Goal: Transaction & Acquisition: Book appointment/travel/reservation

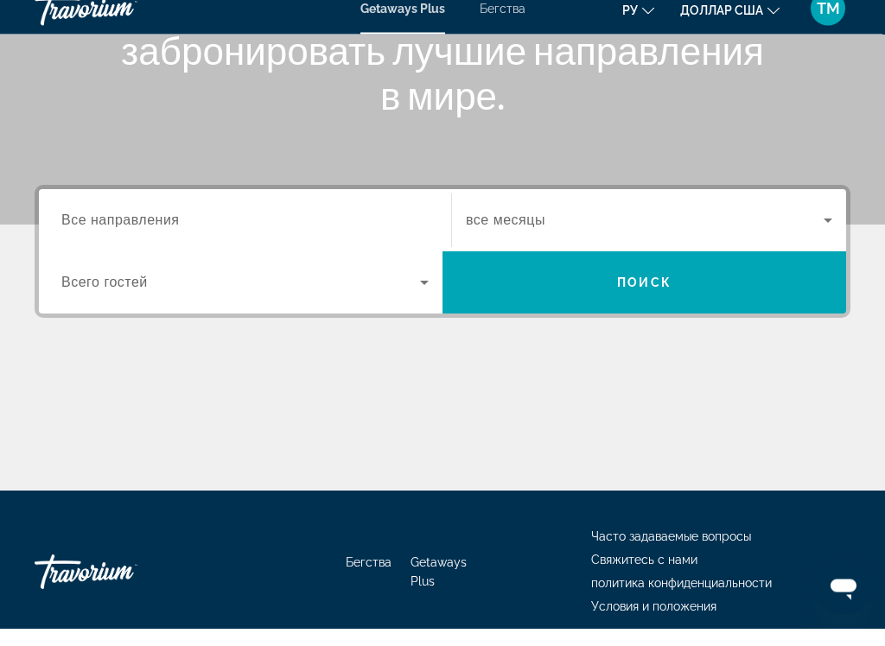
scroll to position [333, 0]
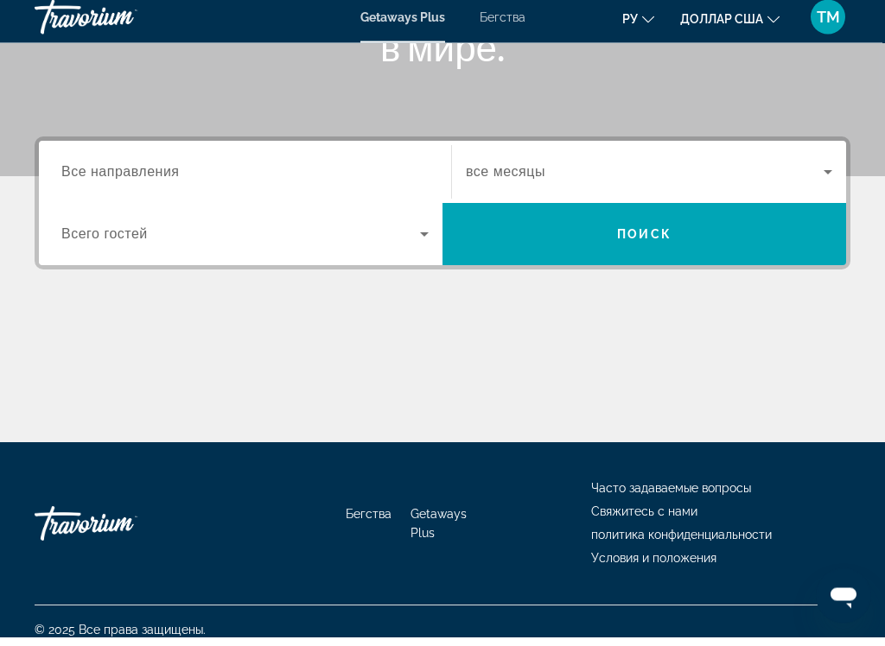
click at [394, 237] on span "Виджет поиска" at bounding box center [240, 243] width 359 height 21
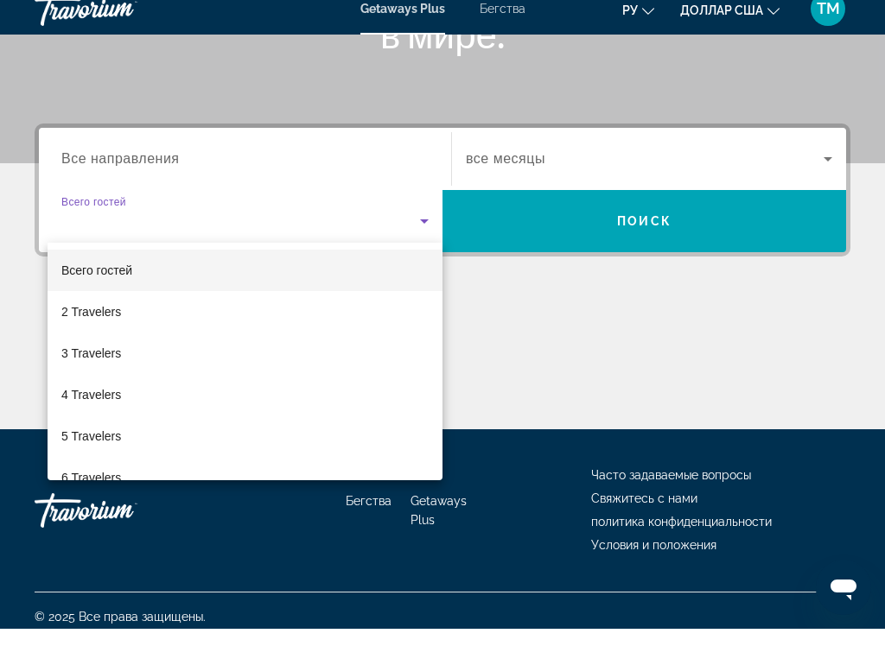
scroll to position [350, 0]
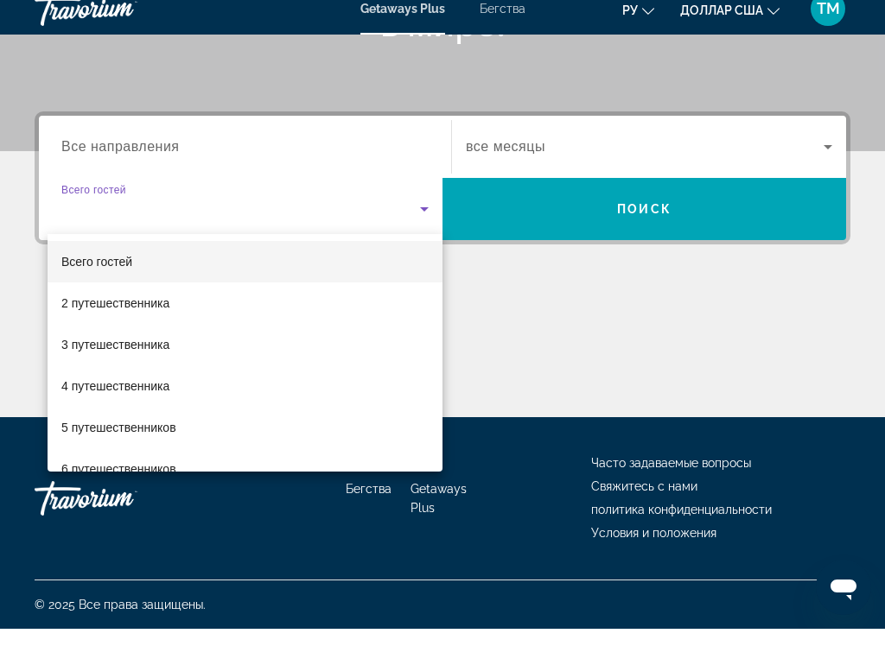
click at [363, 151] on div at bounding box center [442, 323] width 885 height 646
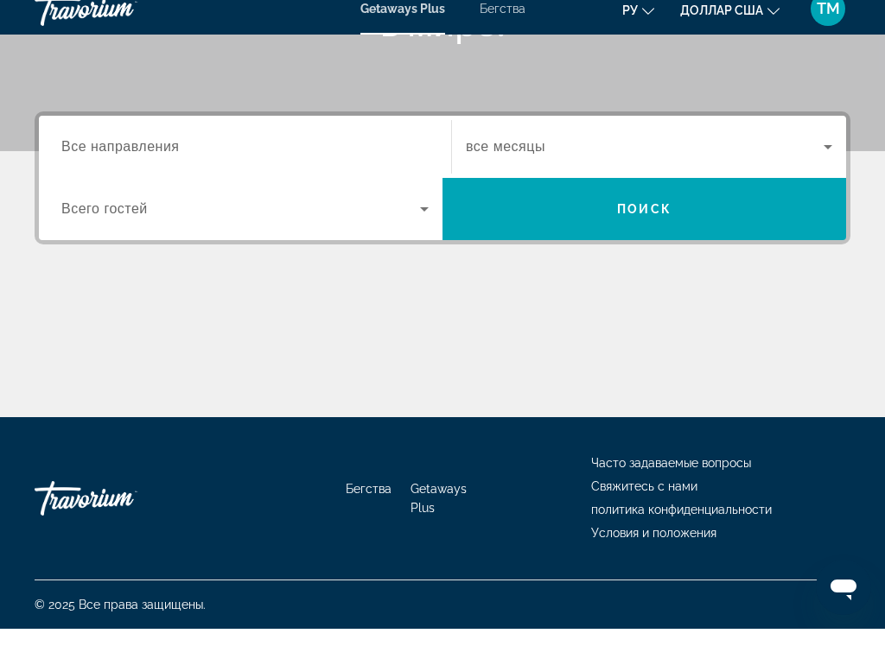
click at [385, 155] on input "Destination Все направления" at bounding box center [244, 165] width 367 height 21
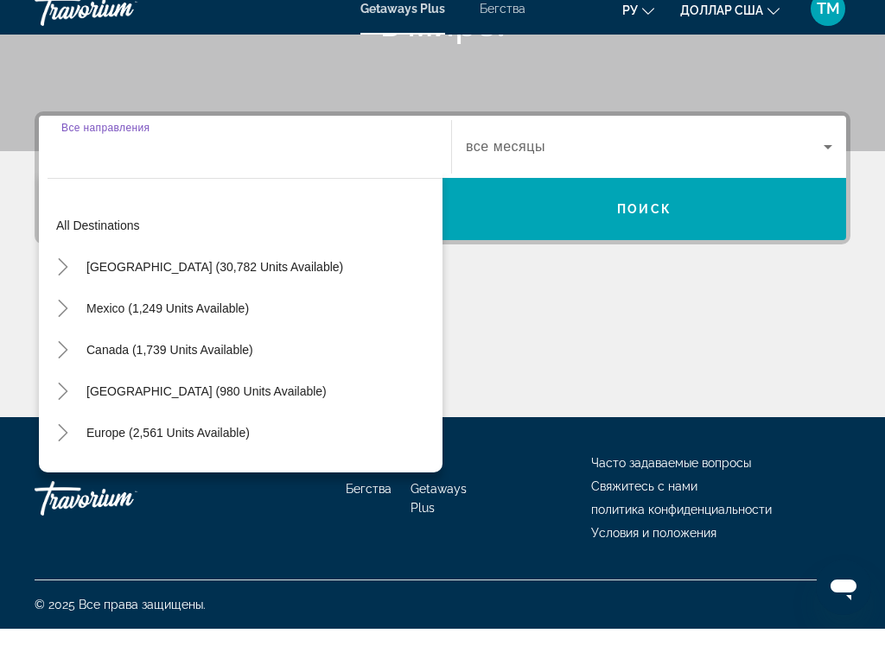
click at [308, 155] on input "Destination Все направления" at bounding box center [244, 165] width 367 height 21
click at [241, 156] on input "Destination Все направления" at bounding box center [244, 165] width 367 height 21
click at [228, 440] on span "Виджет поиска" at bounding box center [168, 449] width 181 height 41
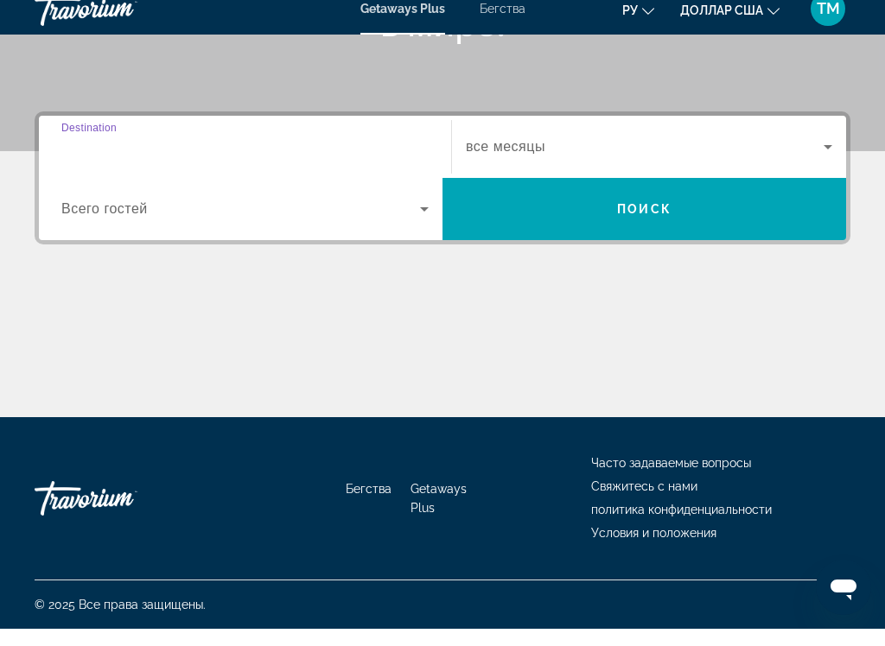
type input "**********"
click at [815, 154] on span "Виджет поиска" at bounding box center [645, 164] width 358 height 21
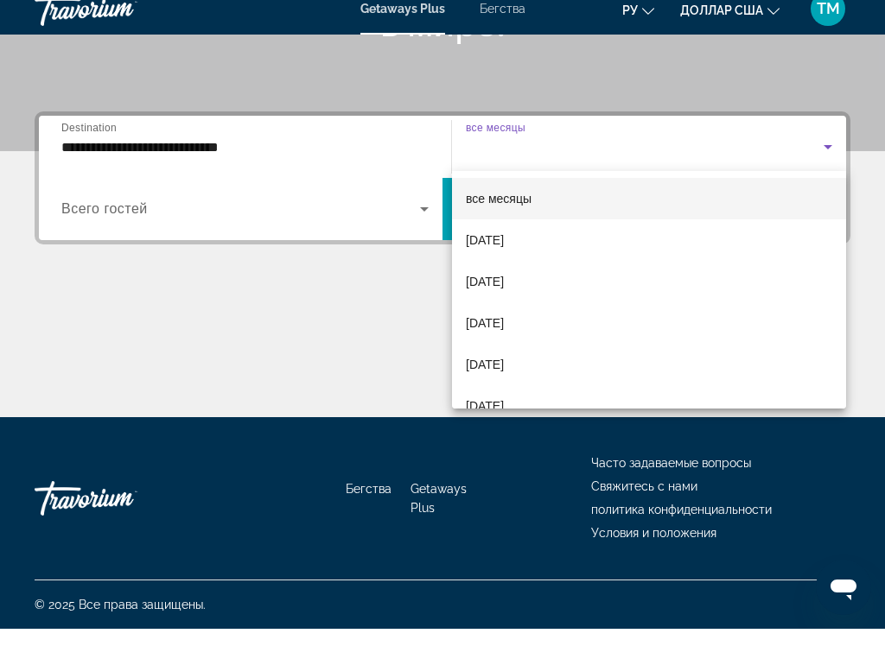
scroll to position [0, 0]
click at [648, 322] on mat-option "ноябрь 2025 г." at bounding box center [649, 340] width 394 height 41
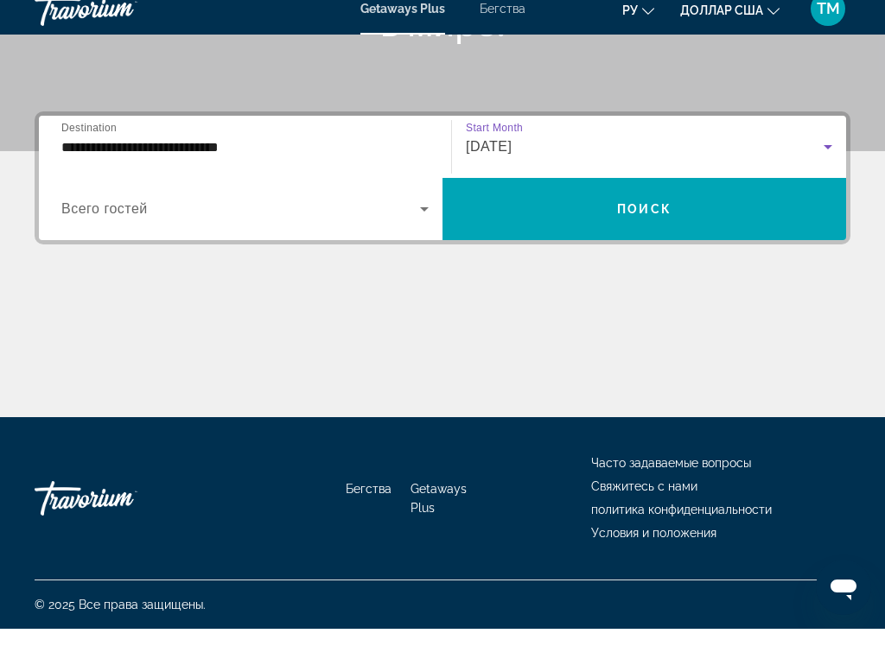
click at [716, 206] on span "Виджет поиска" at bounding box center [644, 226] width 404 height 41
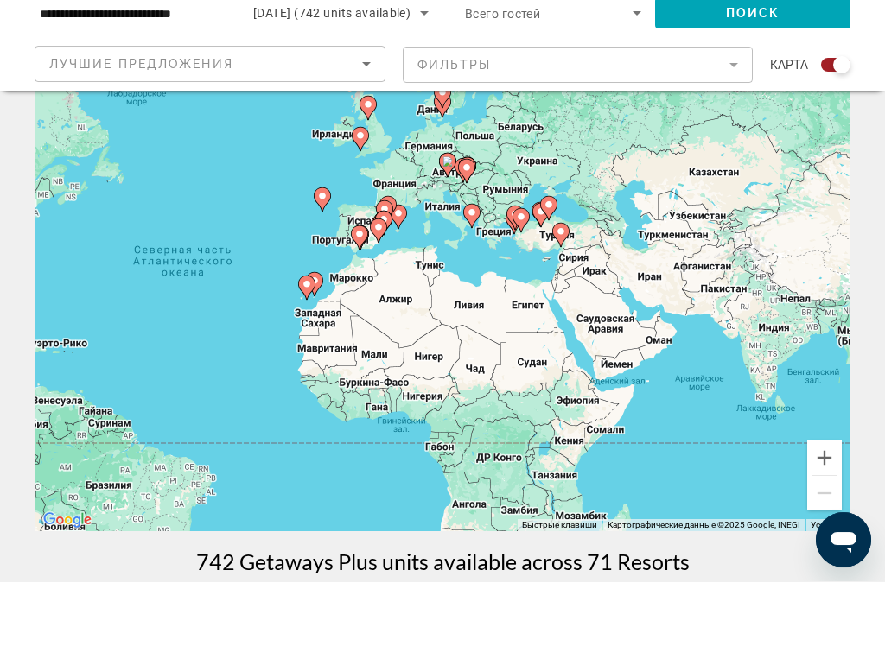
scroll to position [83, 0]
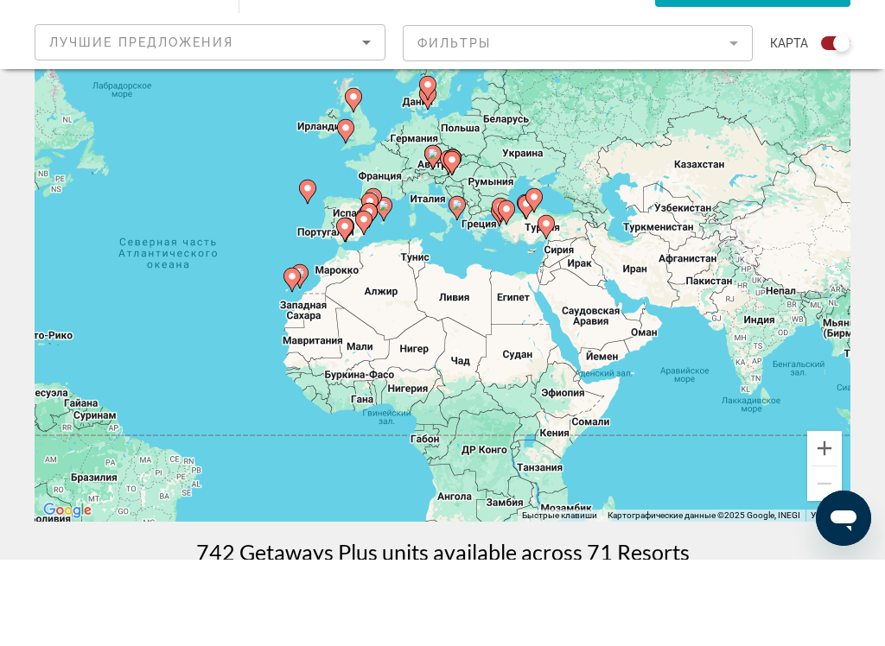
click at [329, 118] on div "Лучшие предложения" at bounding box center [205, 128] width 313 height 21
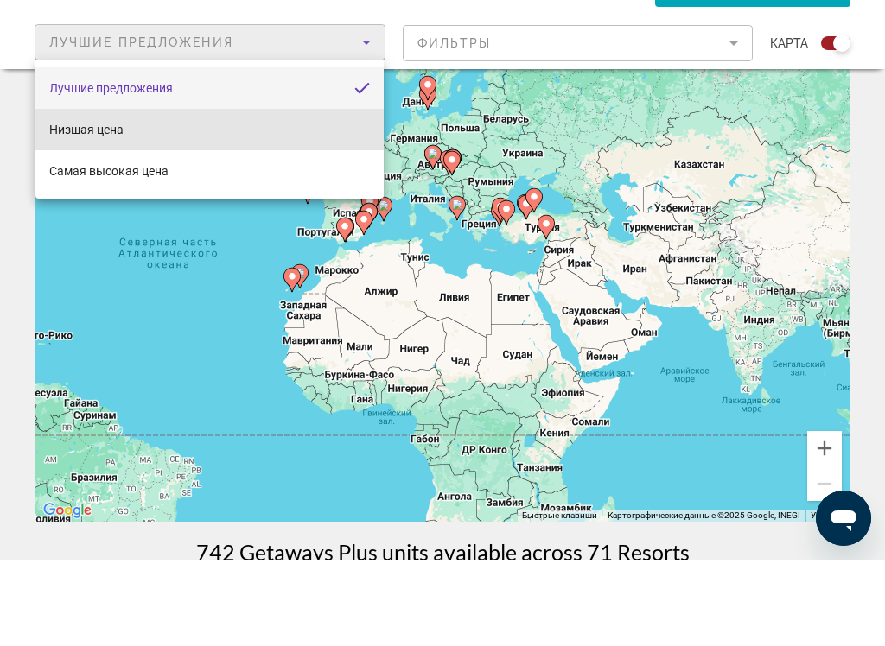
click at [81, 209] on font "Низшая цена" at bounding box center [86, 216] width 74 height 14
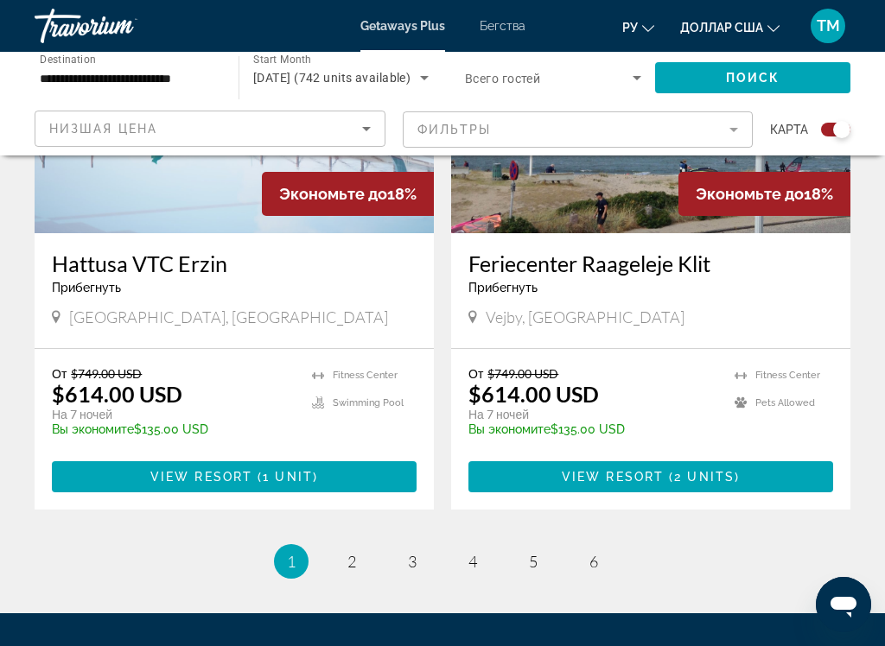
scroll to position [3762, 0]
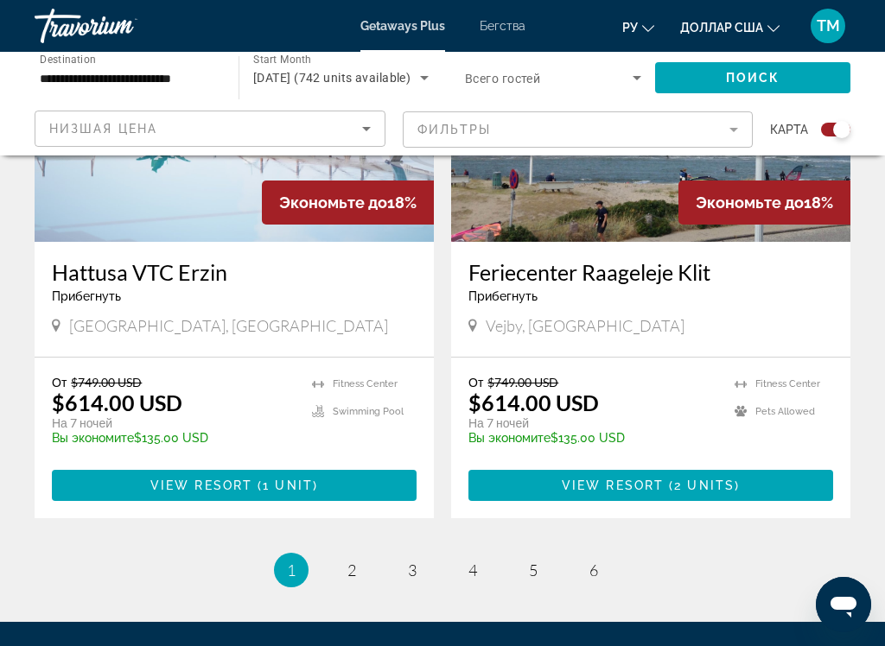
click at [756, 26] on button "доллар США USD ($) MXN (Mex$) CAD (Can$) GBP (£) EUR (€) AUD (A$) NZD (NZ$) CNY…" at bounding box center [729, 27] width 99 height 25
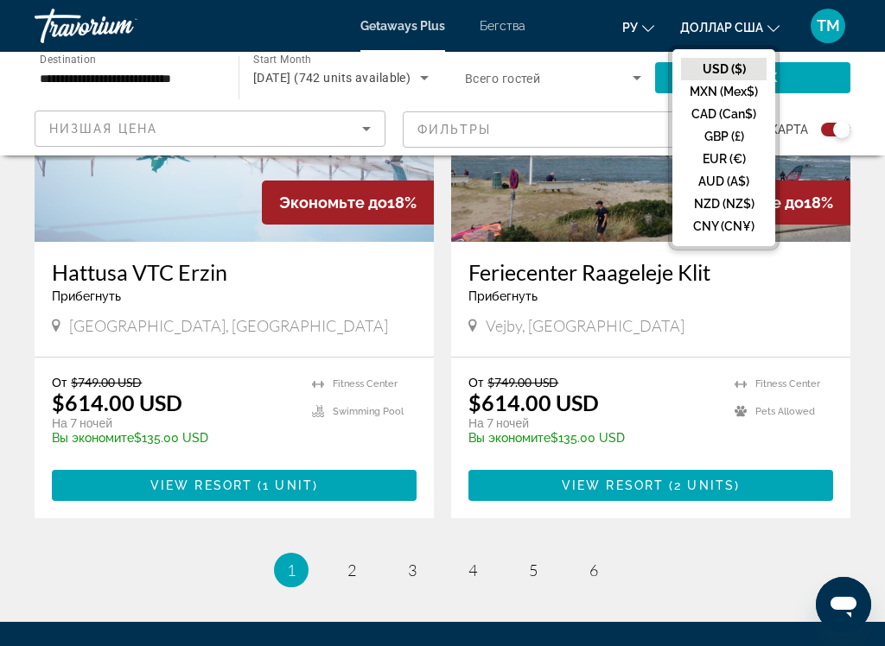
click at [721, 165] on button "EUR (€)" at bounding box center [724, 159] width 86 height 22
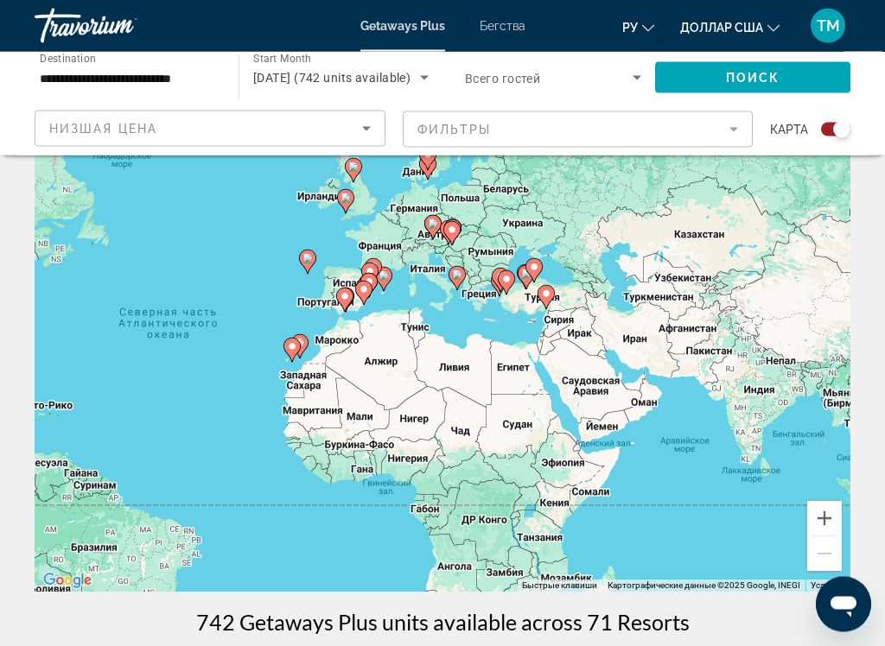
scroll to position [0, 0]
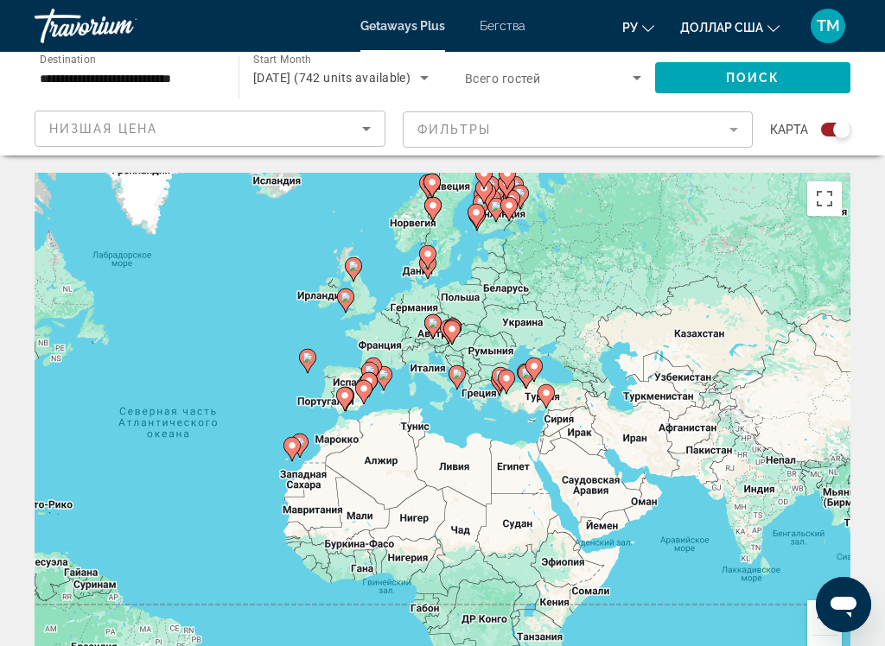
click at [747, 22] on font "доллар США" at bounding box center [721, 28] width 83 height 14
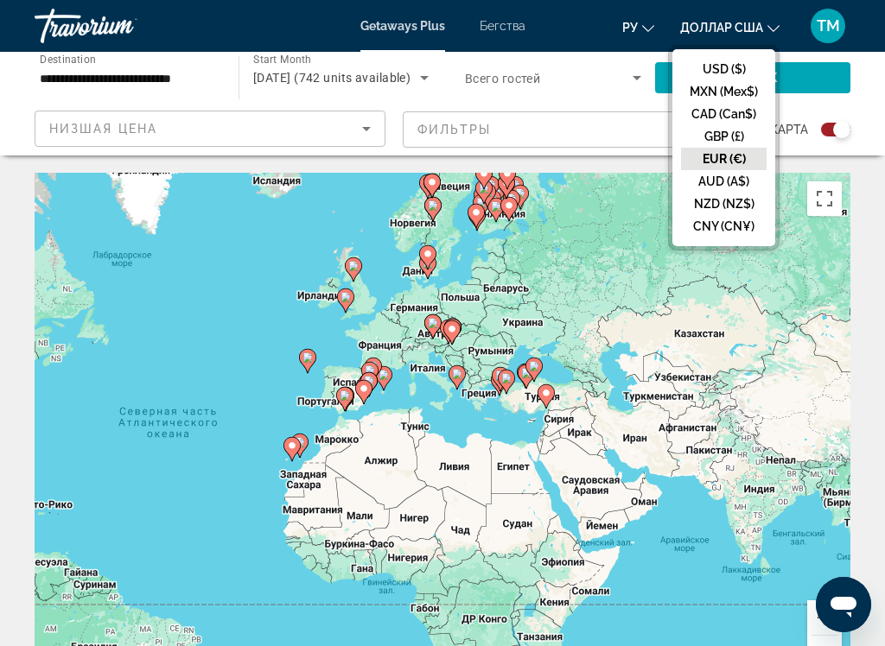
click at [732, 164] on button "EUR (€)" at bounding box center [724, 159] width 86 height 22
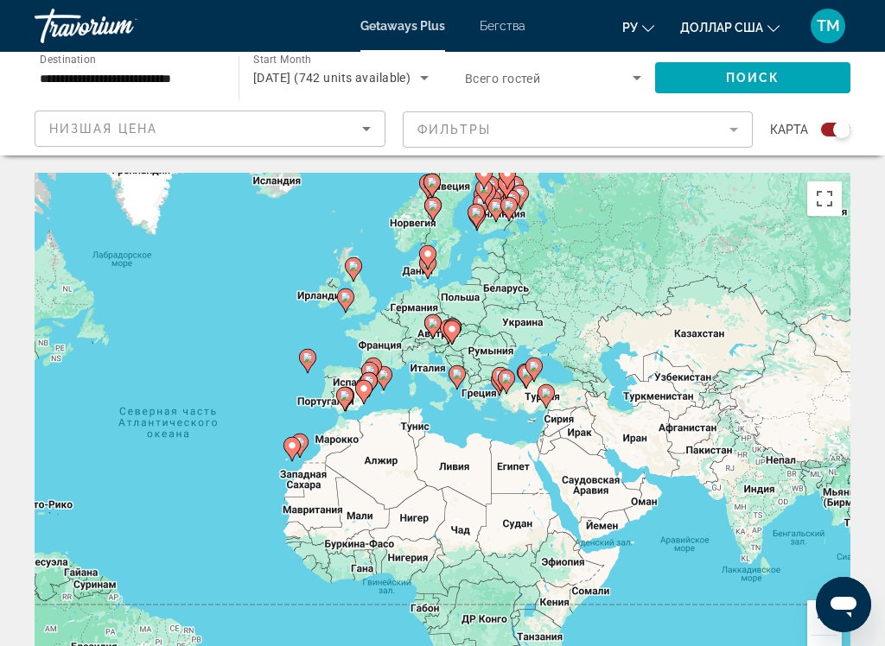
click at [823, 29] on font "ТМ" at bounding box center [828, 25] width 23 height 18
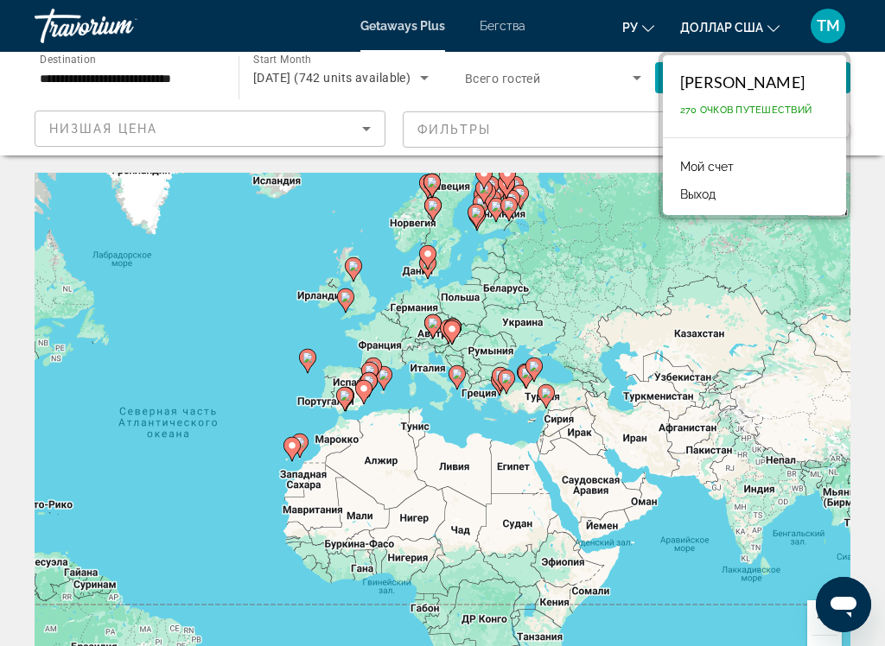
click at [713, 178] on link "Мой счет" at bounding box center [706, 167] width 71 height 22
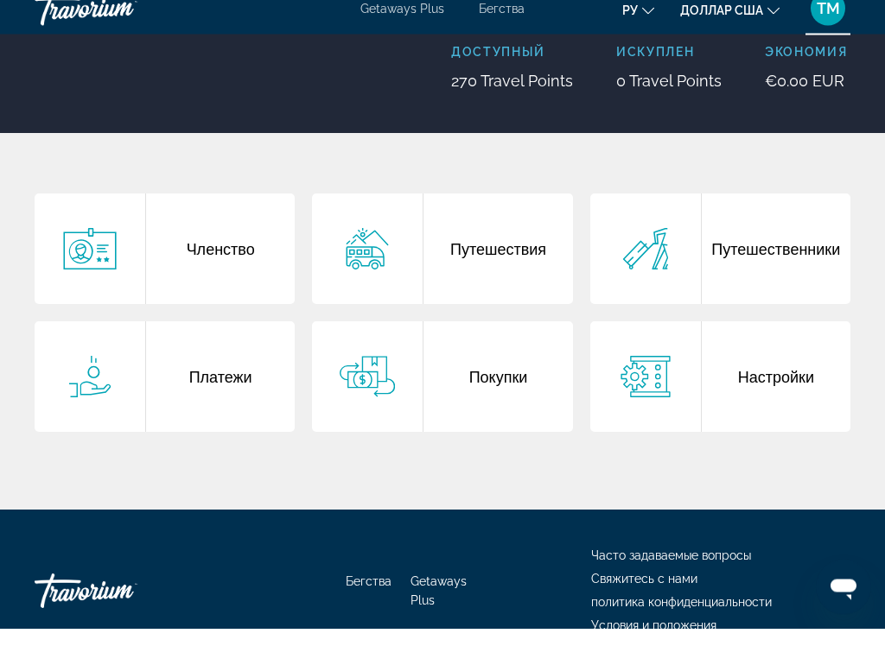
scroll to position [235, 0]
click at [768, 339] on div "Настройки" at bounding box center [776, 394] width 149 height 111
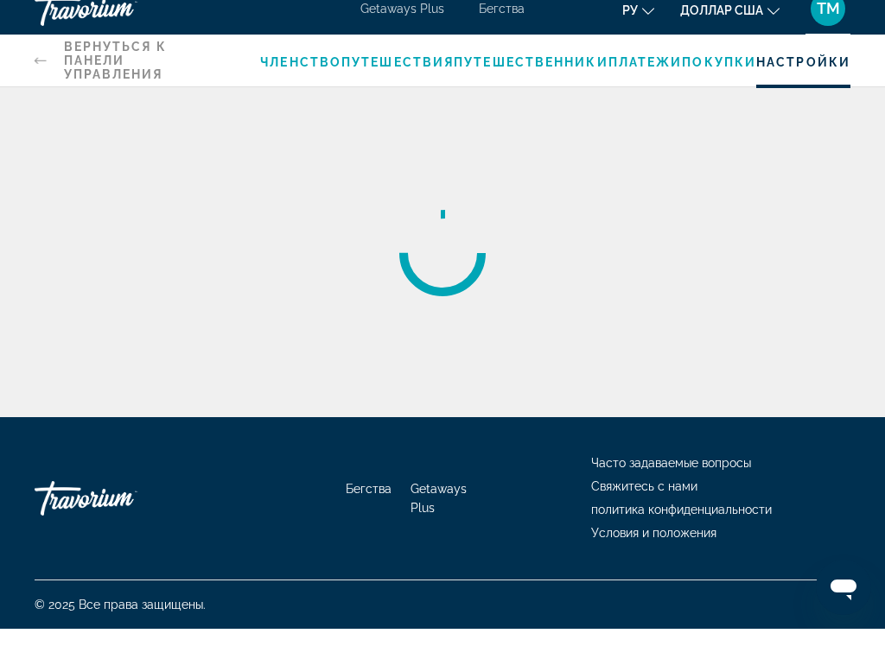
scroll to position [17, 0]
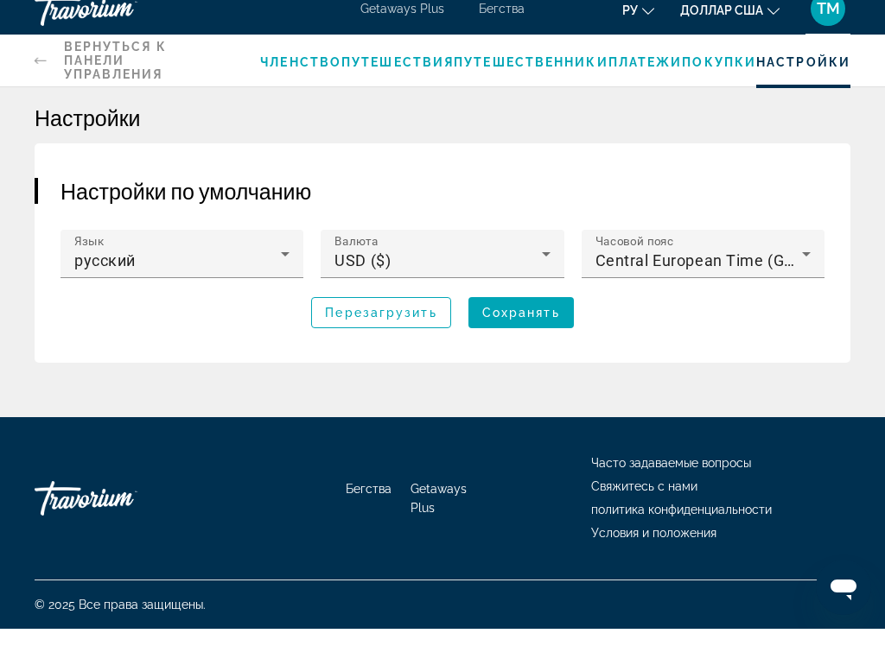
click at [531, 247] on div "Валюта USD ($)" at bounding box center [441, 271] width 215 height 48
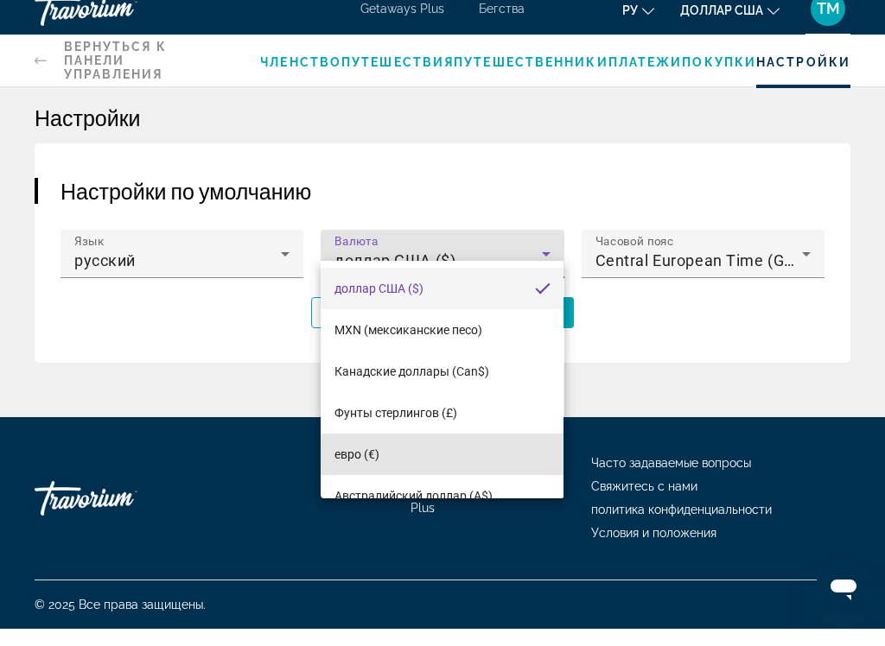
click at [533, 458] on mat-option "евро (€)" at bounding box center [442, 471] width 243 height 41
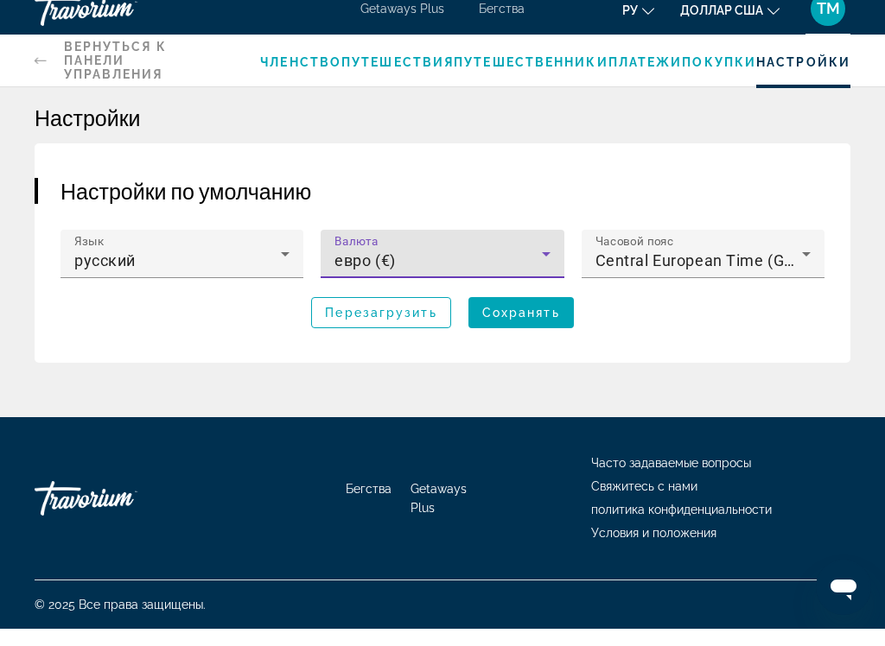
click at [544, 323] on span "Сохранять" at bounding box center [521, 330] width 78 height 14
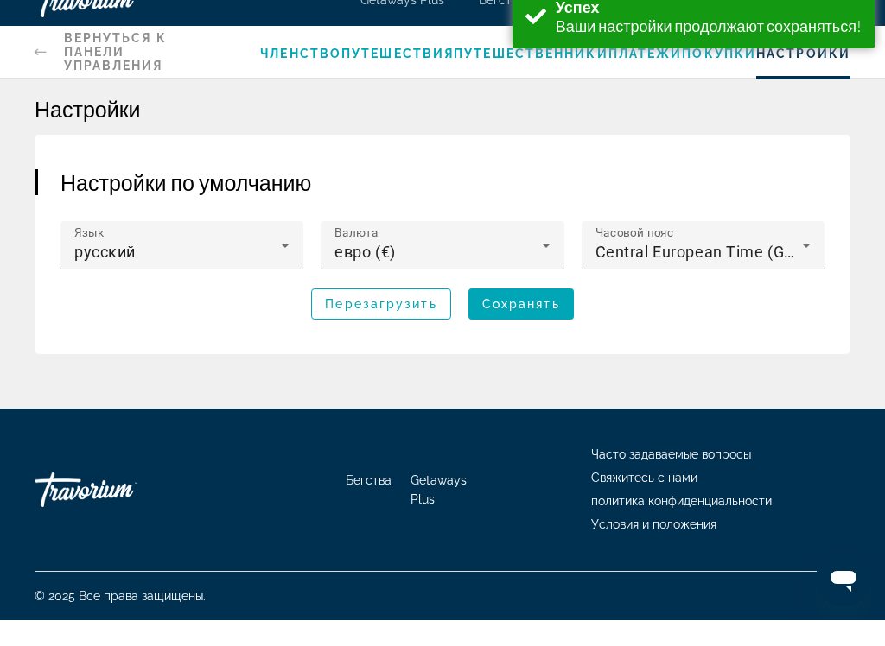
scroll to position [0, 0]
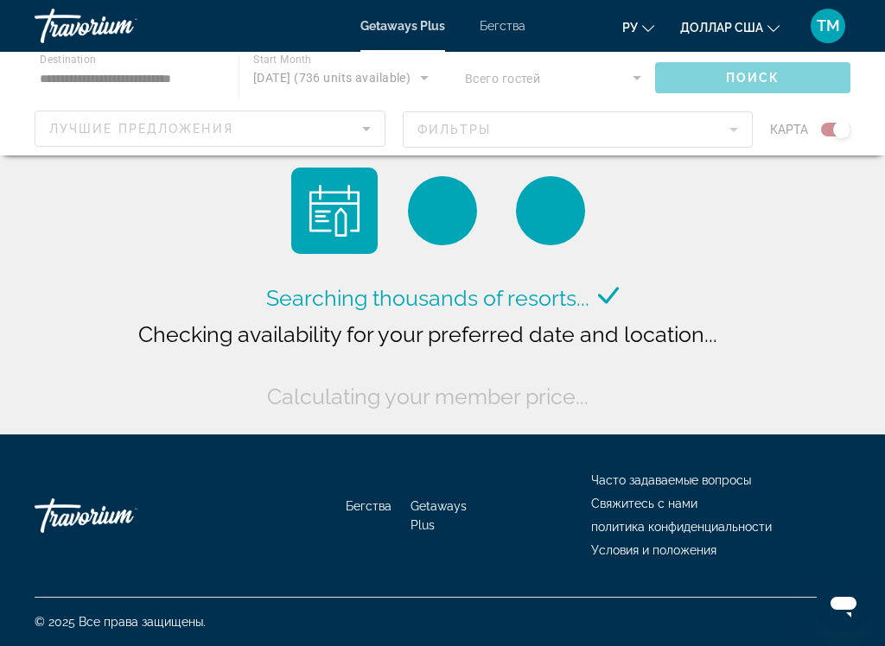
click at [748, 27] on font "доллар США" at bounding box center [721, 28] width 83 height 14
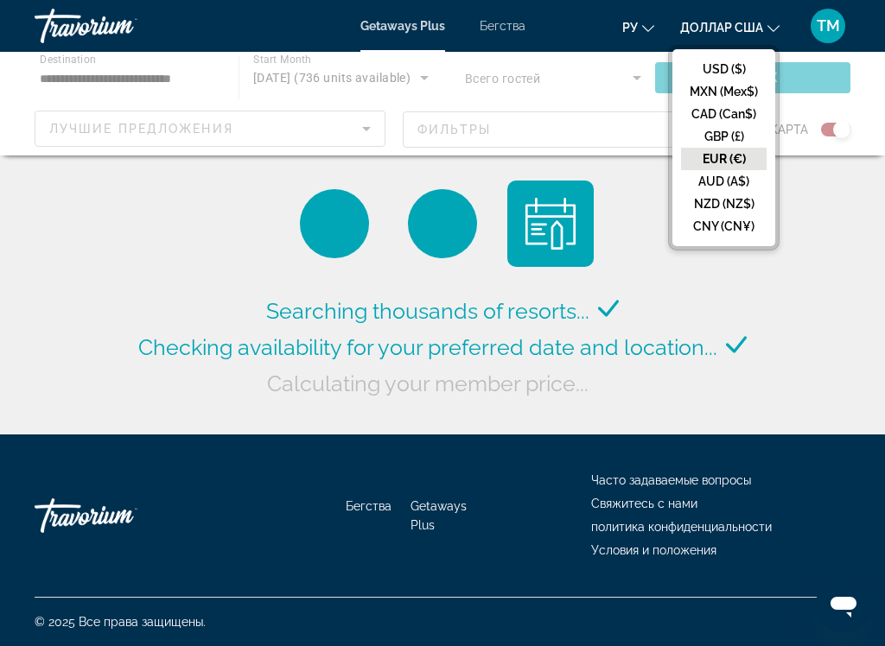
click at [728, 166] on button "EUR (€)" at bounding box center [724, 159] width 86 height 22
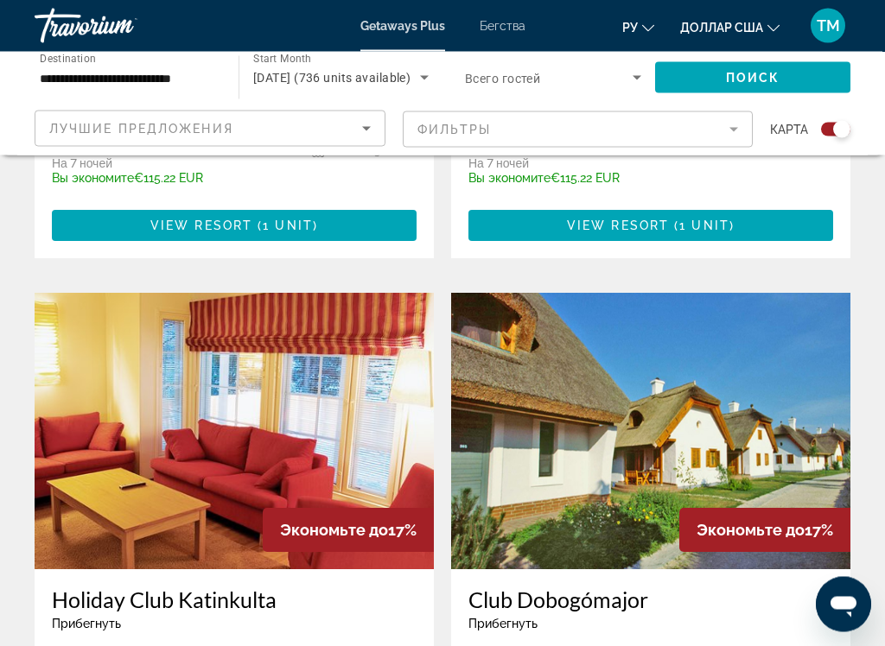
scroll to position [3435, 0]
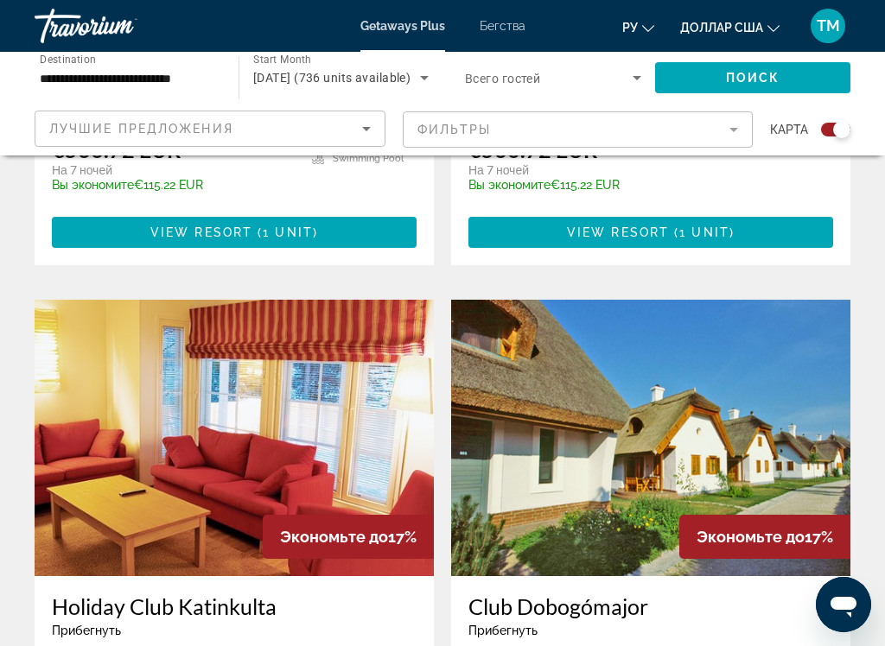
click at [703, 127] on mat-form-field "Фильтры" at bounding box center [578, 129] width 351 height 36
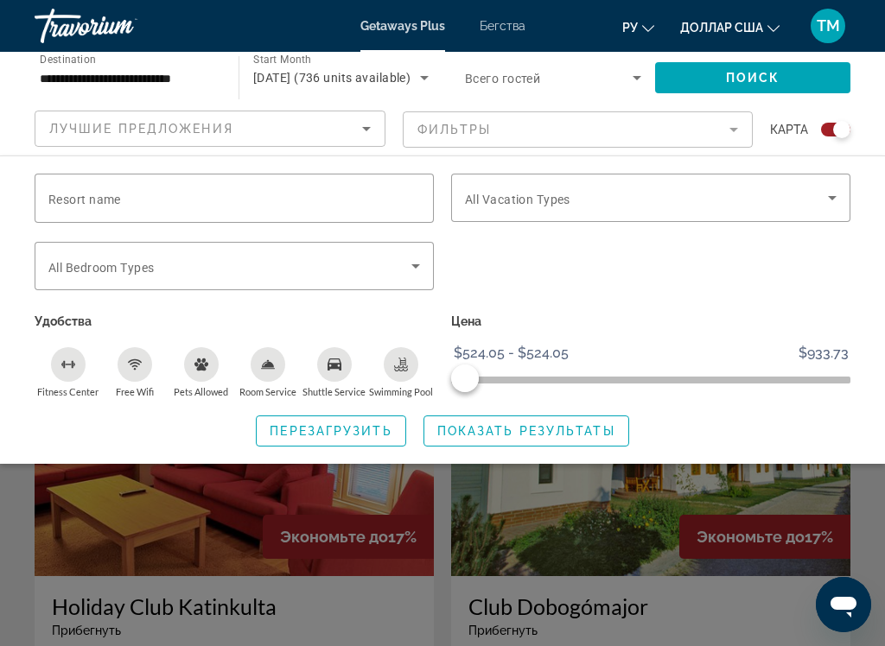
click at [508, 491] on div "Search widget" at bounding box center [442, 452] width 885 height 387
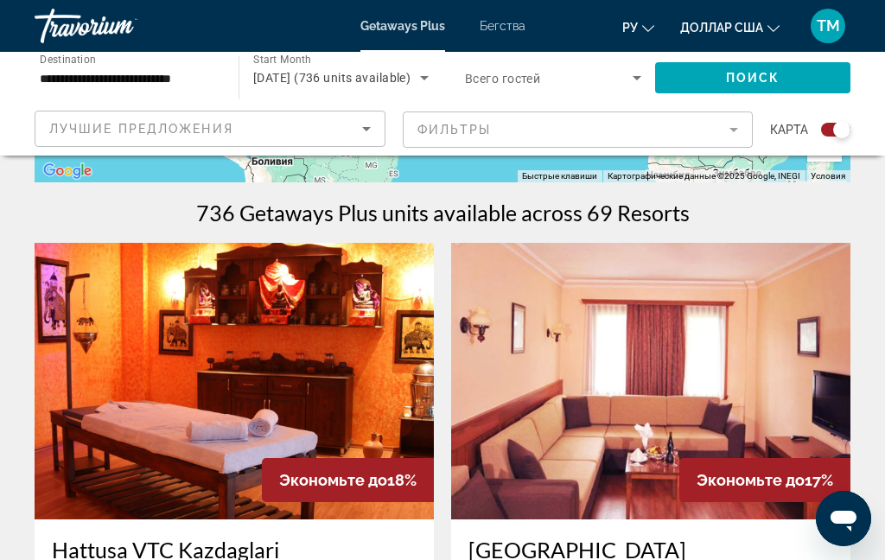
scroll to position [0, 0]
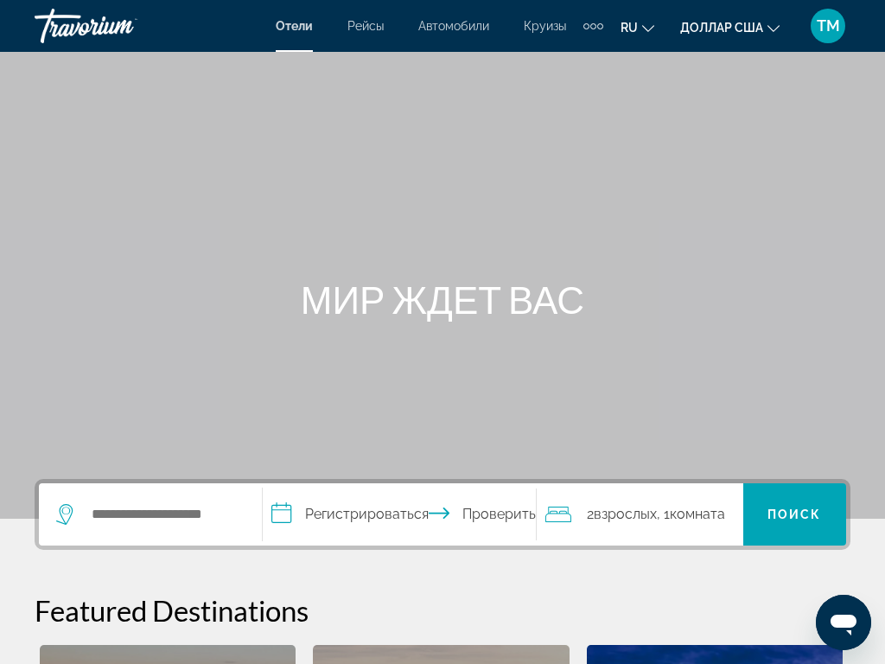
click at [356, 23] on font "Рейсы" at bounding box center [365, 26] width 36 height 14
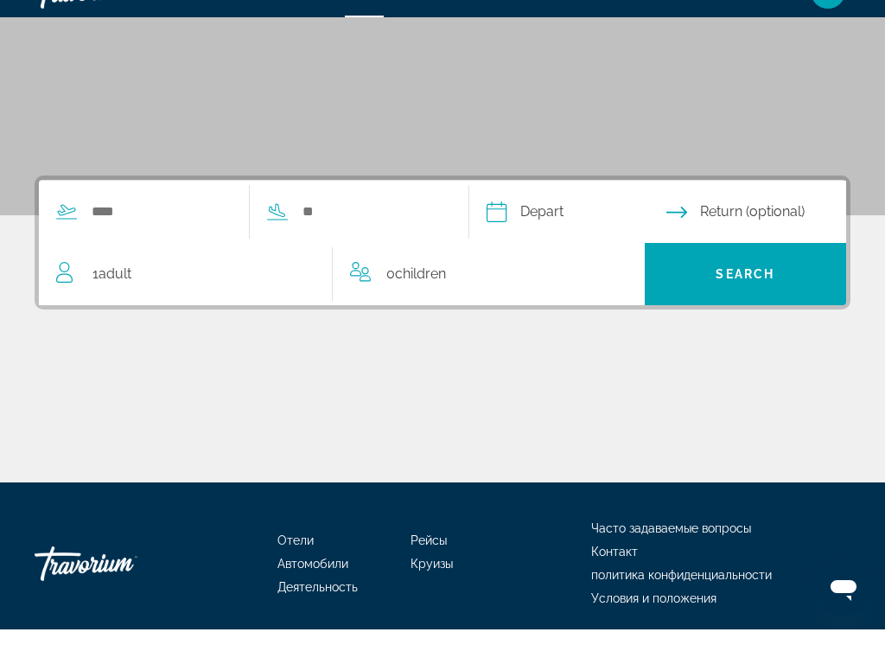
scroll to position [277, 0]
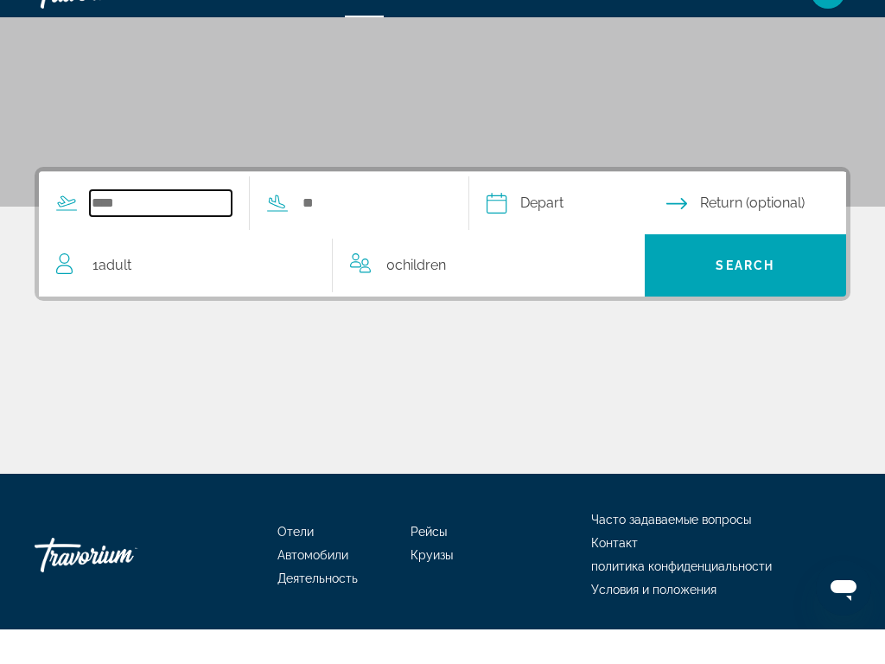
click at [193, 225] on input "Search widget" at bounding box center [161, 238] width 142 height 26
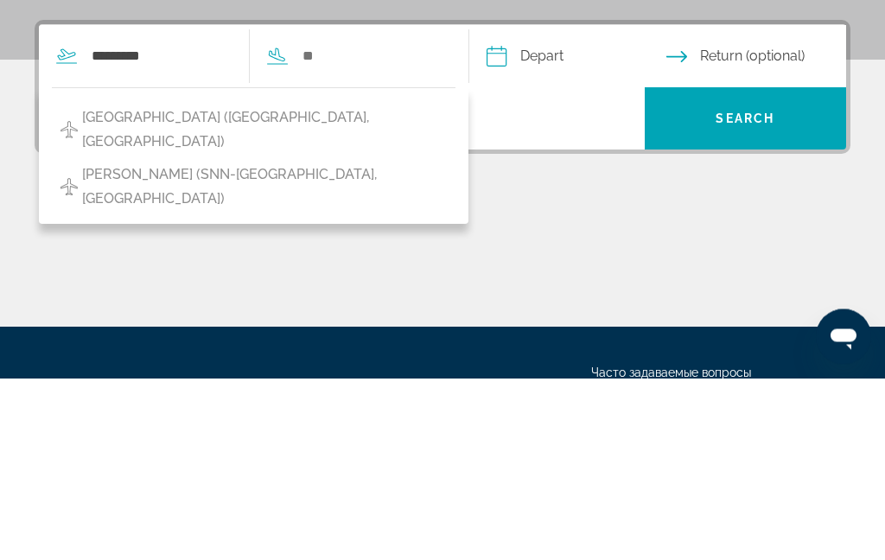
click at [339, 288] on span "[GEOGRAPHIC_DATA] ([GEOGRAPHIC_DATA], [GEOGRAPHIC_DATA])" at bounding box center [264, 312] width 365 height 48
type input "**********"
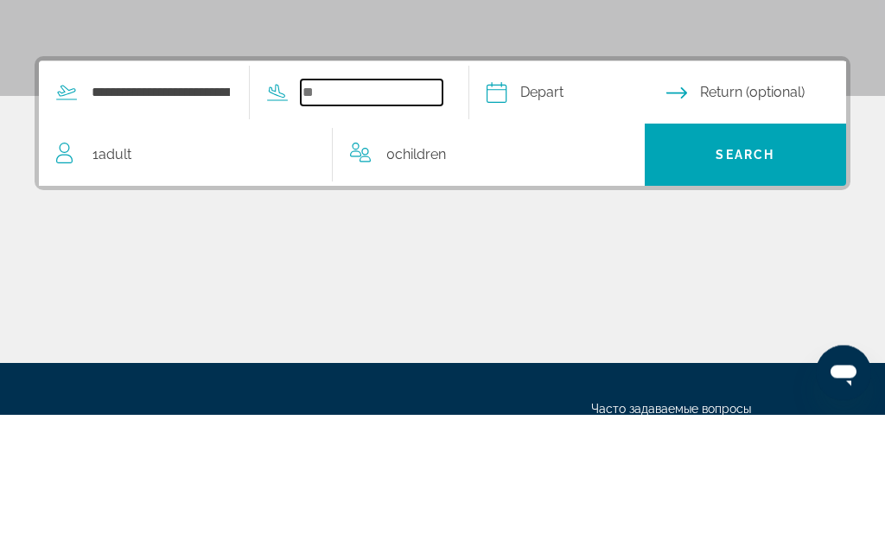
click at [442, 226] on input "Search widget" at bounding box center [372, 239] width 142 height 26
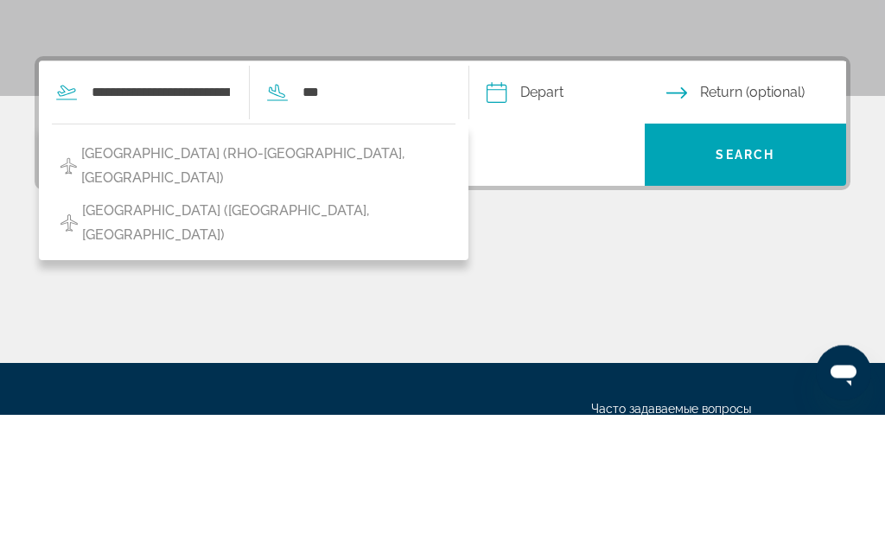
click at [293, 288] on span "[GEOGRAPHIC_DATA] (RHO-[GEOGRAPHIC_DATA], [GEOGRAPHIC_DATA])" at bounding box center [264, 312] width 366 height 48
type input "**********"
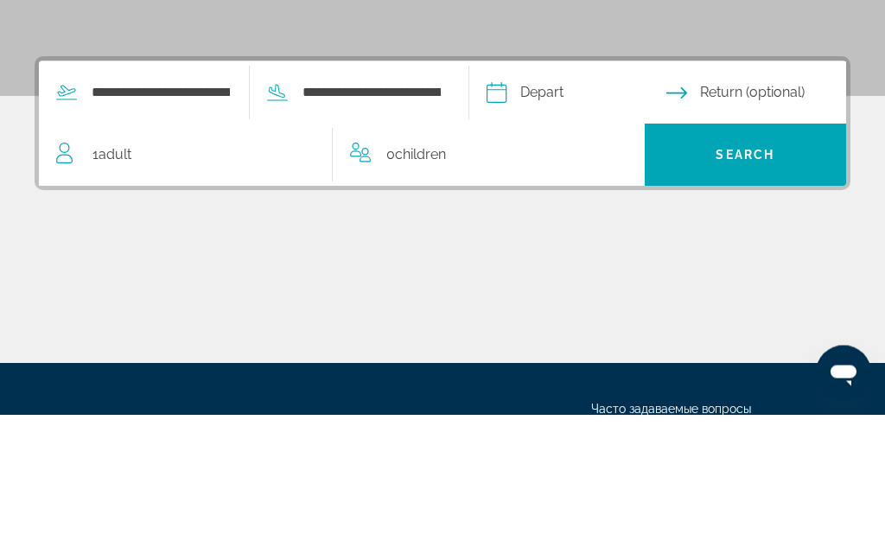
click at [590, 207] on input "Depart date" at bounding box center [575, 240] width 187 height 67
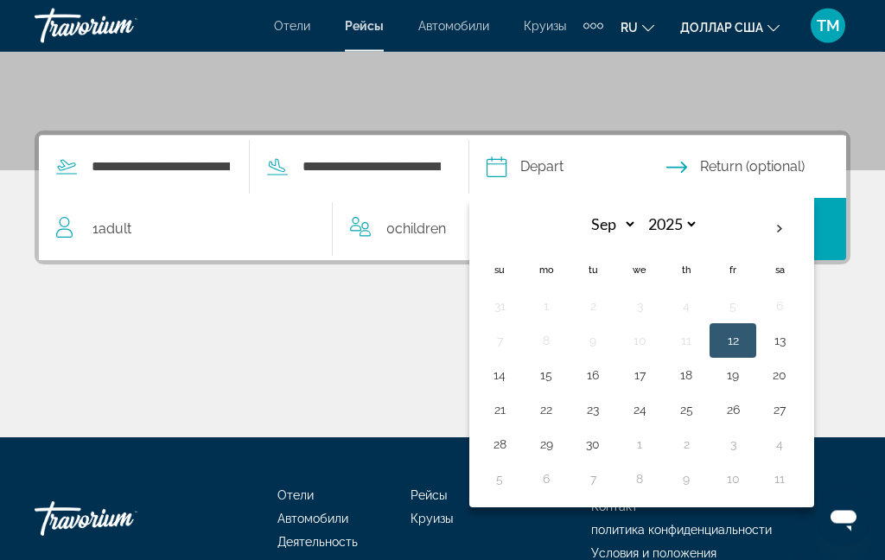
scroll to position [356, 0]
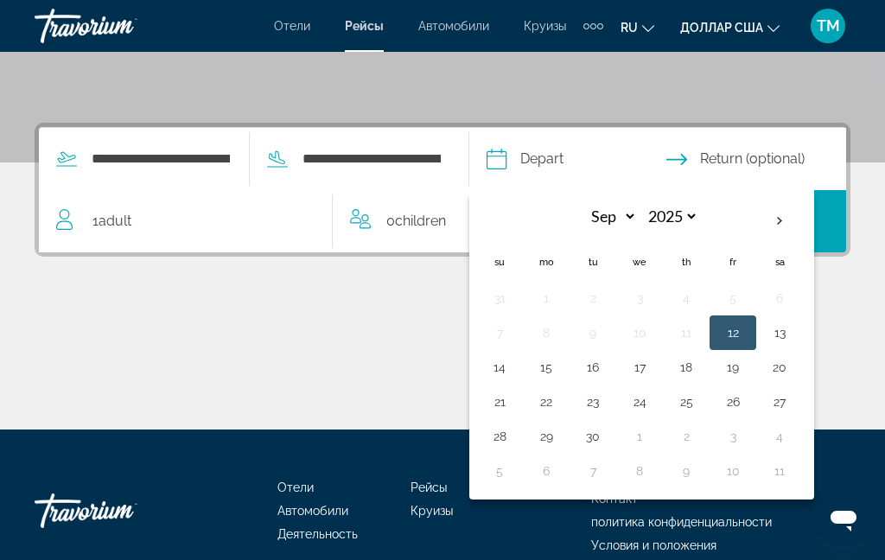
click at [803, 219] on th "Next month" at bounding box center [779, 221] width 47 height 38
click at [523, 218] on th "Previous month" at bounding box center [499, 221] width 47 height 38
click at [803, 215] on th "Next month" at bounding box center [779, 221] width 47 height 38
click at [803, 213] on th "Next month" at bounding box center [779, 221] width 47 height 38
select select "**"
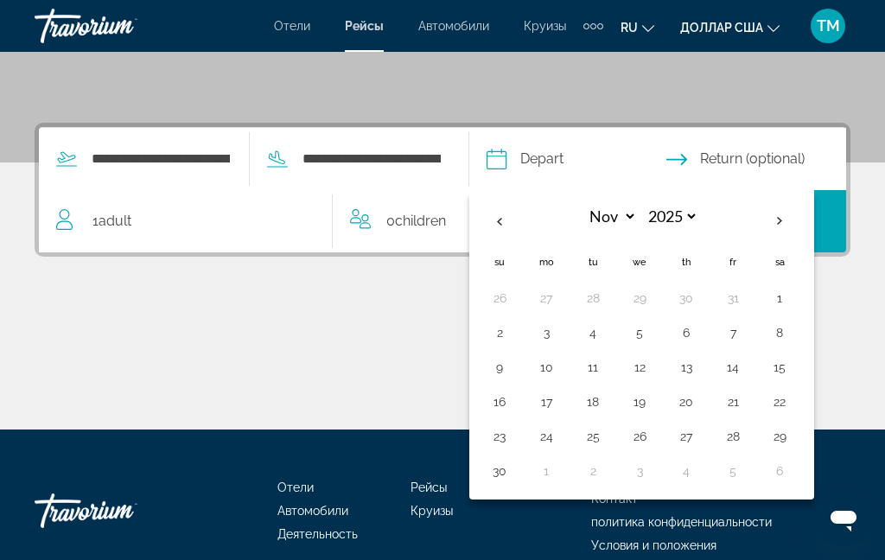
click at [513, 334] on button "2" at bounding box center [500, 333] width 28 height 24
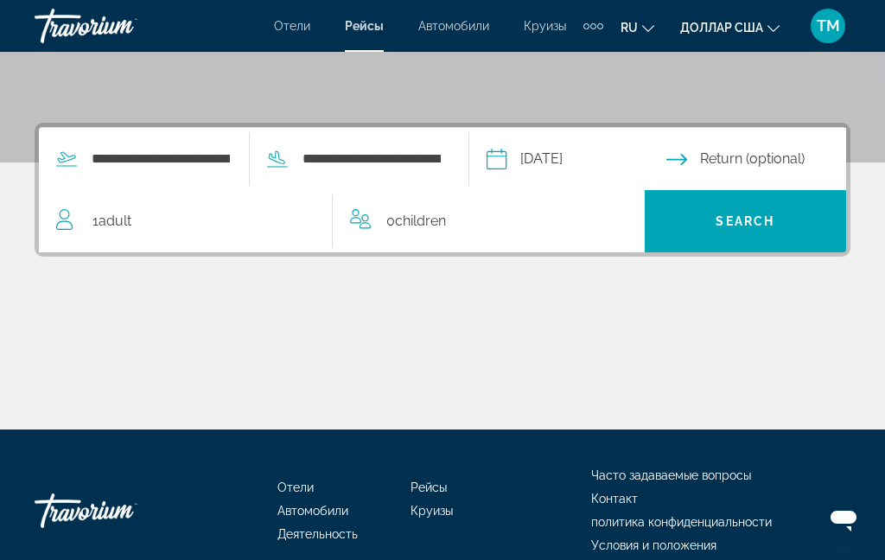
click at [633, 162] on input "**********" at bounding box center [575, 161] width 187 height 67
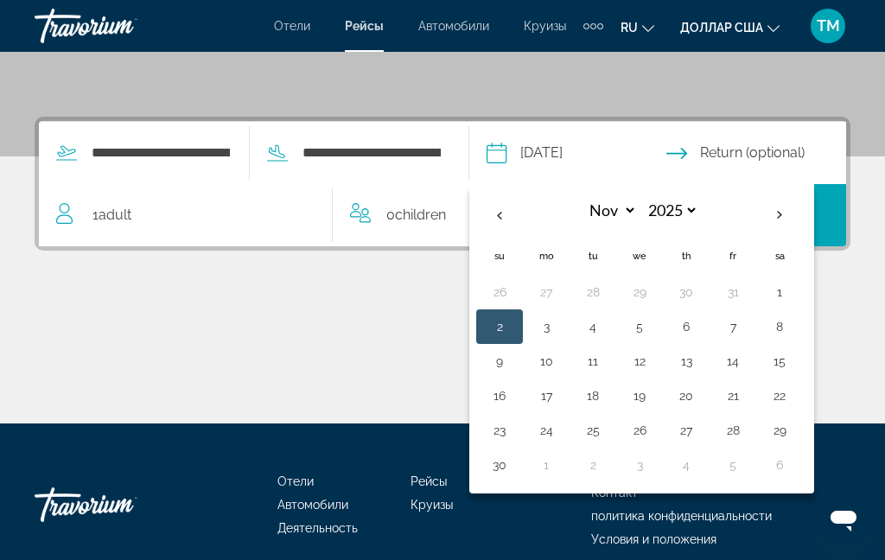
scroll to position [368, 0]
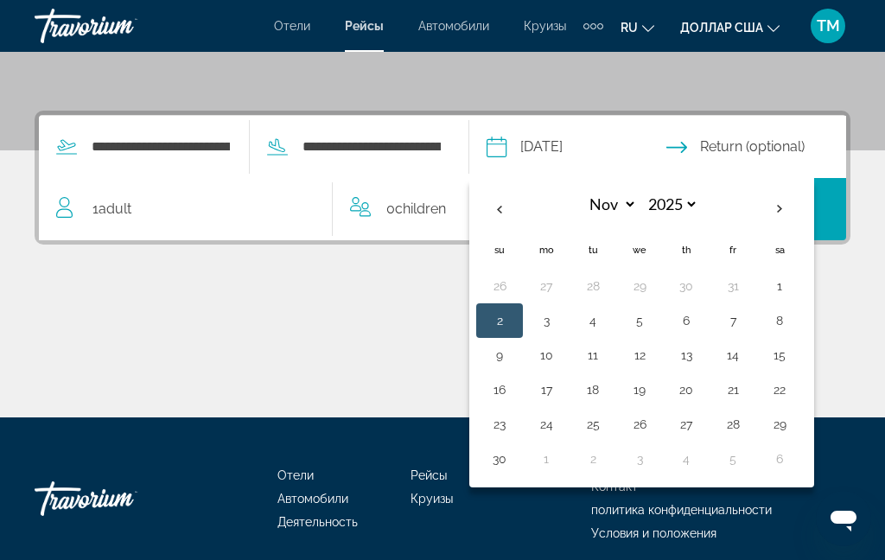
click at [793, 346] on button "15" at bounding box center [780, 355] width 28 height 24
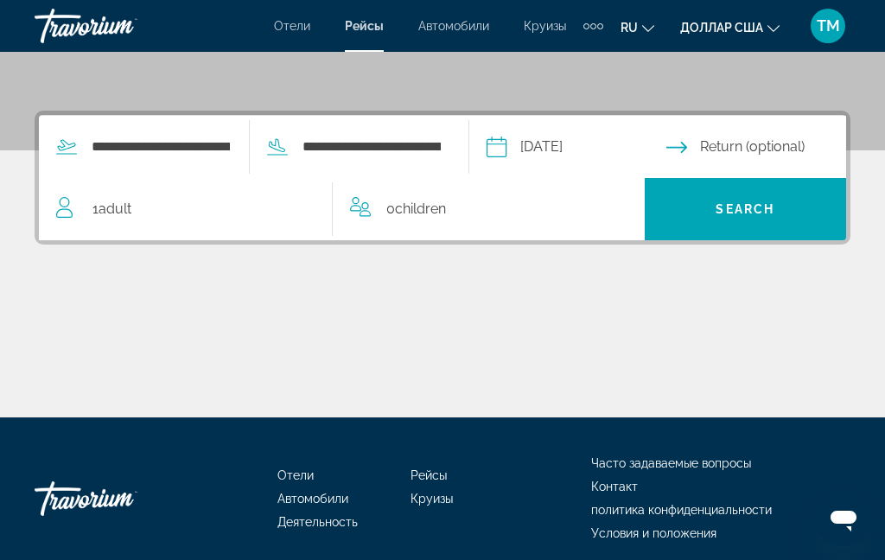
click at [619, 143] on input "**********" at bounding box center [575, 149] width 187 height 67
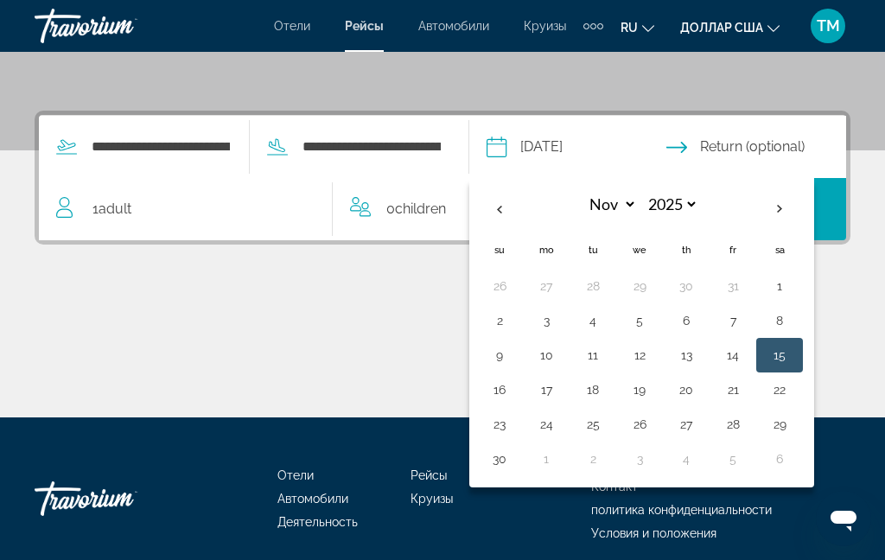
click at [513, 323] on button "2" at bounding box center [500, 320] width 28 height 24
type input "**********"
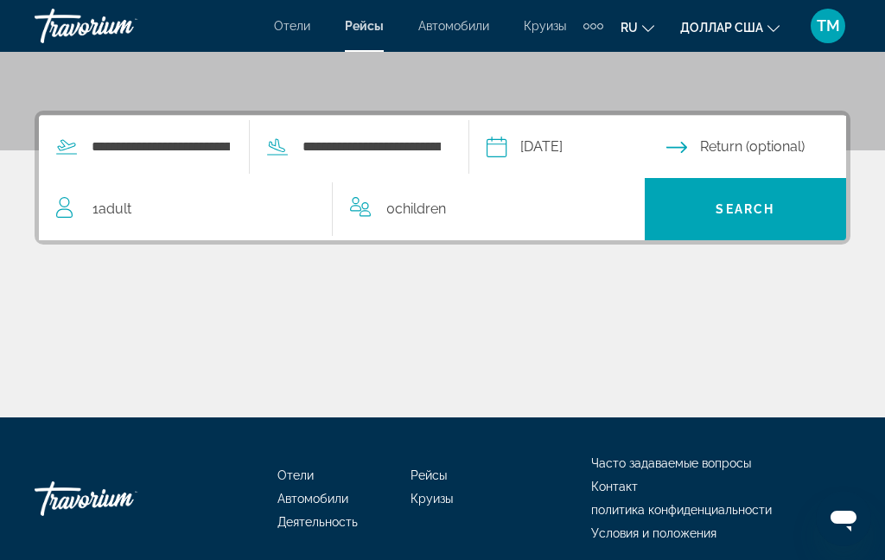
click at [797, 138] on input "Return date" at bounding box center [759, 149] width 187 height 67
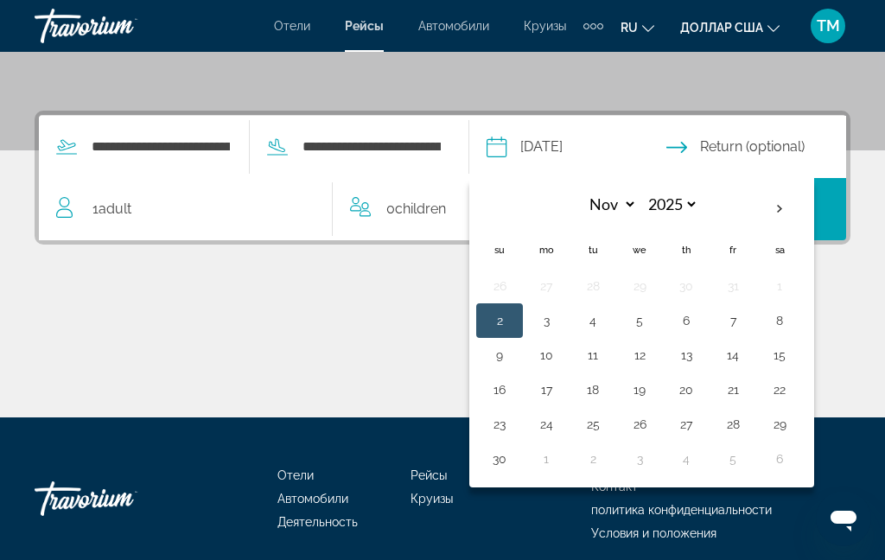
click at [793, 359] on button "15" at bounding box center [780, 355] width 28 height 24
type input "**********"
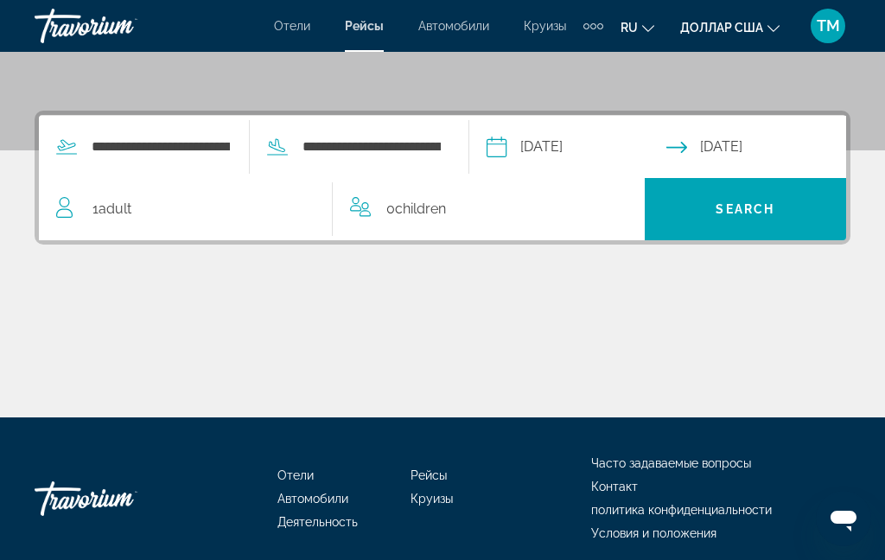
click at [98, 194] on div "1 Adult Adults" at bounding box center [194, 209] width 277 height 62
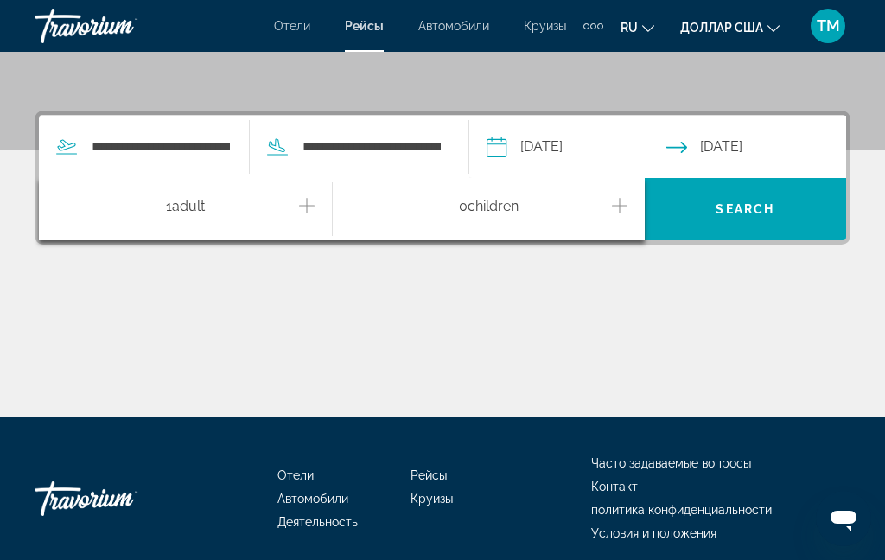
click at [307, 207] on icon "Increment adults" at bounding box center [307, 206] width 16 height 16
click at [621, 209] on icon "Increment children" at bounding box center [620, 205] width 16 height 21
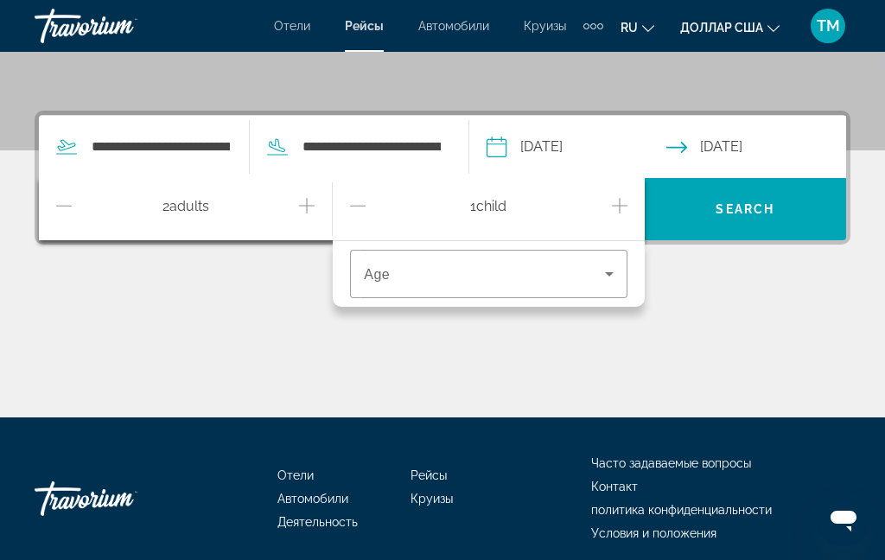
click at [588, 283] on span "Travelers: 2 adults, 1 child" at bounding box center [484, 274] width 240 height 21
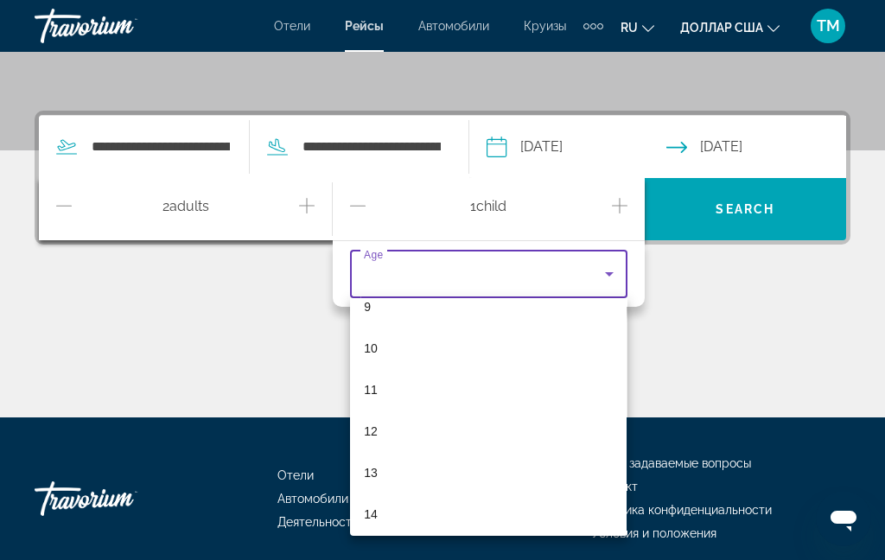
scroll to position [397, 0]
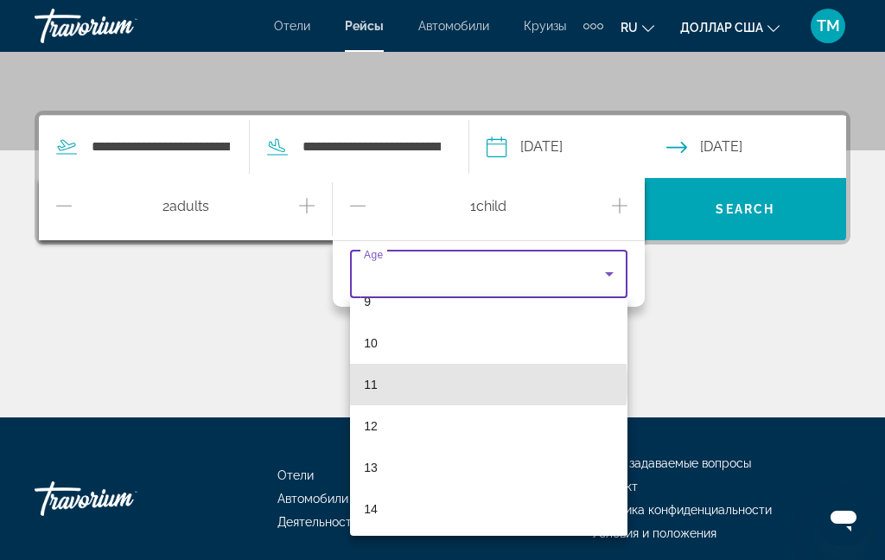
click at [375, 385] on font "11" at bounding box center [371, 385] width 14 height 14
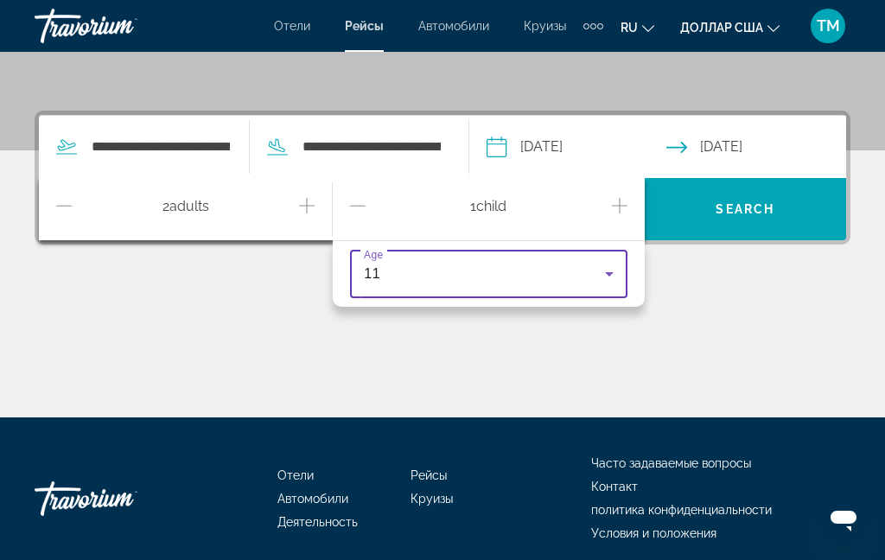
click at [607, 278] on icon "Travelers: 2 adults, 1 child" at bounding box center [609, 274] width 21 height 21
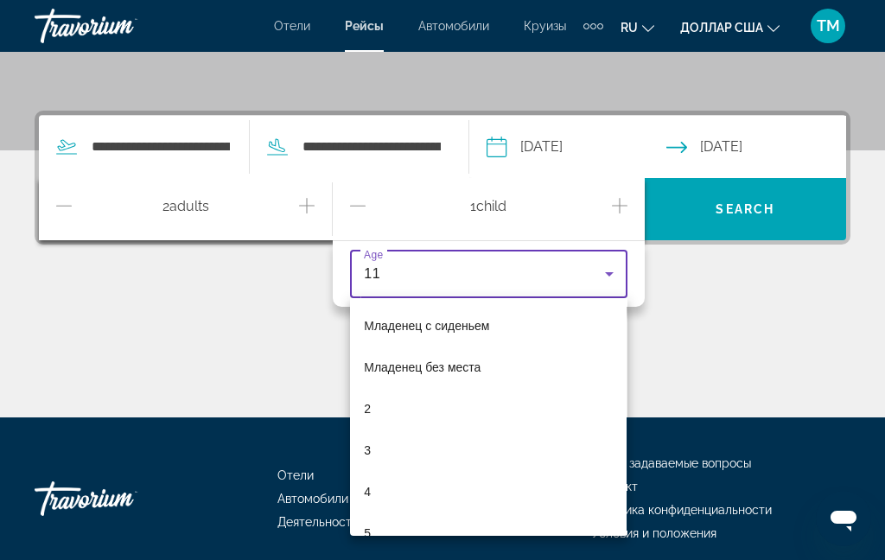
scroll to position [267, 0]
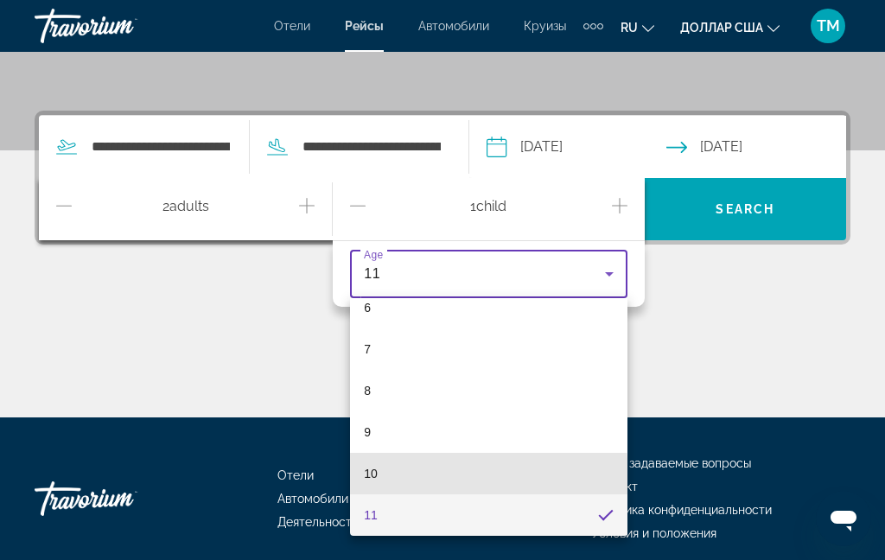
click at [382, 480] on mat-option "10" at bounding box center [488, 473] width 277 height 41
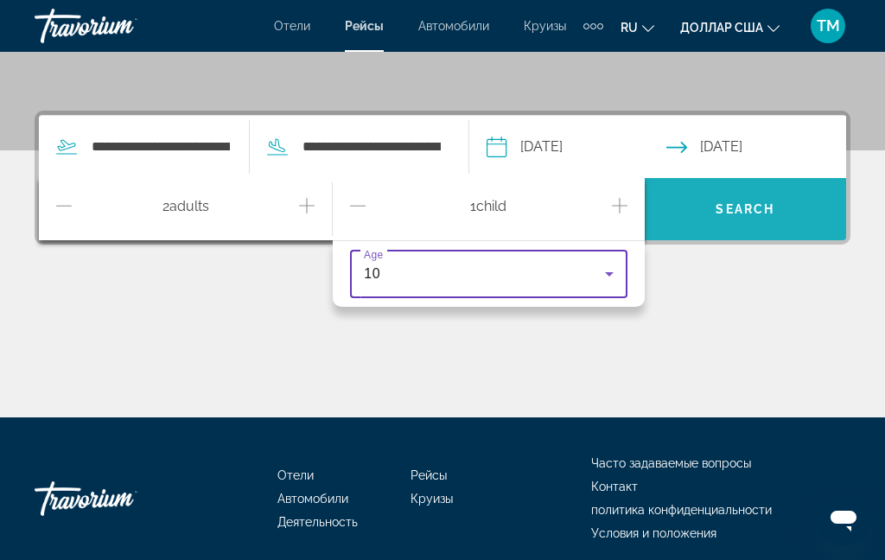
click at [726, 208] on span "Search" at bounding box center [744, 209] width 59 height 14
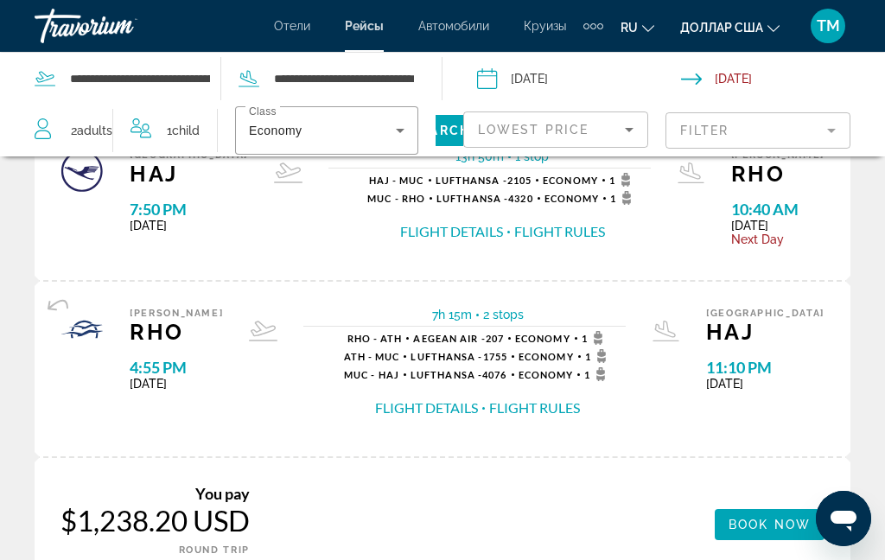
scroll to position [118, 0]
click at [753, 30] on font "доллар США" at bounding box center [721, 28] width 83 height 14
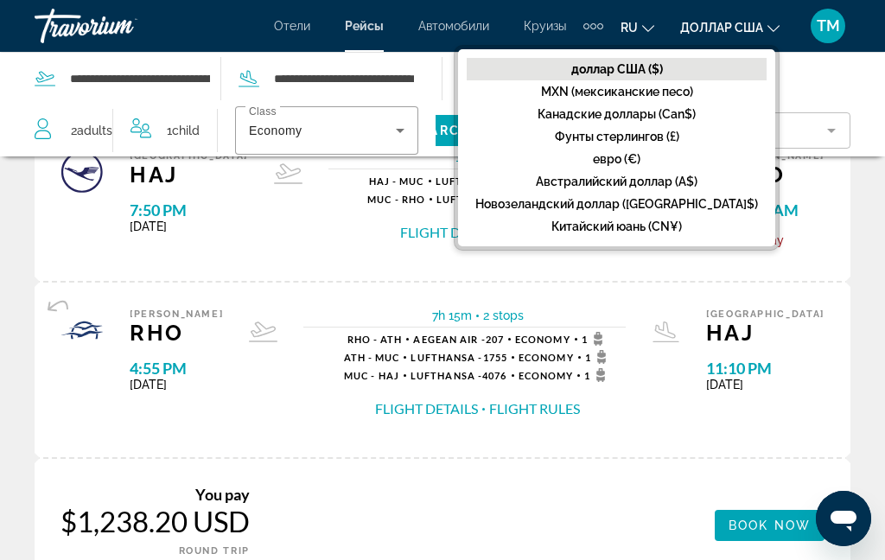
click at [661, 149] on button "евро (€)" at bounding box center [617, 159] width 300 height 22
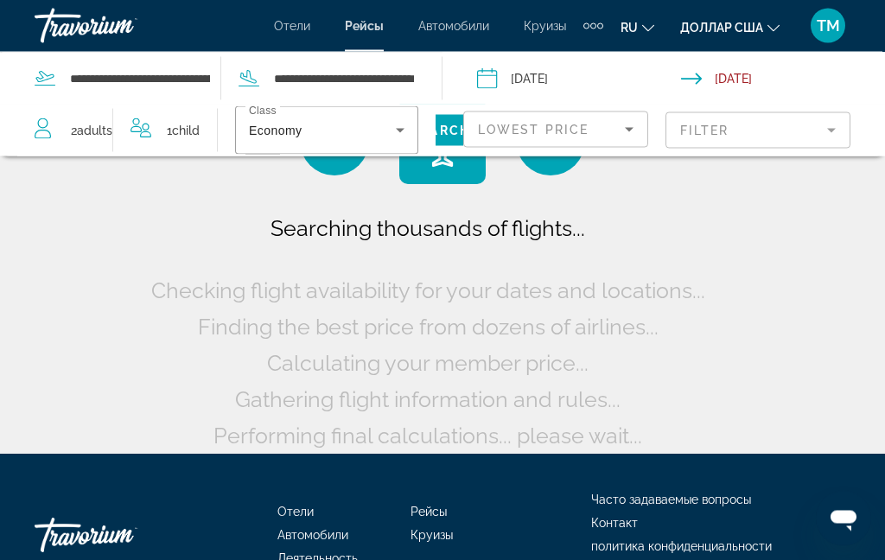
scroll to position [0, 0]
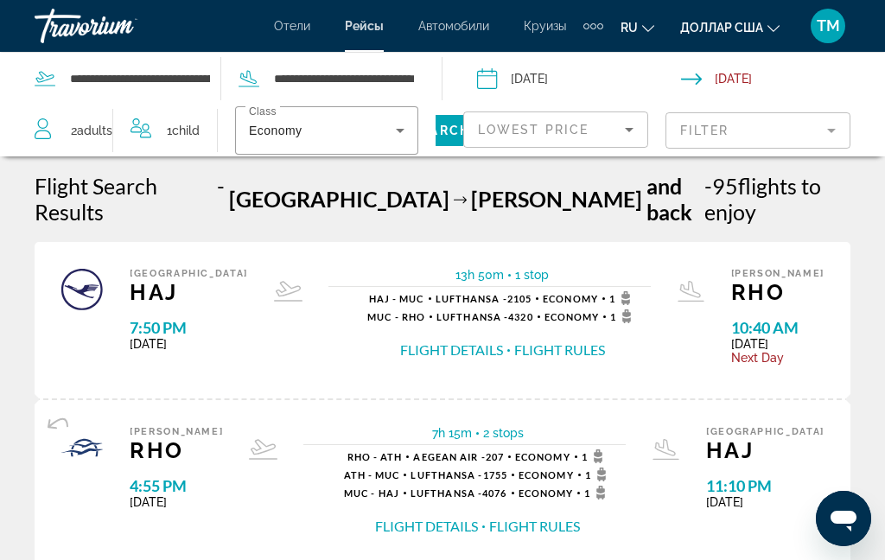
click at [444, 31] on font "Автомобили" at bounding box center [453, 26] width 71 height 14
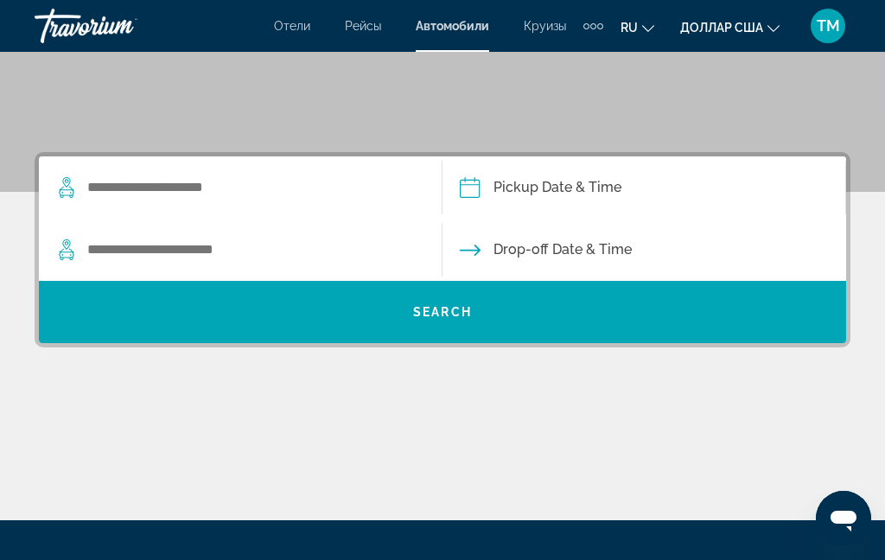
scroll to position [324, 0]
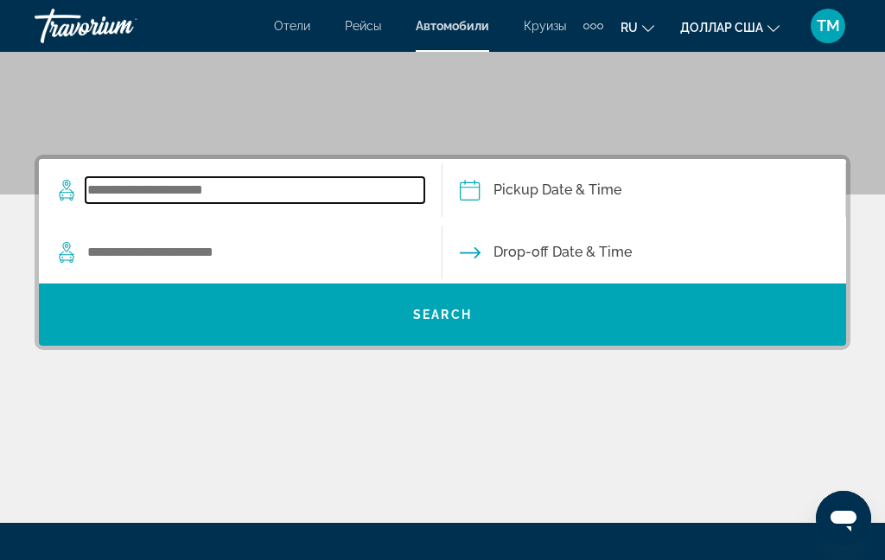
click at [176, 181] on input "Search widget" at bounding box center [255, 190] width 339 height 26
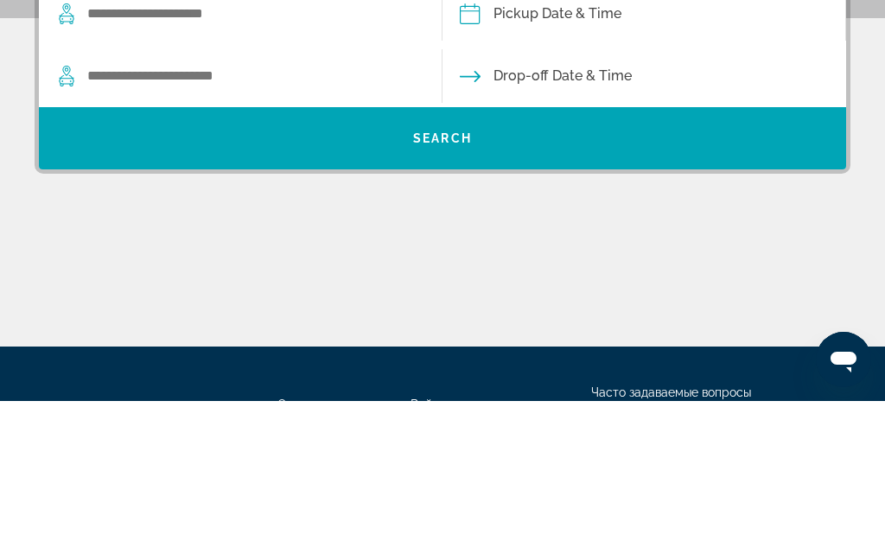
scroll to position [340, 0]
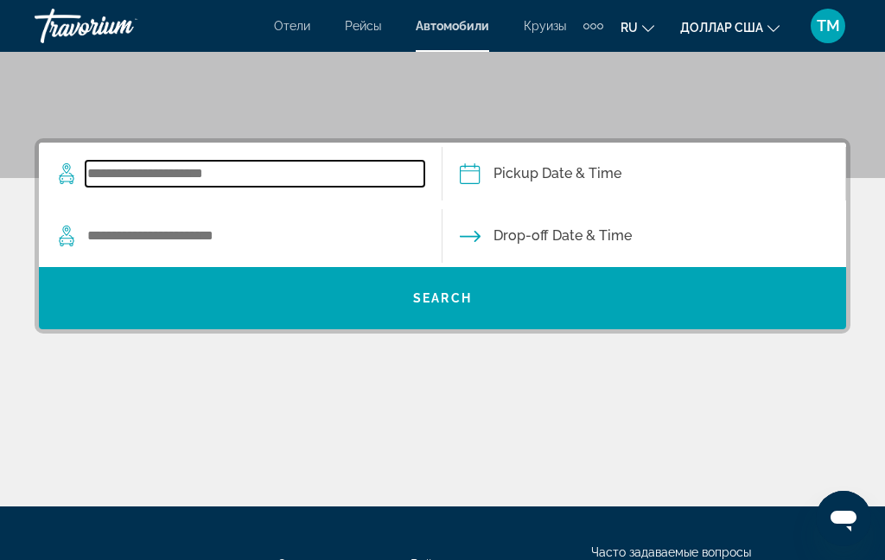
click at [232, 172] on input "Search widget" at bounding box center [255, 174] width 339 height 26
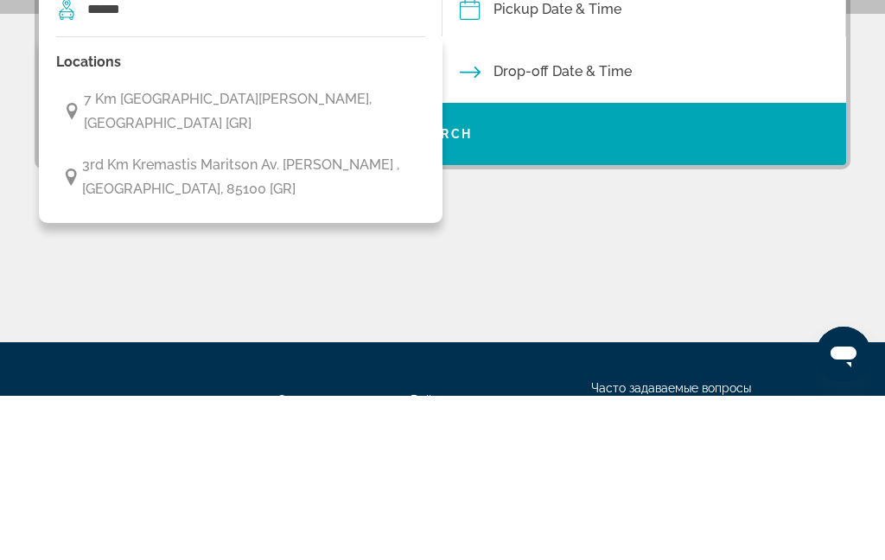
click at [378, 251] on span "7 Km Tsairi -airport Avenue Rhodes 85106, Rhodos [GR]" at bounding box center [250, 275] width 333 height 48
type input "**********"
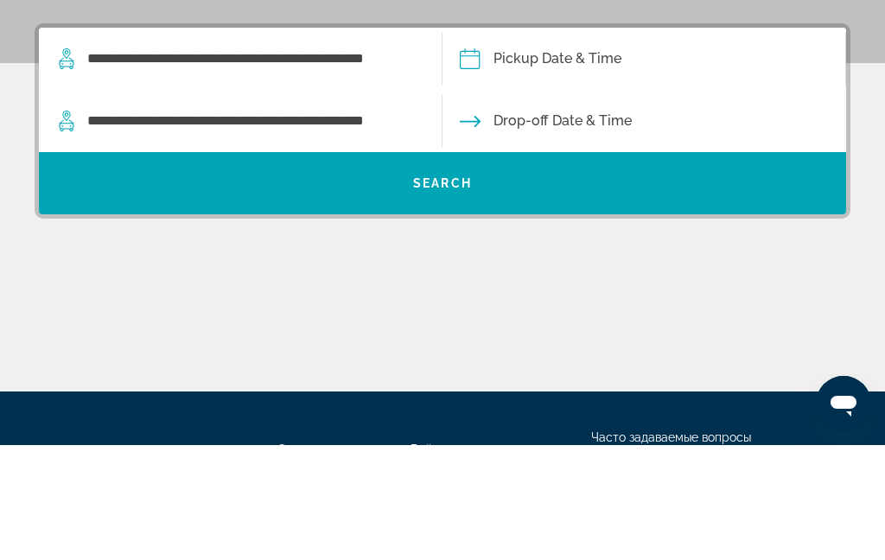
click at [578, 143] on input "Pickup date" at bounding box center [643, 176] width 410 height 67
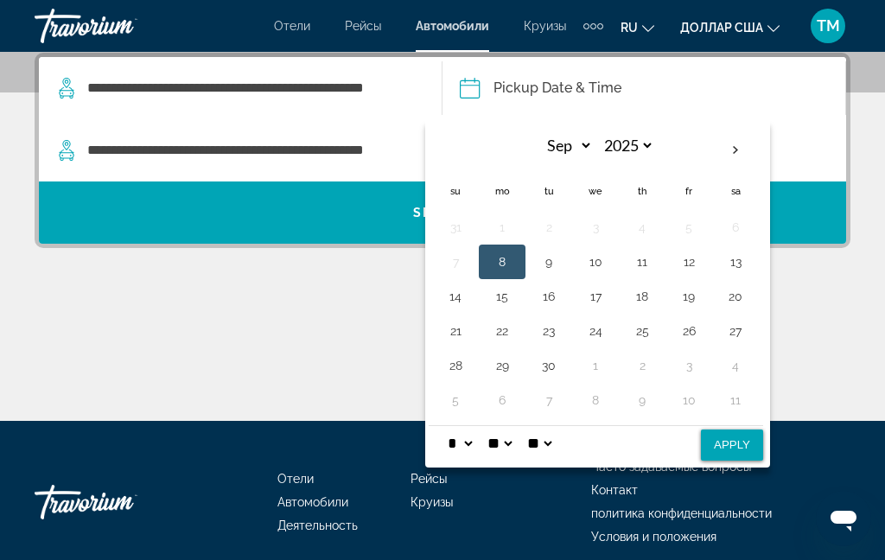
scroll to position [423, 0]
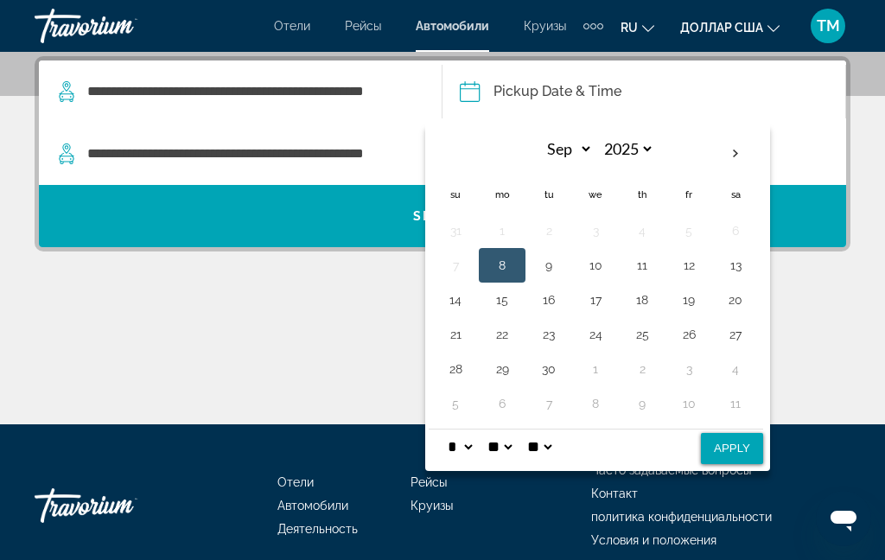
click at [736, 149] on th "Next month" at bounding box center [735, 154] width 47 height 38
click at [735, 156] on th "Next month" at bounding box center [735, 154] width 47 height 38
click at [451, 147] on th "Previous month" at bounding box center [455, 154] width 47 height 38
select select "*"
click at [450, 268] on button "5" at bounding box center [456, 265] width 28 height 24
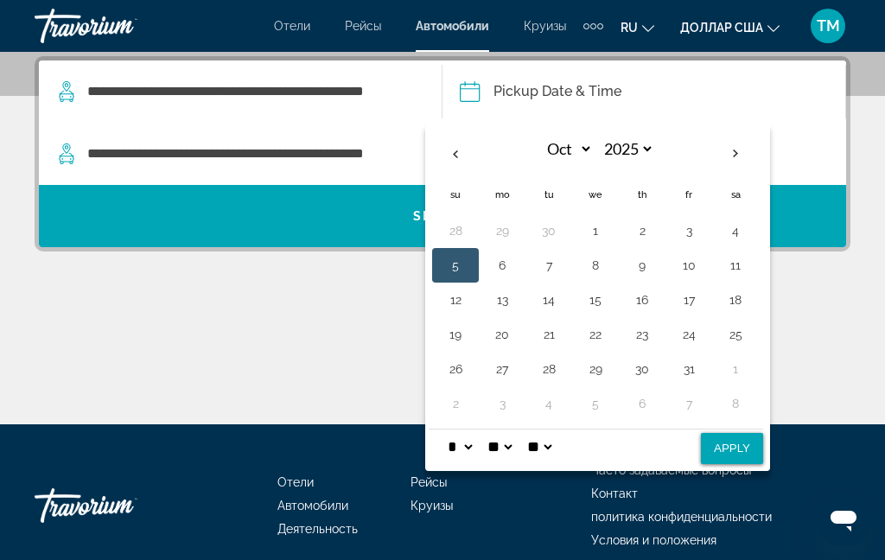
click at [735, 296] on button "18" at bounding box center [736, 300] width 28 height 24
click at [442, 261] on button "5" at bounding box center [456, 265] width 28 height 24
click at [736, 459] on button "Apply" at bounding box center [732, 448] width 62 height 31
type input "**********"
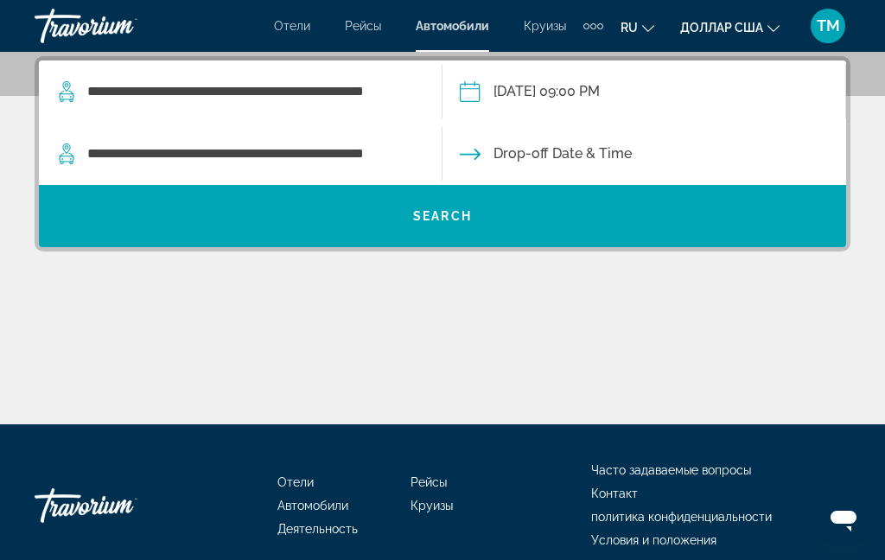
click at [604, 164] on input "Drop-off date" at bounding box center [643, 156] width 410 height 67
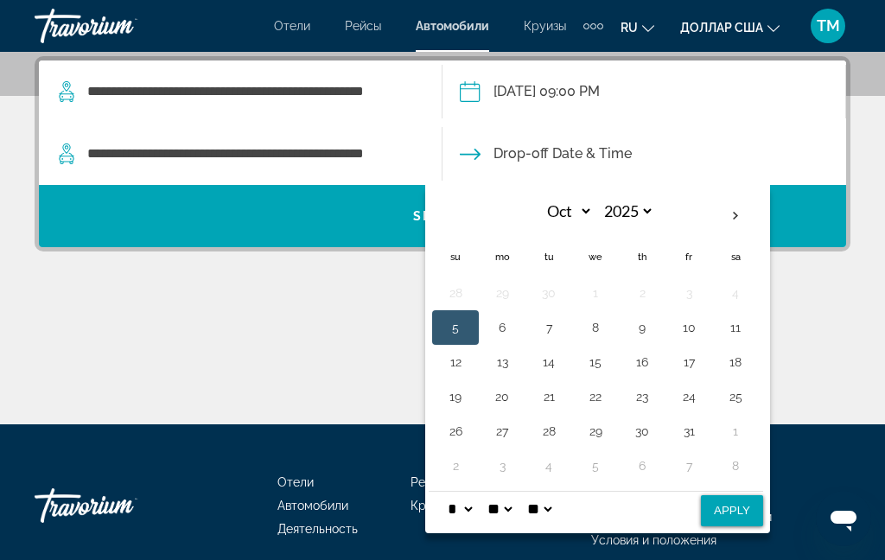
click at [736, 362] on button "18" at bounding box center [736, 362] width 28 height 24
click at [737, 513] on button "Apply" at bounding box center [732, 510] width 62 height 31
type input "**********"
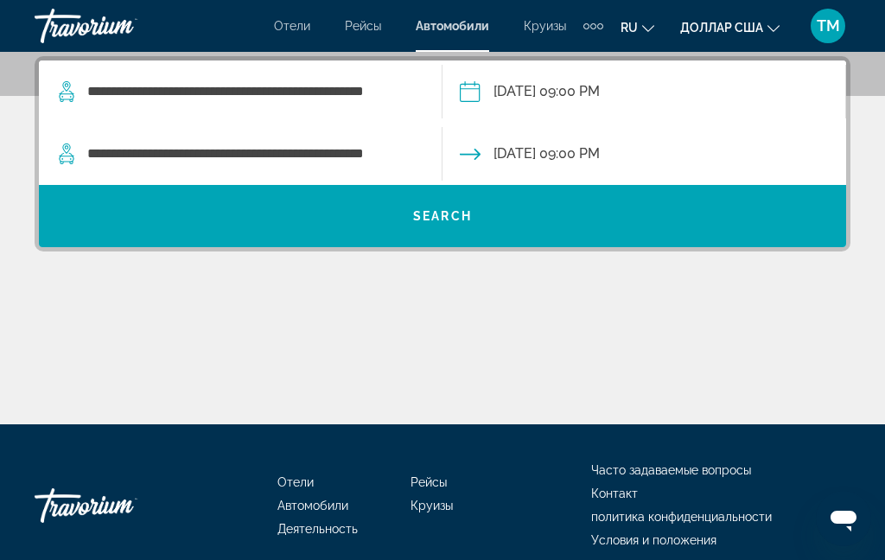
click at [733, 215] on span "Search widget" at bounding box center [442, 215] width 807 height 41
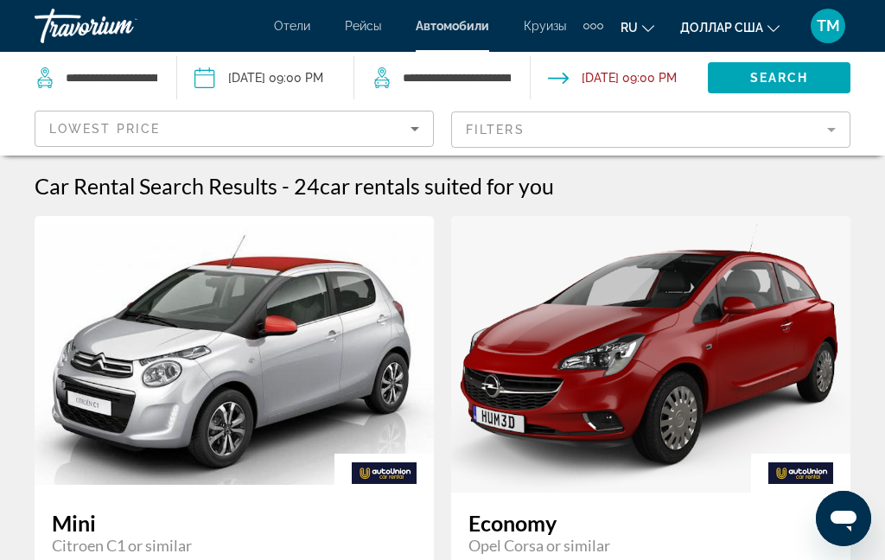
click at [395, 127] on div "Lowest Price" at bounding box center [229, 128] width 361 height 21
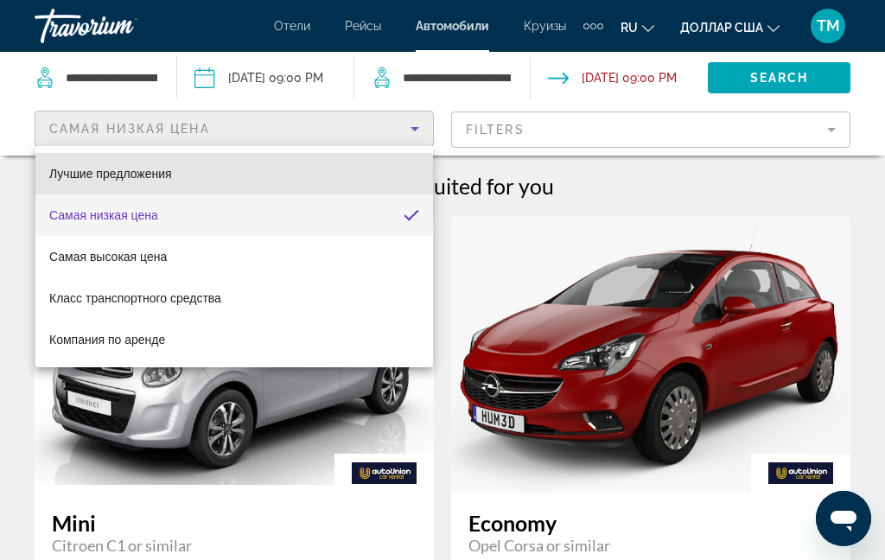
click at [151, 174] on font "Лучшие предложения" at bounding box center [110, 174] width 123 height 14
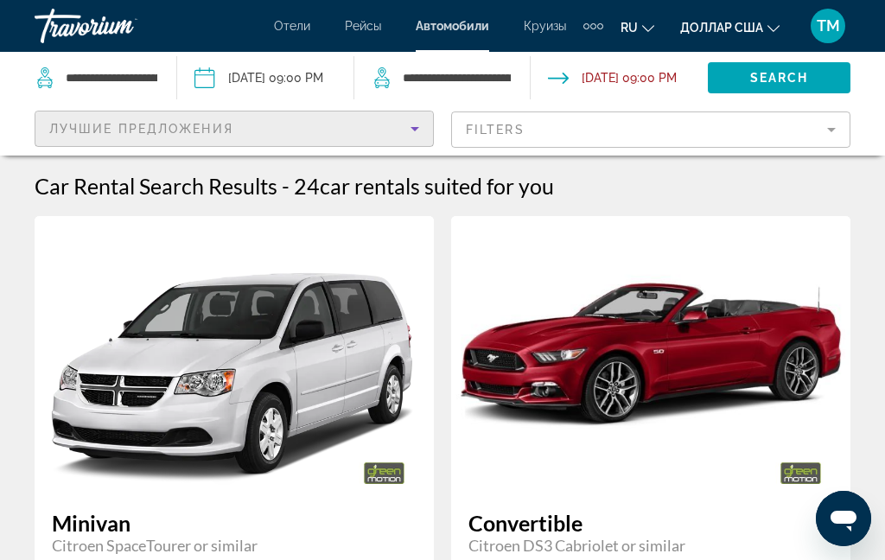
click at [371, 119] on div "Лучшие предложения" at bounding box center [229, 128] width 361 height 21
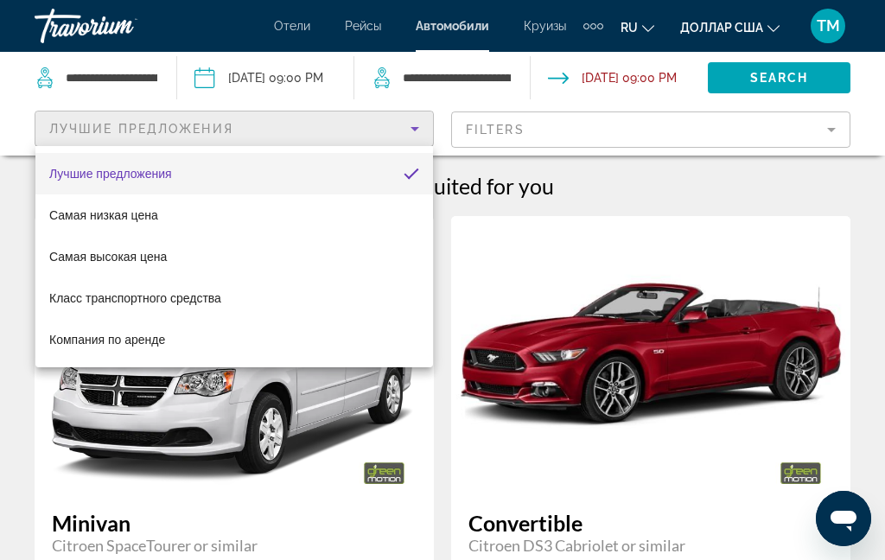
click at [145, 223] on span "Самая низкая цена" at bounding box center [103, 215] width 109 height 21
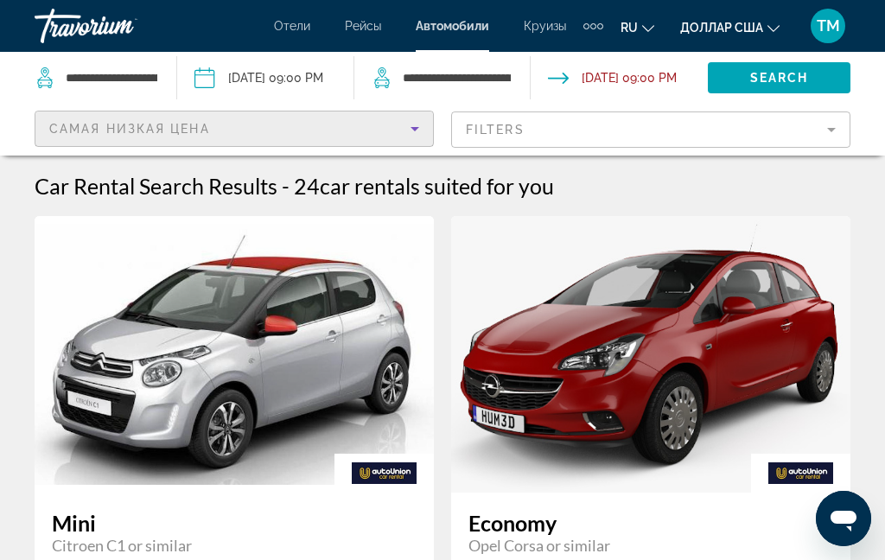
click at [528, 25] on font "Круизы" at bounding box center [545, 26] width 42 height 14
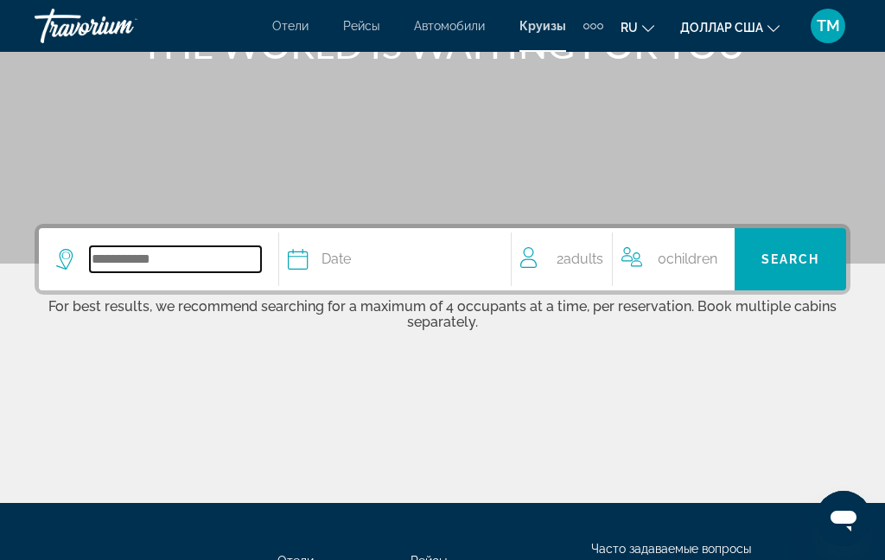
click at [194, 248] on input "Search widget" at bounding box center [175, 259] width 171 height 26
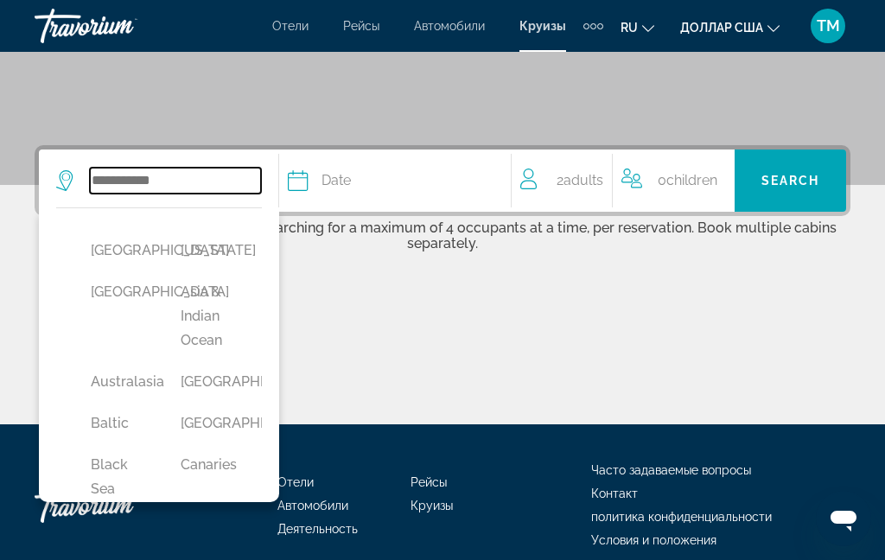
scroll to position [340, 0]
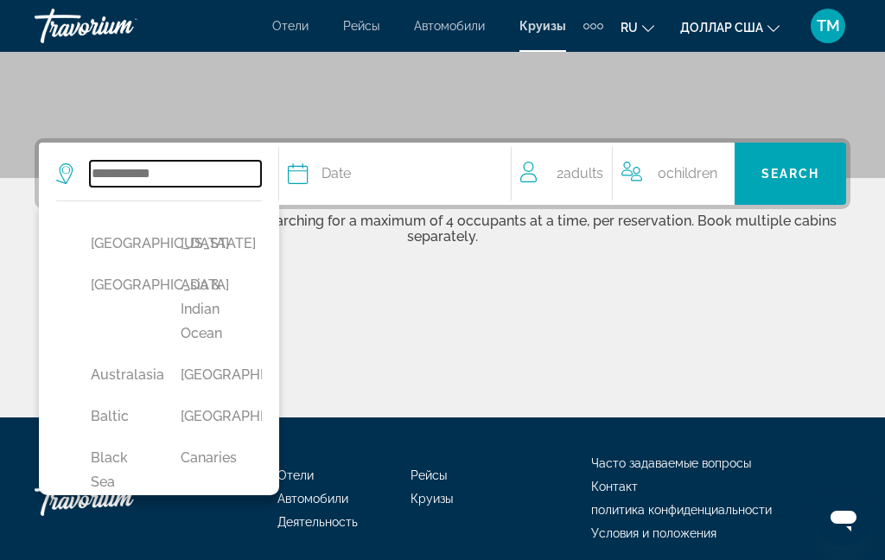
click at [200, 180] on input "Search widget" at bounding box center [175, 174] width 171 height 26
click at [205, 246] on button "Alaska" at bounding box center [208, 243] width 73 height 33
type input "******"
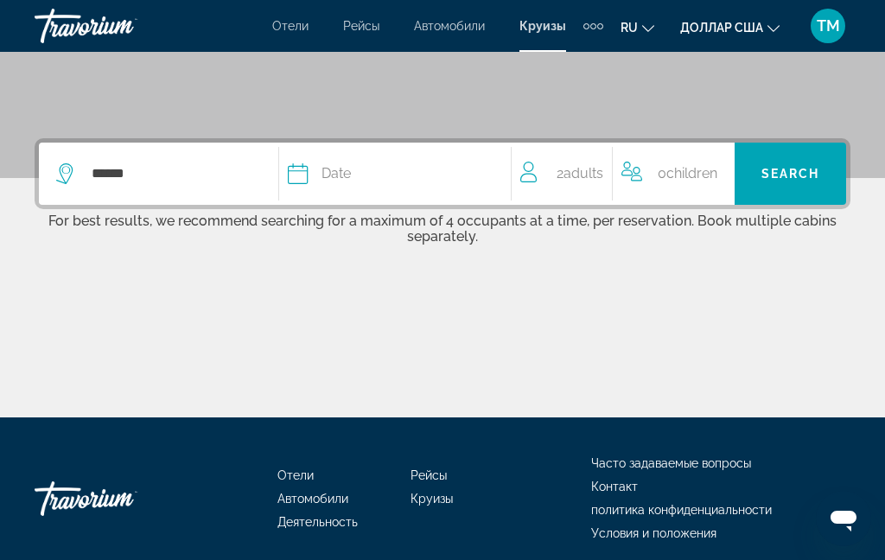
click at [347, 175] on span "Date" at bounding box center [335, 174] width 29 height 24
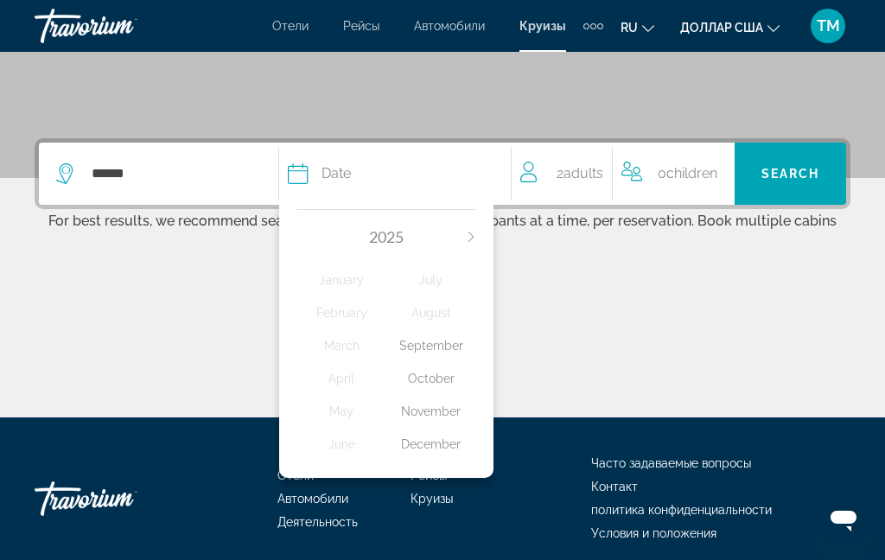
click at [443, 380] on div "October" at bounding box center [431, 378] width 90 height 31
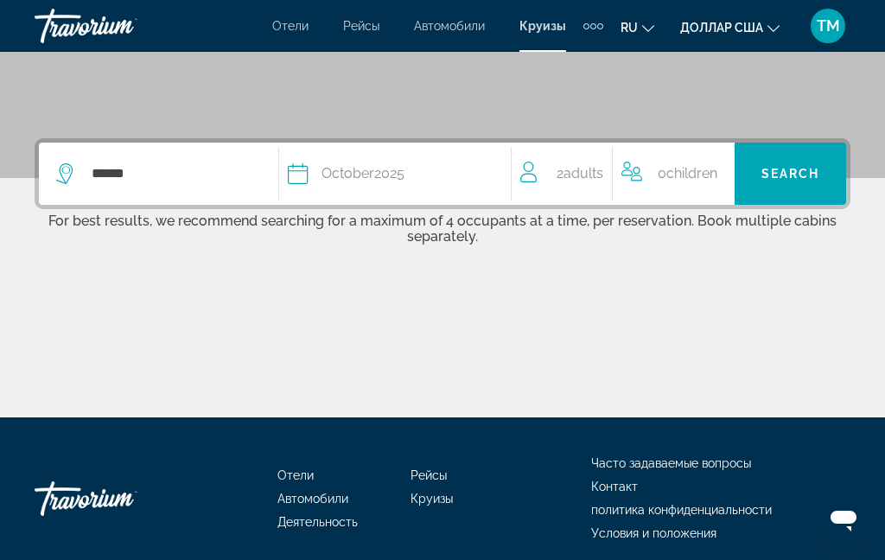
click at [583, 179] on span "Adults" at bounding box center [583, 173] width 40 height 16
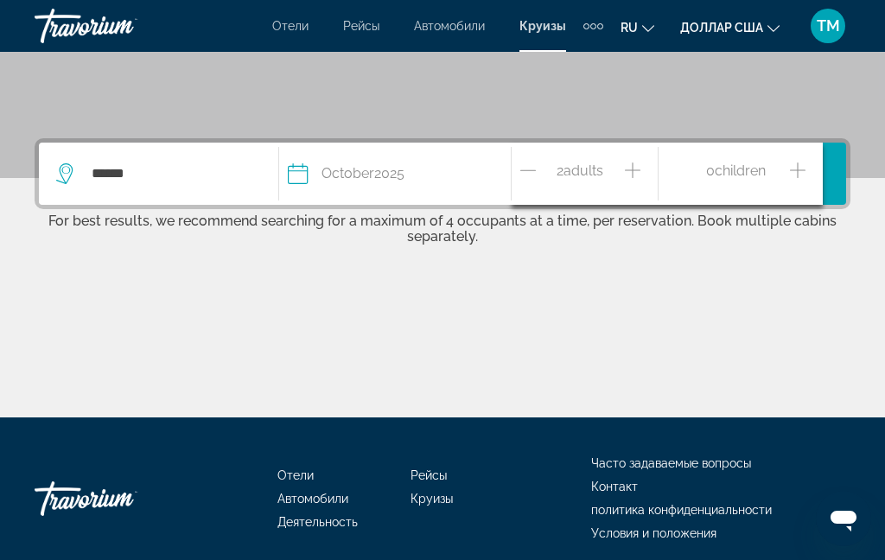
click at [803, 165] on icon "Increment children" at bounding box center [798, 170] width 16 height 21
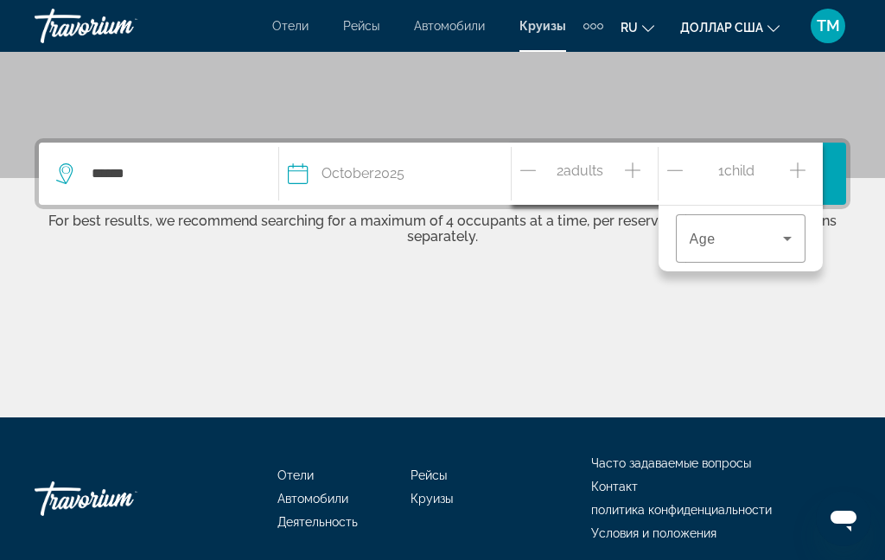
click at [793, 238] on icon "Travelers: 2 adults, 1 child" at bounding box center [787, 238] width 21 height 21
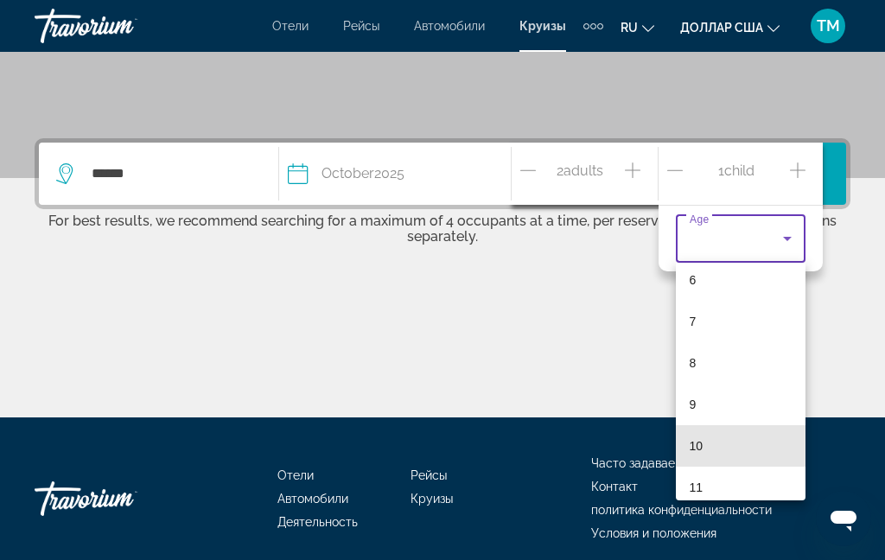
scroll to position [264, 0]
click at [747, 445] on mat-option "10" at bounding box center [741, 441] width 130 height 41
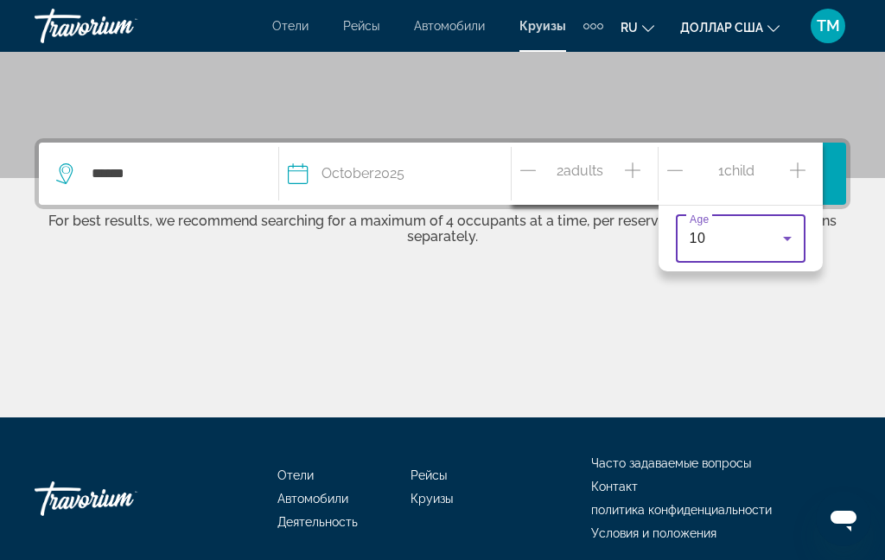
click at [780, 236] on icon "Travelers: 2 adults, 1 child" at bounding box center [787, 238] width 21 height 21
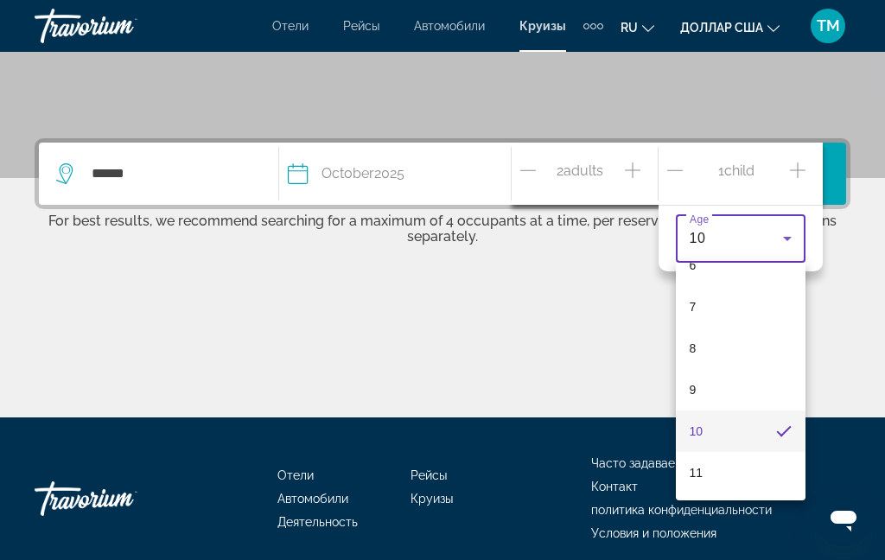
scroll to position [410, 0]
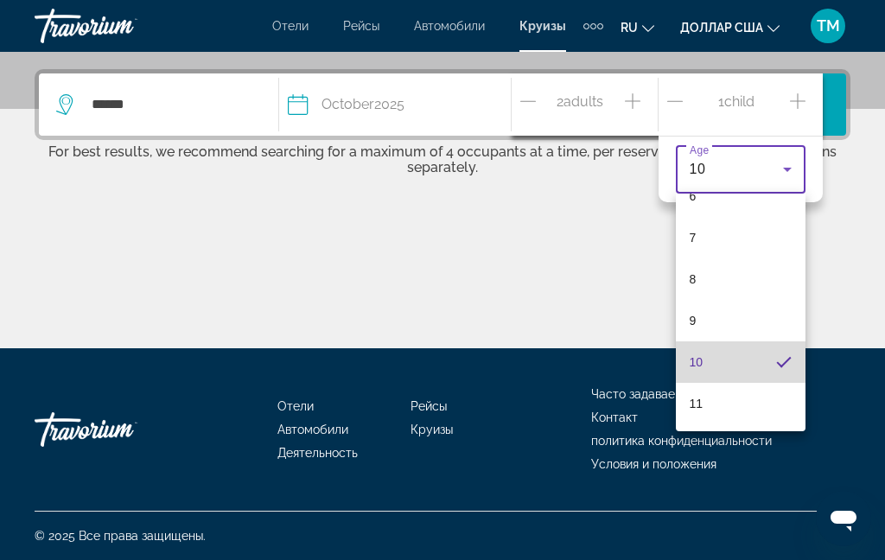
click at [783, 357] on mat-pseudo-checkbox "10 лет" at bounding box center [784, 362] width 16 height 16
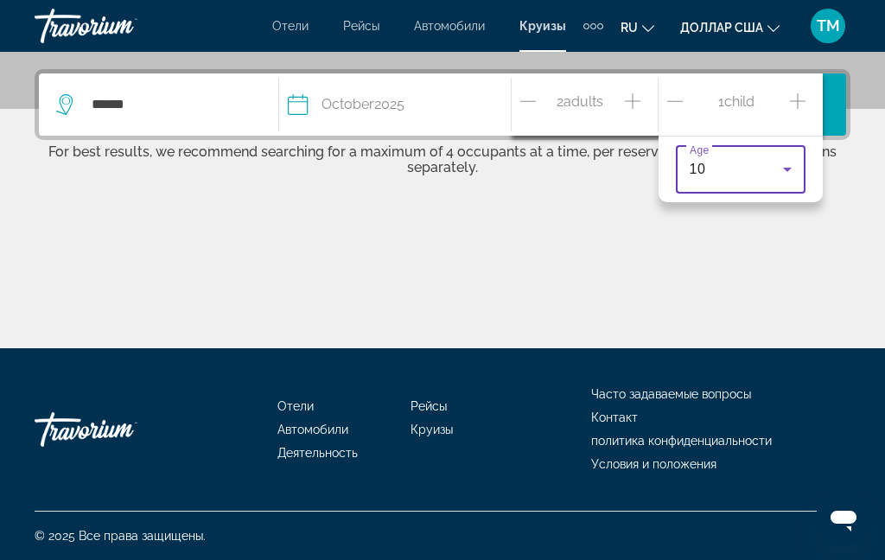
click at [839, 100] on span "Search widget" at bounding box center [790, 104] width 111 height 41
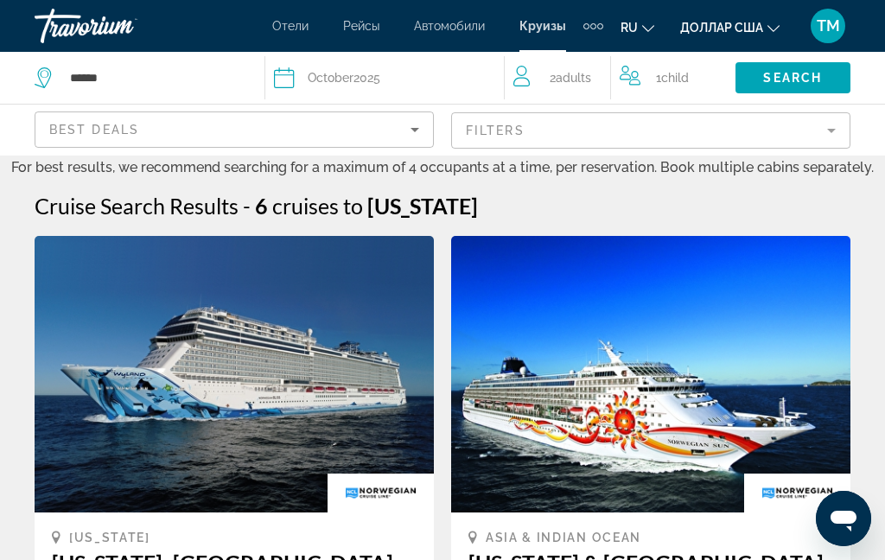
click at [454, 23] on font "Автомобили" at bounding box center [449, 26] width 71 height 14
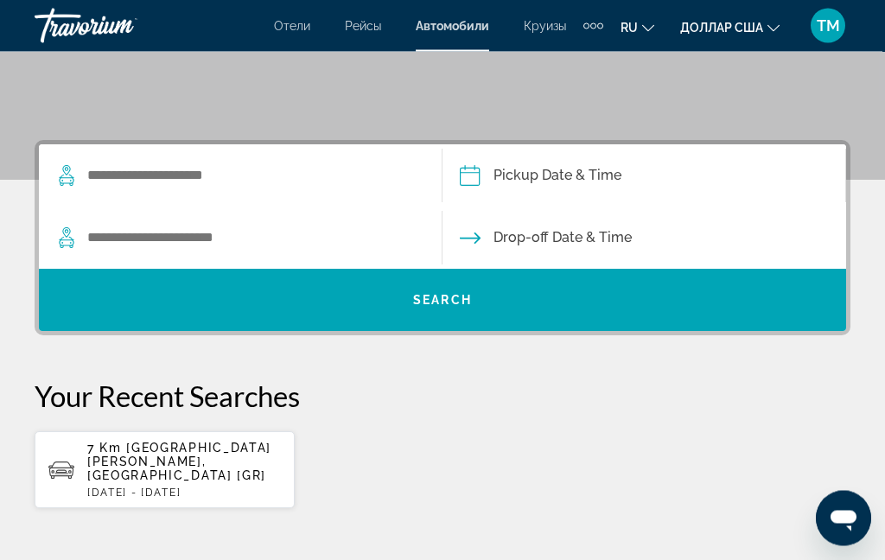
scroll to position [338, 0]
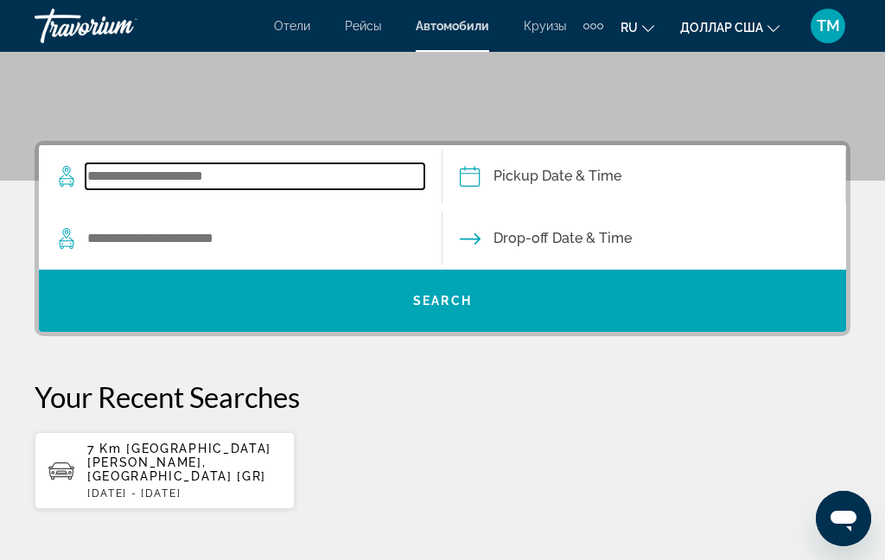
click at [225, 171] on input "Search widget" at bounding box center [255, 176] width 339 height 26
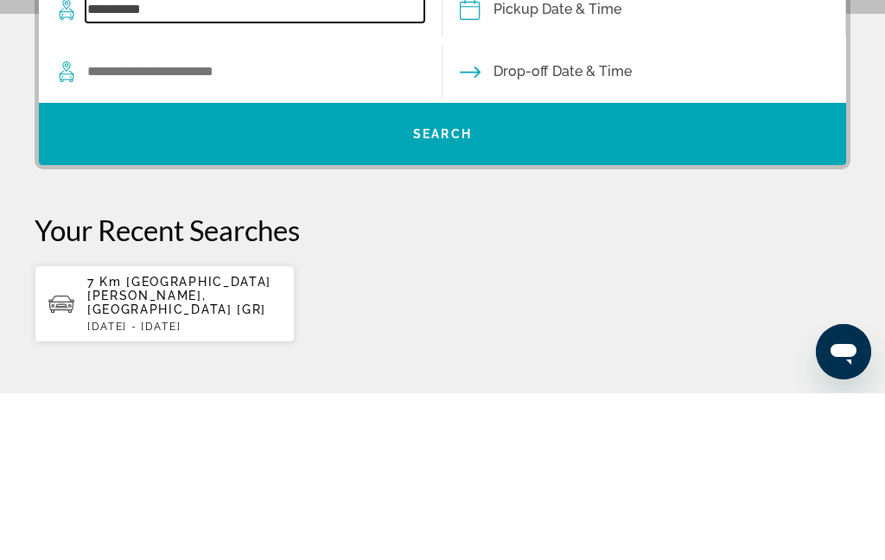
type input "*********"
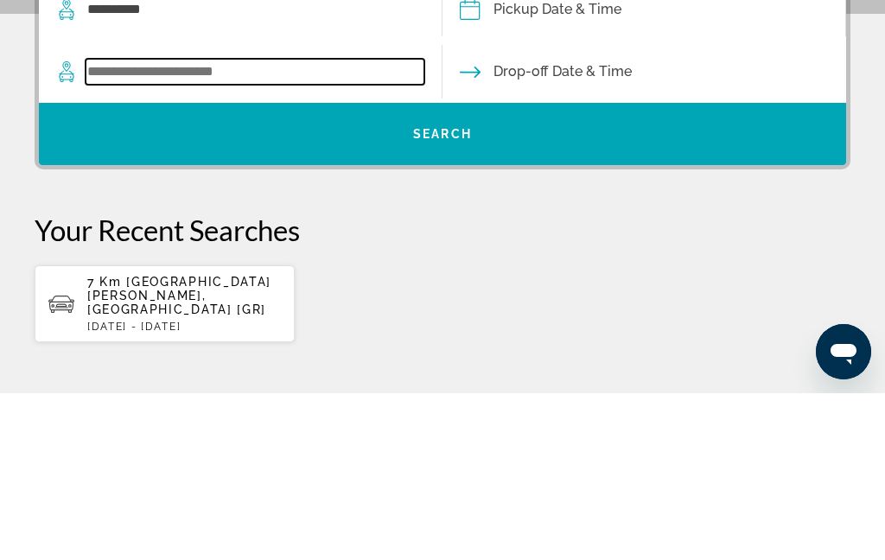
click at [266, 226] on input "Search widget" at bounding box center [255, 239] width 339 height 26
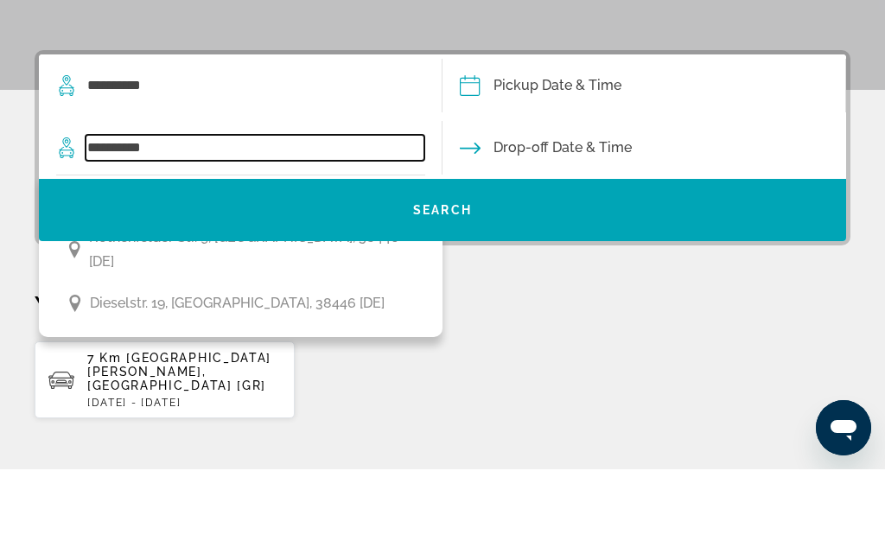
type input "*********"
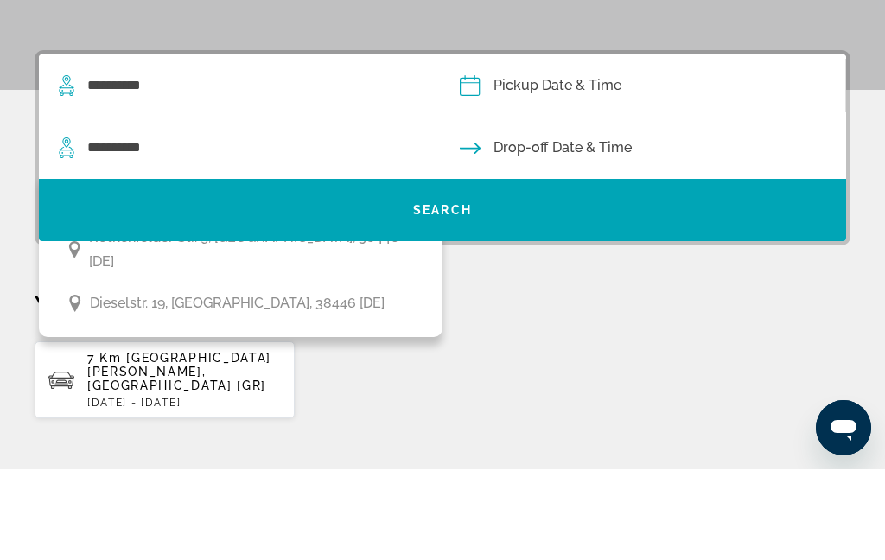
click at [598, 145] on input "Pickup date" at bounding box center [643, 178] width 410 height 67
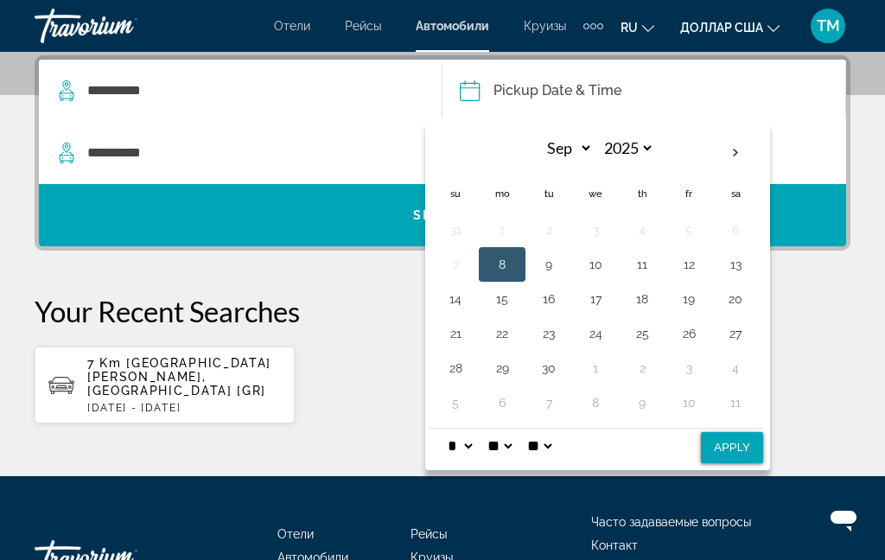
scroll to position [423, 0]
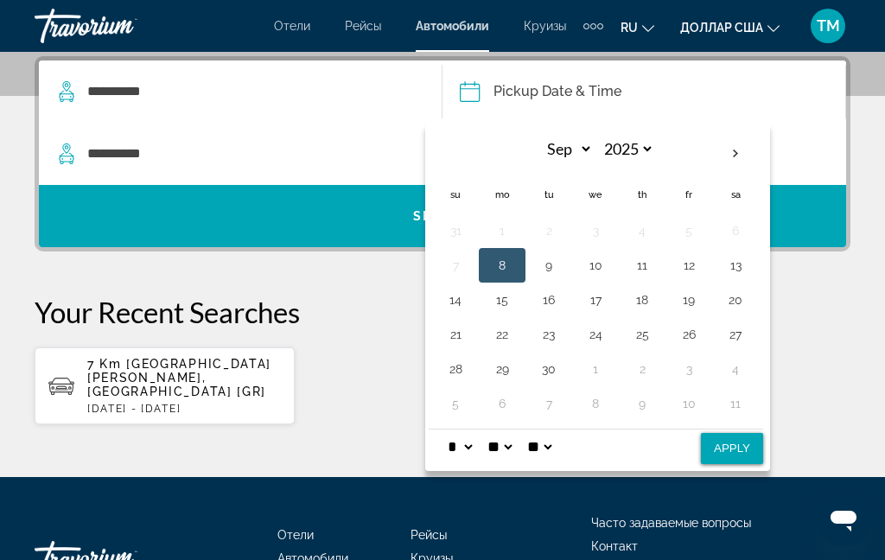
click at [512, 268] on button "8" at bounding box center [502, 265] width 28 height 24
click at [751, 464] on button "Apply" at bounding box center [732, 448] width 62 height 31
type input "**********"
select select "*"
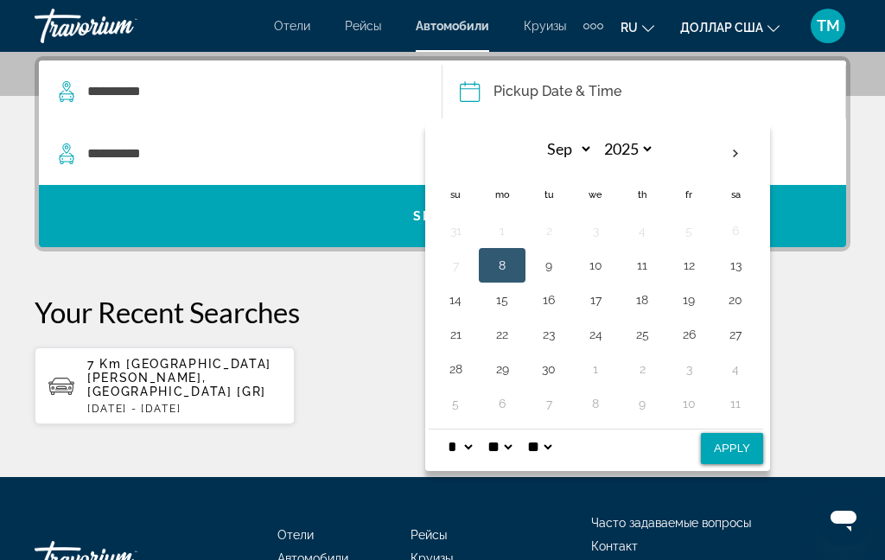
select select "**"
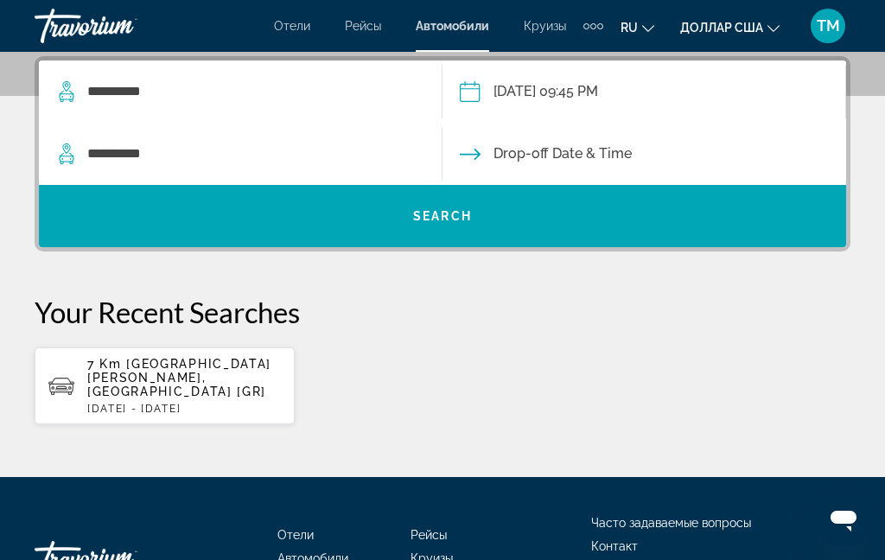
click at [602, 154] on input "Drop-off date" at bounding box center [643, 156] width 410 height 67
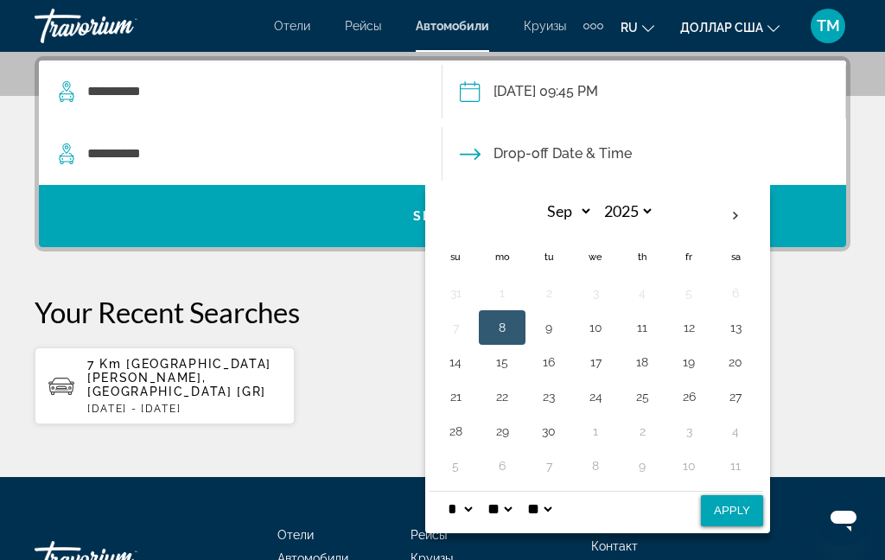
click at [739, 325] on button "13" at bounding box center [736, 327] width 28 height 24
click at [747, 516] on button "Apply" at bounding box center [732, 510] width 62 height 31
type input "**********"
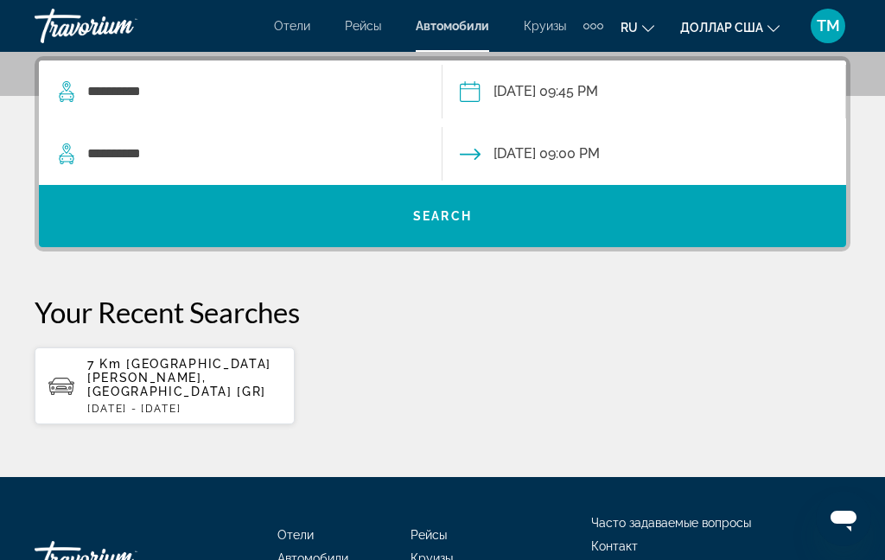
click at [765, 210] on span "Search widget" at bounding box center [442, 215] width 807 height 41
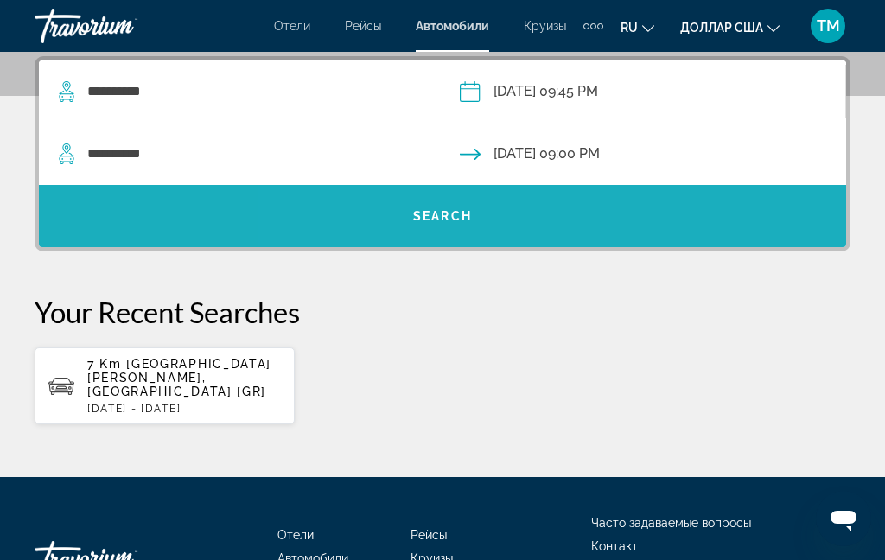
click at [722, 220] on span "Search widget" at bounding box center [442, 215] width 807 height 41
click at [728, 213] on span "Search widget" at bounding box center [442, 215] width 807 height 41
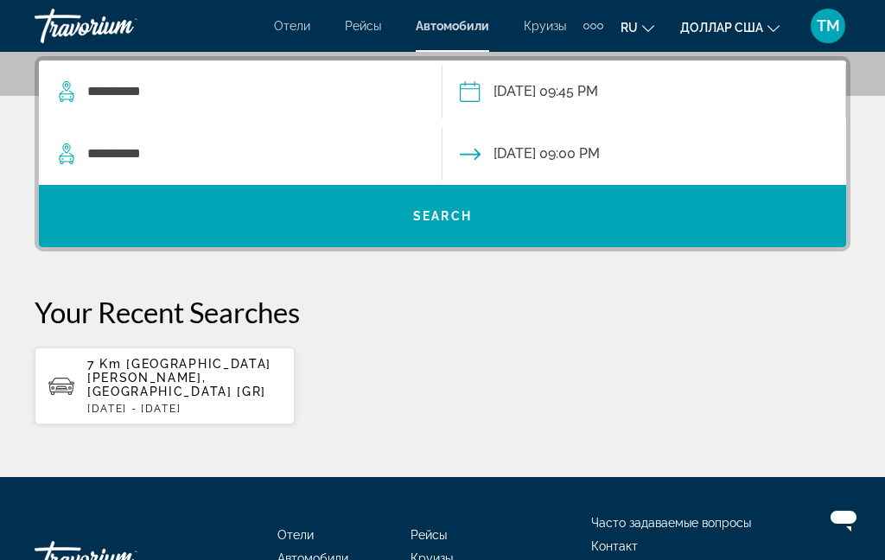
click at [724, 218] on span "Search widget" at bounding box center [442, 215] width 807 height 41
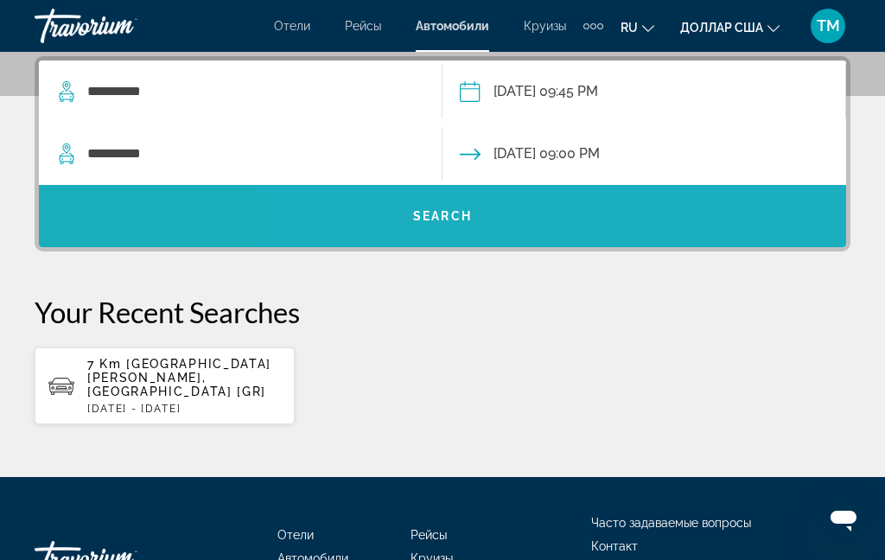
click at [732, 213] on span "Search widget" at bounding box center [442, 215] width 807 height 41
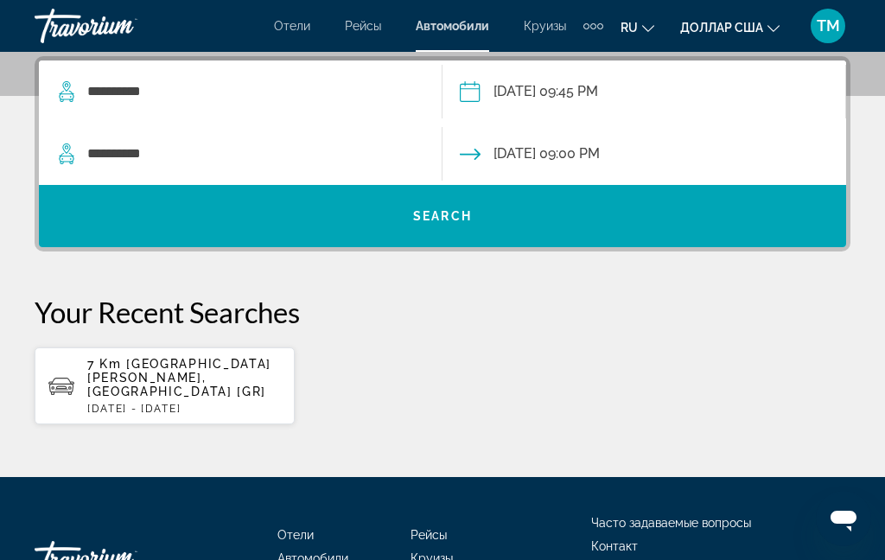
click at [730, 210] on span "Search widget" at bounding box center [442, 215] width 807 height 41
click at [728, 221] on span "Search widget" at bounding box center [442, 215] width 807 height 41
click at [730, 222] on span "Search widget" at bounding box center [442, 215] width 807 height 41
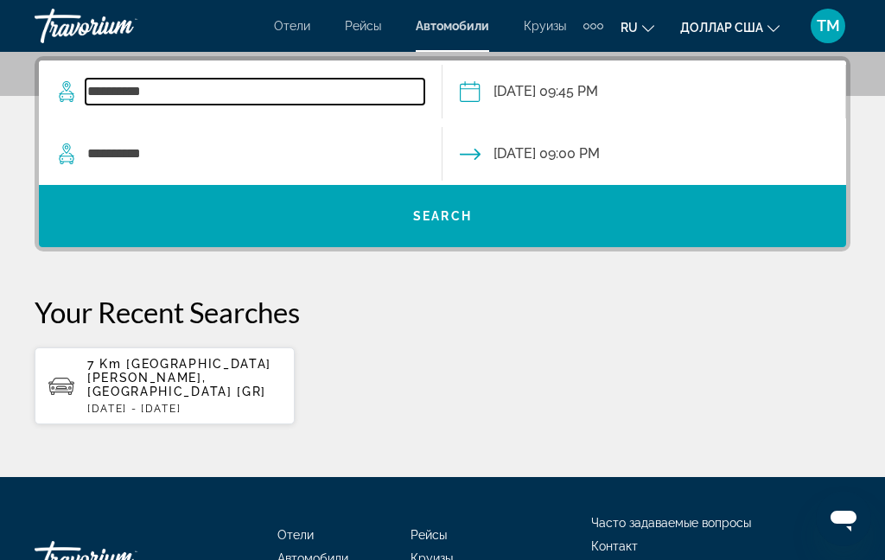
click at [215, 95] on input "*********" at bounding box center [255, 92] width 339 height 26
type input "*"
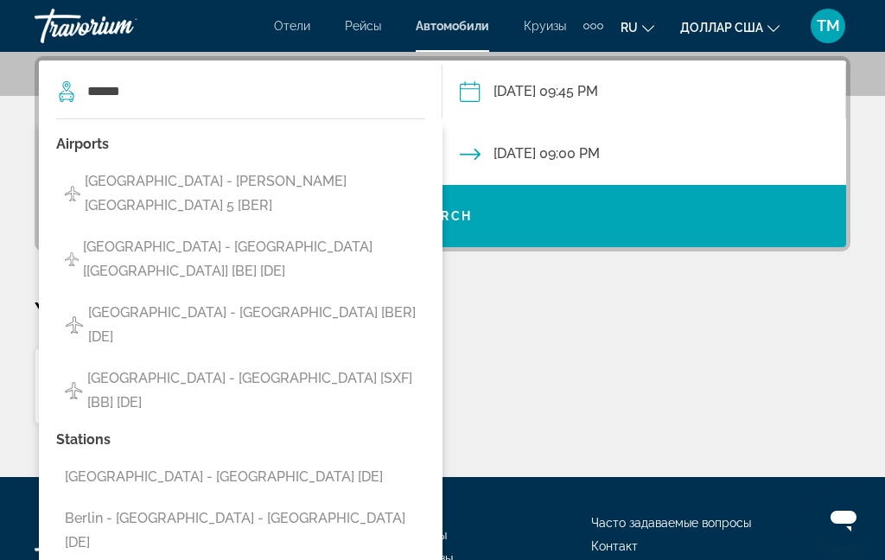
click at [374, 196] on button "Berlin - Airport - Brandenburg - Terminal 5 [BER]" at bounding box center [240, 193] width 369 height 57
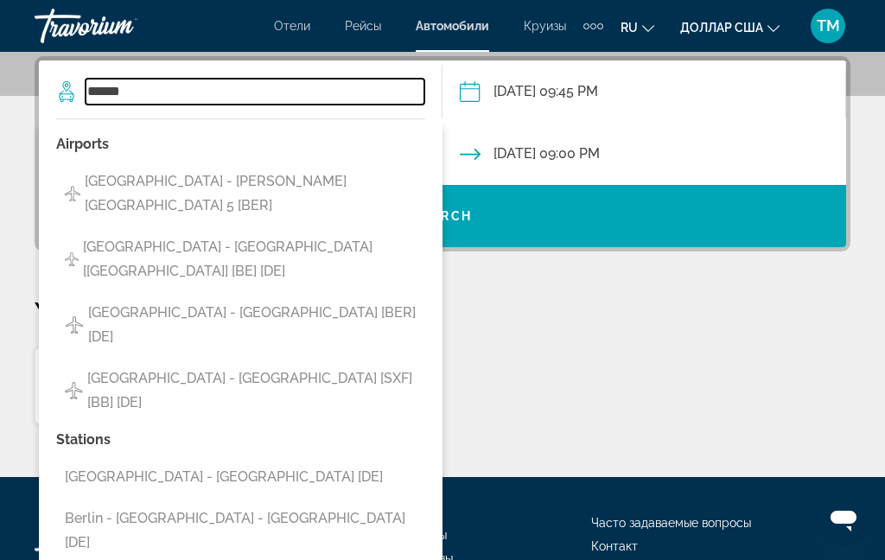
type input "**********"
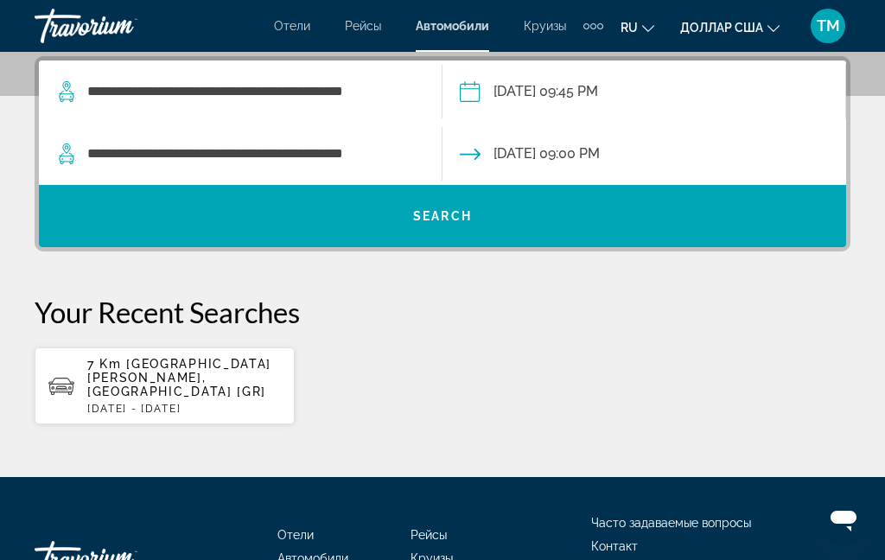
click at [777, 215] on span "Search widget" at bounding box center [442, 215] width 807 height 41
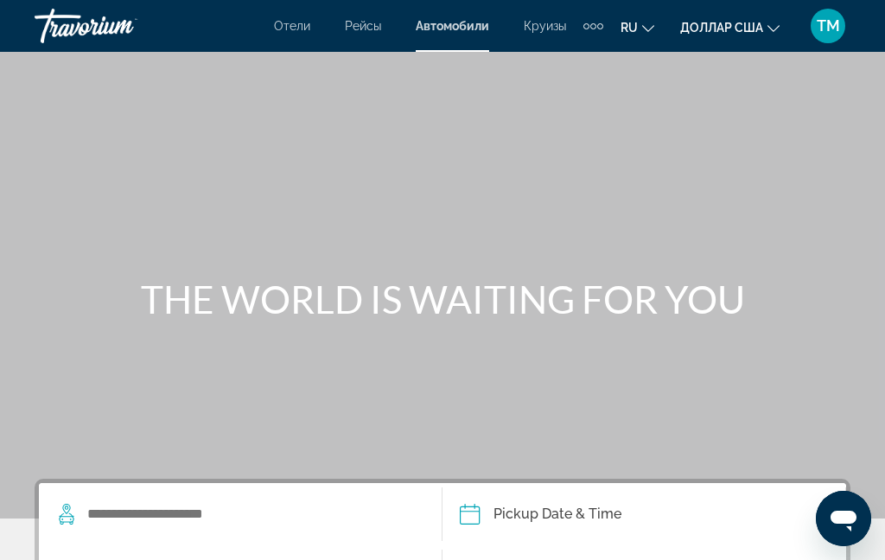
click at [285, 30] on font "Отели" at bounding box center [292, 26] width 36 height 14
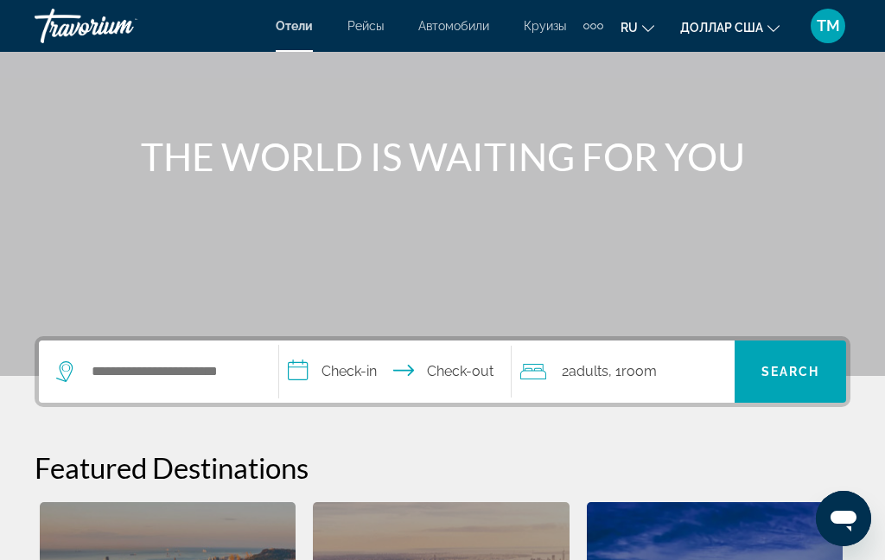
scroll to position [147, 0]
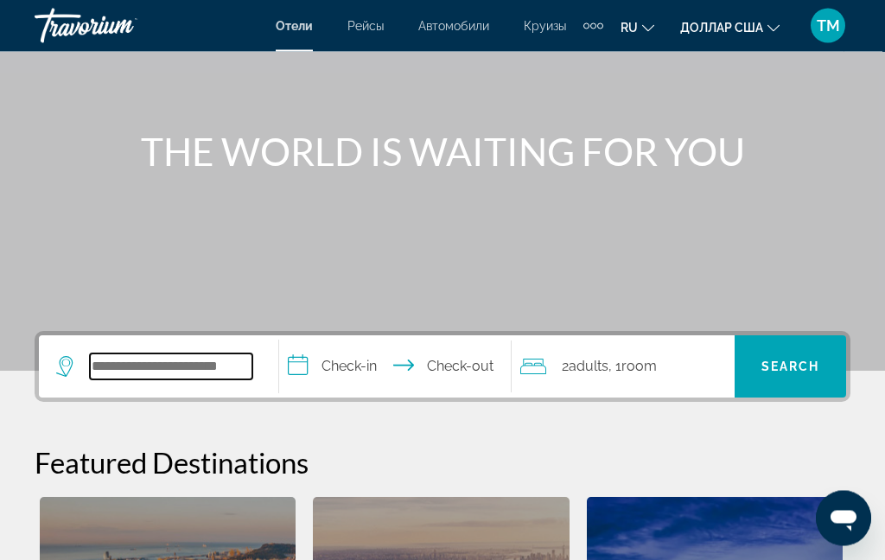
click at [206, 378] on input "Search widget" at bounding box center [171, 367] width 162 height 26
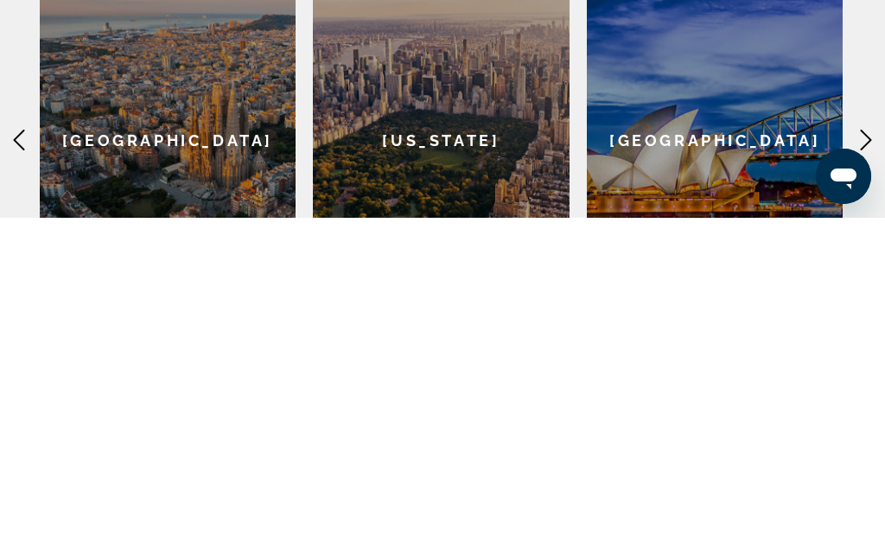
scroll to position [342, 0]
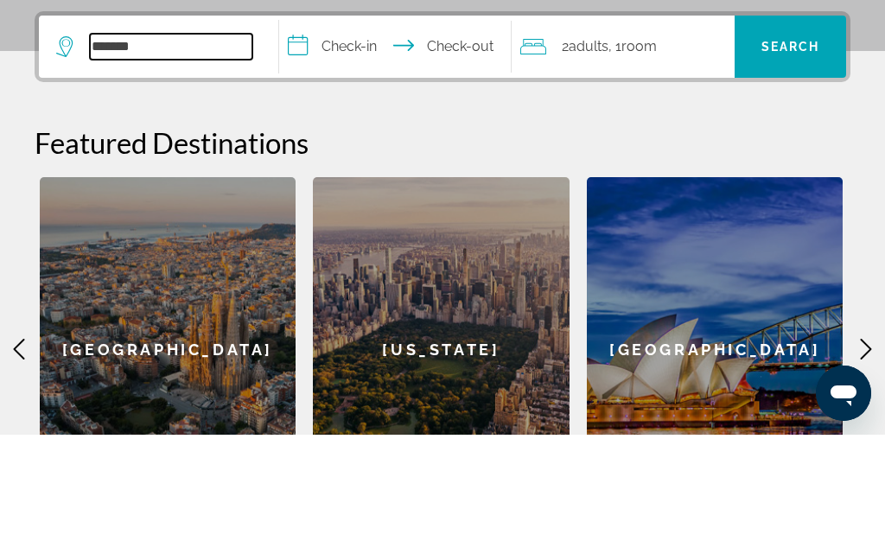
type input "******"
click at [326, 141] on input "**********" at bounding box center [398, 174] width 238 height 67
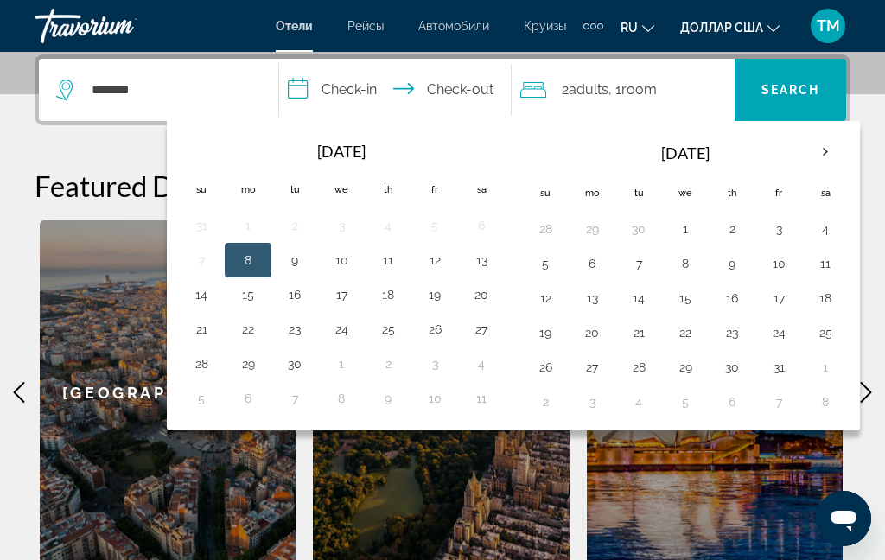
scroll to position [423, 0]
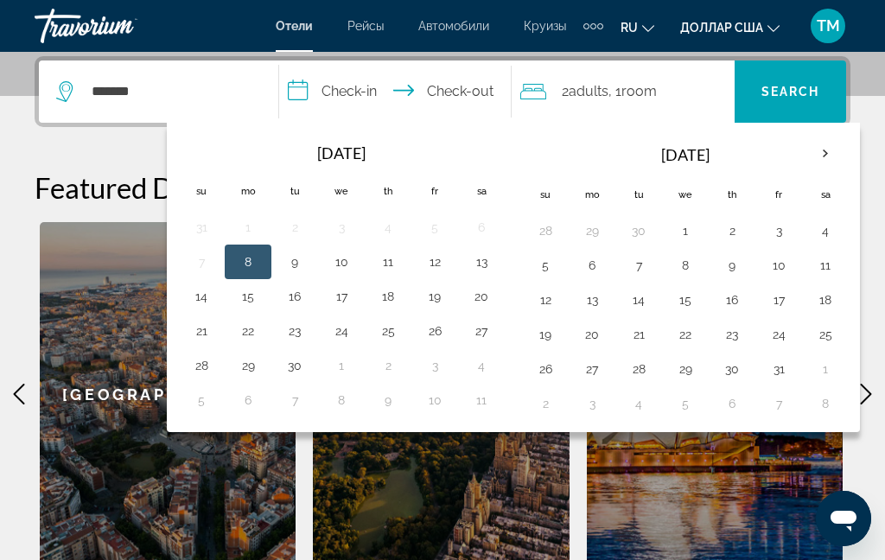
click at [215, 298] on button "14" at bounding box center [202, 296] width 28 height 24
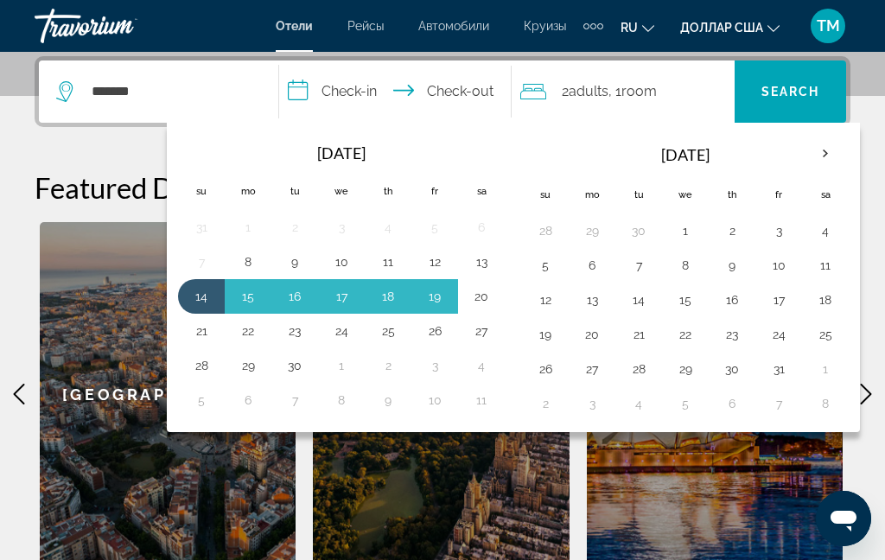
click at [493, 292] on button "20" at bounding box center [481, 296] width 28 height 24
type input "**********"
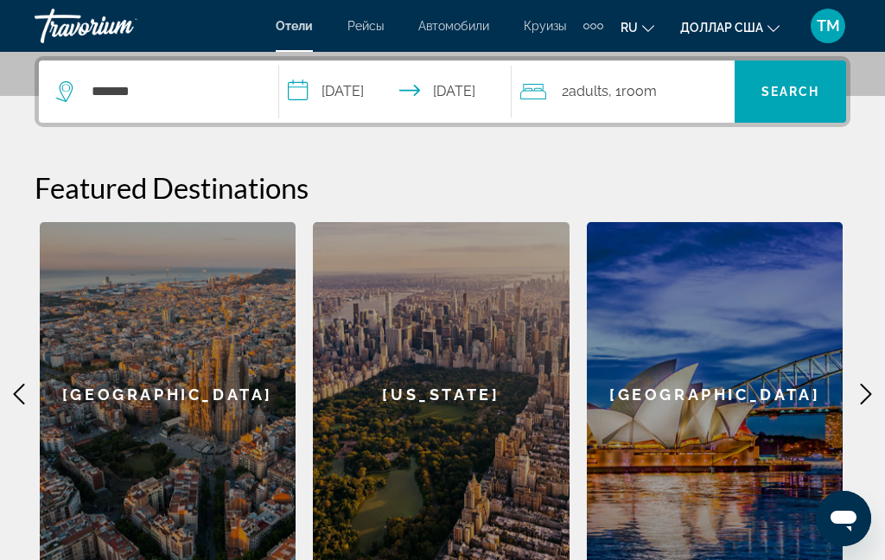
click at [795, 92] on span "Search" at bounding box center [790, 92] width 59 height 14
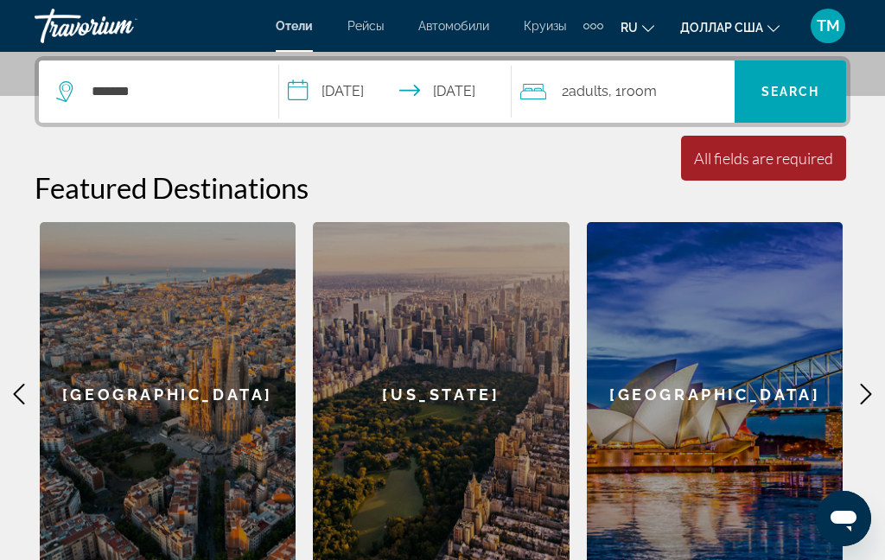
click at [795, 91] on span "Search" at bounding box center [790, 92] width 59 height 14
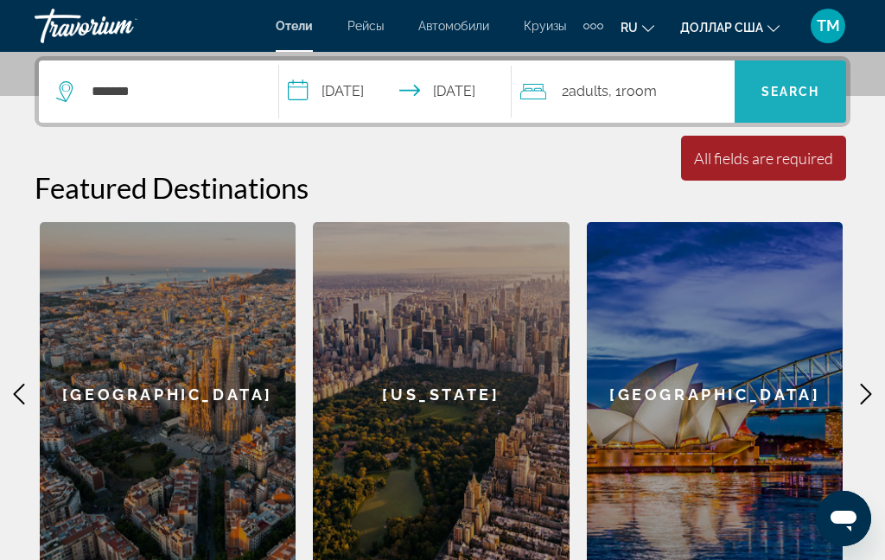
click at [810, 97] on span "Search" at bounding box center [790, 92] width 59 height 14
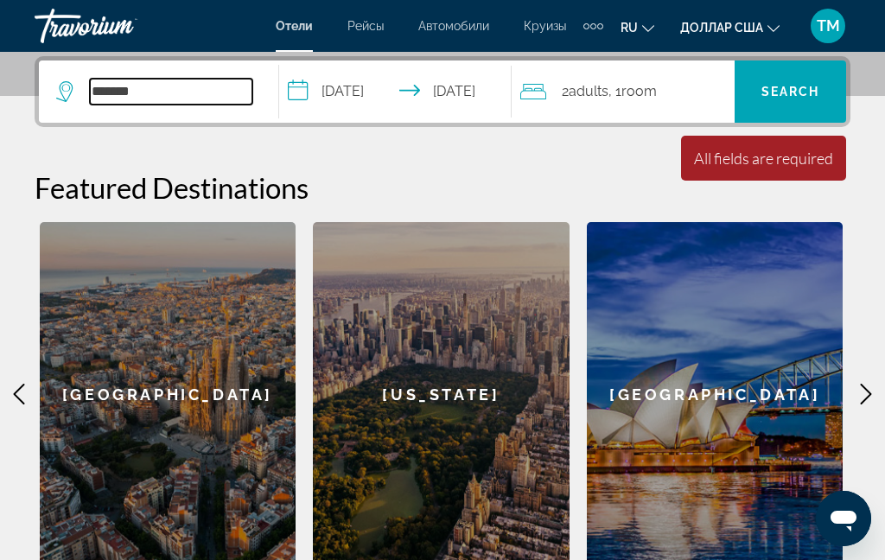
click at [214, 94] on input "******" at bounding box center [171, 92] width 162 height 26
type input "*"
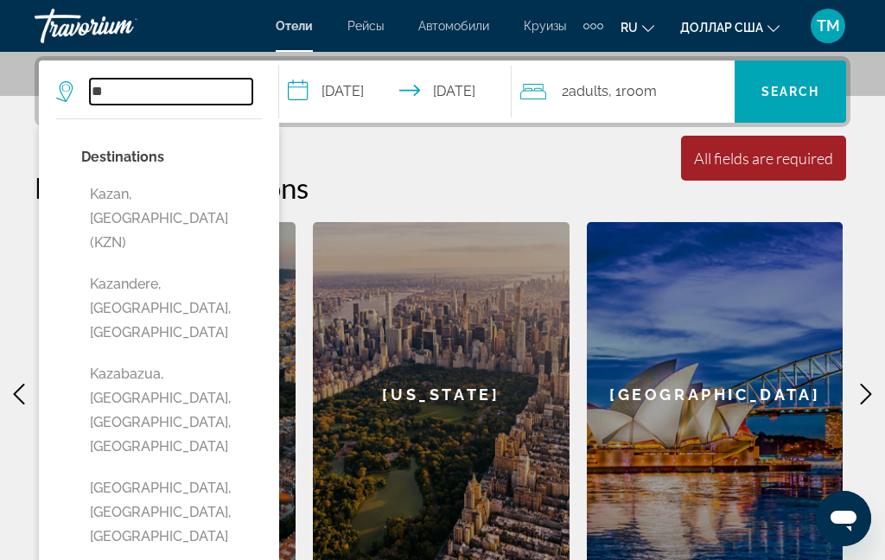
type input "*"
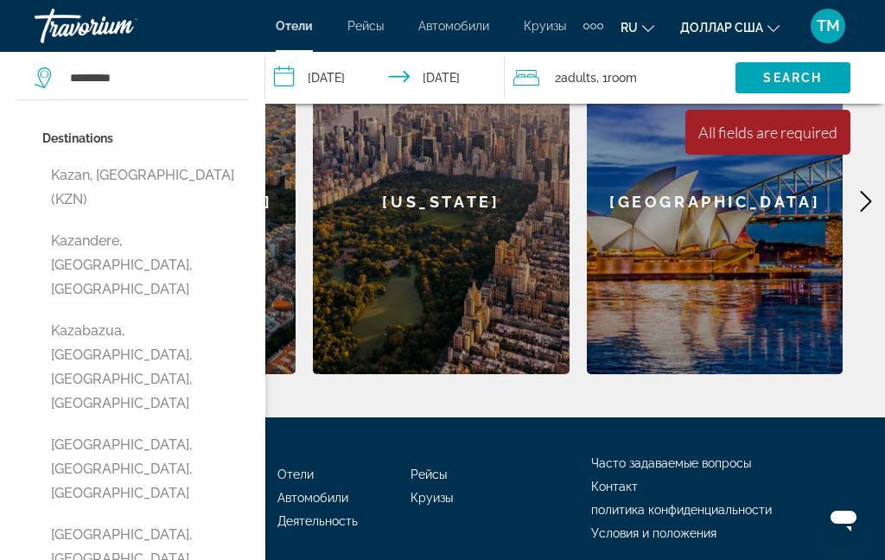
scroll to position [684, 0]
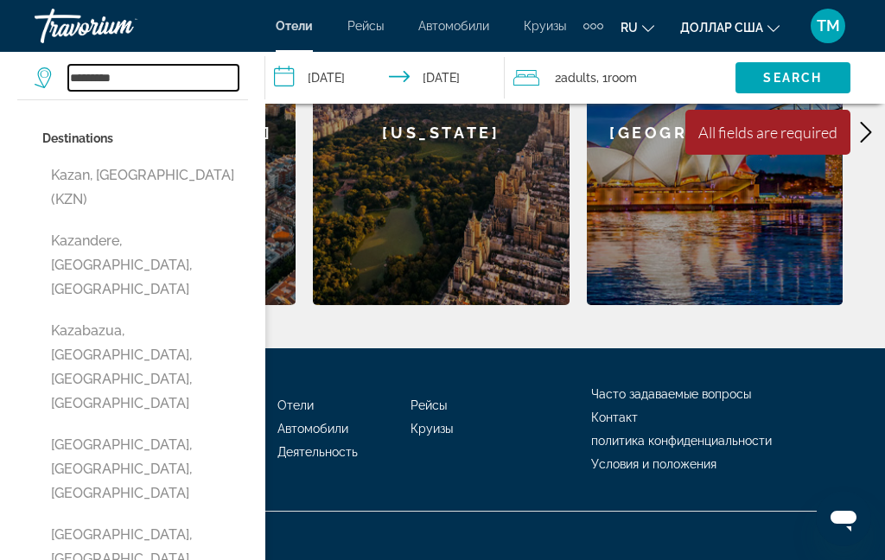
click at [181, 81] on input "*********" at bounding box center [153, 78] width 170 height 26
click at [808, 86] on span "Search widget" at bounding box center [792, 77] width 115 height 41
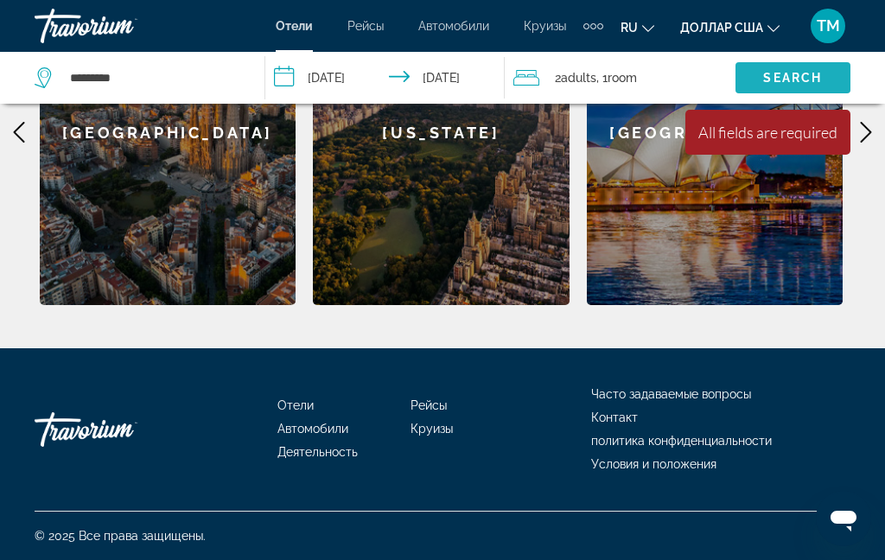
click at [819, 81] on span "Search" at bounding box center [792, 78] width 59 height 14
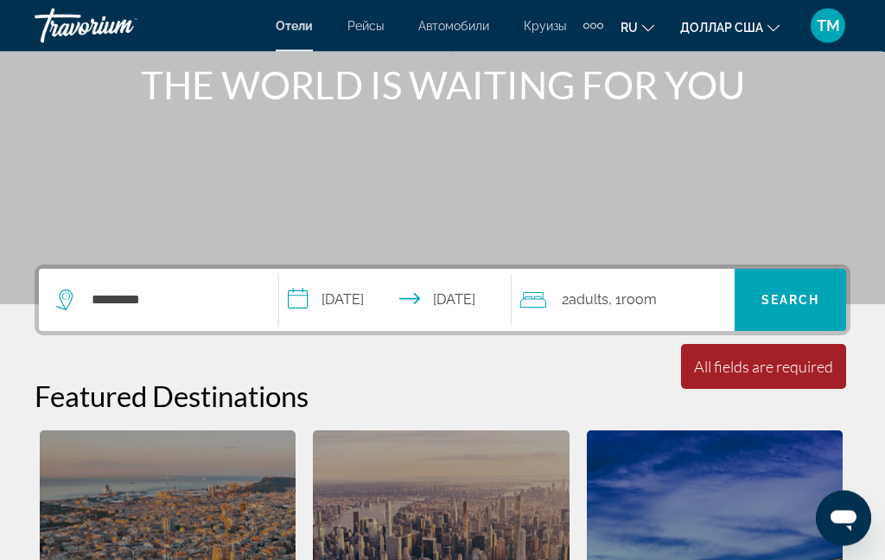
scroll to position [214, 0]
click at [212, 293] on input "*********" at bounding box center [171, 300] width 162 height 26
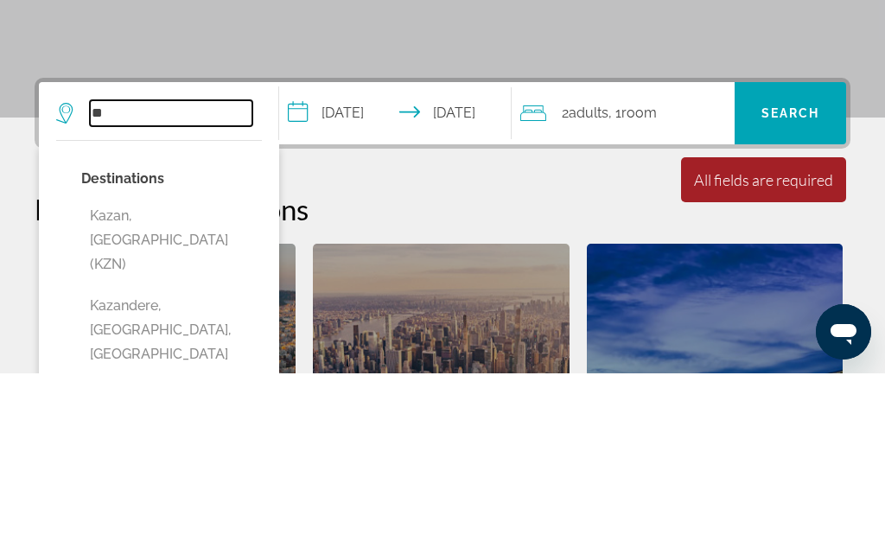
type input "*"
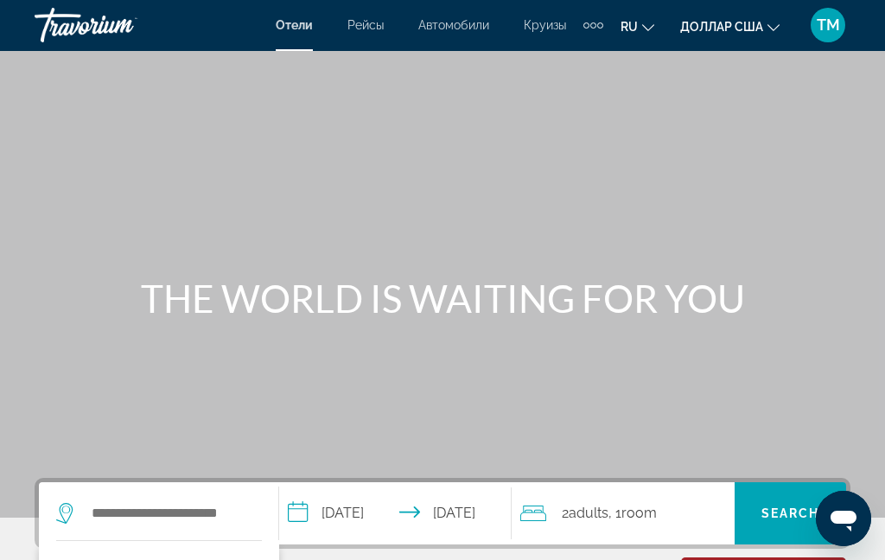
scroll to position [0, 0]
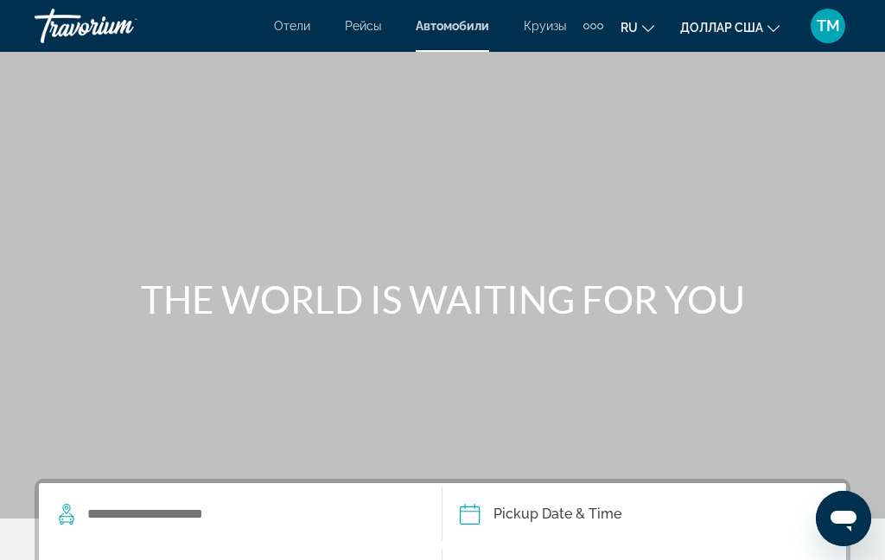
click at [287, 33] on font "Отели" at bounding box center [292, 26] width 36 height 14
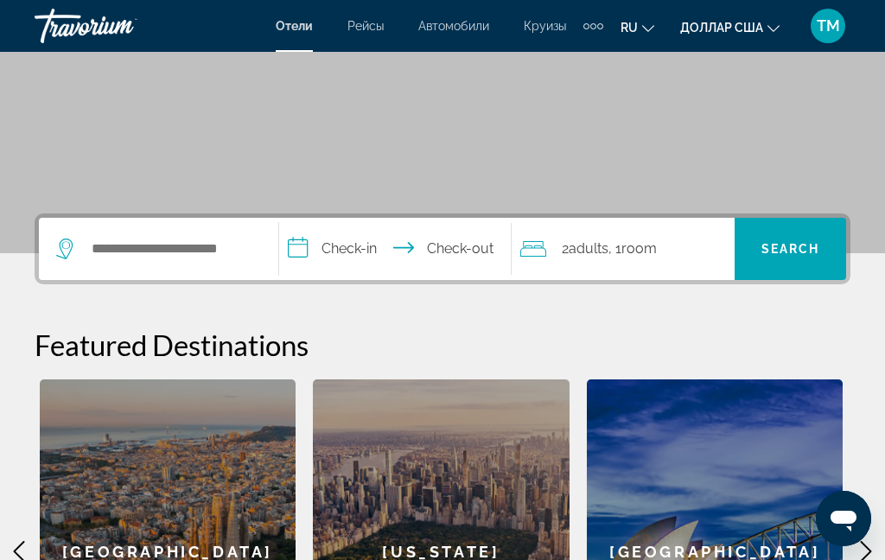
scroll to position [261, 0]
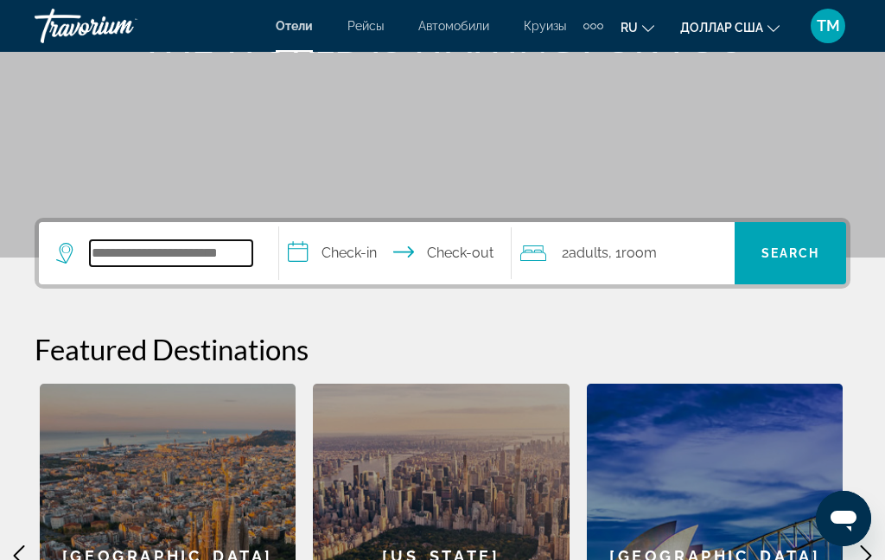
click at [215, 251] on input "Search widget" at bounding box center [171, 253] width 162 height 26
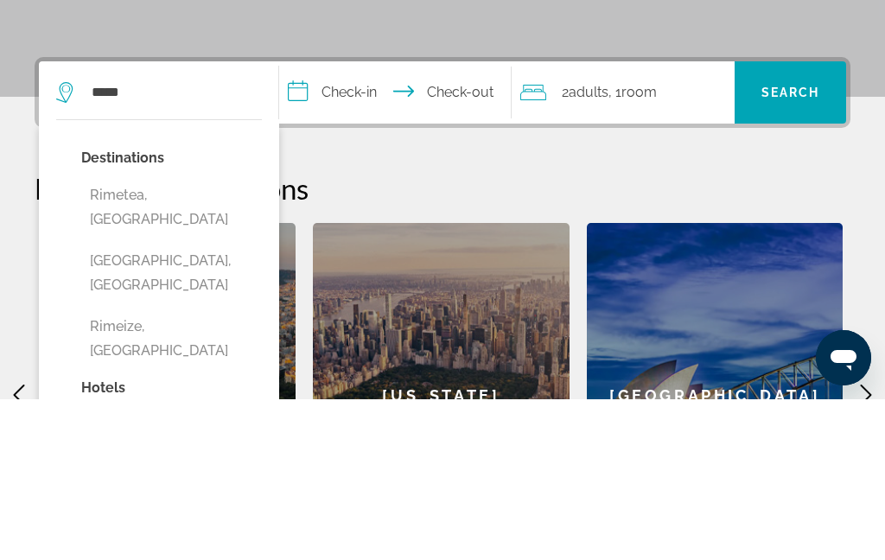
scroll to position [422, 0]
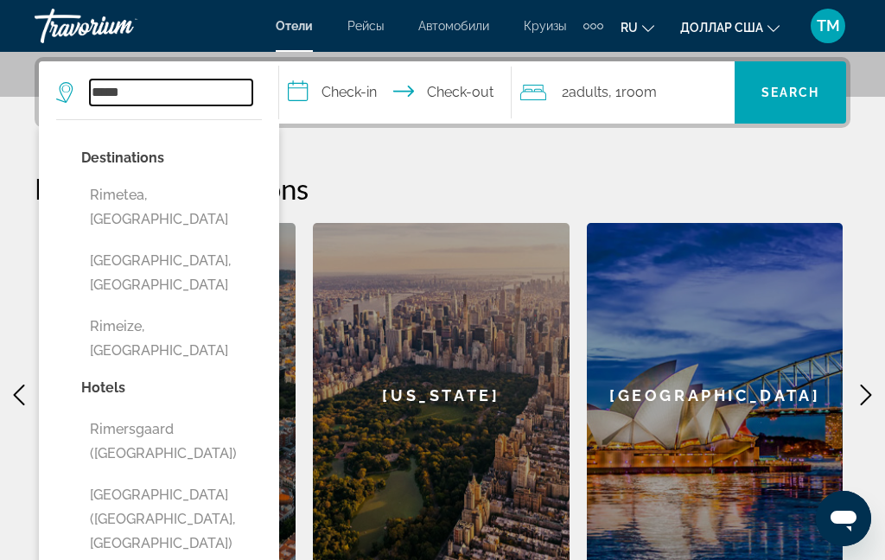
click at [197, 91] on input "*****" at bounding box center [171, 92] width 162 height 26
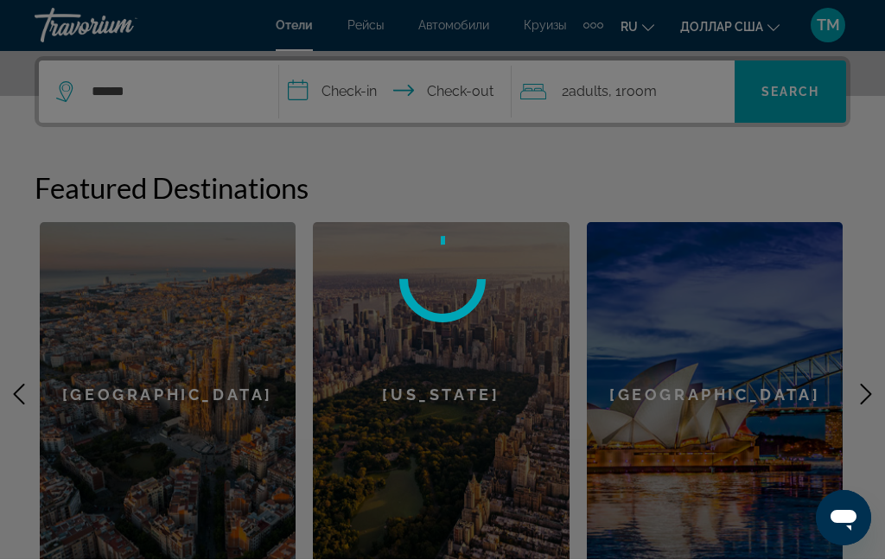
scroll to position [423, 0]
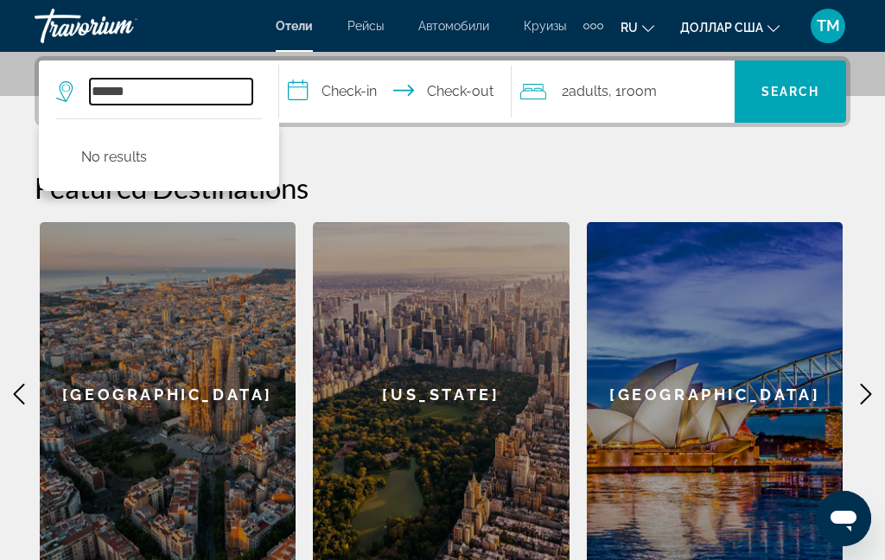
click at [211, 81] on input "******" at bounding box center [171, 92] width 162 height 26
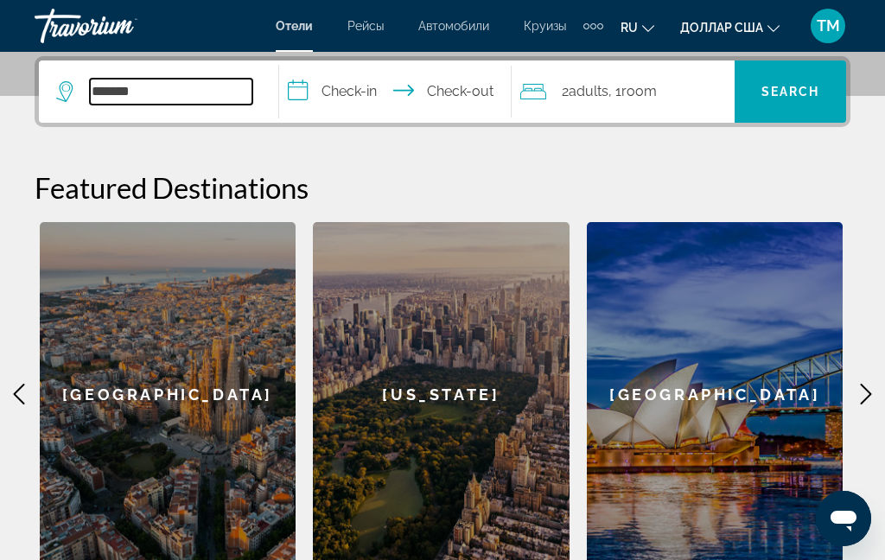
click at [215, 92] on input "*******" at bounding box center [171, 92] width 162 height 26
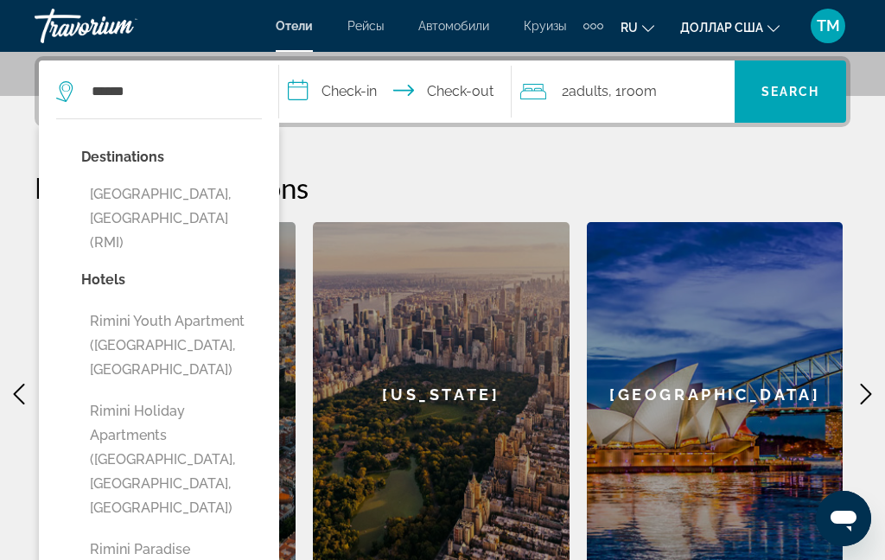
click at [170, 203] on button "Rimini, Italy (RMI)" at bounding box center [171, 218] width 181 height 81
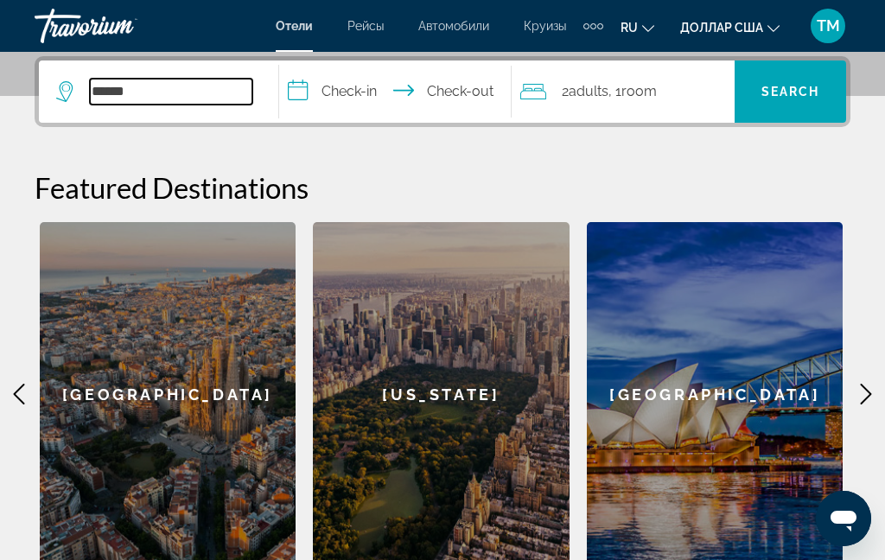
type input "**********"
click at [310, 92] on input "**********" at bounding box center [398, 93] width 238 height 67
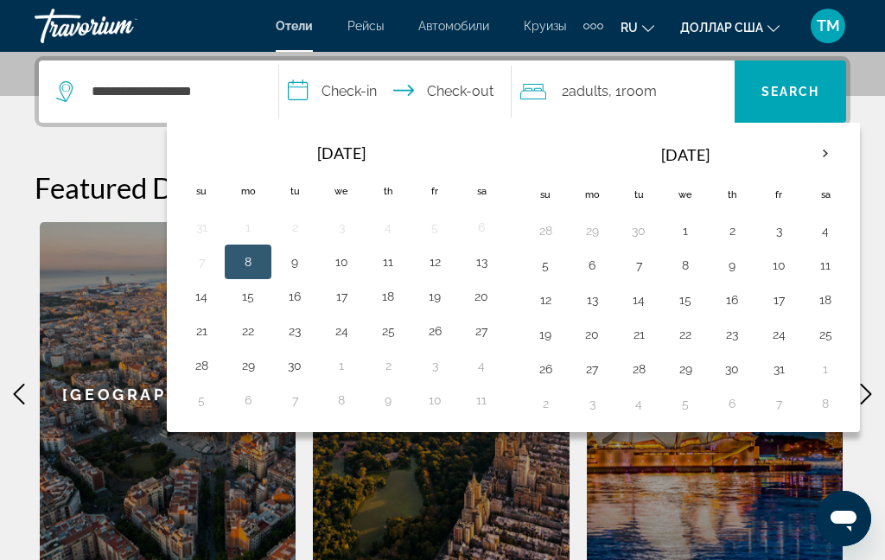
click at [209, 297] on button "14" at bounding box center [202, 296] width 28 height 24
click at [495, 301] on button "20" at bounding box center [481, 296] width 28 height 24
type input "**********"
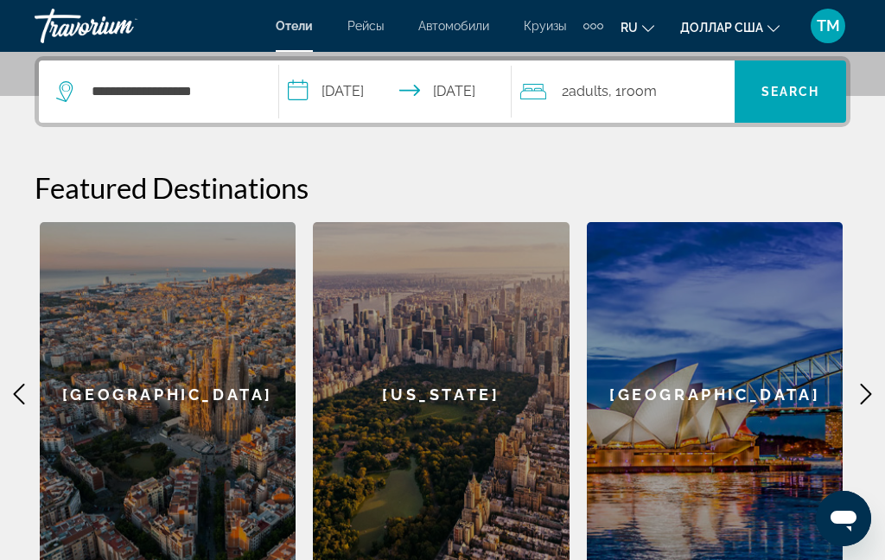
click at [789, 96] on span "Search" at bounding box center [790, 92] width 59 height 14
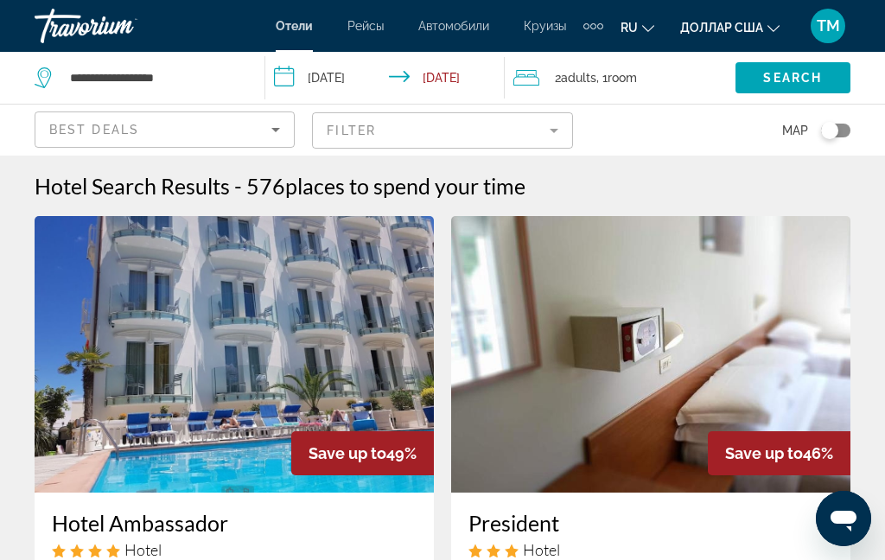
click at [258, 138] on div "Best Deals" at bounding box center [160, 129] width 222 height 21
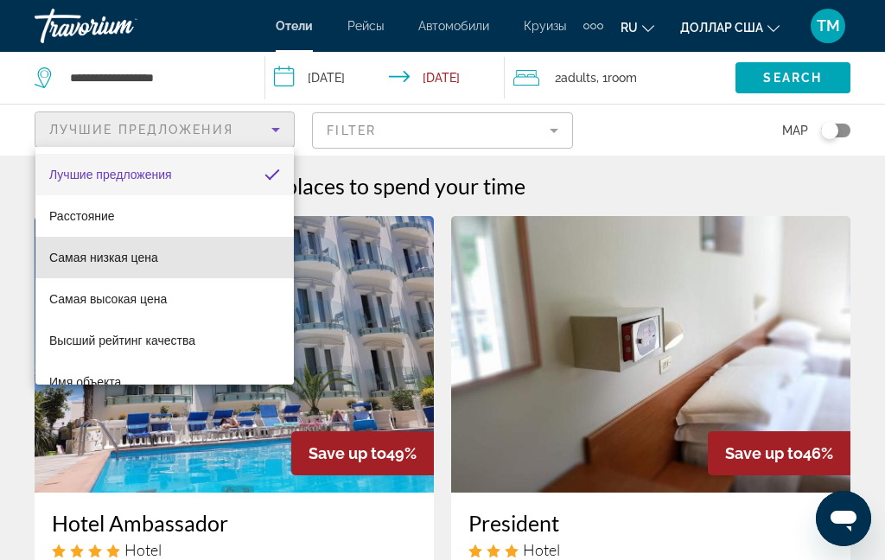
click at [156, 264] on font "Самая низкая цена" at bounding box center [103, 258] width 109 height 14
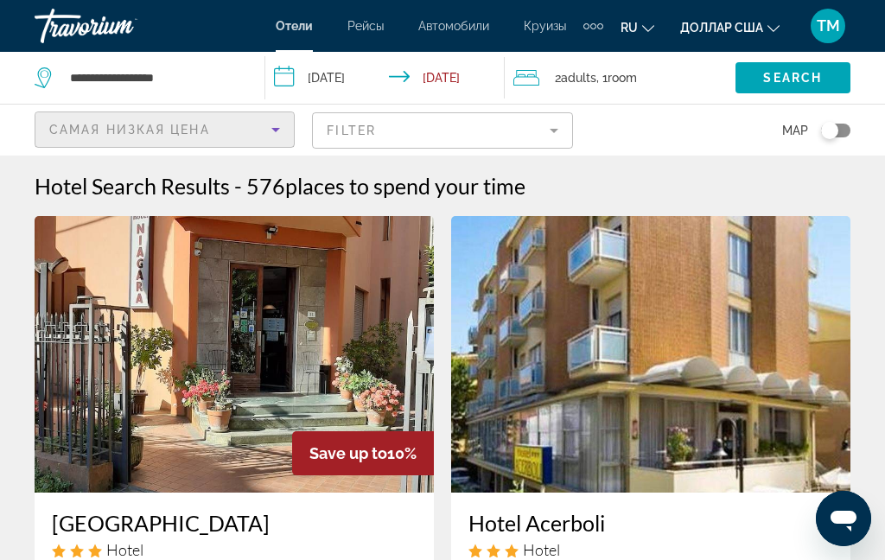
click at [145, 314] on img "Основное содержание" at bounding box center [234, 354] width 399 height 277
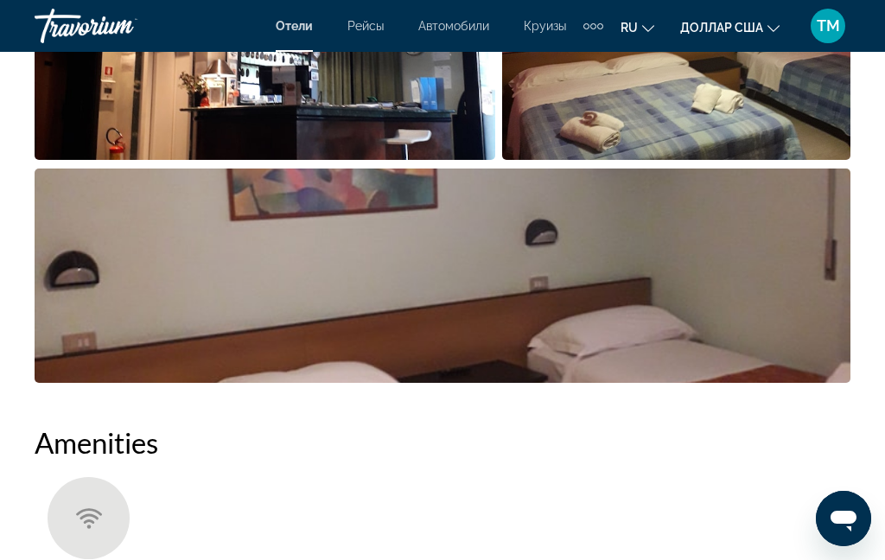
scroll to position [1575, 0]
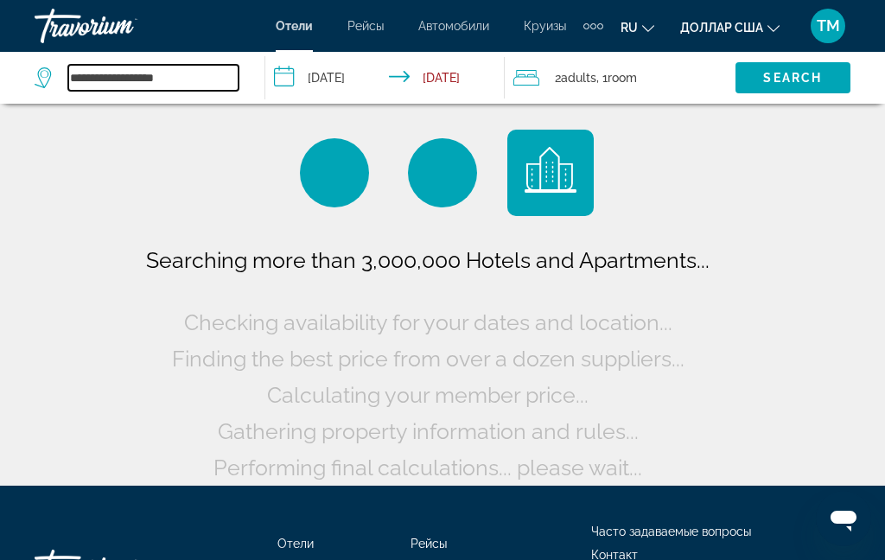
click at [186, 73] on input "**********" at bounding box center [153, 78] width 170 height 26
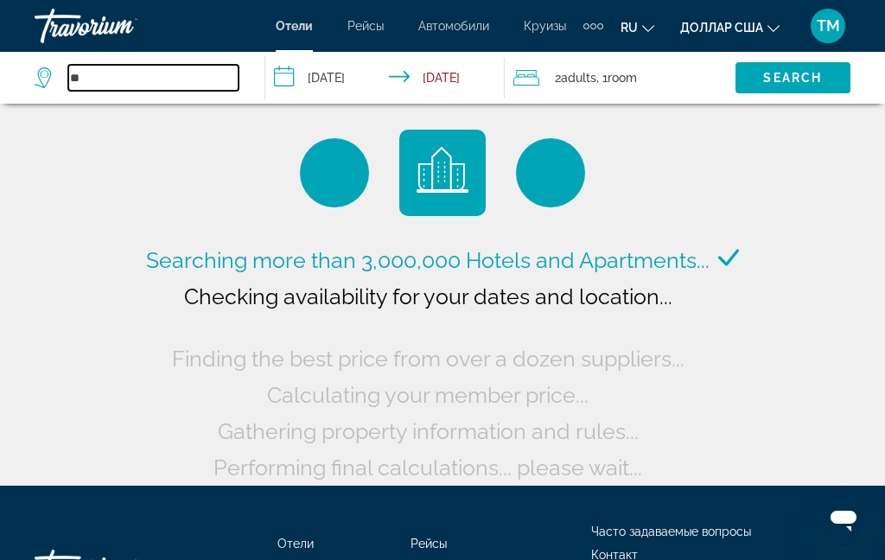
type input "*"
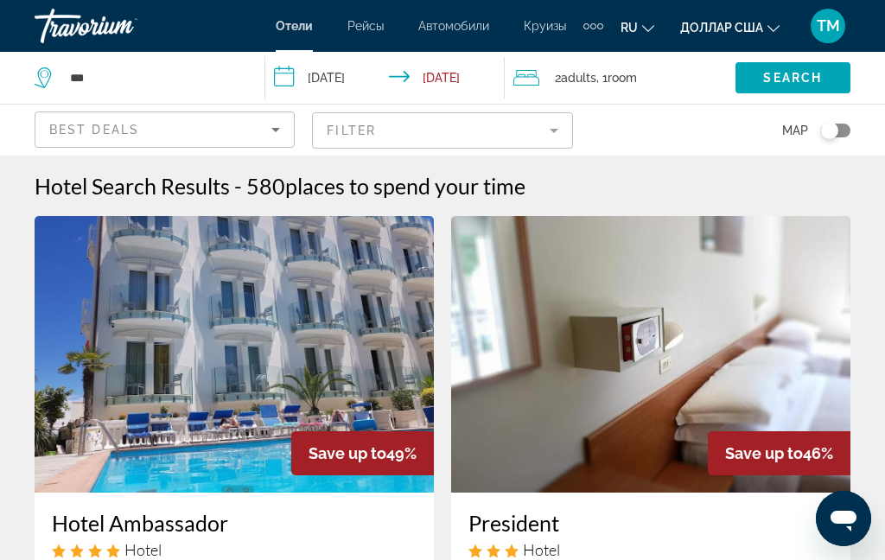
click at [264, 119] on div "Best Deals" at bounding box center [160, 129] width 222 height 21
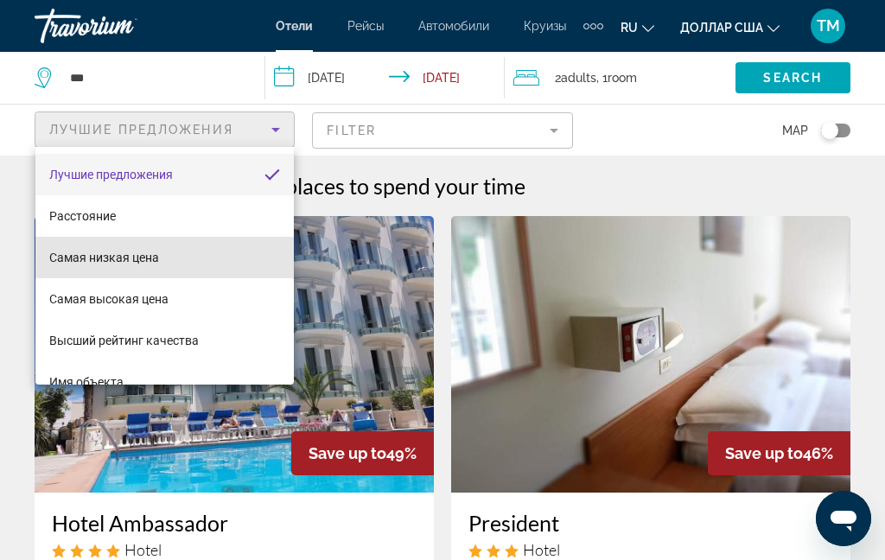
click at [156, 262] on font "Самая низкая цена" at bounding box center [104, 258] width 110 height 14
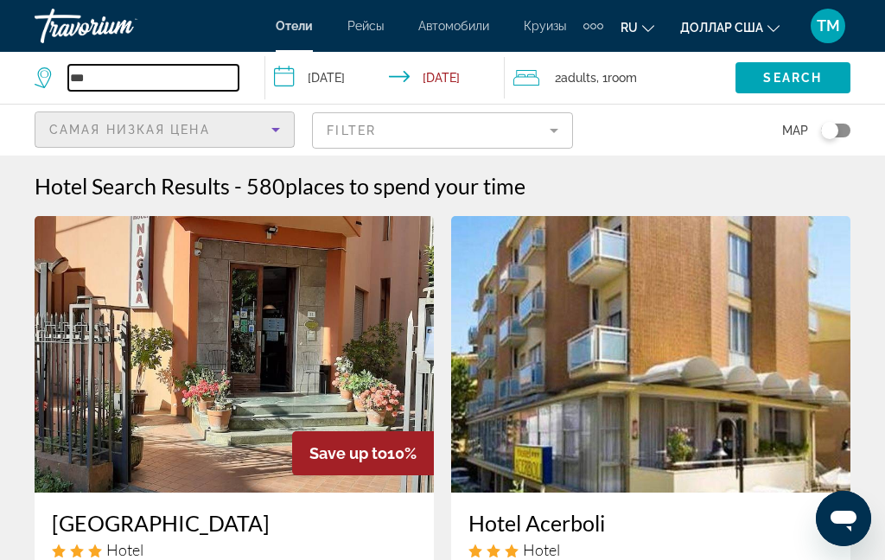
click at [182, 74] on input "***" at bounding box center [153, 78] width 170 height 26
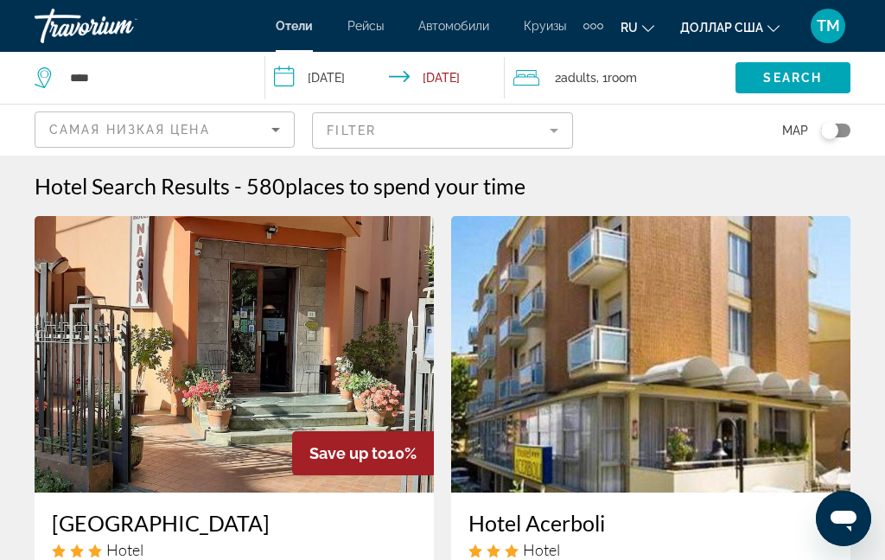
click at [803, 88] on span "Search widget" at bounding box center [792, 77] width 115 height 41
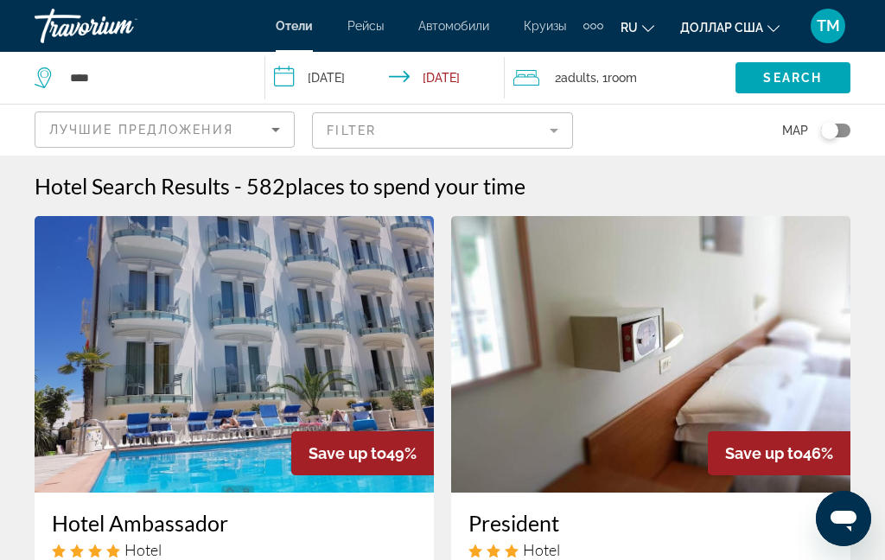
click at [259, 127] on div "Лучшие предложения" at bounding box center [160, 129] width 222 height 21
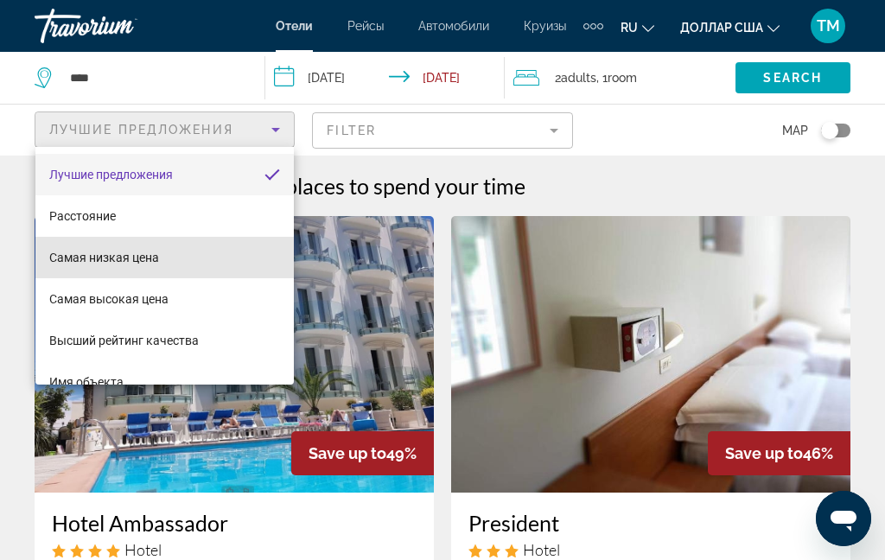
click at [155, 261] on font "Самая низкая цена" at bounding box center [104, 258] width 110 height 14
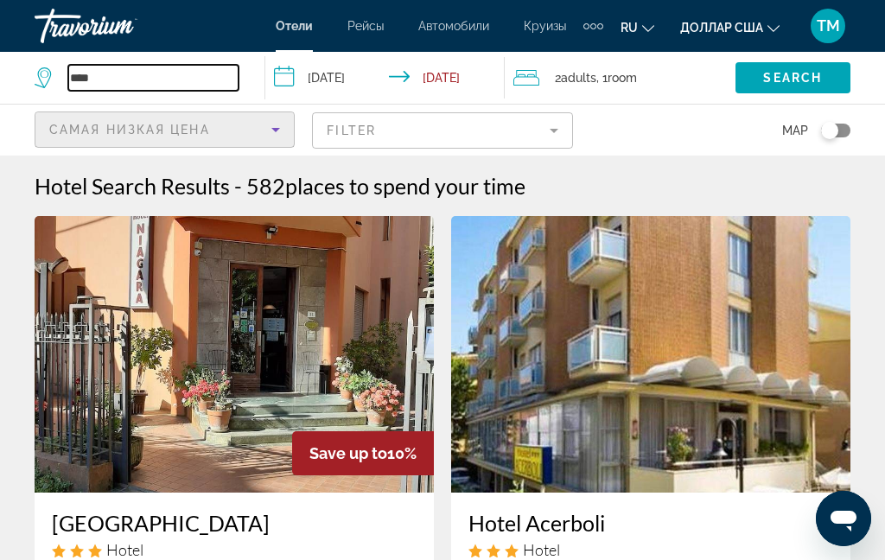
click at [163, 75] on input "***" at bounding box center [153, 78] width 170 height 26
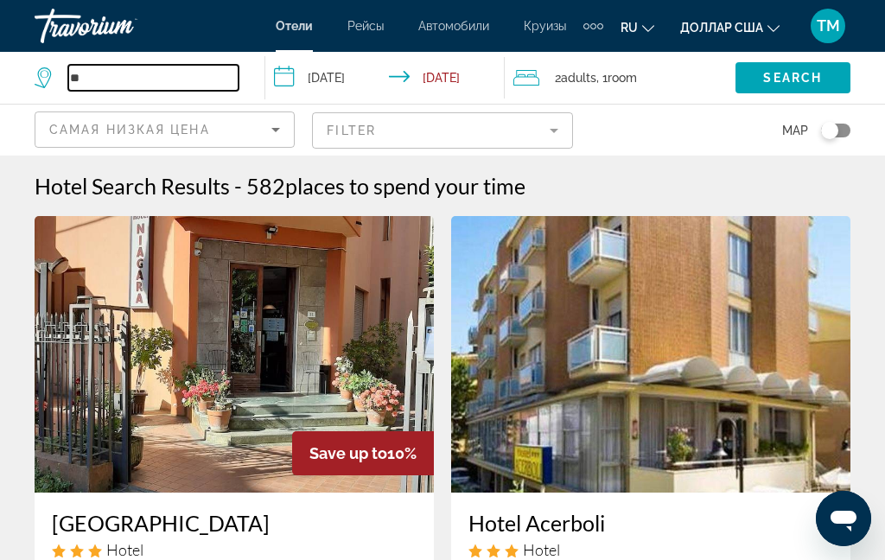
type input "*"
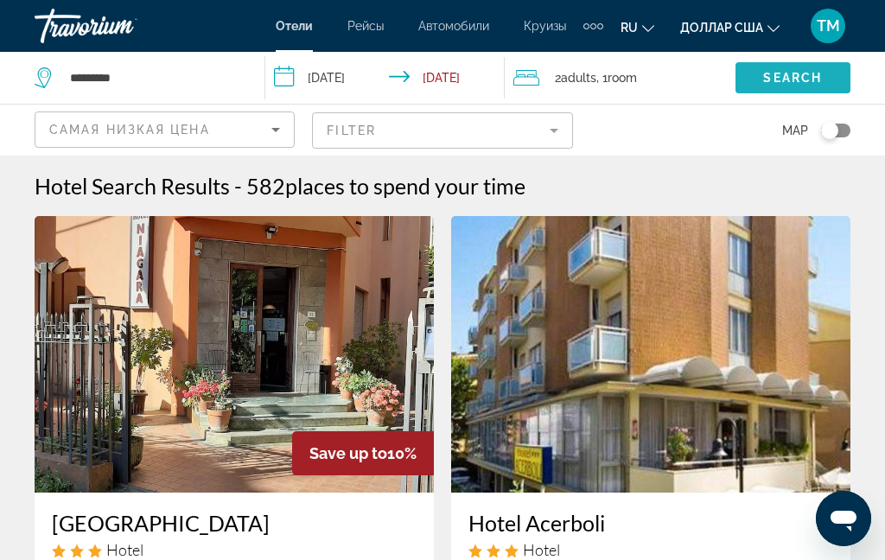
click at [817, 90] on span "Search widget" at bounding box center [792, 77] width 115 height 41
click at [791, 68] on span "Search widget" at bounding box center [792, 77] width 115 height 41
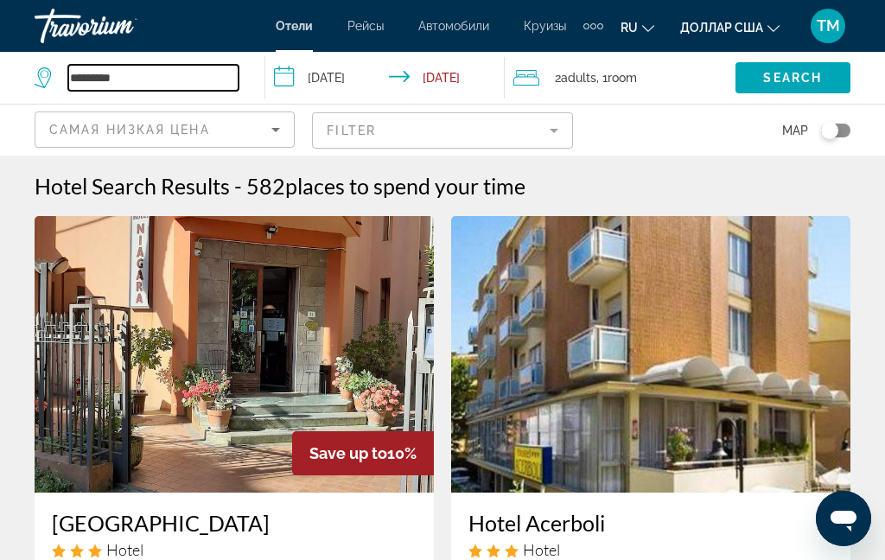
click at [170, 71] on input "********" at bounding box center [153, 78] width 170 height 26
click at [169, 75] on input "********" at bounding box center [153, 78] width 170 height 26
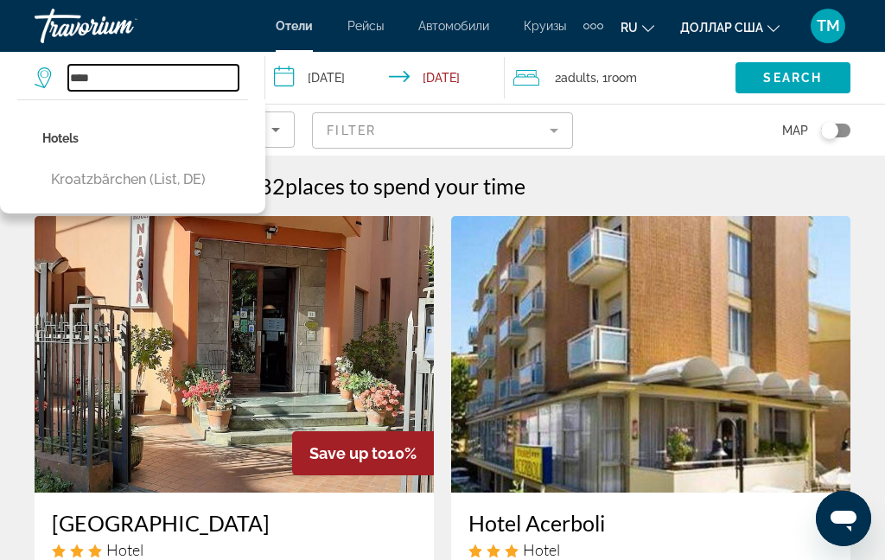
click at [174, 77] on input "****" at bounding box center [153, 78] width 170 height 26
click at [167, 187] on button "Kroatzbärchen (List, DE)" at bounding box center [128, 179] width 172 height 33
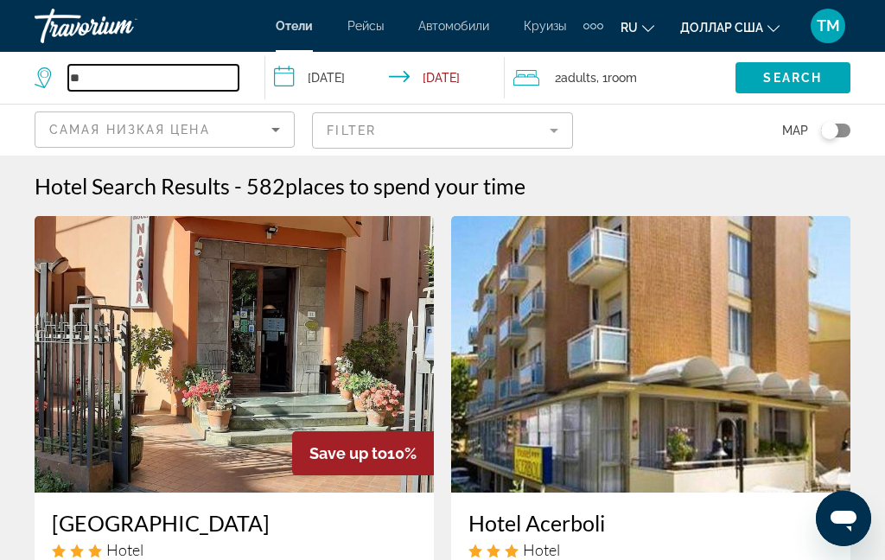
type input "*"
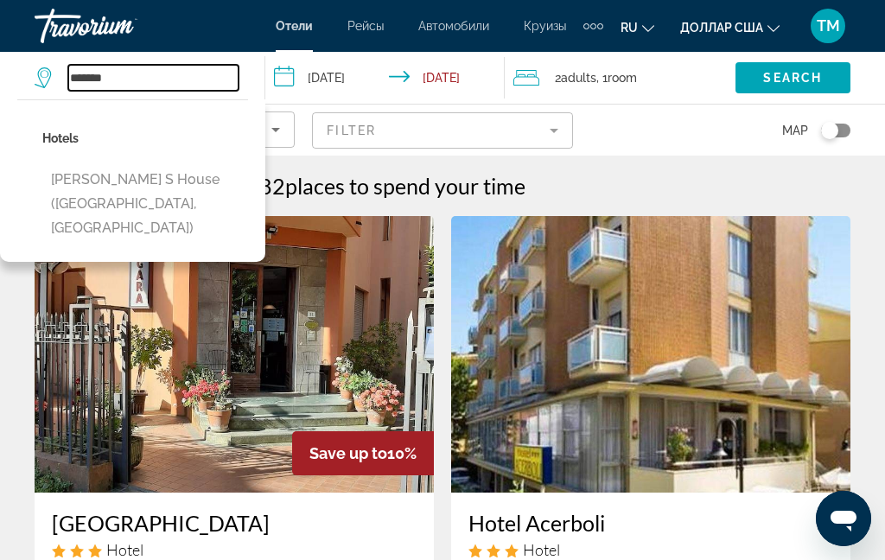
click at [194, 81] on input "******" at bounding box center [153, 78] width 170 height 26
type input "*"
click at [193, 183] on button "Israilov S House (Tashkent, UZ)" at bounding box center [145, 203] width 206 height 81
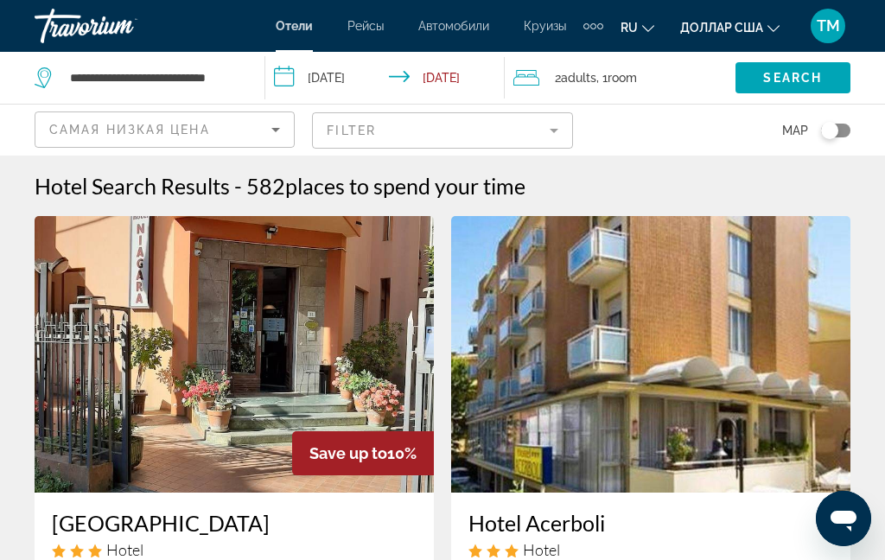
click at [811, 78] on span "Search" at bounding box center [792, 78] width 59 height 14
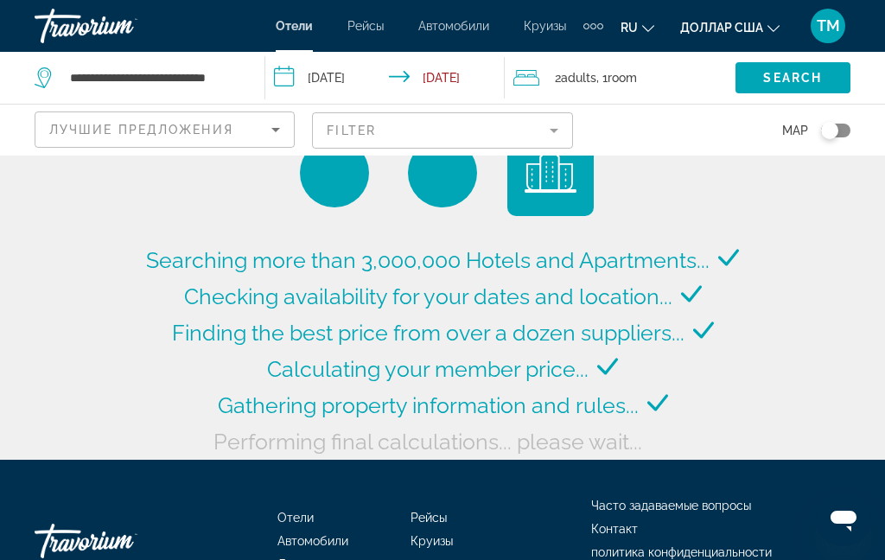
click at [256, 124] on div "Лучшие предложения" at bounding box center [160, 129] width 222 height 21
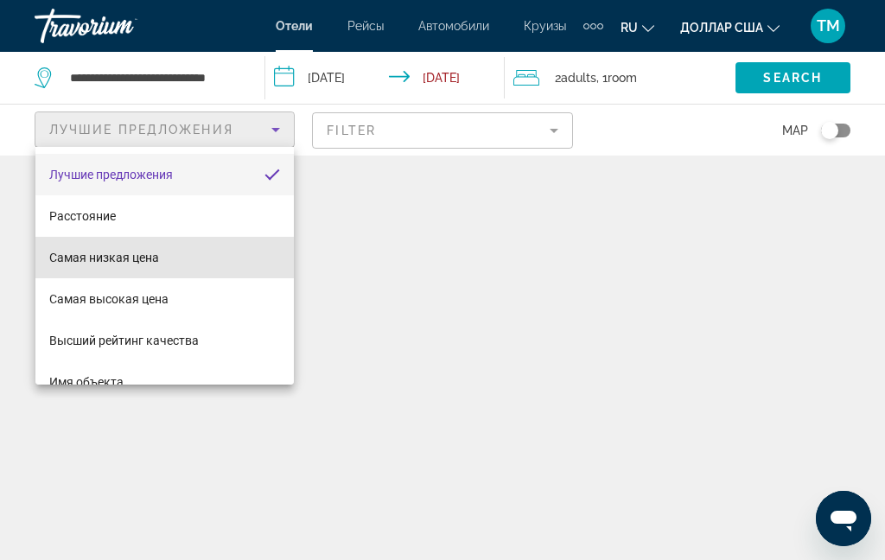
click at [154, 264] on span "Самая низкая цена" at bounding box center [104, 257] width 110 height 21
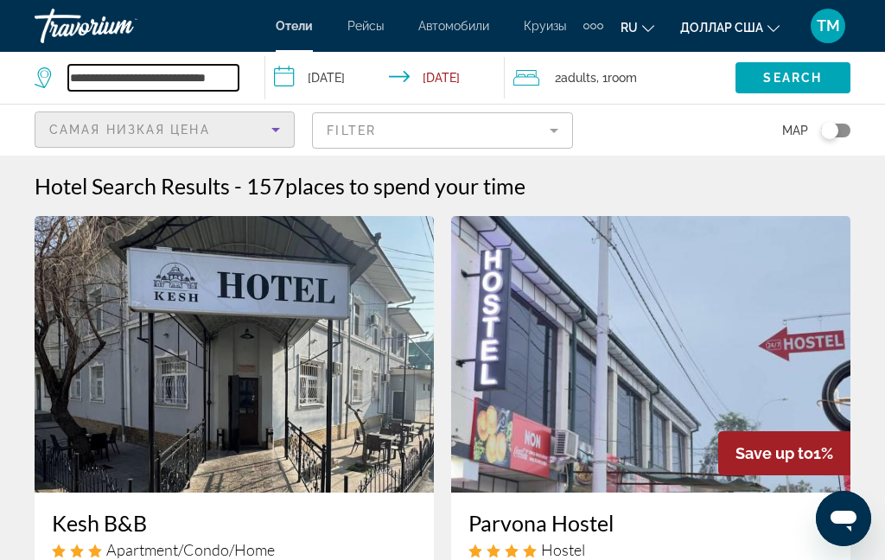
click at [206, 82] on input "**********" at bounding box center [153, 78] width 170 height 26
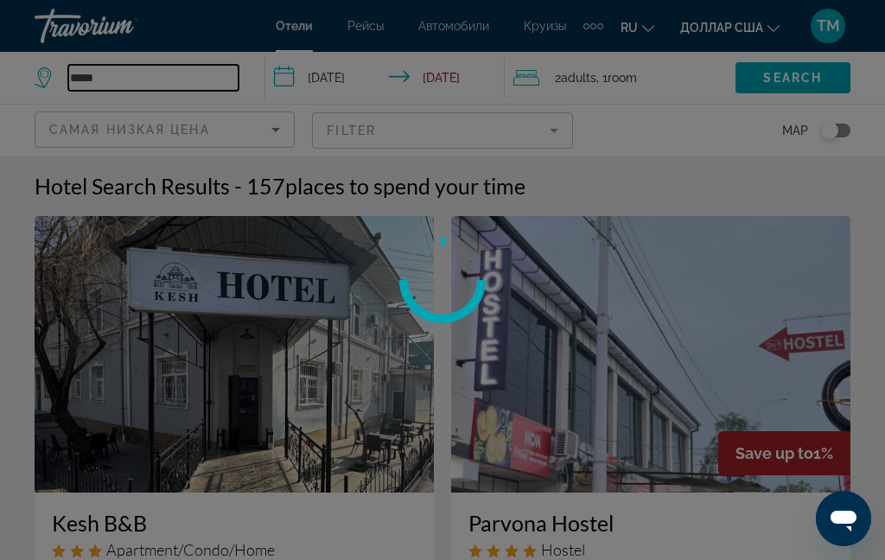
click at [196, 84] on input "*****" at bounding box center [153, 78] width 170 height 26
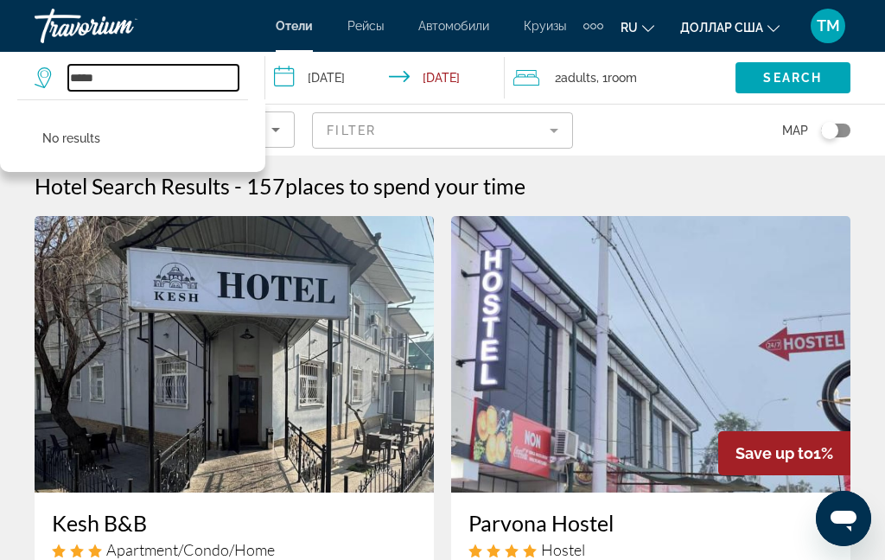
click at [206, 75] on input "*****" at bounding box center [153, 78] width 170 height 26
type input "*"
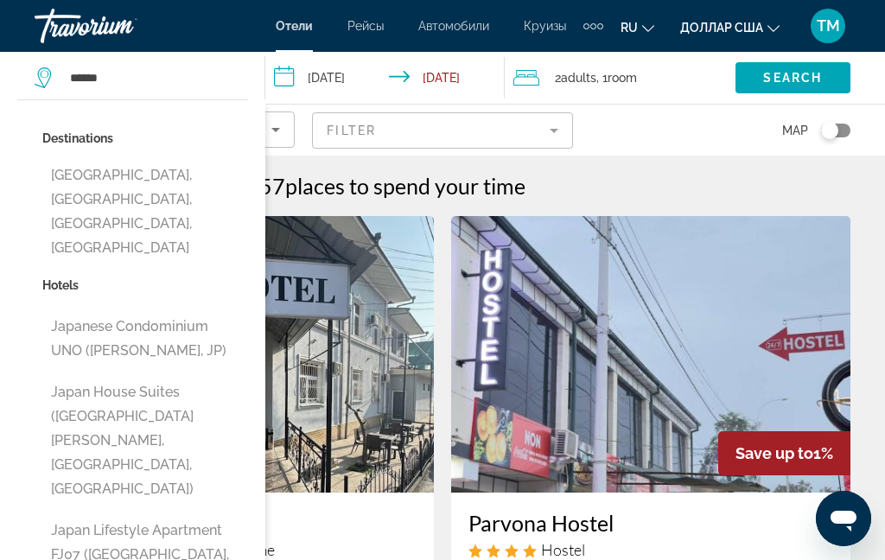
click at [214, 514] on button "Japan Lifestyle Apartment FJ07 (Tokyo, JP)" at bounding box center [145, 554] width 206 height 81
type input "**********"
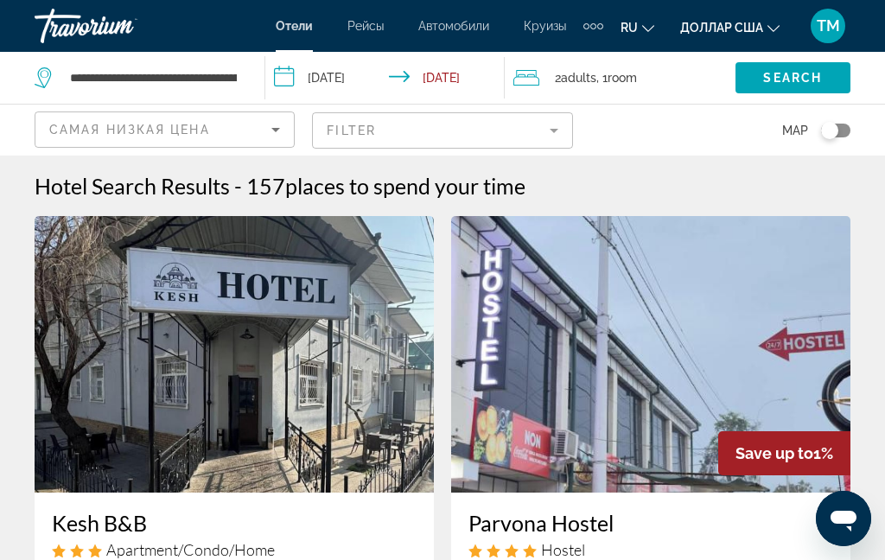
click at [811, 86] on span "Search widget" at bounding box center [792, 77] width 115 height 41
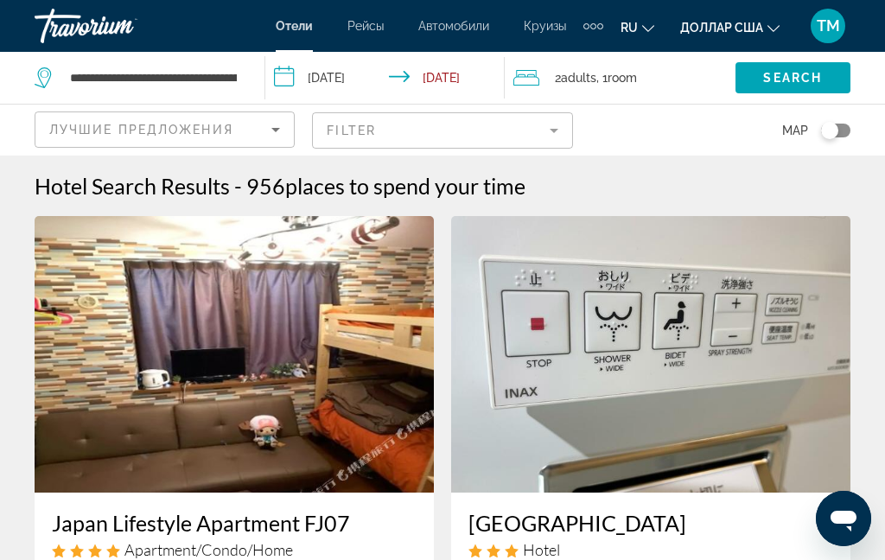
click at [258, 134] on div "Лучшие предложения" at bounding box center [160, 129] width 222 height 21
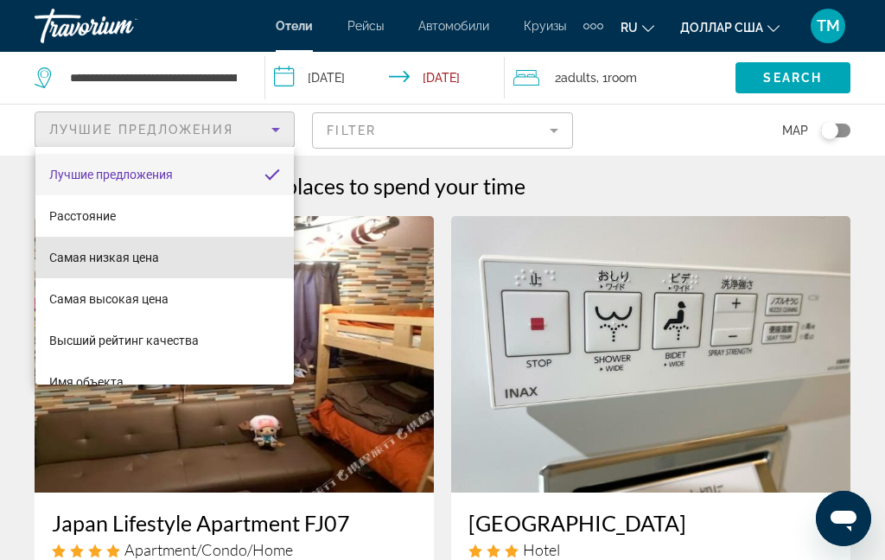
click at [152, 262] on font "Самая низкая цена" at bounding box center [104, 258] width 110 height 14
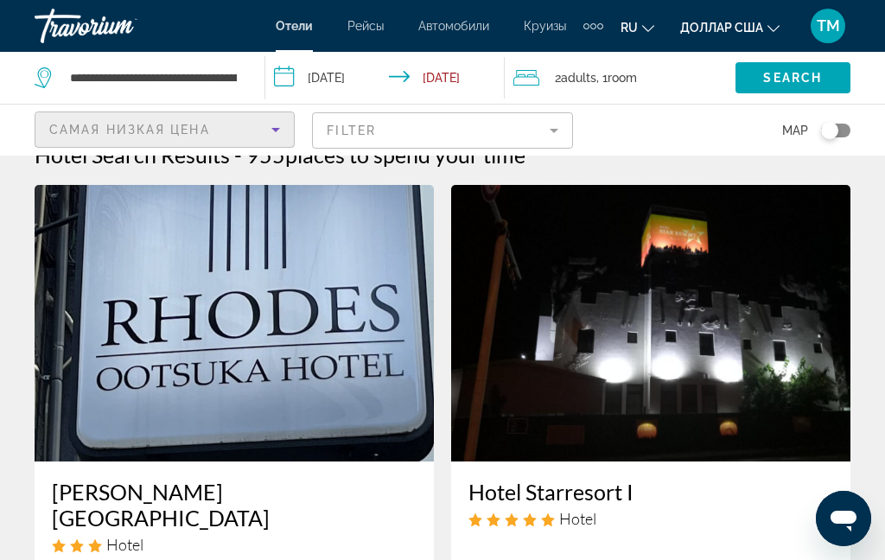
scroll to position [47, 0]
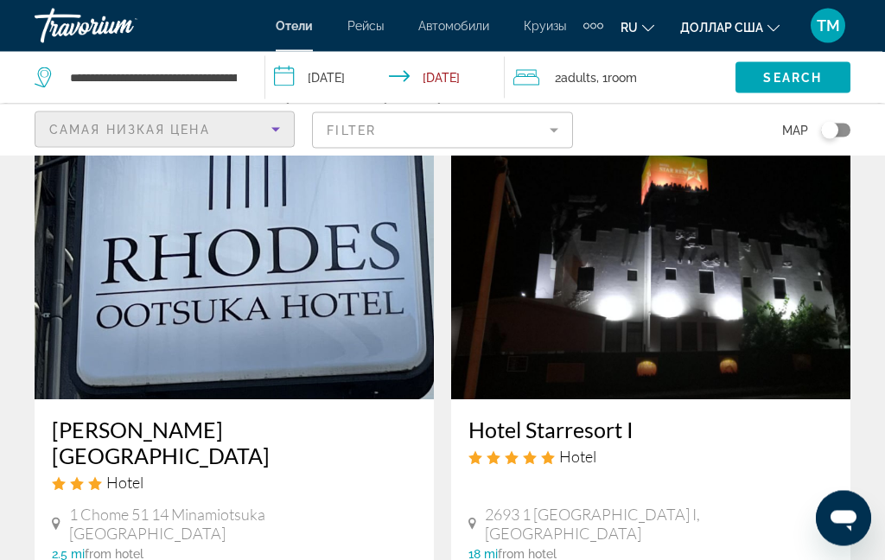
click at [330, 366] on img "Основное содержание" at bounding box center [234, 262] width 399 height 277
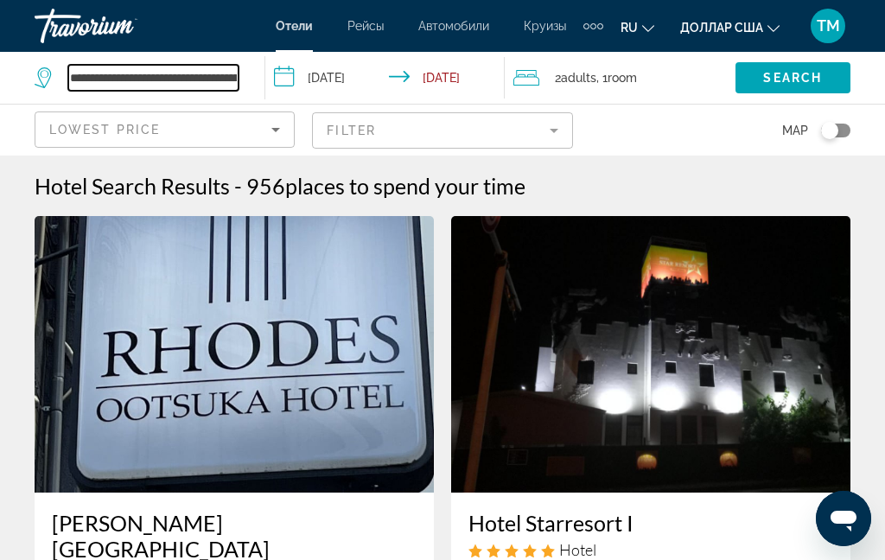
click at [230, 67] on input "**********" at bounding box center [153, 78] width 170 height 26
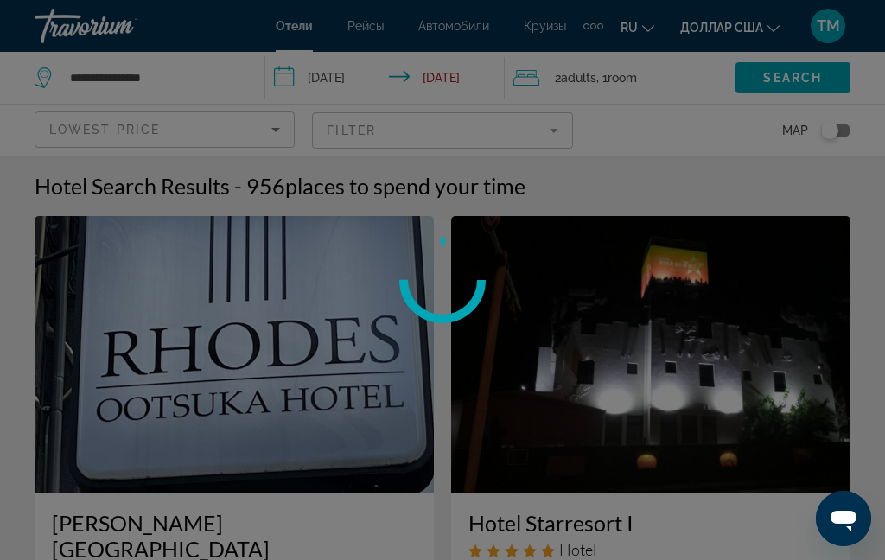
click at [198, 80] on div at bounding box center [442, 280] width 885 height 560
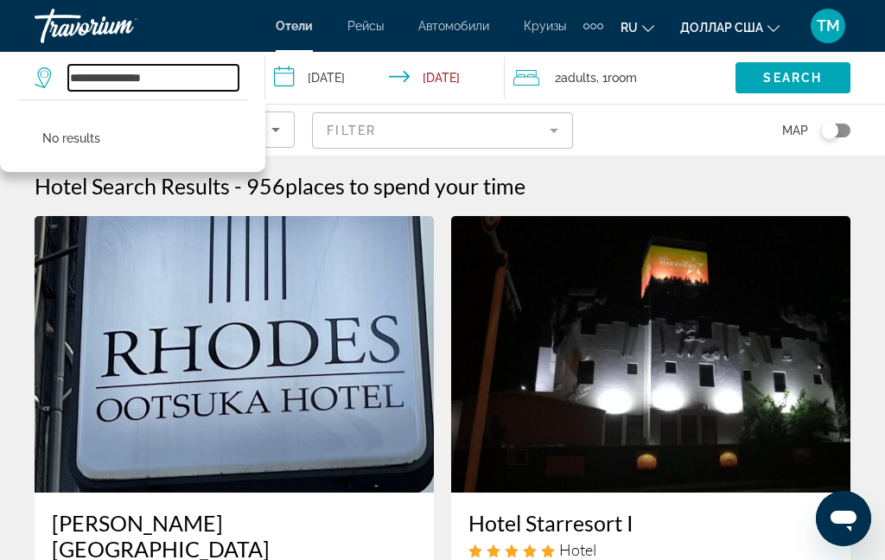
click at [209, 78] on input "**********" at bounding box center [153, 78] width 170 height 26
type input "*"
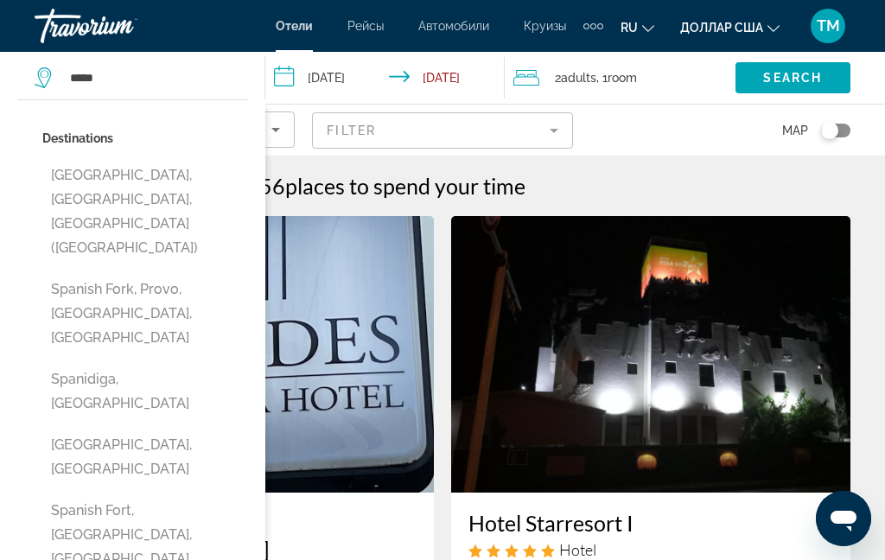
click at [76, 181] on button "Spanish Wells, Eleuthera And Harbour Island, Bahamas (SWL)" at bounding box center [145, 211] width 206 height 105
type input "**********"
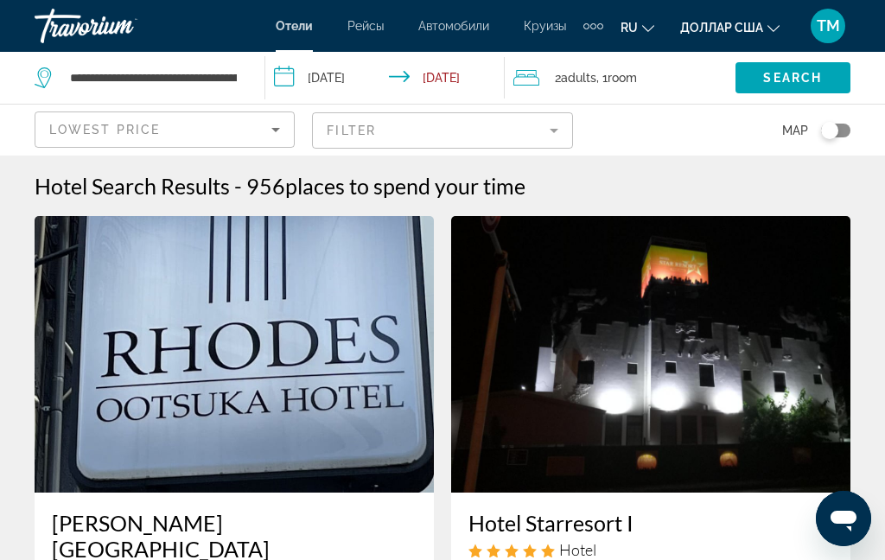
click at [285, 77] on input "**********" at bounding box center [388, 80] width 246 height 57
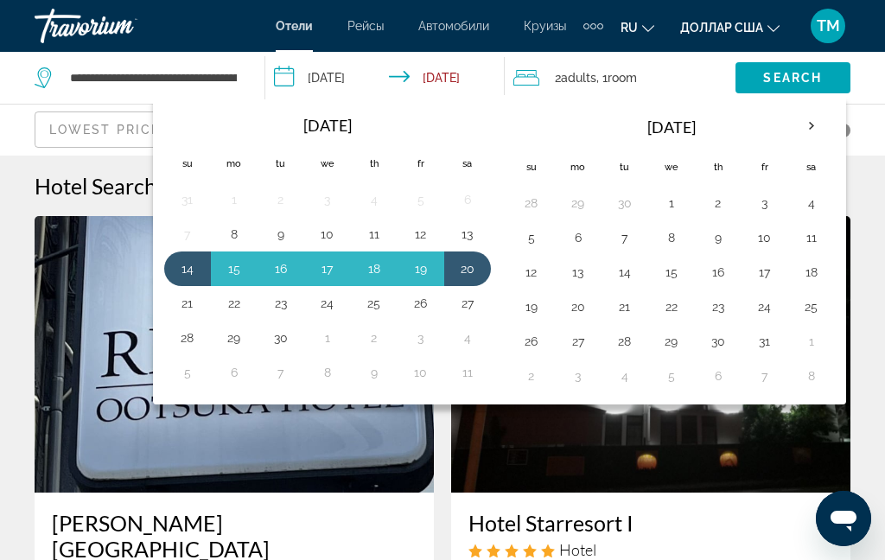
click at [820, 71] on span "Search" at bounding box center [792, 78] width 59 height 14
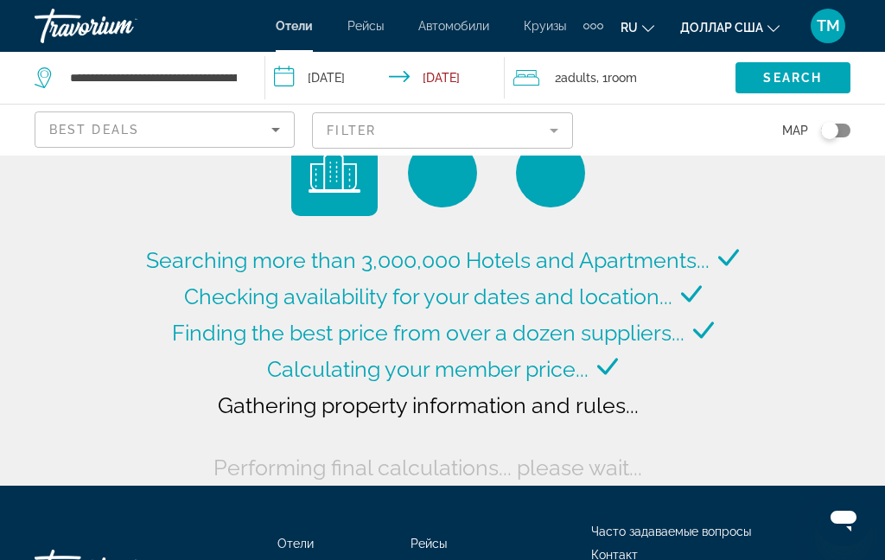
click at [287, 75] on input "**********" at bounding box center [388, 80] width 246 height 57
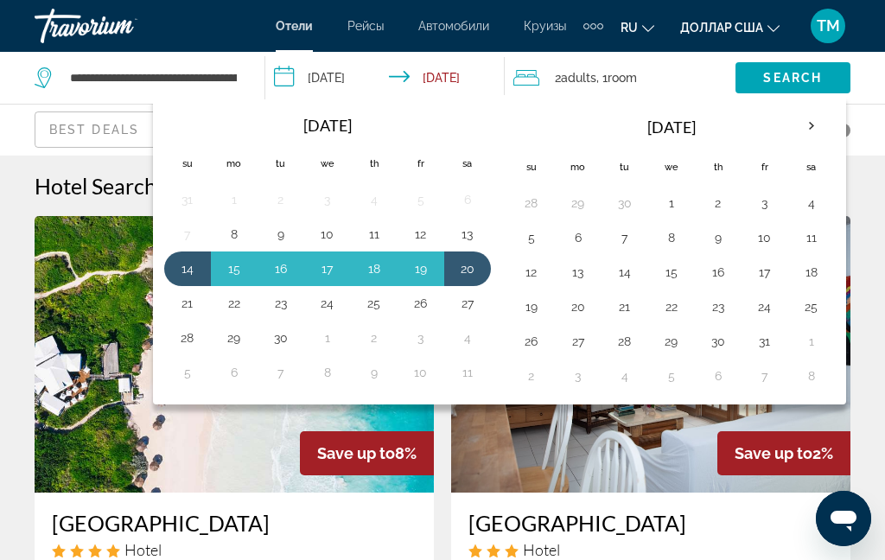
click at [402, 79] on input "**********" at bounding box center [388, 80] width 246 height 57
click at [533, 241] on button "5" at bounding box center [532, 238] width 28 height 24
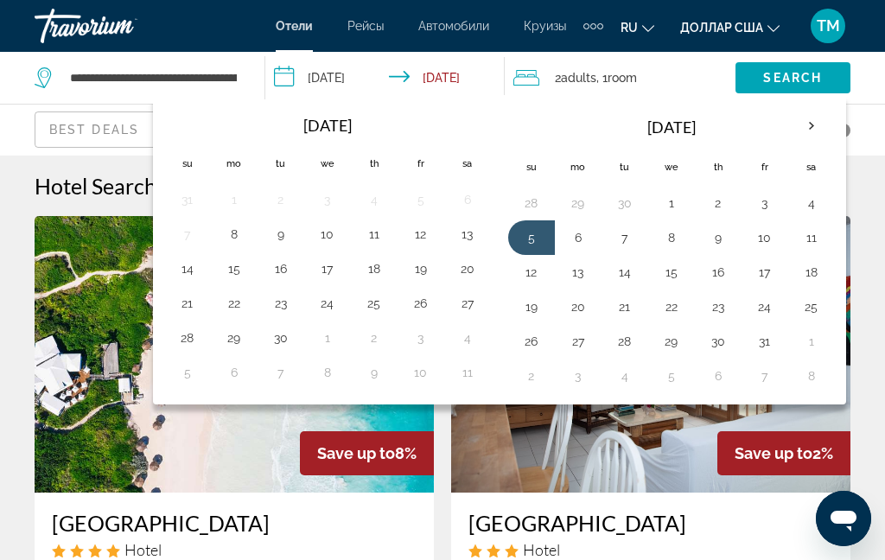
click at [815, 226] on button "11" at bounding box center [812, 238] width 28 height 24
type input "**********"
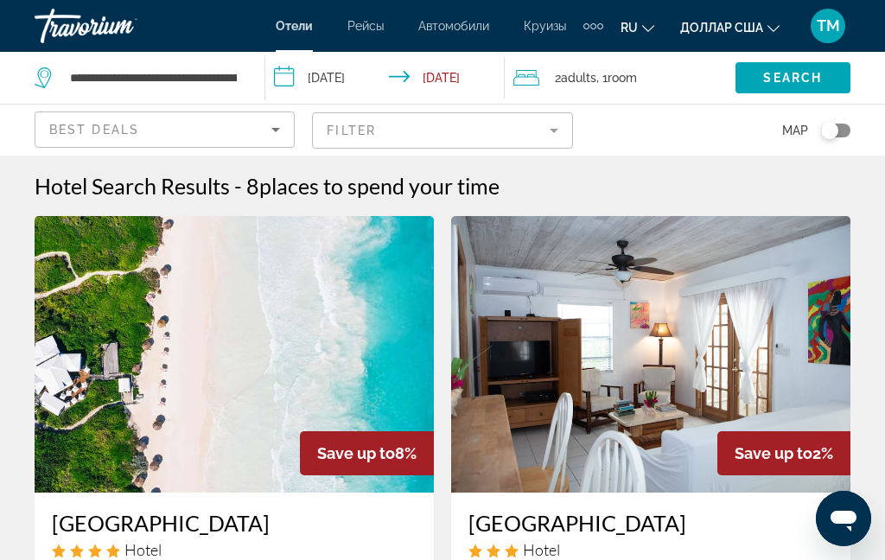
click at [820, 79] on span "Search" at bounding box center [792, 78] width 59 height 14
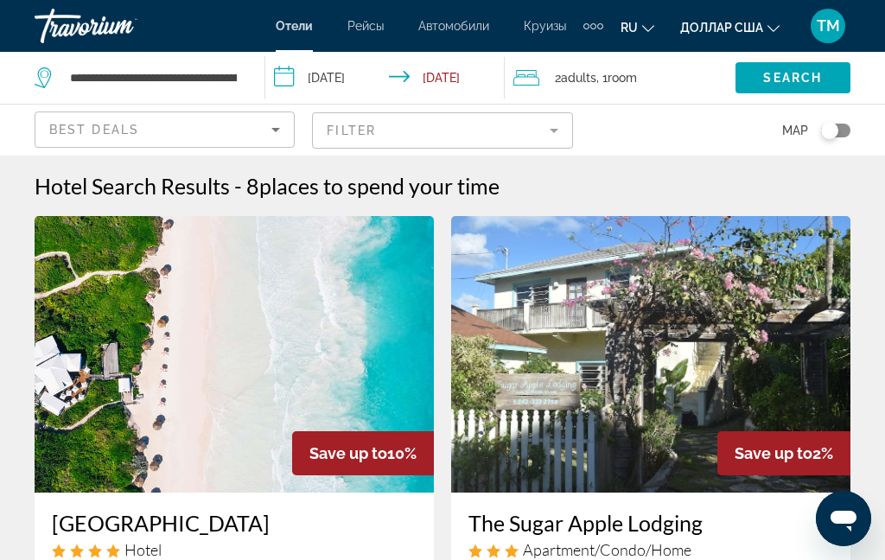
click at [259, 137] on div "Best Deals" at bounding box center [160, 129] width 222 height 21
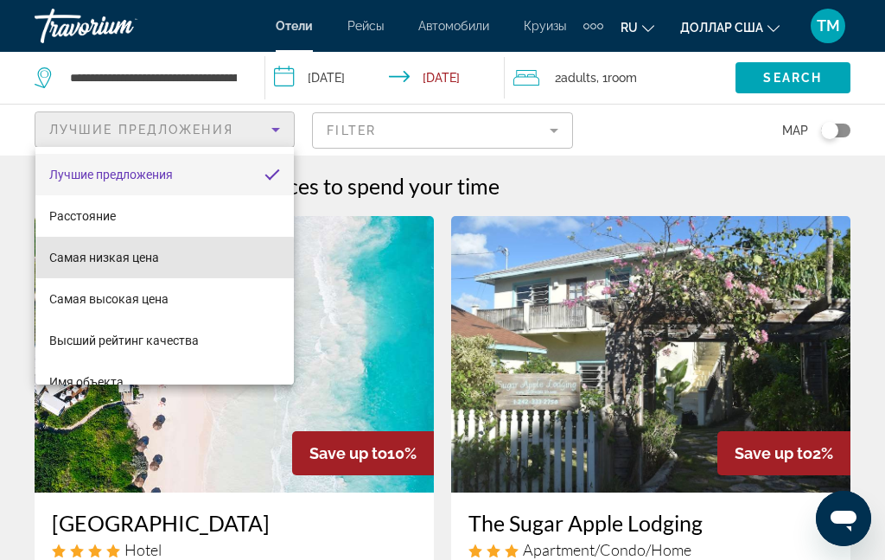
click at [159, 259] on mat-option "Самая низкая цена" at bounding box center [164, 257] width 258 height 41
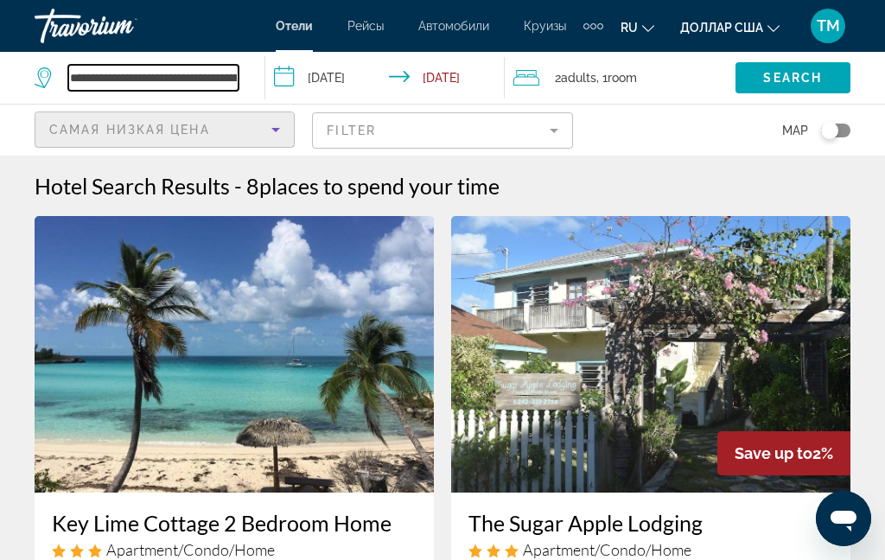
click at [212, 83] on input "**********" at bounding box center [153, 78] width 170 height 26
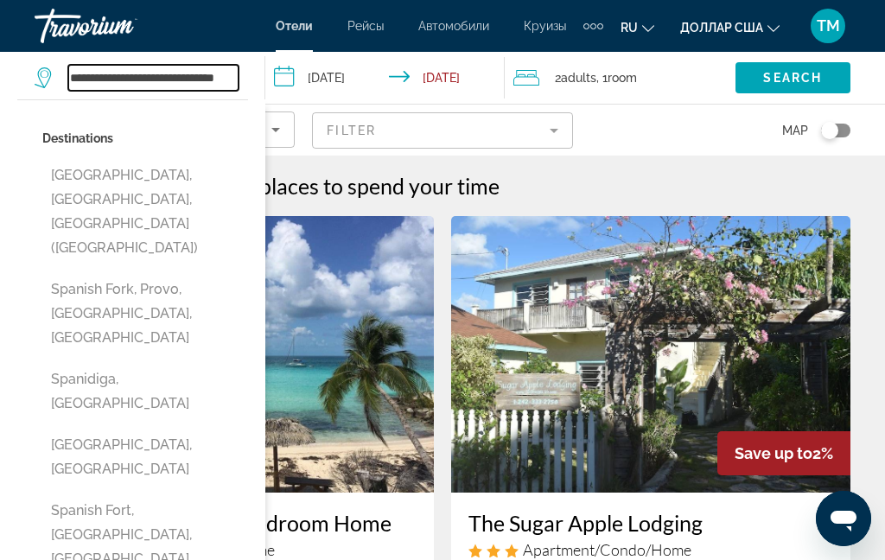
click at [227, 82] on input "**********" at bounding box center [153, 78] width 170 height 26
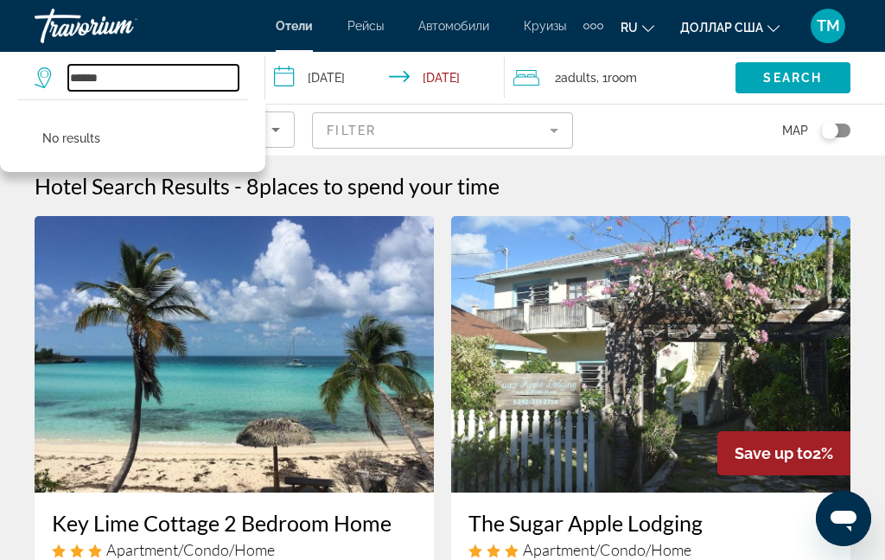
click at [205, 69] on input "*****" at bounding box center [153, 78] width 170 height 26
type input "*"
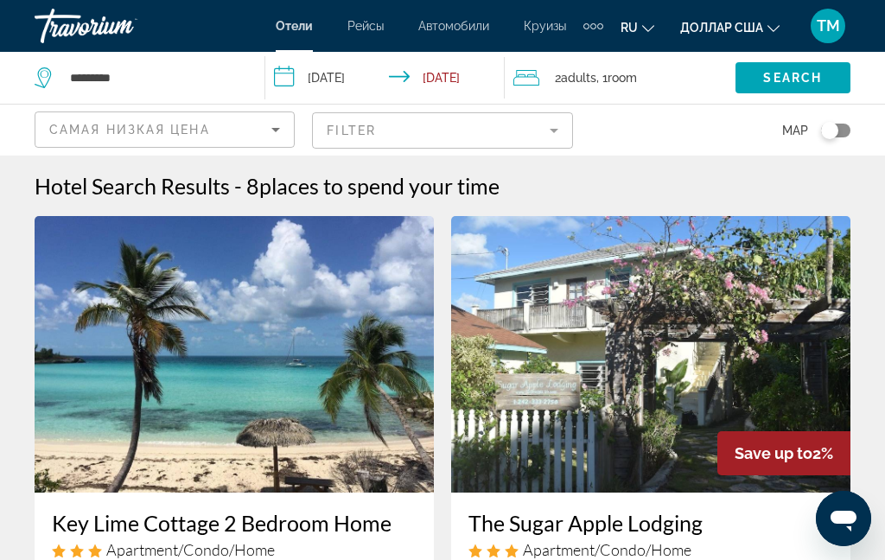
click at [810, 88] on span "Search widget" at bounding box center [792, 77] width 115 height 41
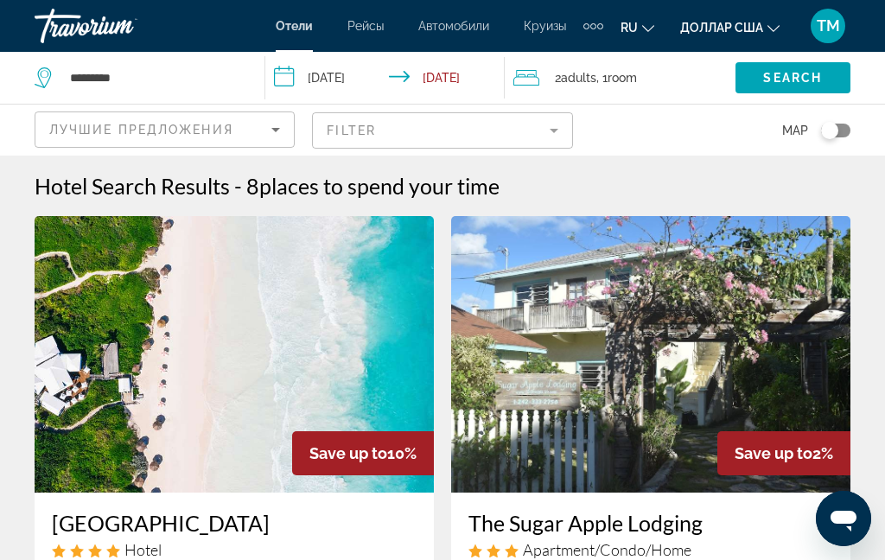
click at [256, 135] on div "Лучшие предложения" at bounding box center [160, 129] width 222 height 21
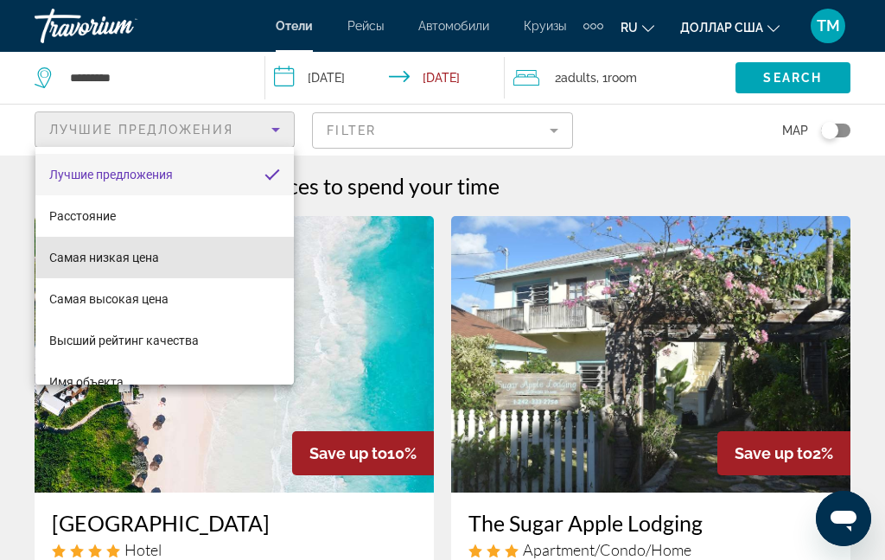
click at [155, 262] on font "Самая низкая цена" at bounding box center [104, 258] width 110 height 14
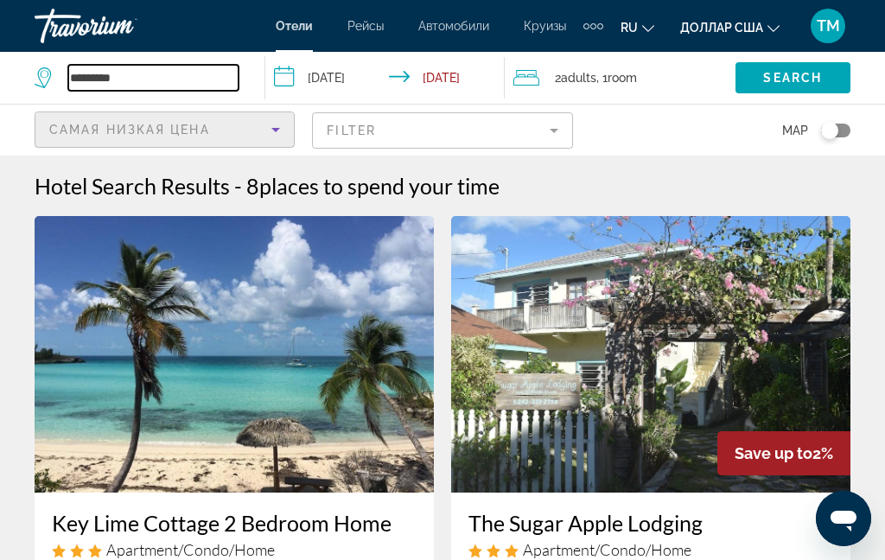
click at [171, 73] on input "********" at bounding box center [153, 78] width 170 height 26
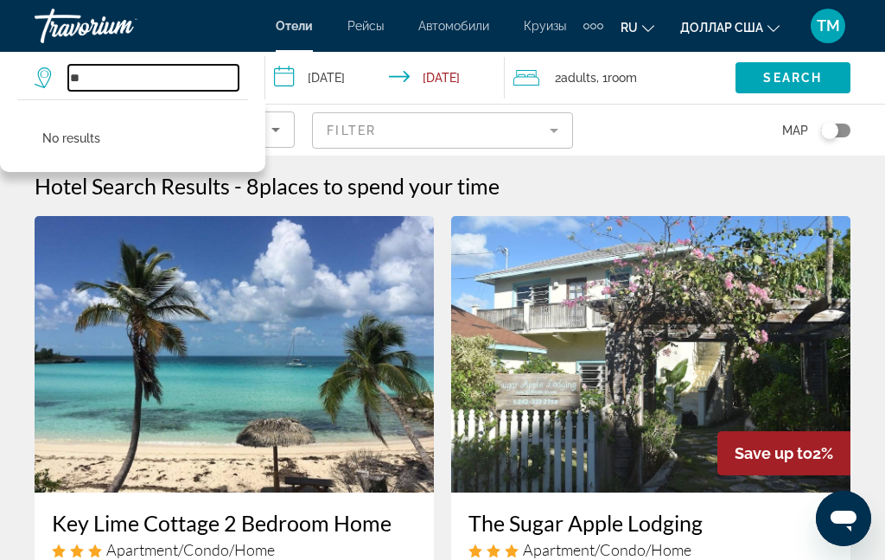
type input "*"
click at [222, 81] on input "Search widget" at bounding box center [153, 78] width 170 height 26
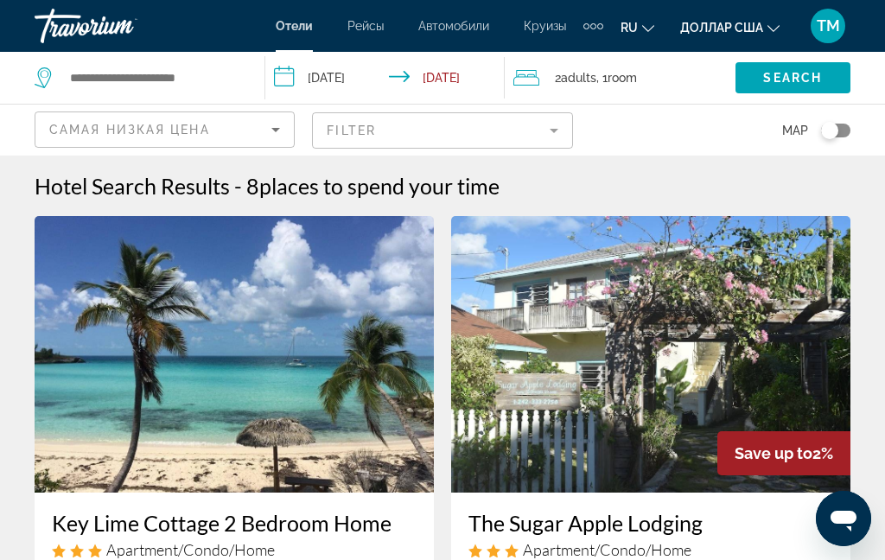
click at [288, 21] on font "Отели" at bounding box center [294, 26] width 37 height 14
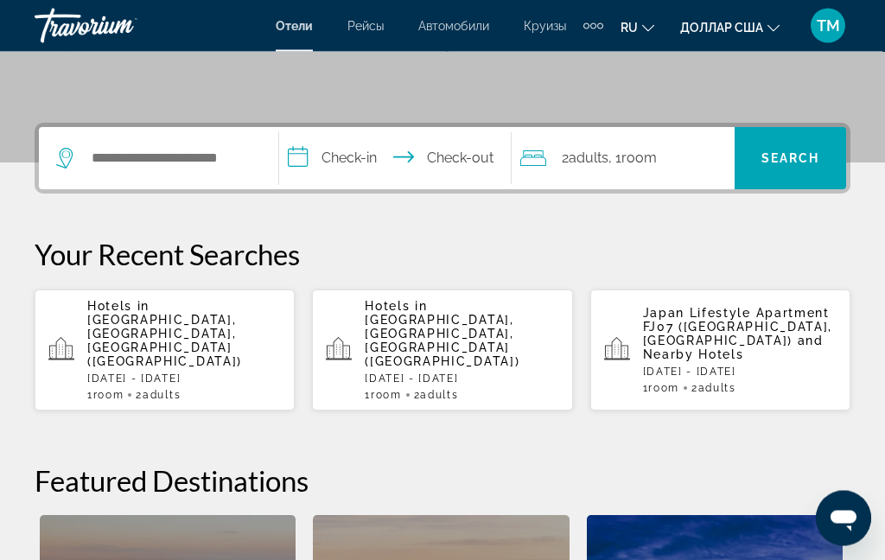
scroll to position [357, 0]
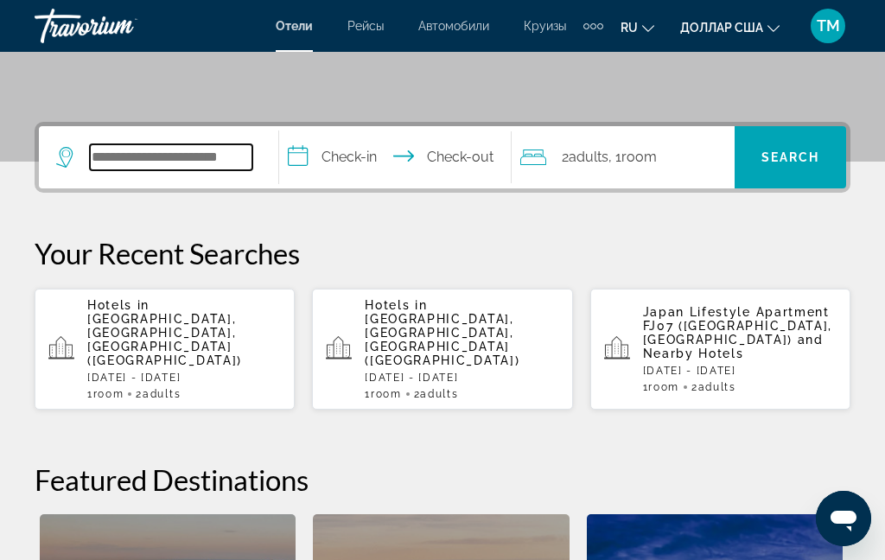
click at [234, 144] on input "Search widget" at bounding box center [171, 157] width 162 height 26
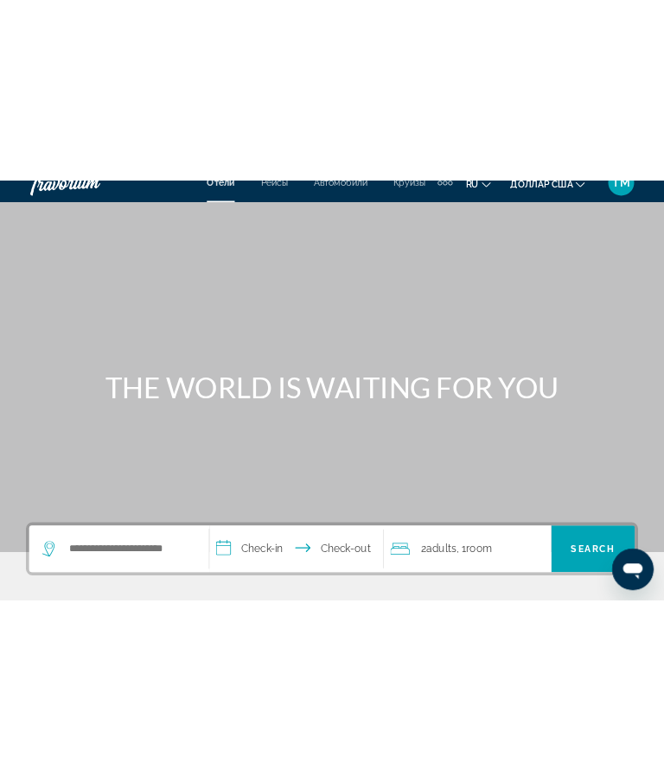
scroll to position [0, 0]
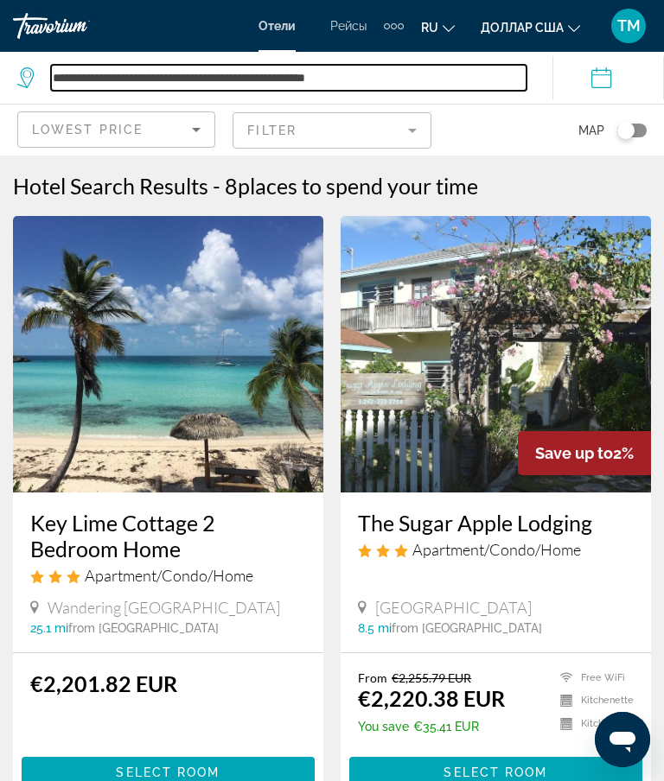
click at [490, 75] on input "**********" at bounding box center [288, 78] width 475 height 26
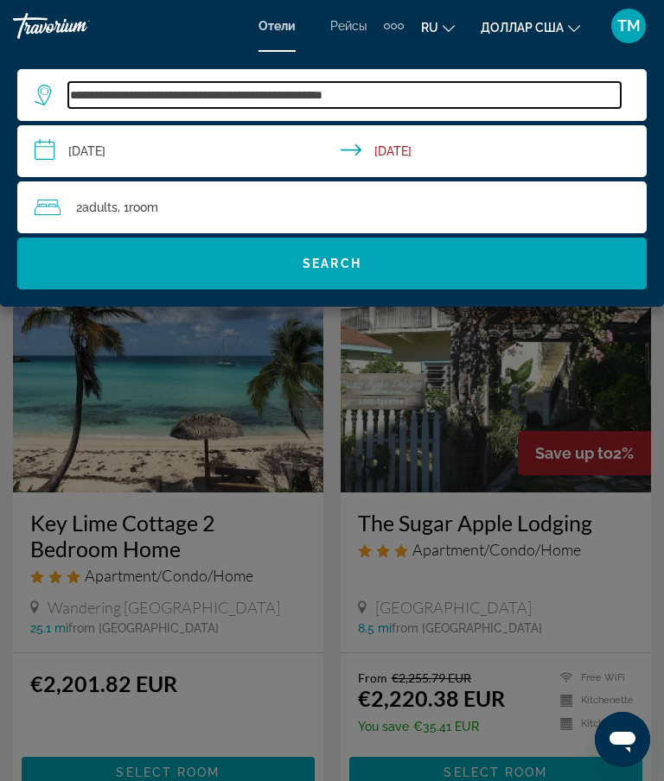
click at [556, 97] on input "**********" at bounding box center [344, 95] width 552 height 26
type input "*******"
click at [553, 100] on input "Search widget" at bounding box center [344, 95] width 552 height 26
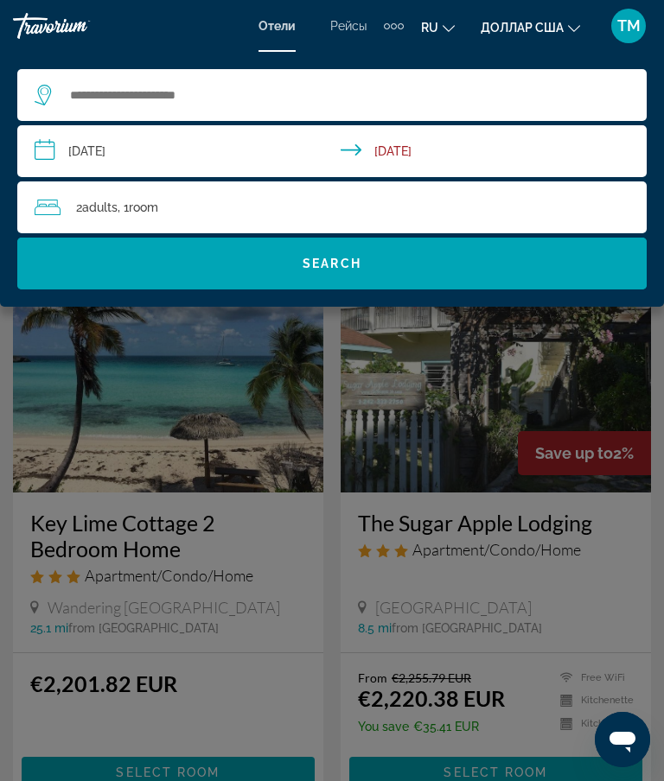
click at [44, 13] on div "Травориум" at bounding box center [78, 26] width 130 height 26
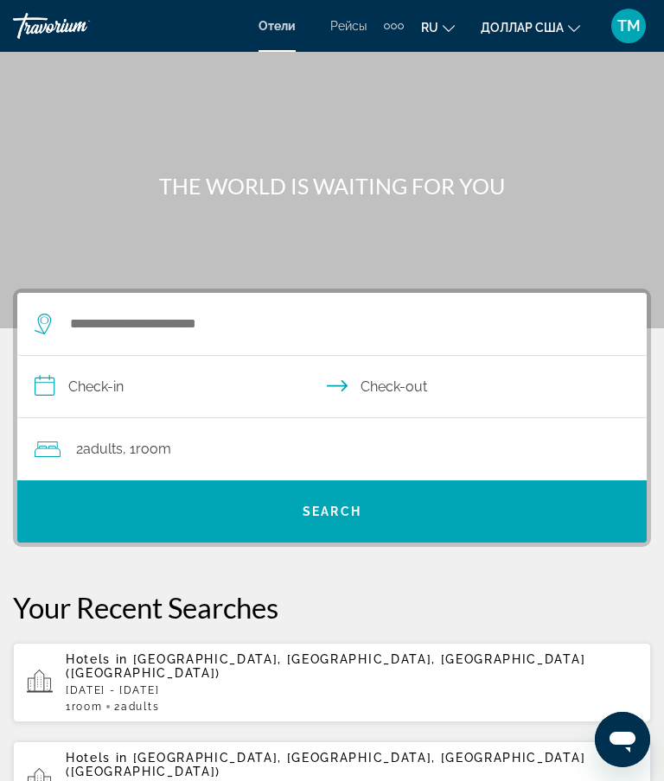
click at [428, 28] on font "ru" at bounding box center [429, 28] width 17 height 14
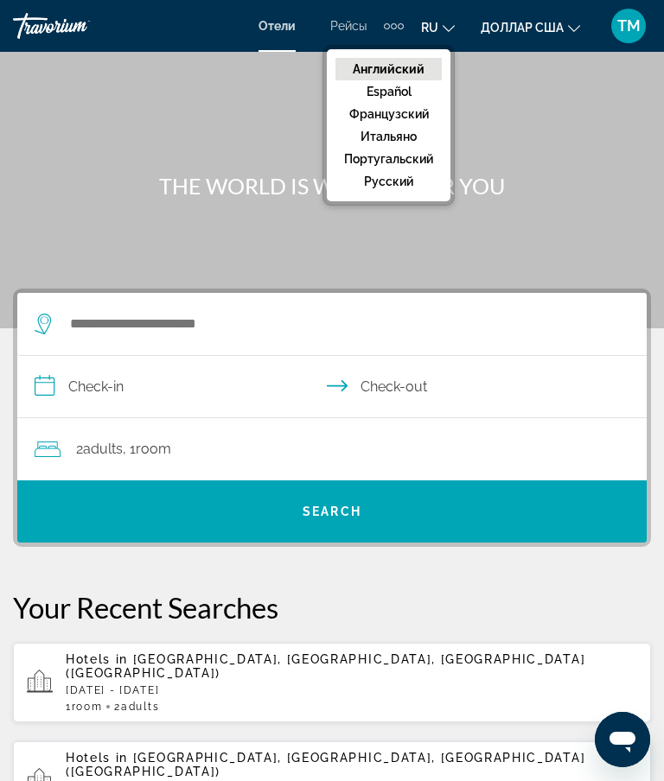
click at [404, 185] on button "русский" at bounding box center [388, 181] width 106 height 22
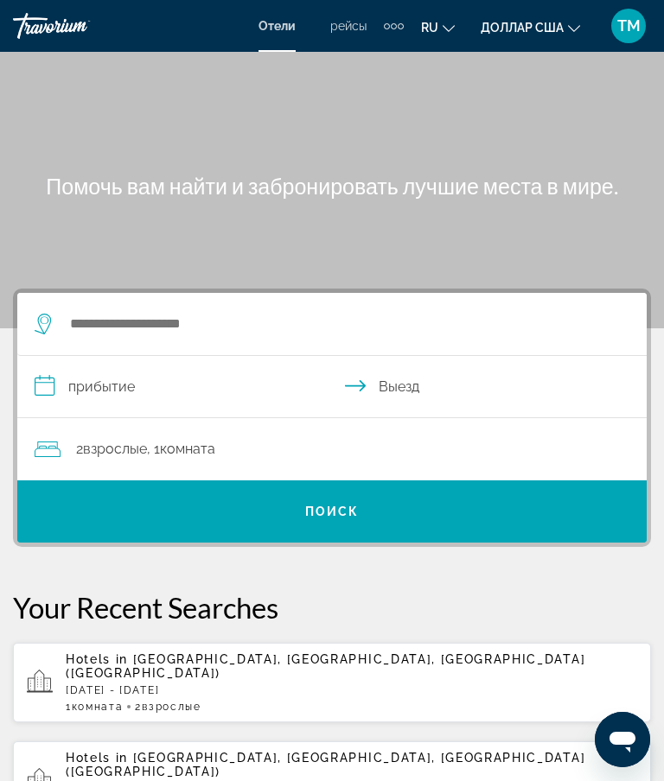
click at [384, 30] on div "Дополнительные элементы навигации" at bounding box center [394, 26] width 20 height 26
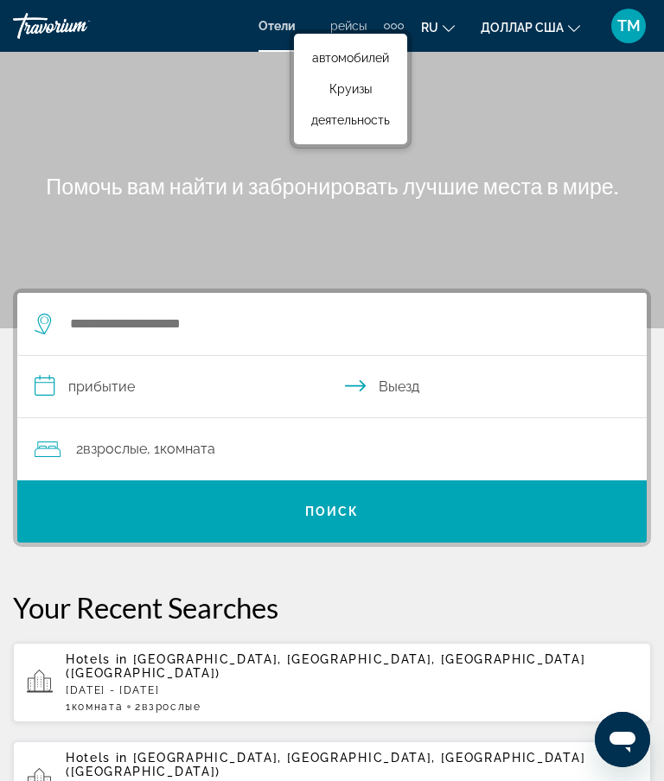
click at [341, 86] on span "Круизы" at bounding box center [350, 89] width 42 height 14
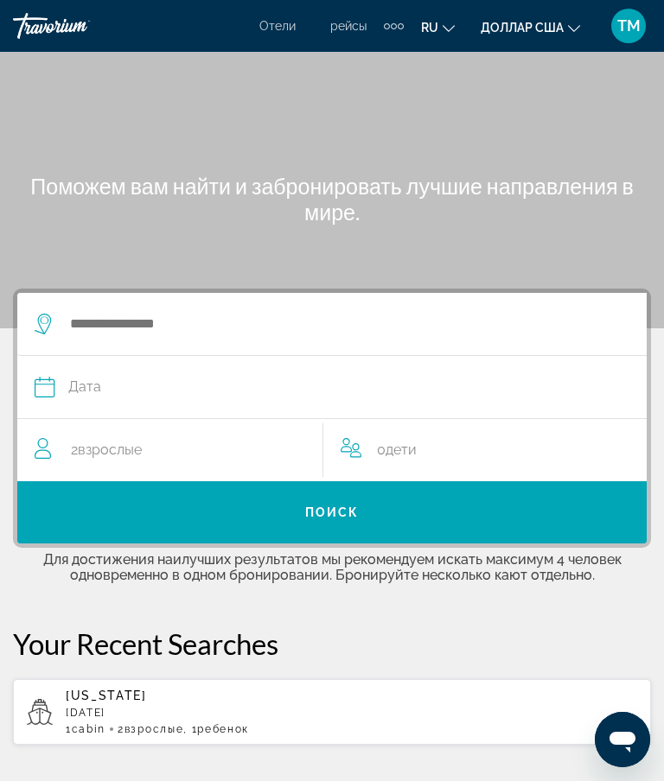
click at [111, 295] on div "Search widget" at bounding box center [323, 324] width 577 height 62
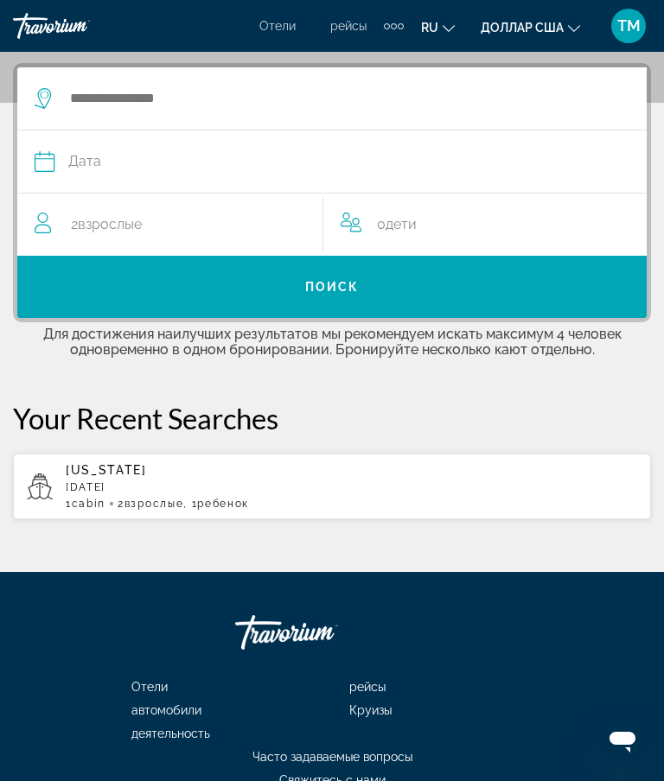
scroll to position [232, 0]
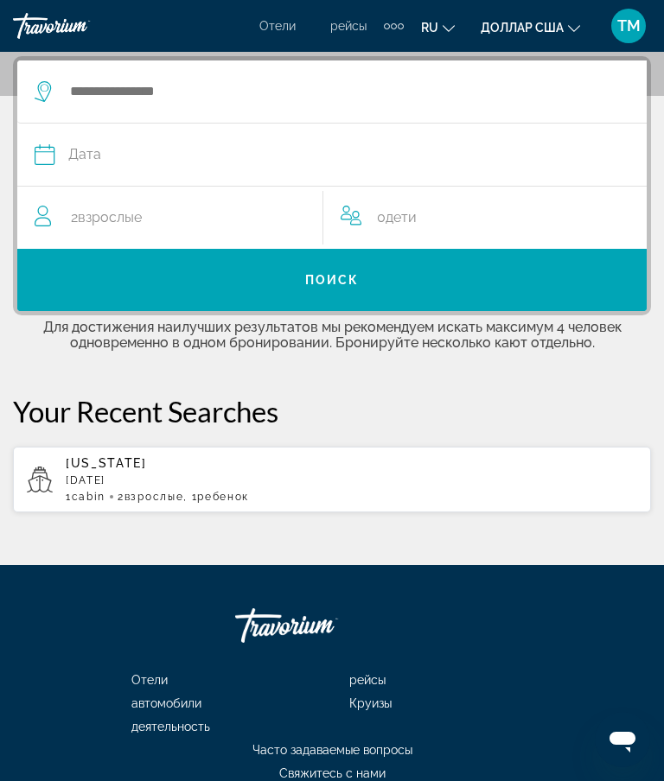
click at [108, 468] on span "Alaska" at bounding box center [106, 463] width 81 height 14
type input "******"
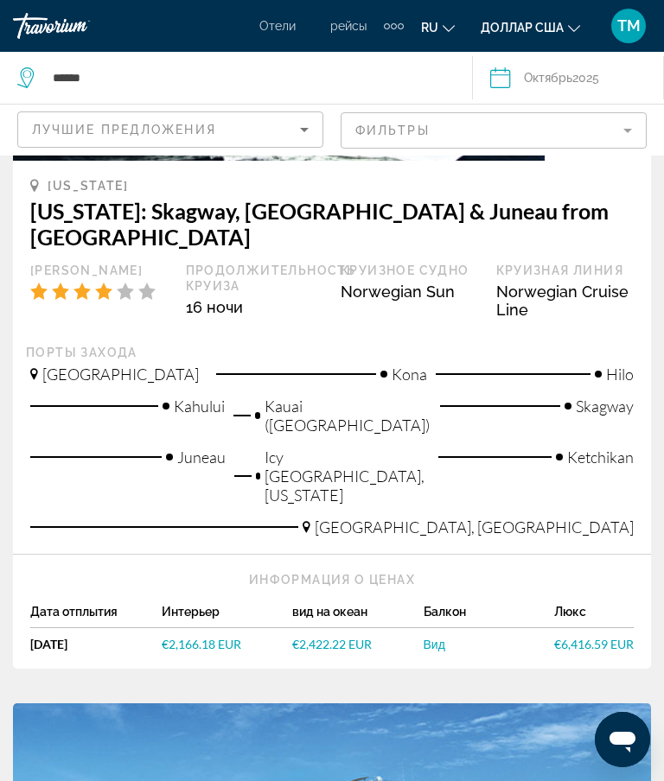
scroll to position [1915, 0]
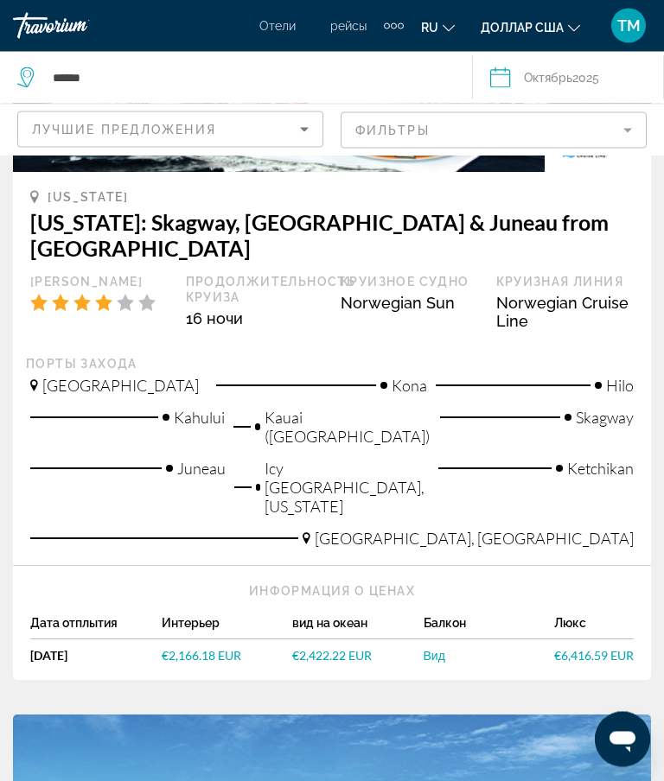
click at [392, 13] on div "Дополнительные элементы навигации" at bounding box center [394, 26] width 20 height 26
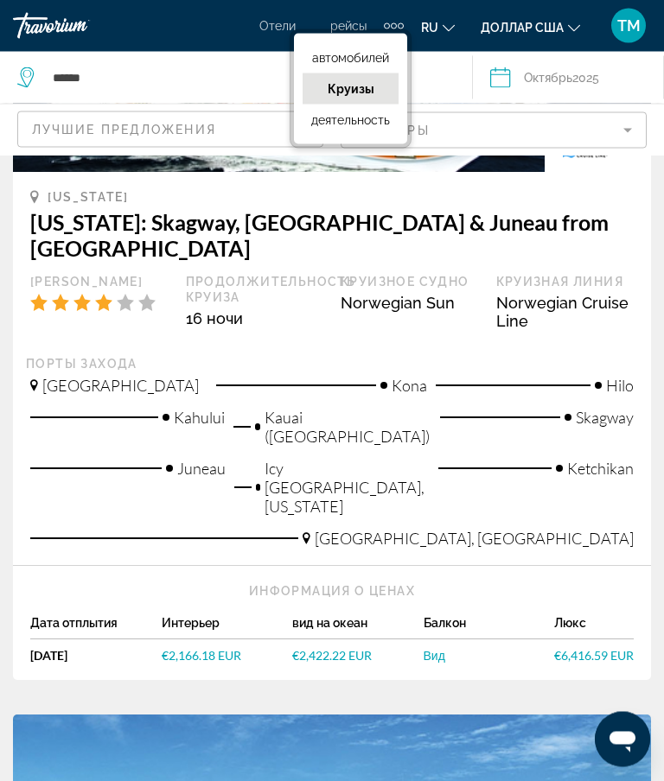
scroll to position [1916, 0]
click at [333, 124] on span "деятельность" at bounding box center [350, 120] width 79 height 14
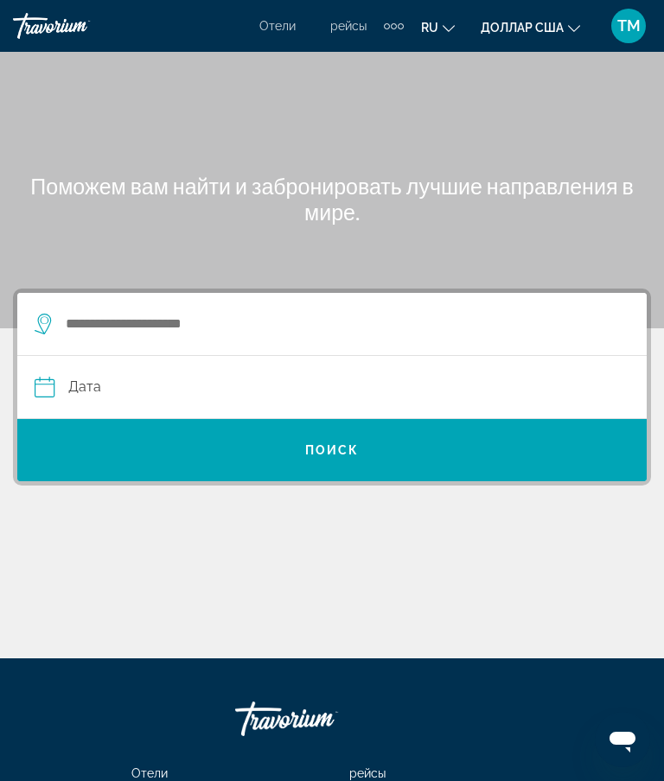
click at [293, 22] on li "Отели" at bounding box center [286, 26] width 54 height 14
click at [270, 15] on div "Отели рейсы автомобили Круизы деятельность Отели рейсы автомобилей Круизы деяте…" at bounding box center [331, 26] width 144 height 28
click at [279, 19] on font "Отели" at bounding box center [277, 26] width 36 height 14
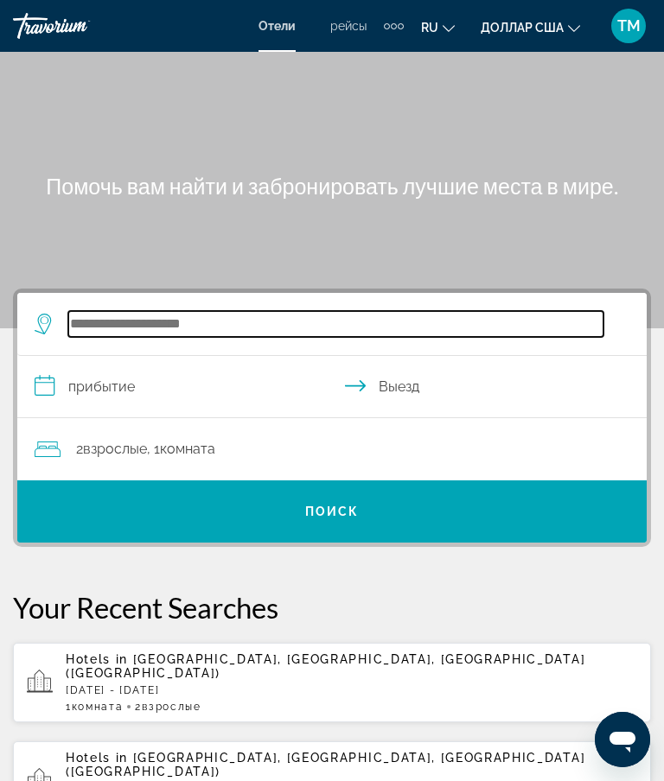
click at [239, 329] on input "Search widget" at bounding box center [335, 324] width 535 height 26
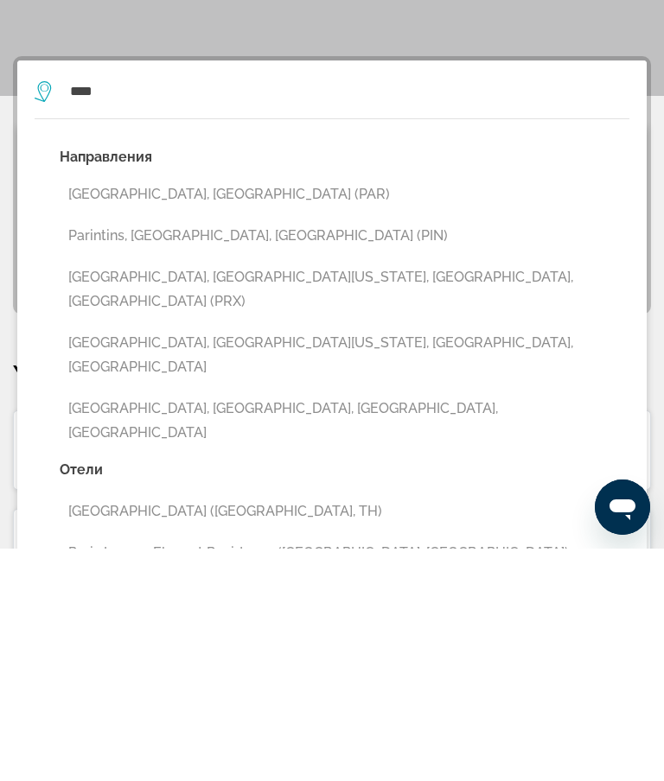
click at [110, 410] on button "Paris, France (PAR)" at bounding box center [344, 426] width 569 height 33
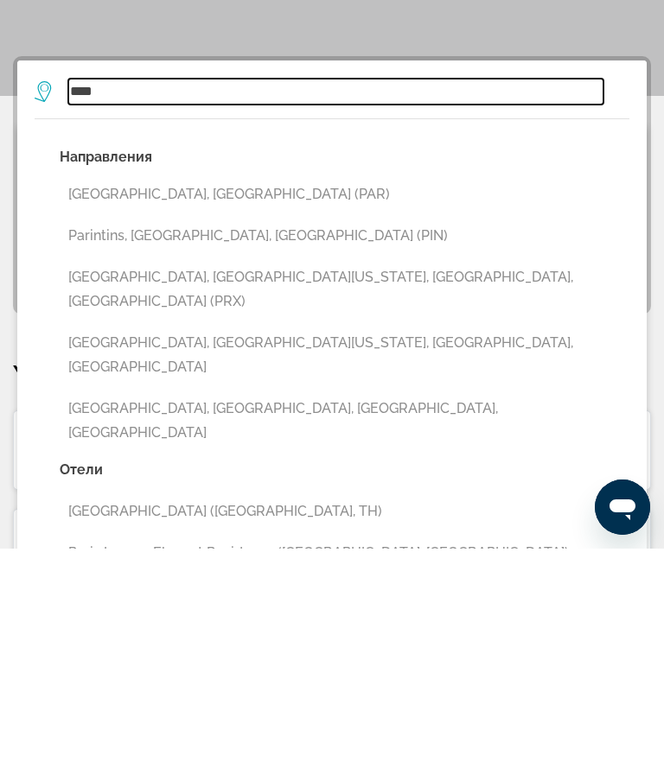
type input "**********"
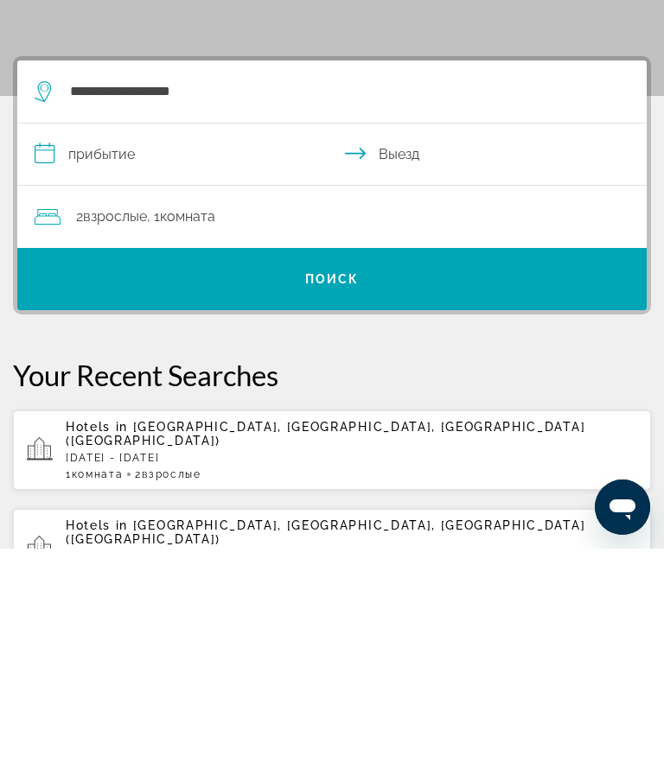
click at [100, 441] on span "Взрослые" at bounding box center [115, 449] width 64 height 16
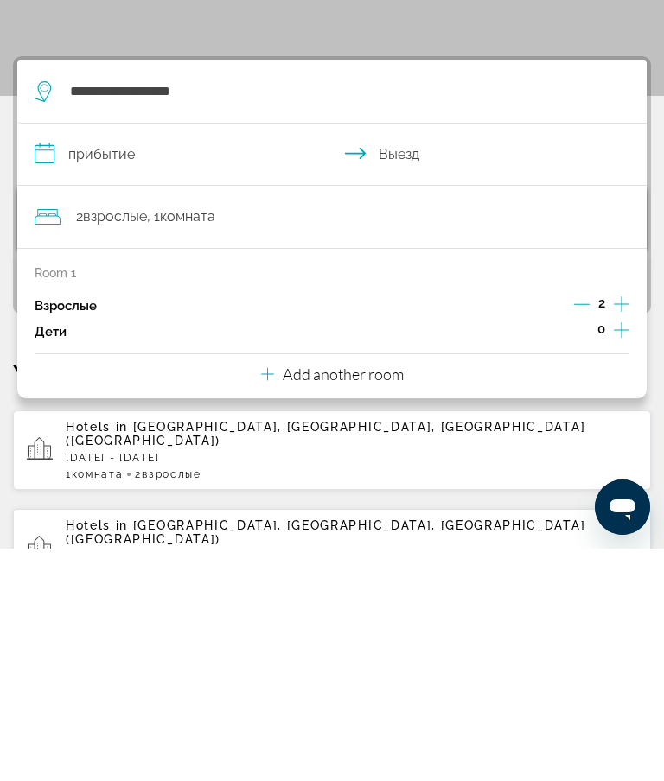
scroll to position [232, 0]
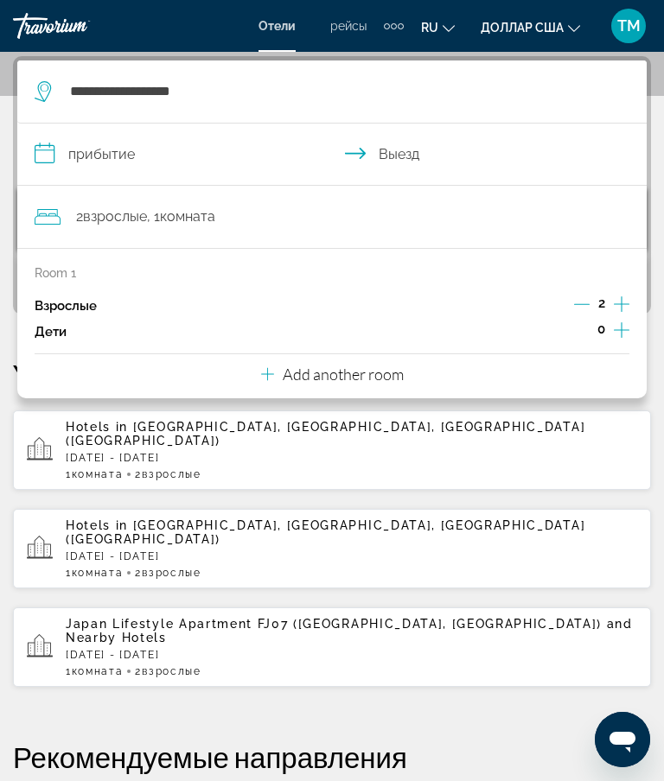
click at [626, 323] on icon "Increment children" at bounding box center [622, 330] width 16 height 21
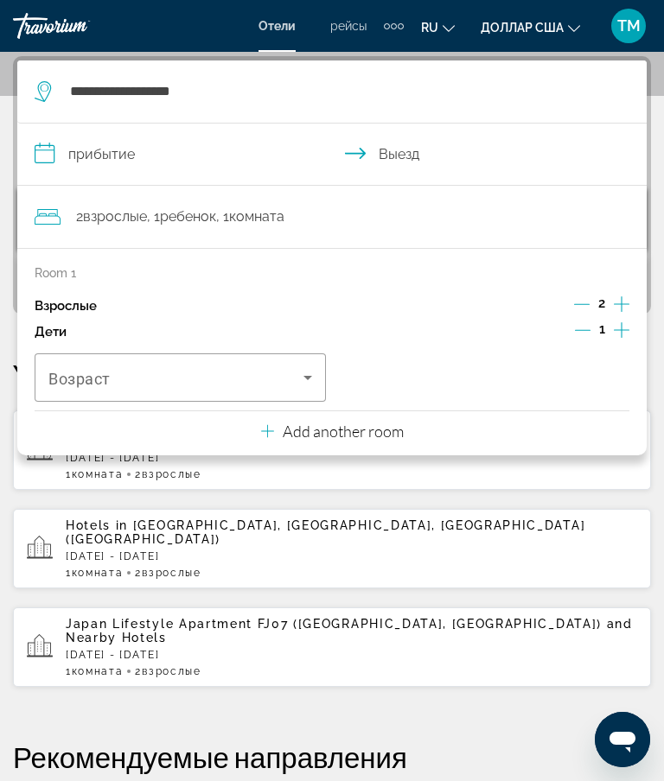
click at [315, 376] on icon "Travelers: 2 adults, 1 child" at bounding box center [307, 377] width 21 height 21
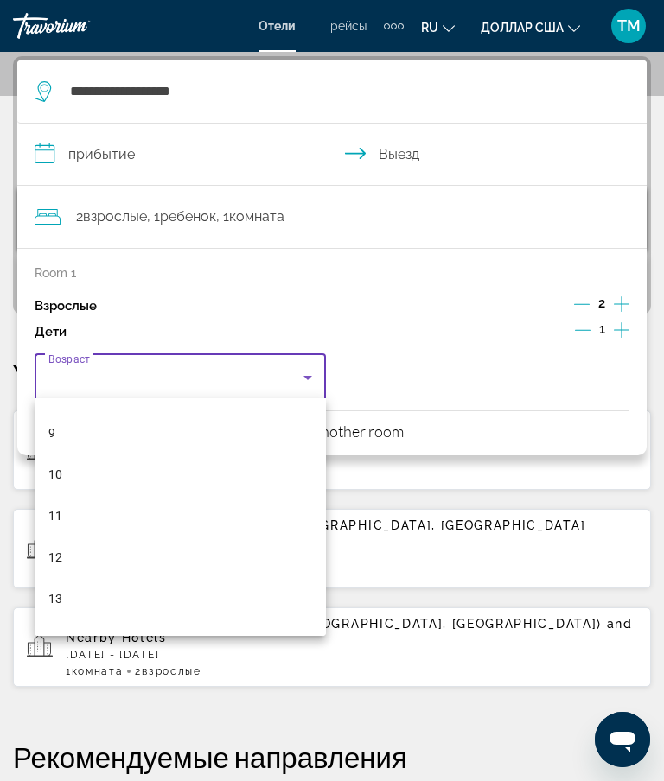
scroll to position [365, 0]
click at [59, 472] on font "10" at bounding box center [55, 476] width 14 height 14
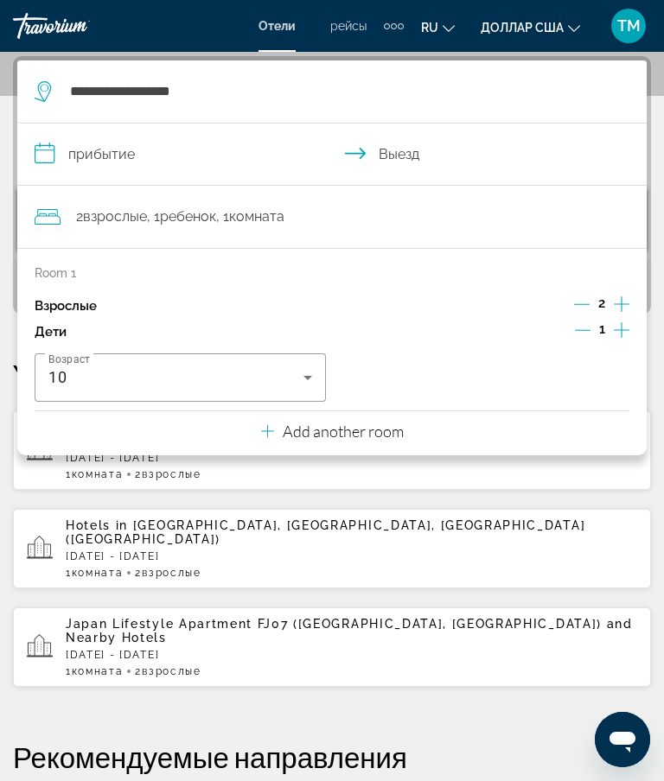
click at [55, 155] on input "**********" at bounding box center [335, 157] width 636 height 67
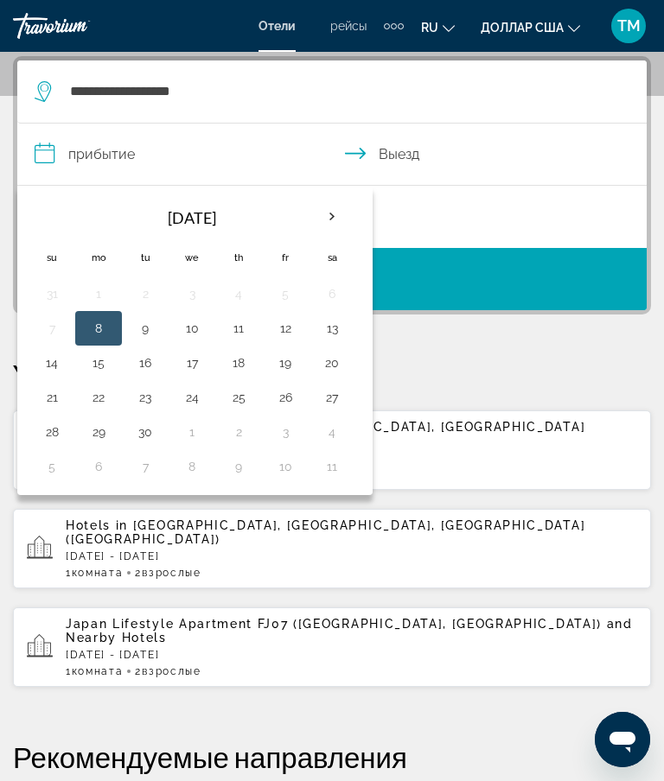
click at [343, 222] on th "Next month" at bounding box center [331, 217] width 47 height 38
click at [102, 359] on button "13" at bounding box center [99, 363] width 28 height 24
click at [96, 400] on button "20" at bounding box center [99, 397] width 28 height 24
type input "**********"
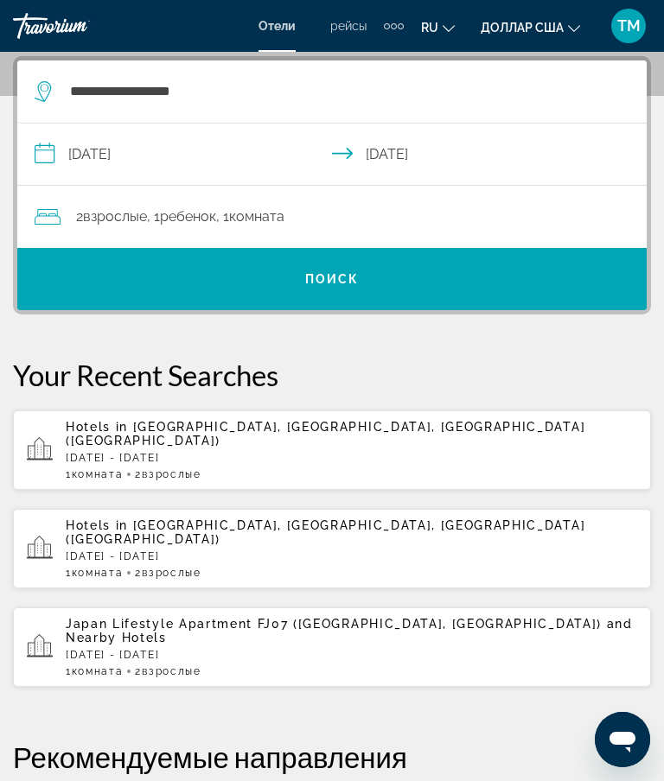
click at [121, 280] on span "Search widget" at bounding box center [331, 278] width 629 height 41
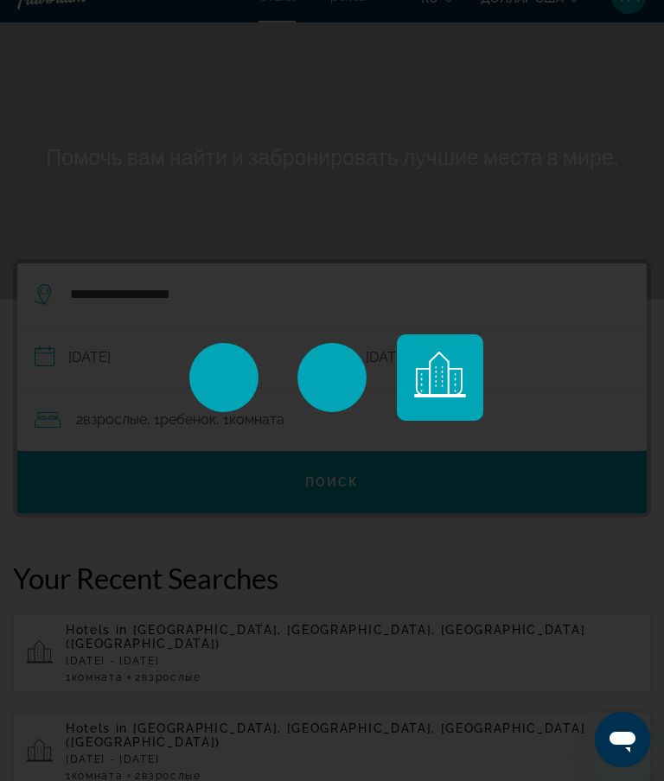
scroll to position [29, 0]
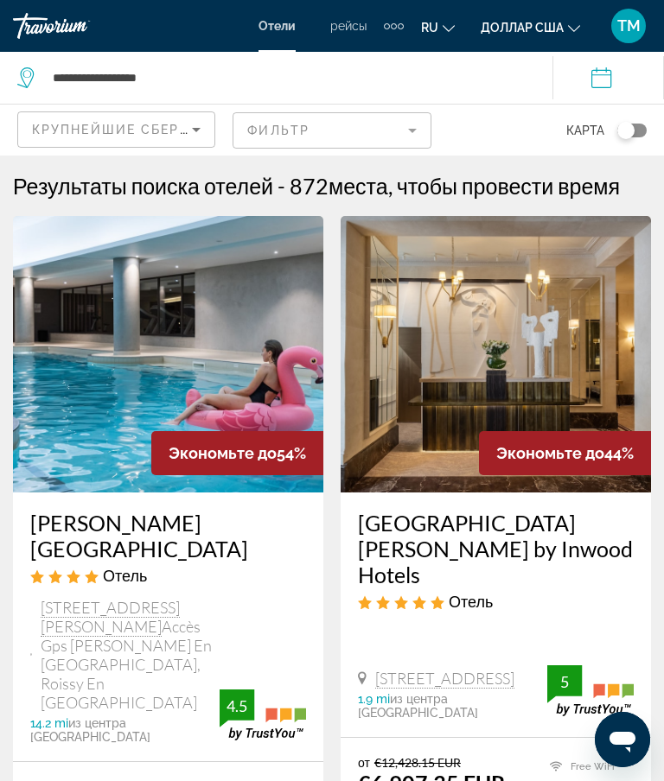
click at [82, 646] on span "3 Bis Rue De La Haye Roissypole Cs 10008 Accès Gps Tremblay En France, Roissy E…" at bounding box center [130, 655] width 179 height 114
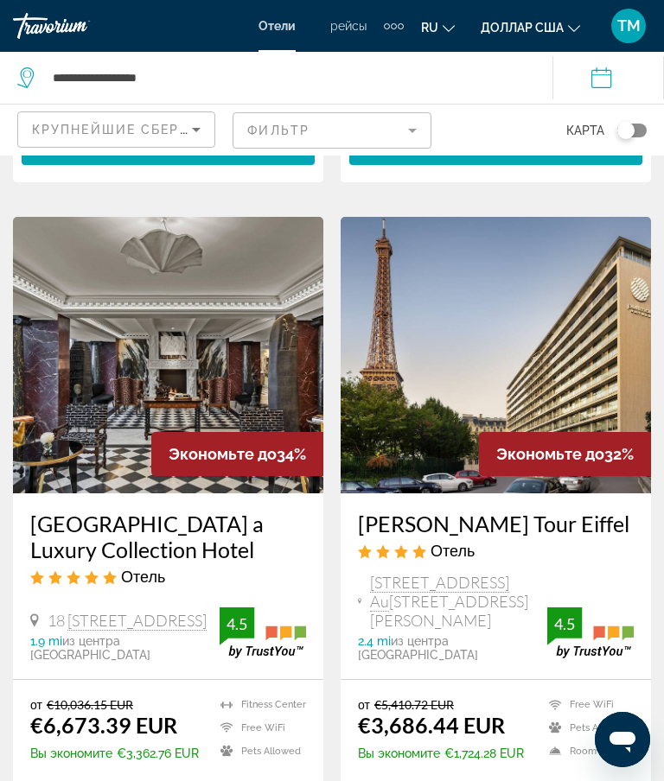
scroll to position [2042, 0]
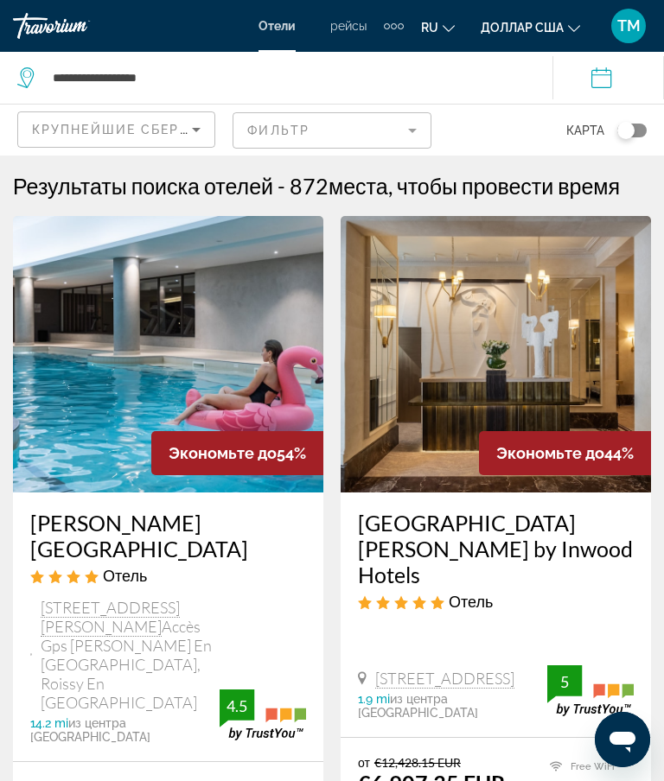
click at [270, 29] on font "Отели" at bounding box center [276, 26] width 37 height 14
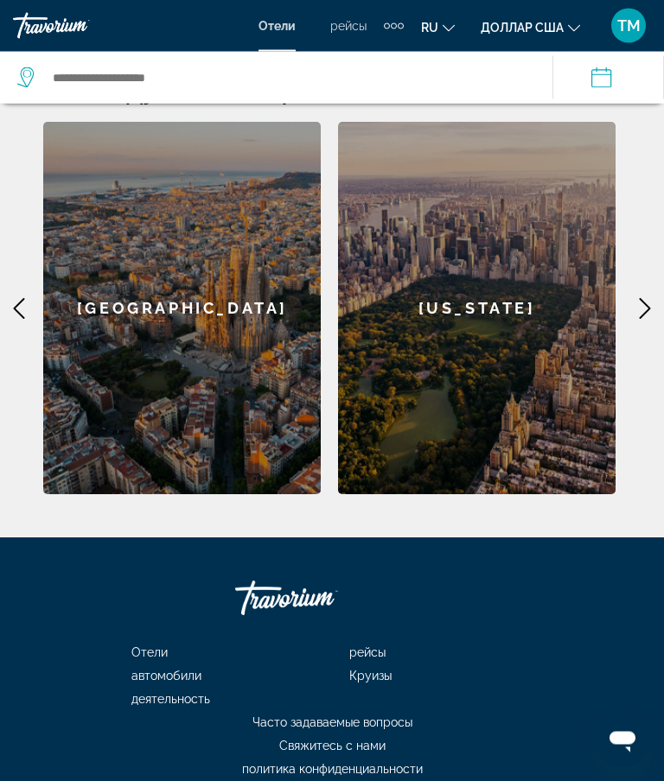
scroll to position [889, 0]
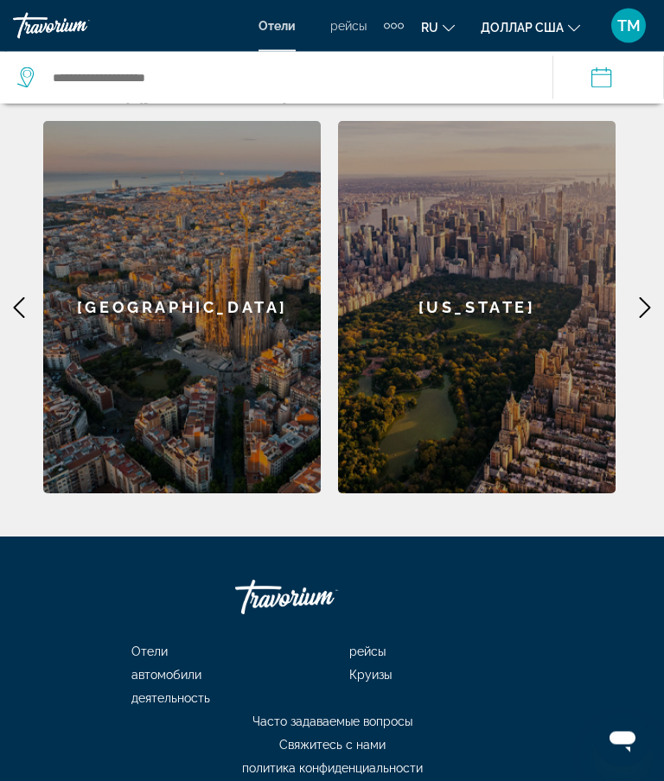
click at [168, 271] on div "Barcelona" at bounding box center [181, 308] width 277 height 372
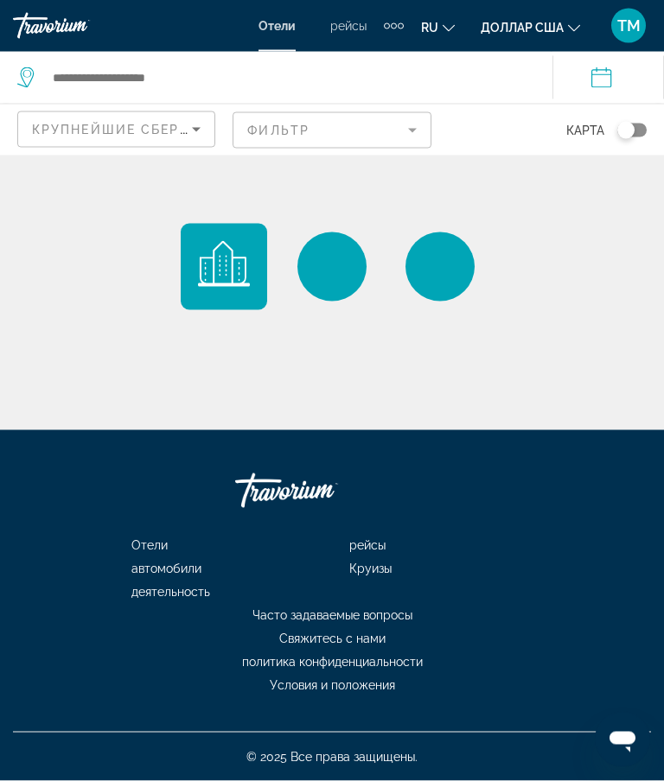
scroll to position [69, 0]
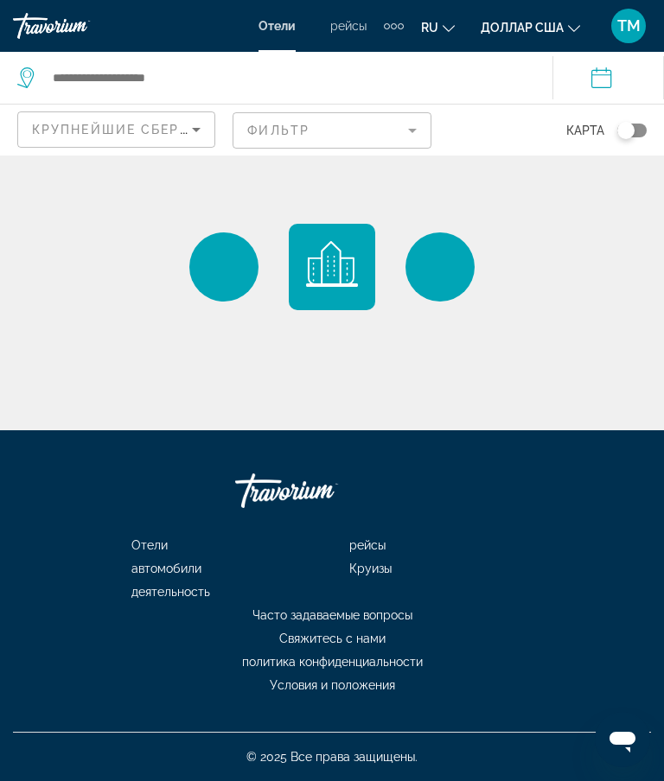
type input "**********"
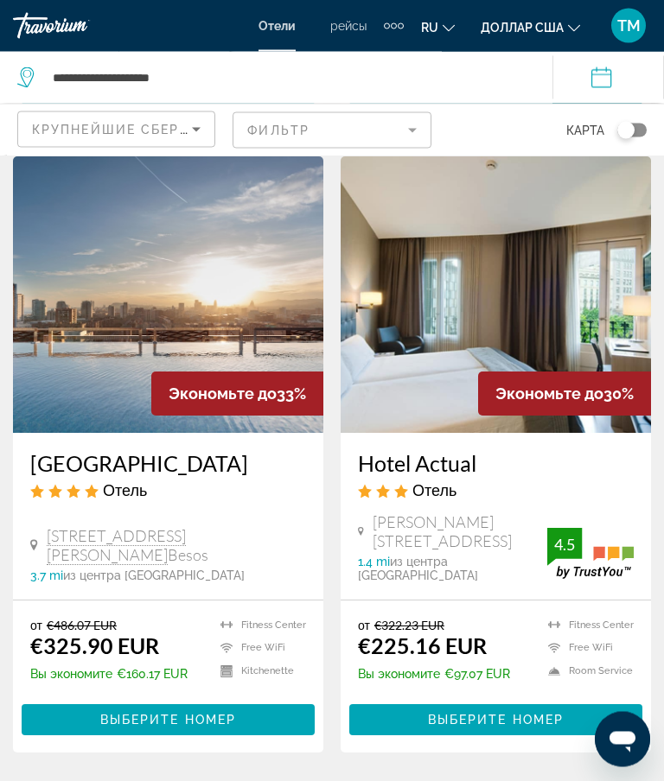
scroll to position [703, 0]
click at [359, 646] on span "Основное содержание" at bounding box center [495, 719] width 293 height 41
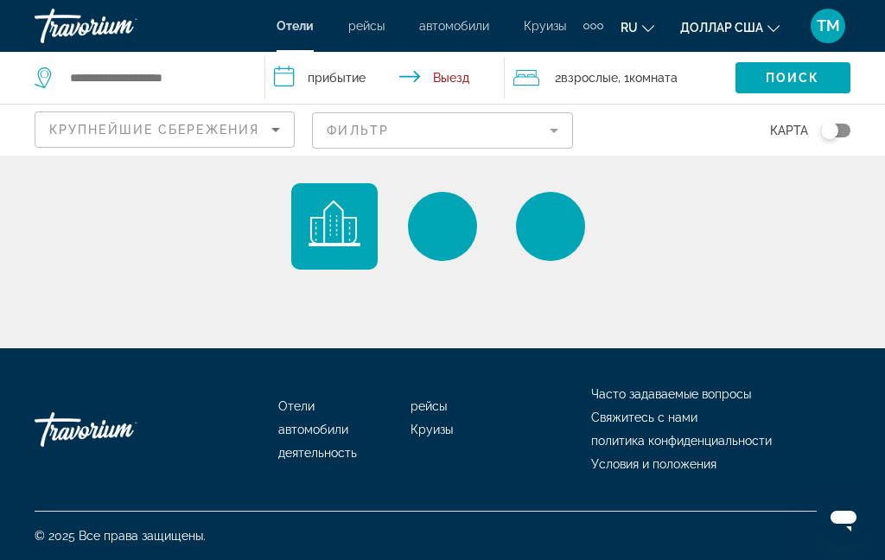
type input "**********"
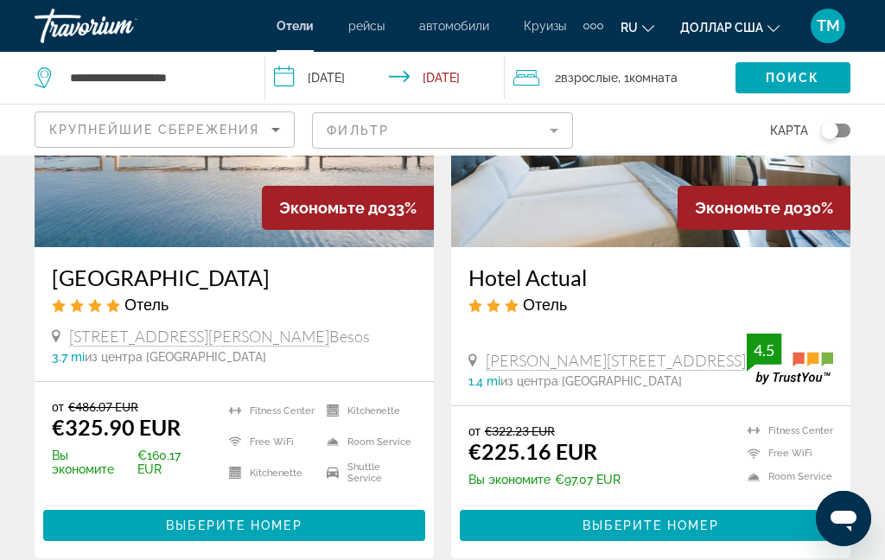
scroll to position [866, 0]
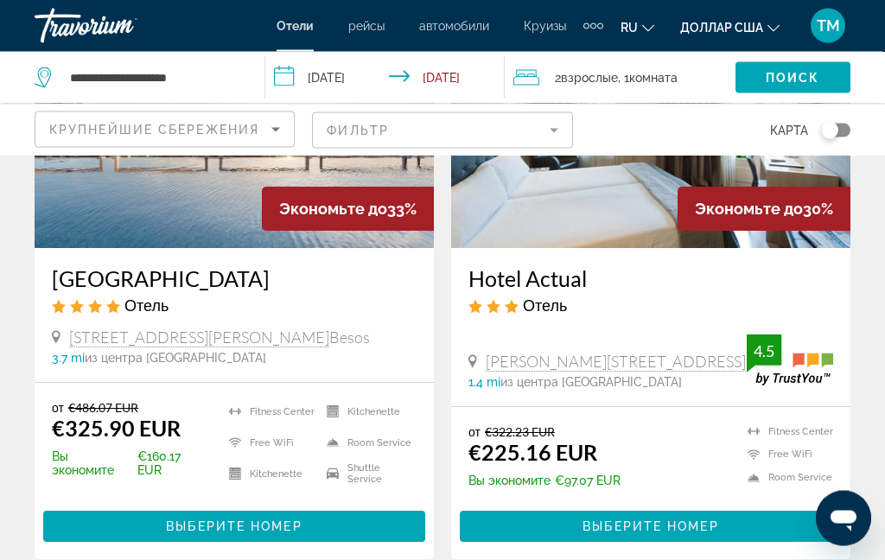
click at [717, 303] on div "Отель" at bounding box center [650, 305] width 365 height 19
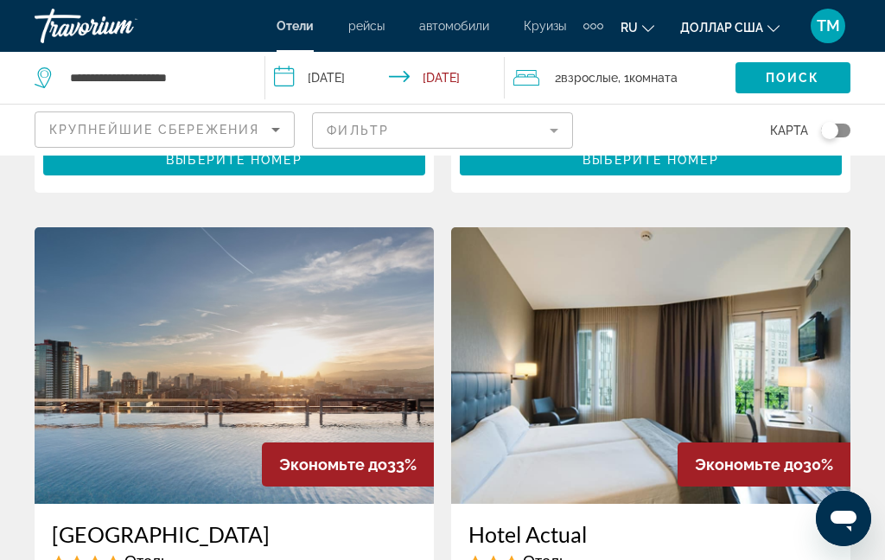
scroll to position [607, 0]
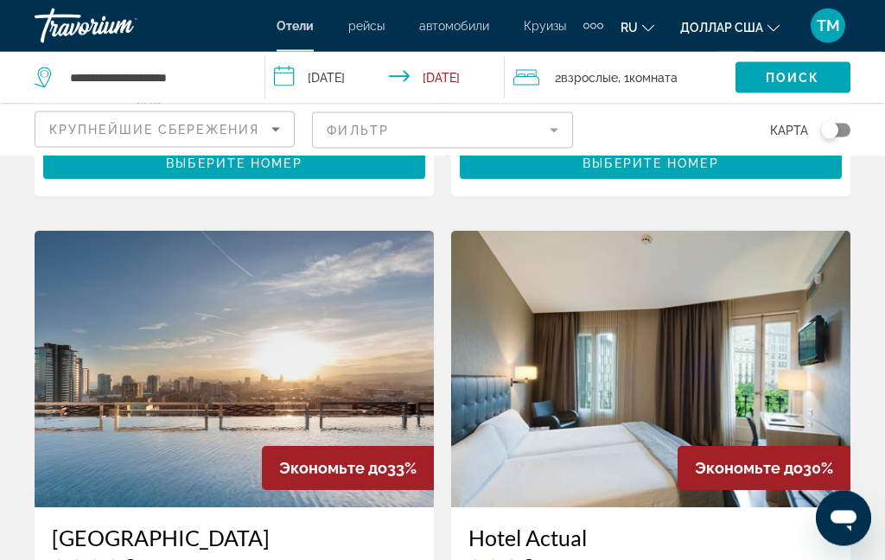
click at [693, 323] on img "Основное содержание" at bounding box center [650, 370] width 399 height 277
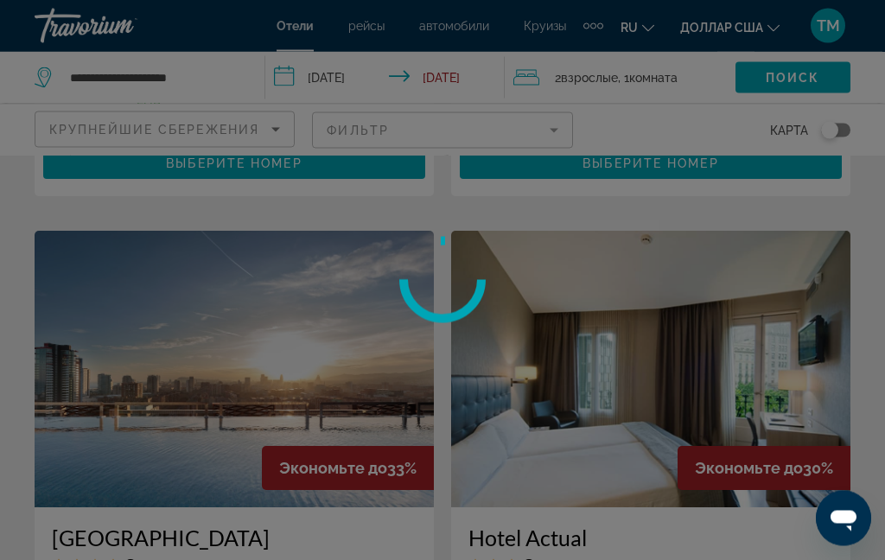
scroll to position [607, 0]
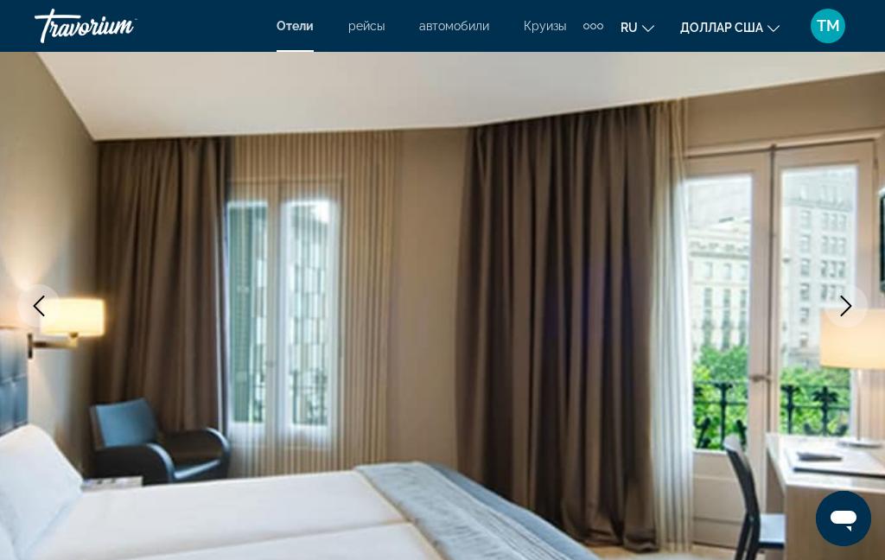
scroll to position [164, 0]
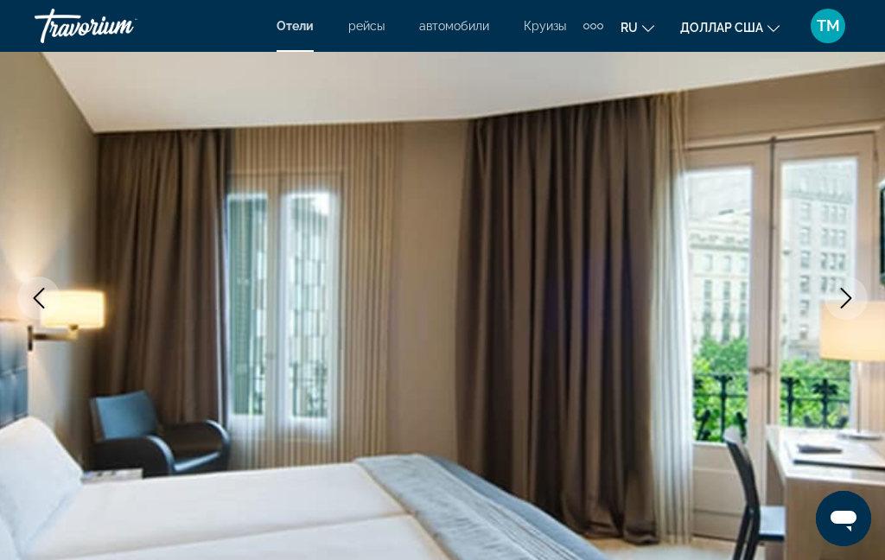
click at [841, 295] on icon "Next image" at bounding box center [846, 298] width 21 height 21
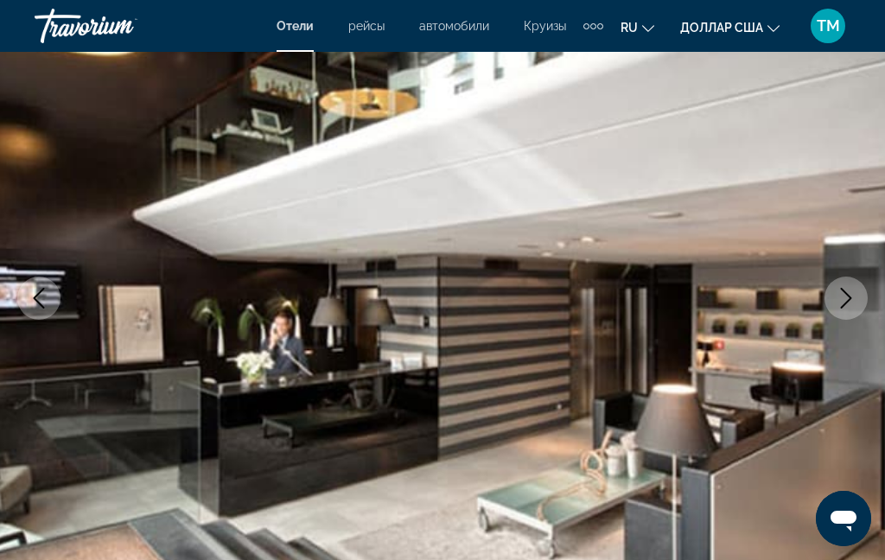
scroll to position [151, 0]
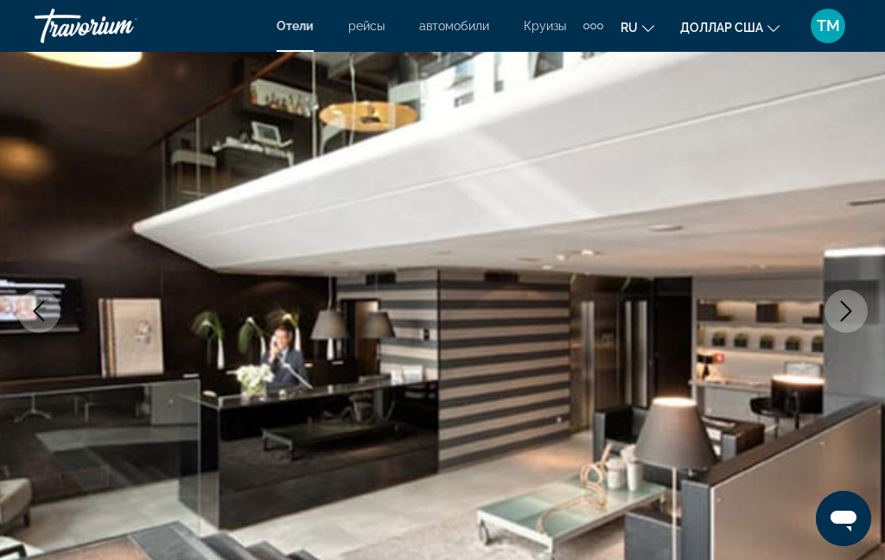
click at [858, 306] on button "Next image" at bounding box center [845, 310] width 43 height 43
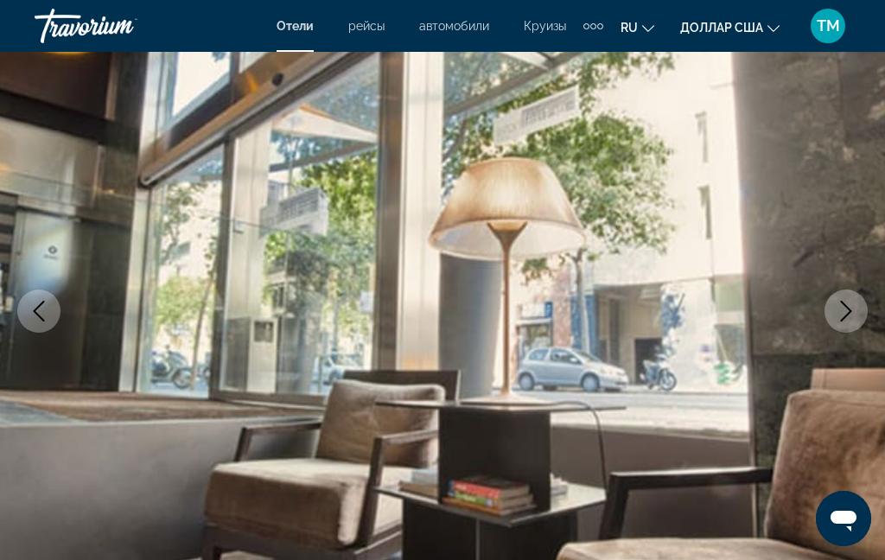
click at [850, 308] on icon "Next image" at bounding box center [846, 311] width 21 height 21
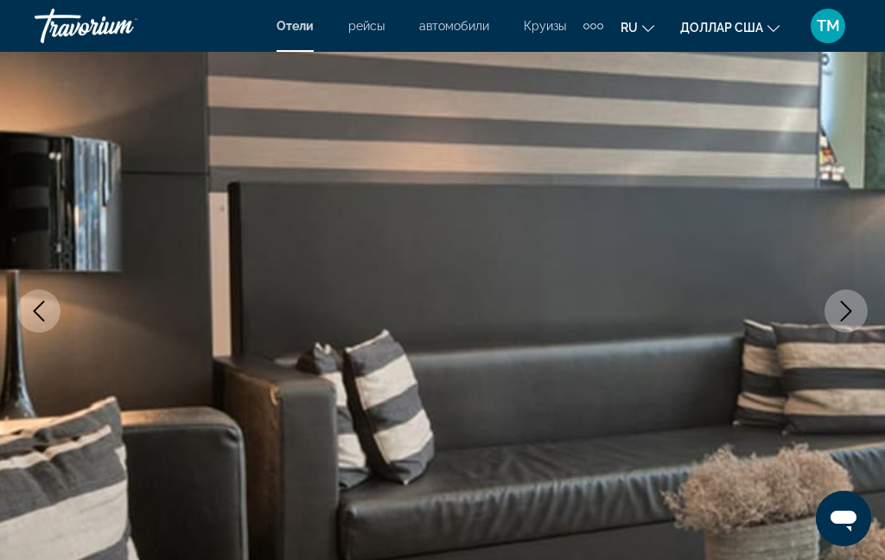
click at [849, 309] on icon "Next image" at bounding box center [846, 311] width 11 height 21
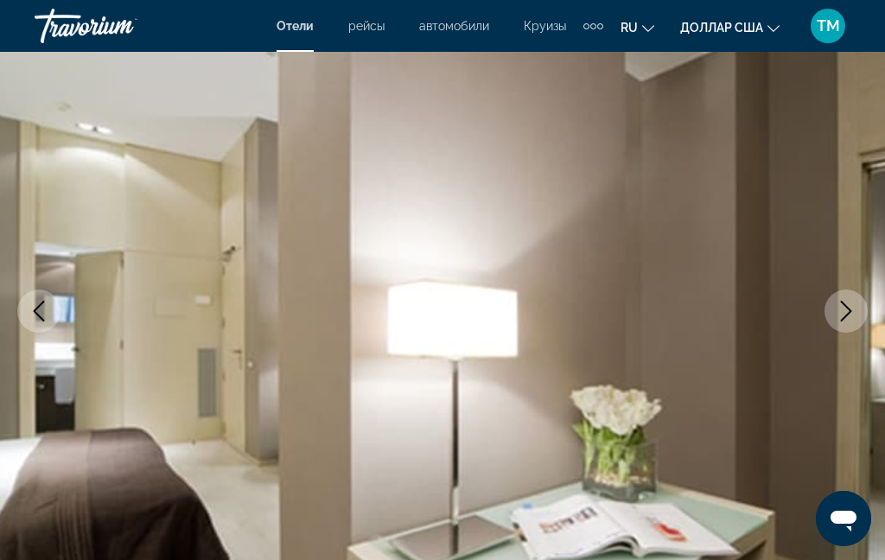
click at [844, 312] on icon "Next image" at bounding box center [846, 311] width 21 height 21
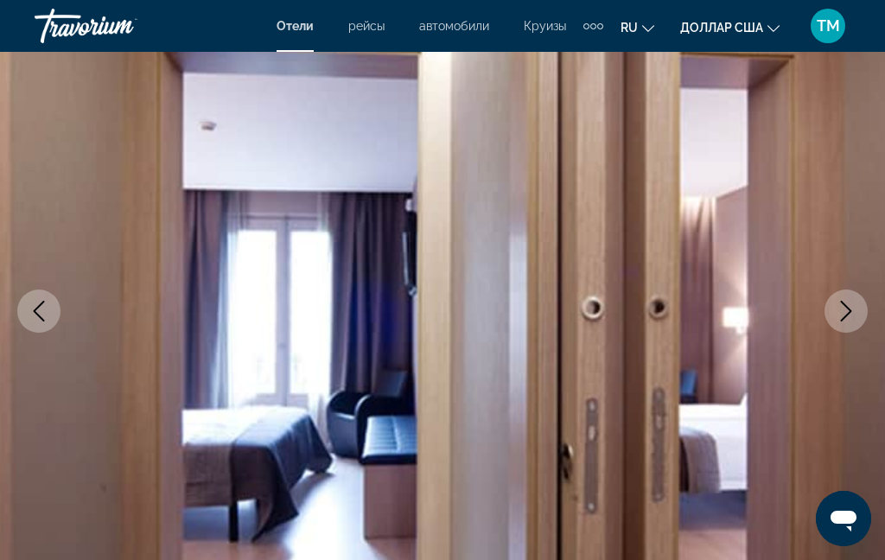
click at [841, 315] on icon "Next image" at bounding box center [846, 311] width 21 height 21
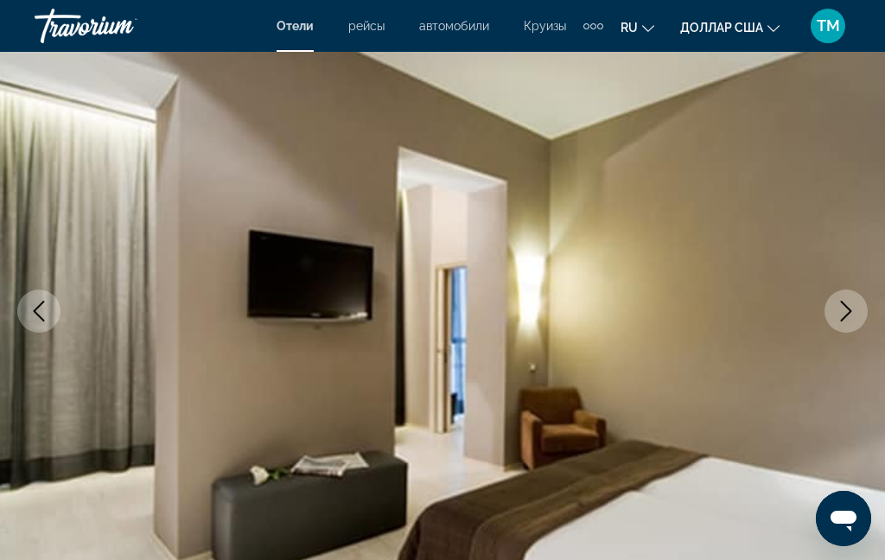
click at [843, 310] on icon "Next image" at bounding box center [846, 311] width 21 height 21
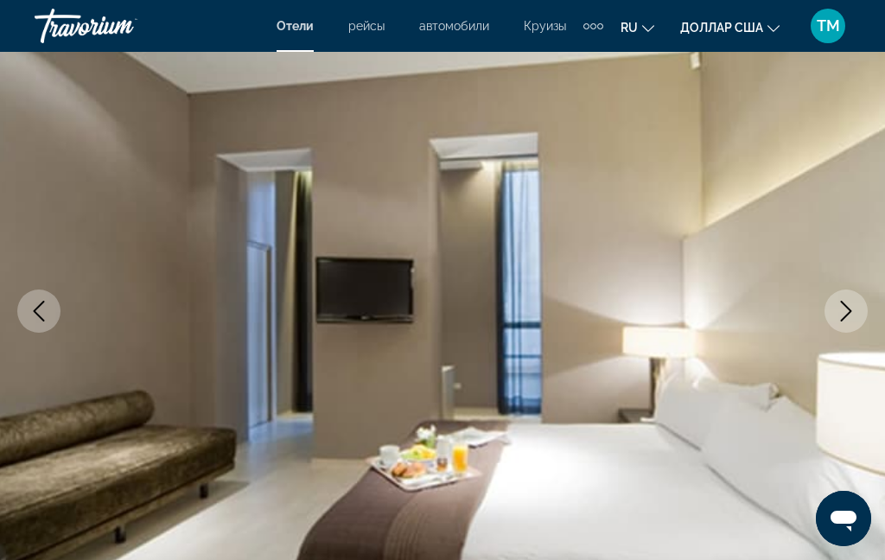
click at [841, 311] on icon "Next image" at bounding box center [846, 311] width 21 height 21
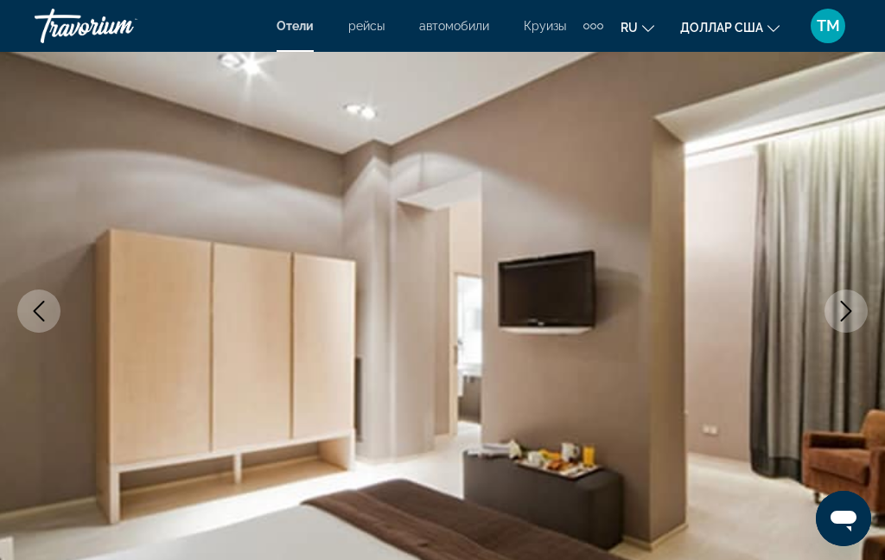
click at [837, 315] on icon "Next image" at bounding box center [846, 311] width 21 height 21
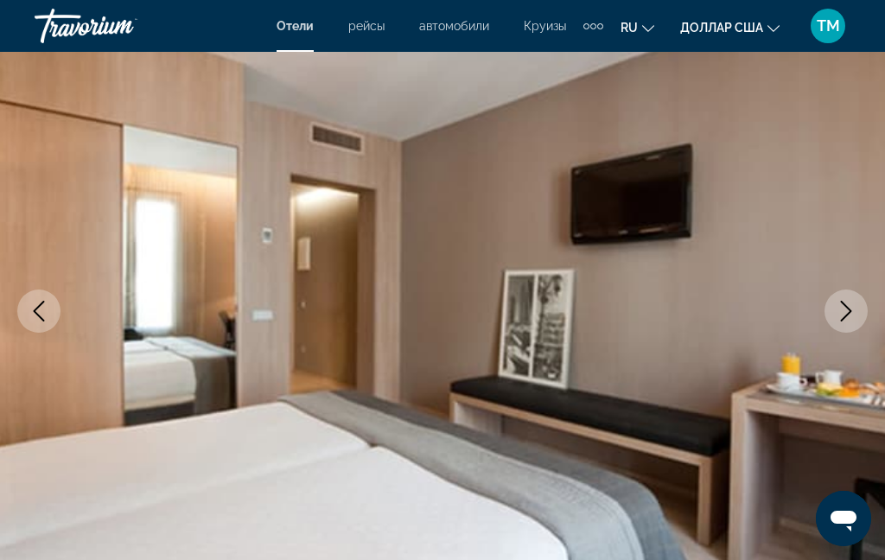
click at [839, 314] on icon "Next image" at bounding box center [846, 311] width 21 height 21
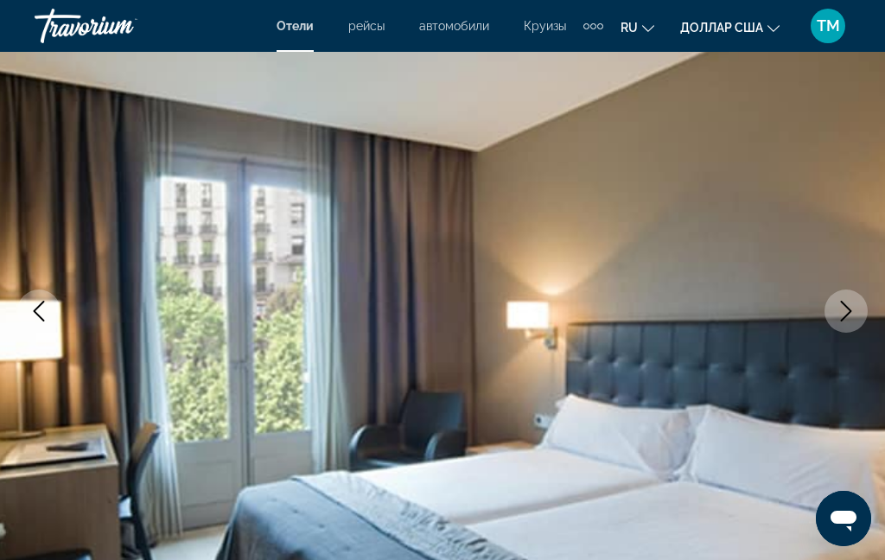
click at [836, 315] on icon "Next image" at bounding box center [846, 311] width 21 height 21
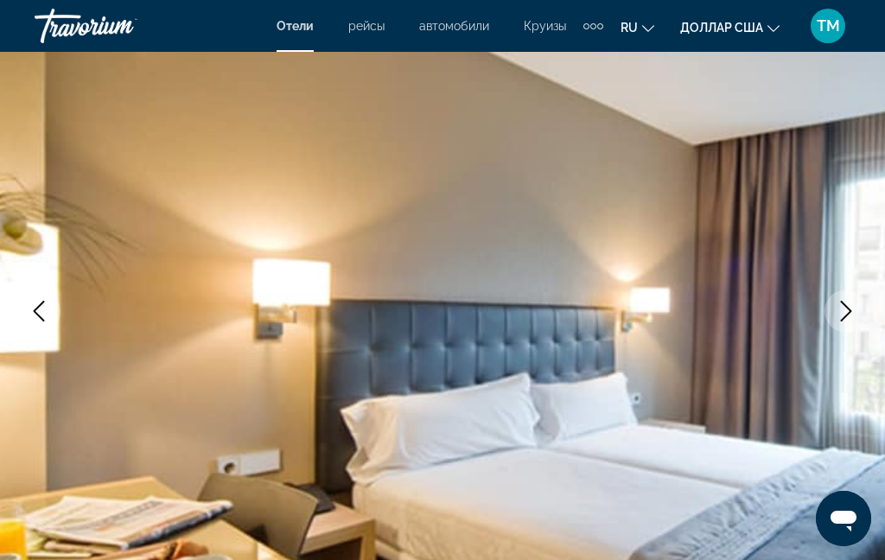
click at [849, 308] on icon "Next image" at bounding box center [846, 311] width 21 height 21
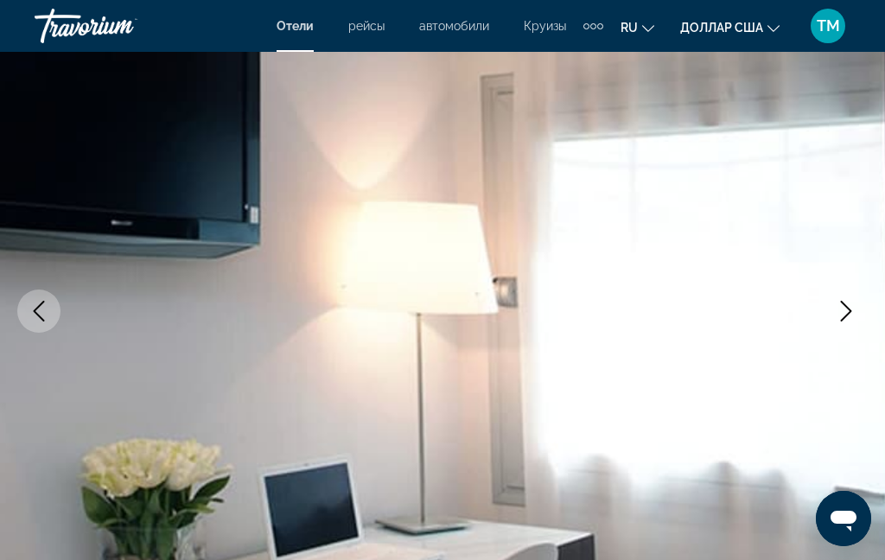
click at [837, 314] on icon "Next image" at bounding box center [846, 311] width 21 height 21
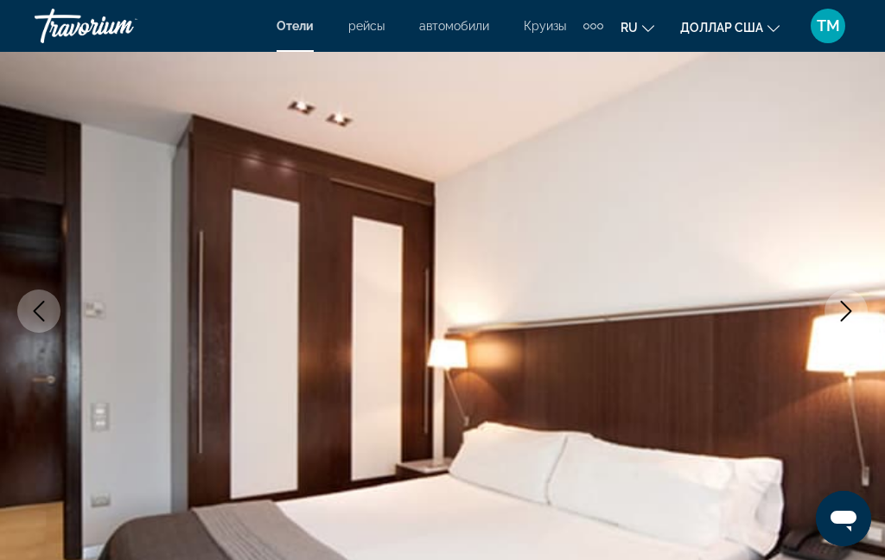
click at [855, 303] on icon "Next image" at bounding box center [846, 311] width 21 height 21
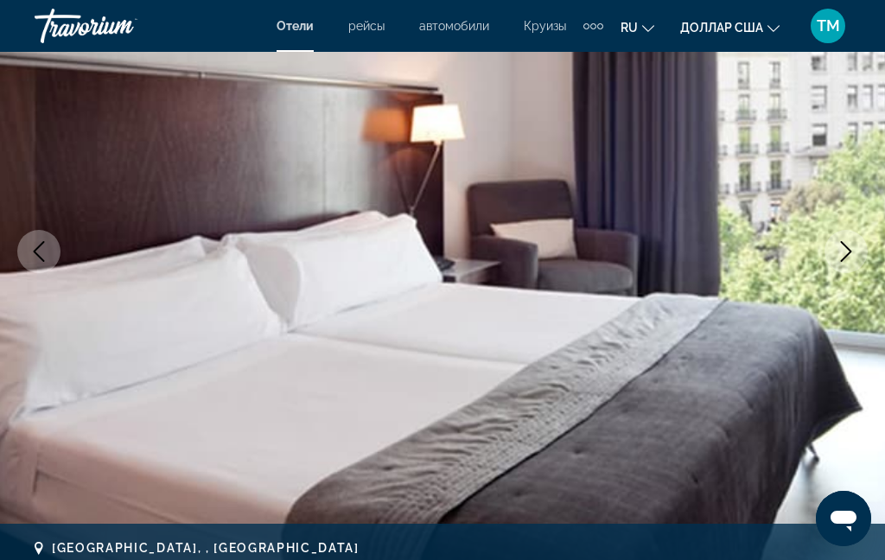
scroll to position [205, 0]
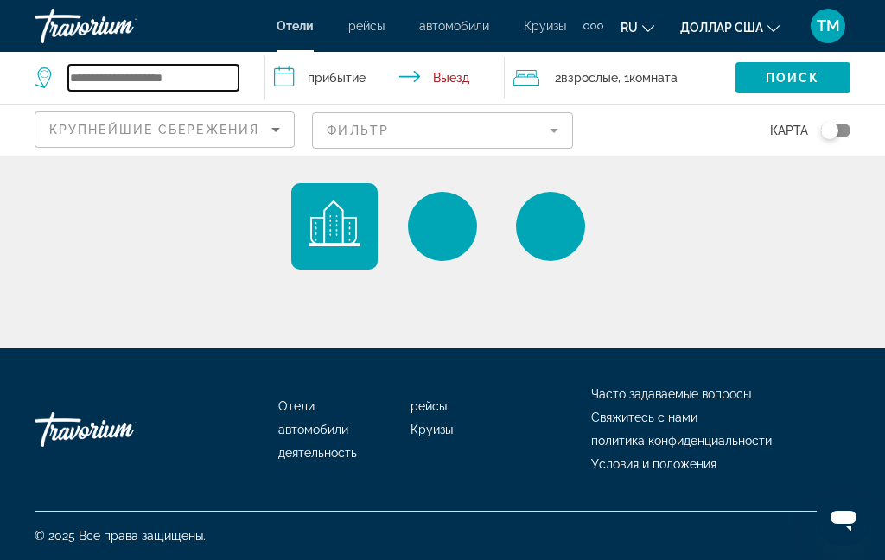
click at [189, 86] on input "Search widget" at bounding box center [153, 78] width 170 height 26
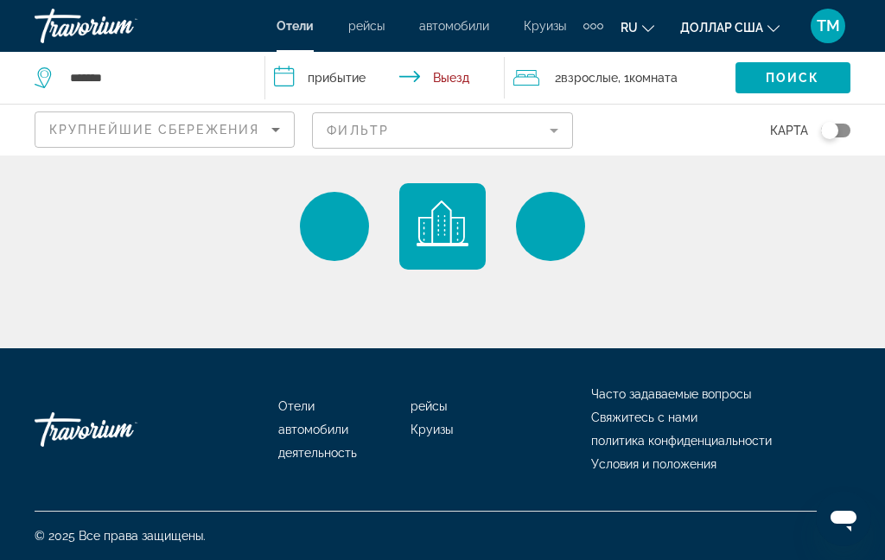
click at [323, 83] on input "**********" at bounding box center [388, 80] width 246 height 57
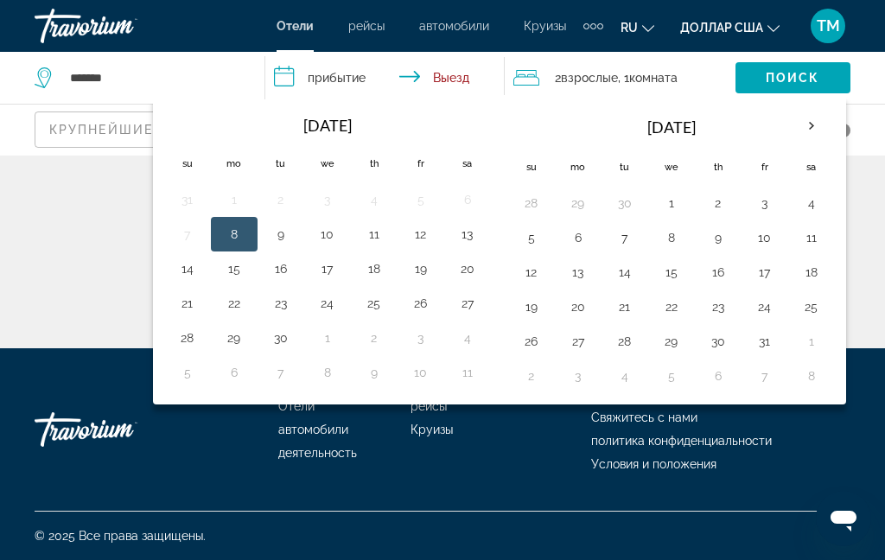
click at [531, 243] on button "5" at bounding box center [532, 238] width 28 height 24
type input "**********"
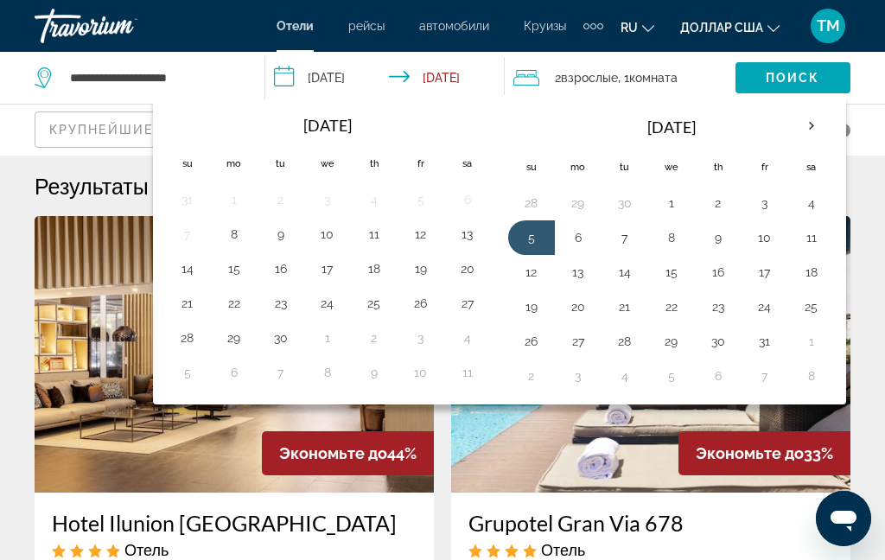
click at [820, 243] on button "11" at bounding box center [812, 238] width 28 height 24
type input "**********"
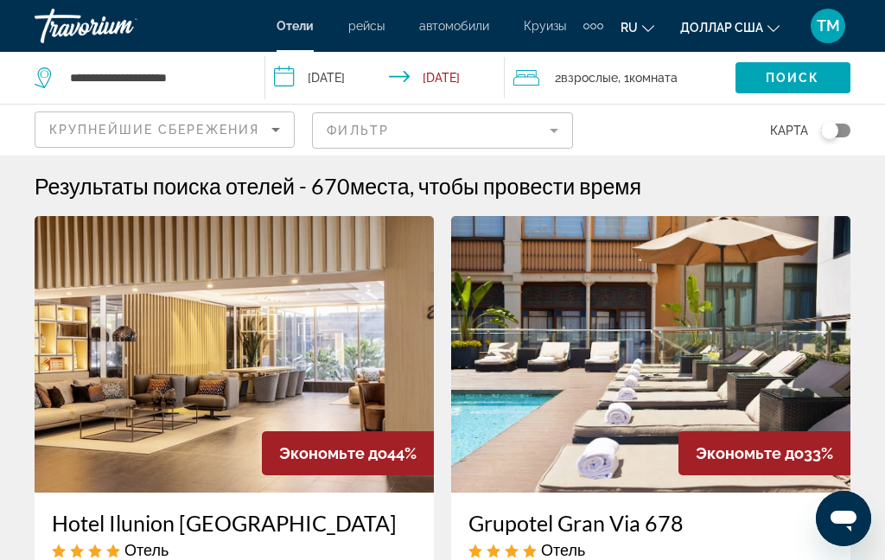
click at [655, 73] on span "Комната" at bounding box center [653, 78] width 48 height 14
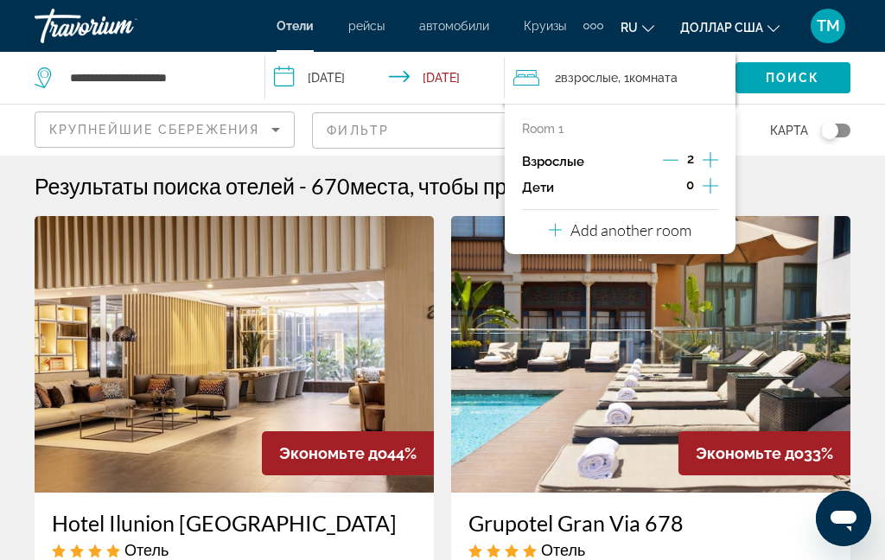
click at [718, 187] on button "Increment children" at bounding box center [711, 188] width 16 height 26
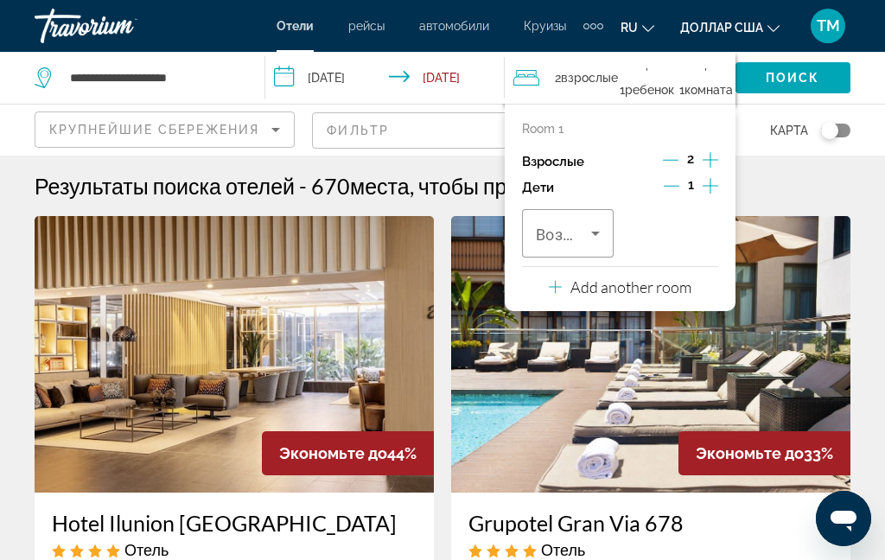
click at [592, 238] on icon "Travelers: 2 adults, 1 child" at bounding box center [595, 233] width 21 height 21
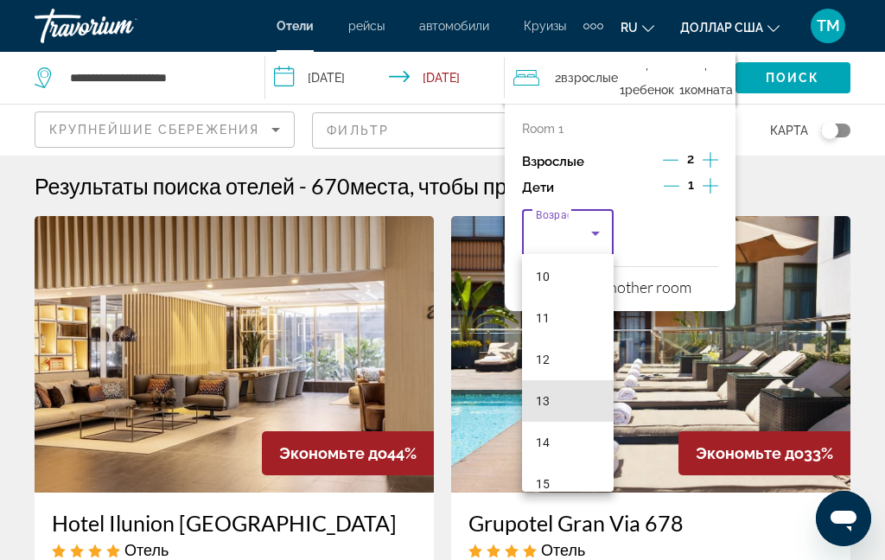
scroll to position [419, 0]
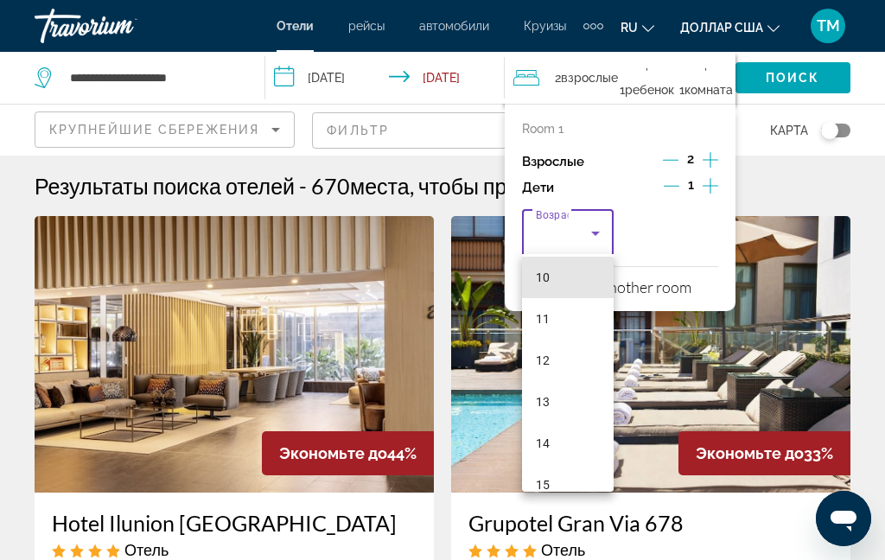
click at [552, 280] on mat-option "10" at bounding box center [568, 277] width 92 height 41
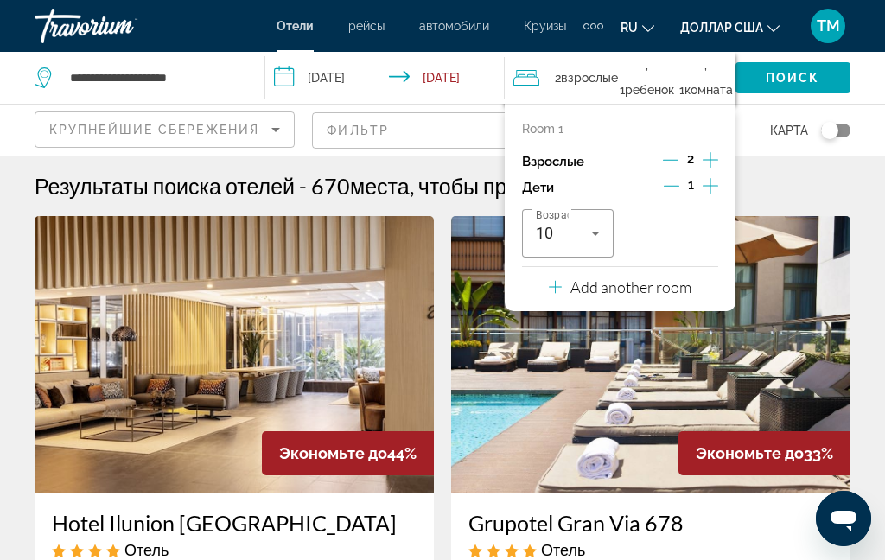
click at [804, 79] on span "Поиск" at bounding box center [793, 78] width 54 height 14
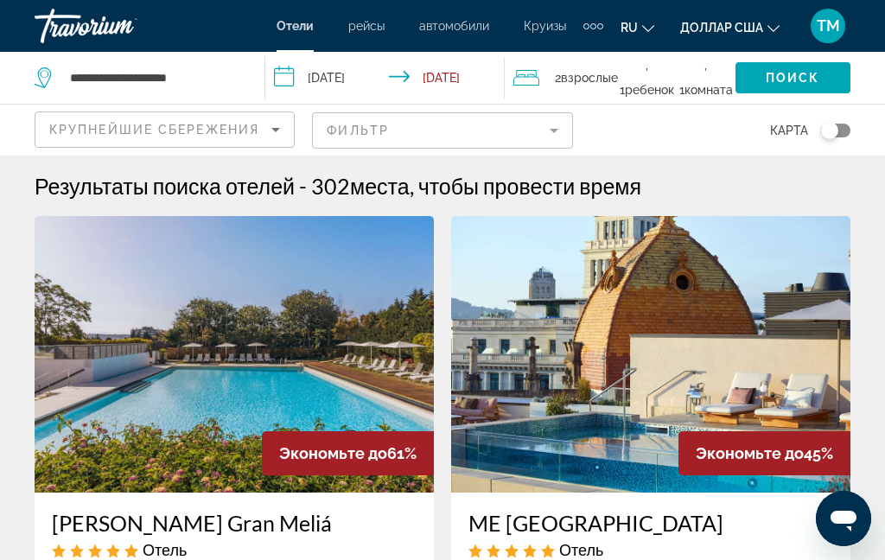
click at [263, 130] on div "Крупнейшие сбережения" at bounding box center [160, 129] width 222 height 21
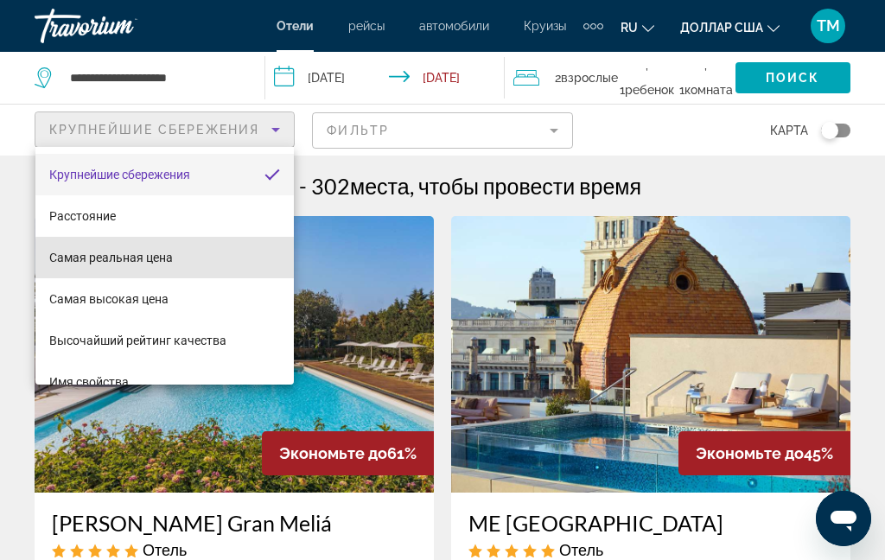
click at [169, 259] on font "Самая реальная цена" at bounding box center [111, 258] width 124 height 14
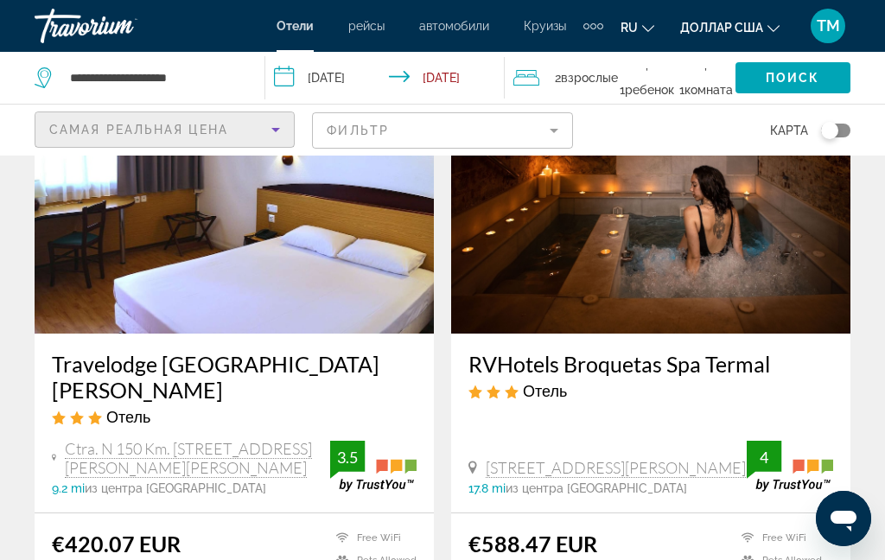
scroll to position [156, 0]
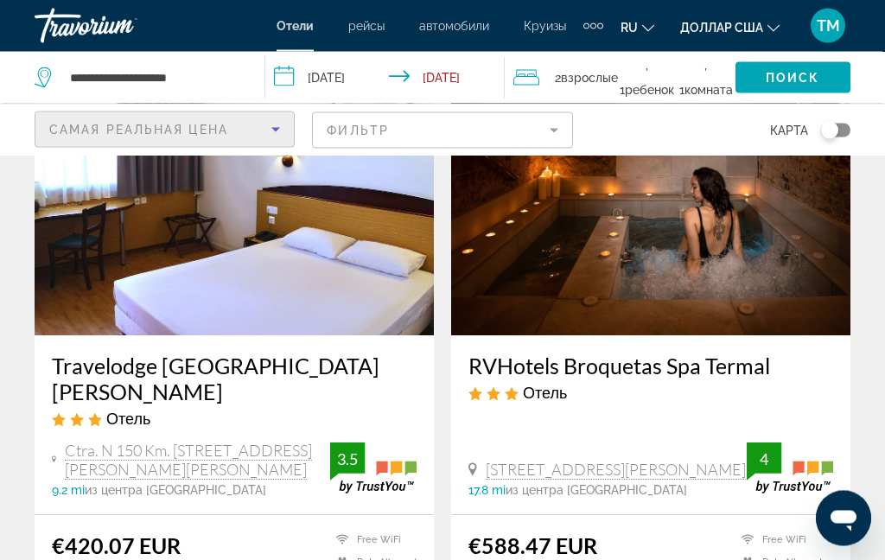
click at [760, 239] on img "Основное содержание" at bounding box center [650, 198] width 399 height 277
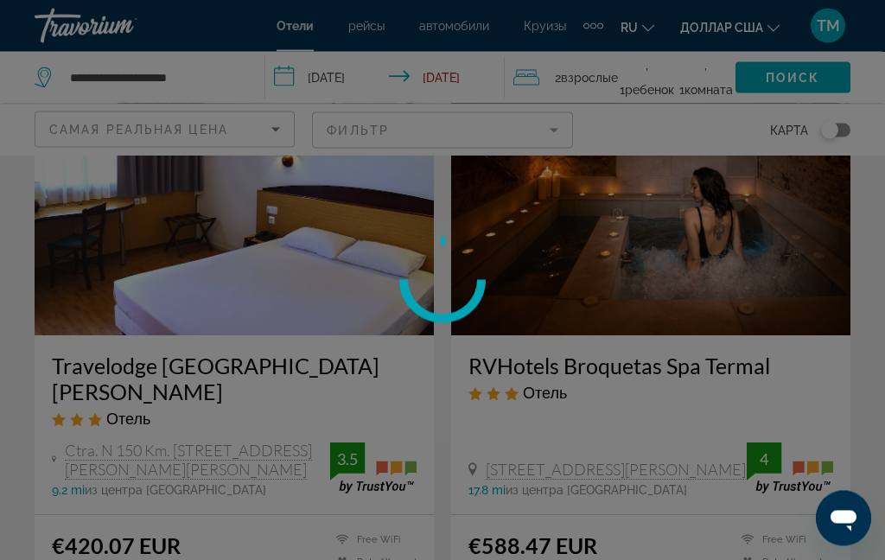
scroll to position [157, 0]
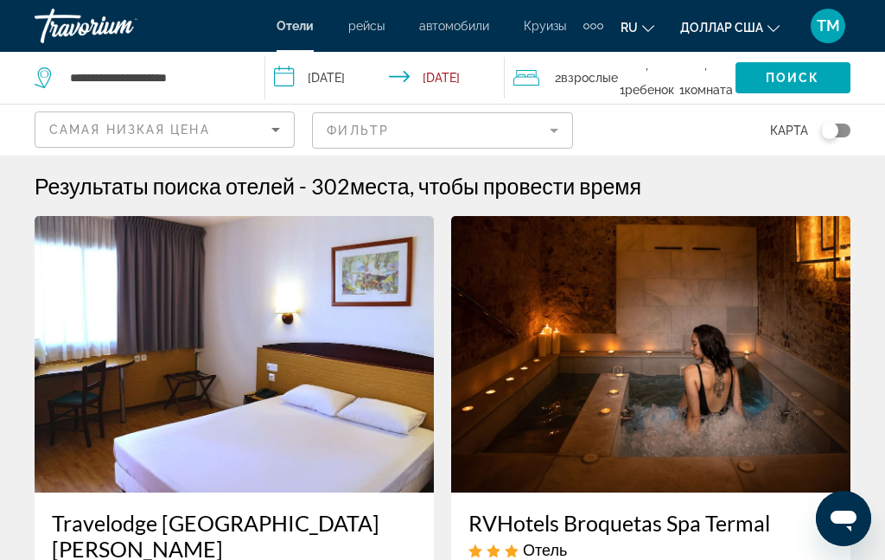
click at [834, 135] on div "Toggle map" at bounding box center [829, 130] width 17 height 17
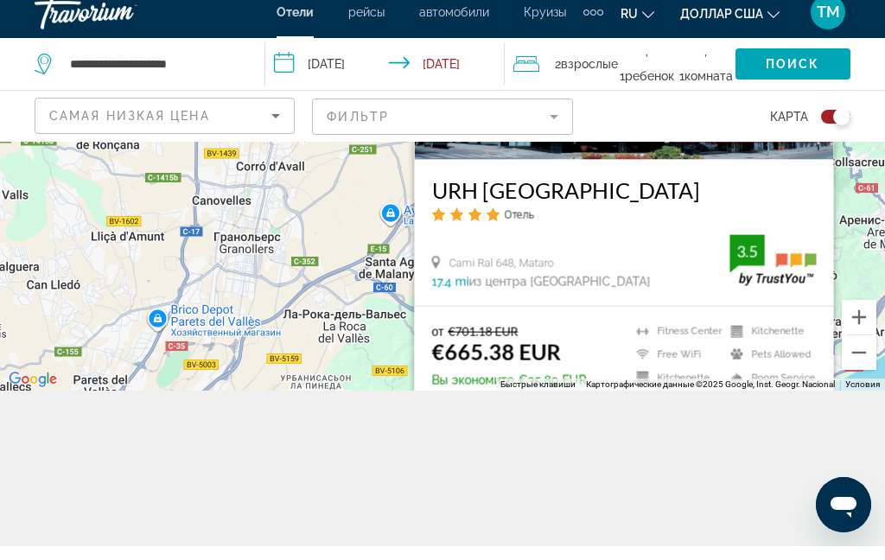
scroll to position [225, 0]
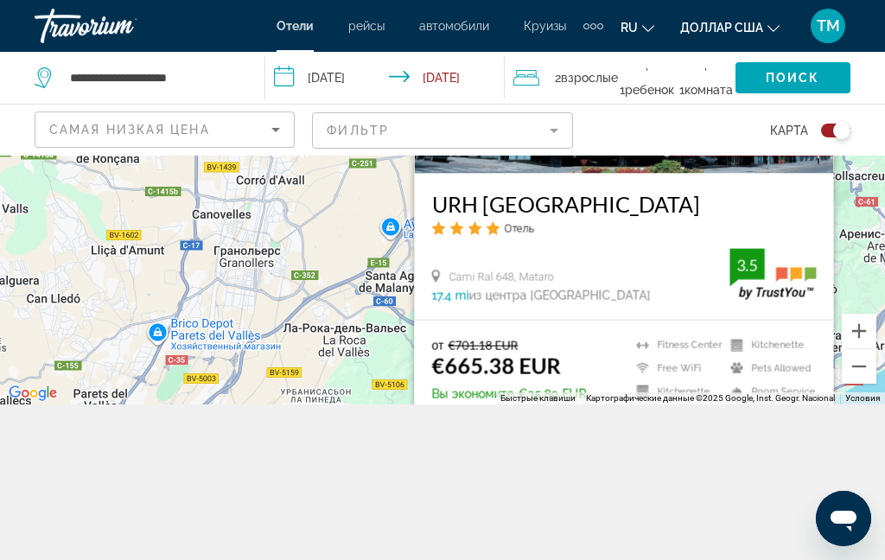
click at [830, 134] on div "Toggle map" at bounding box center [835, 131] width 29 height 14
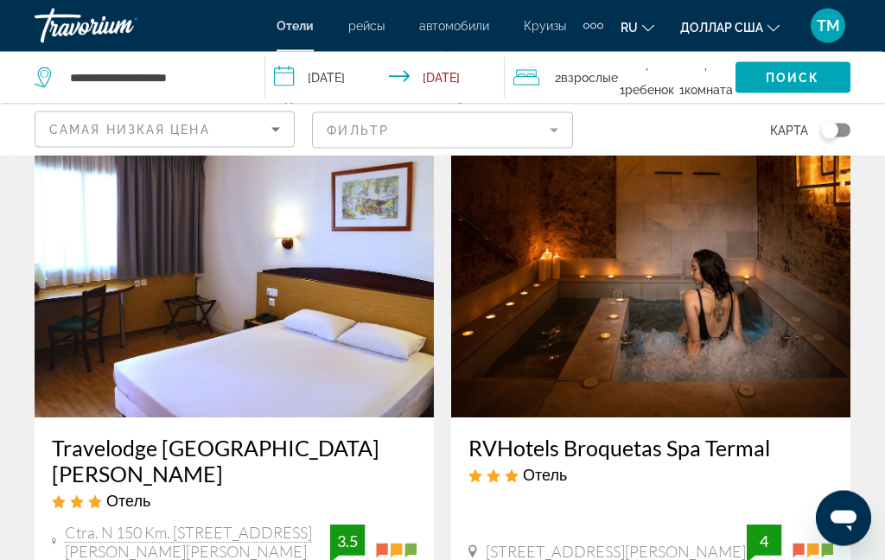
scroll to position [0, 0]
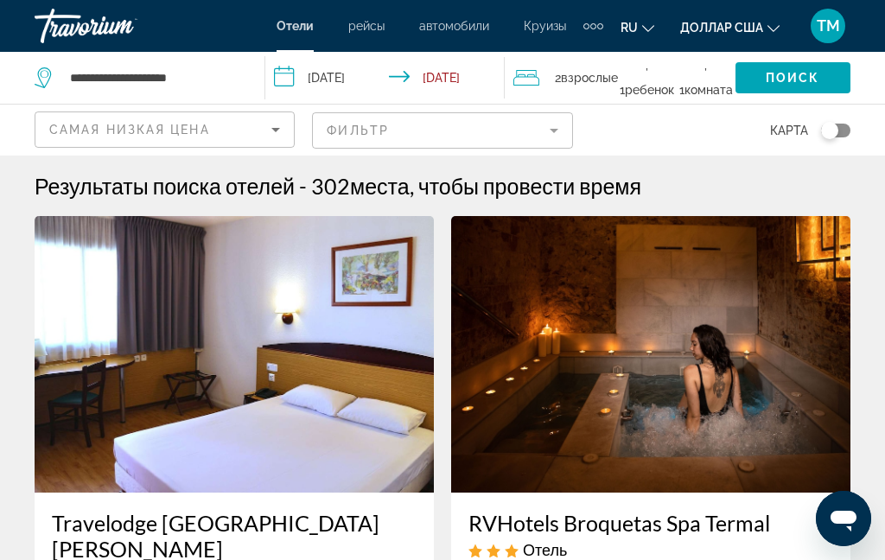
click at [554, 137] on mat-form-field "Фильтр" at bounding box center [442, 130] width 260 height 36
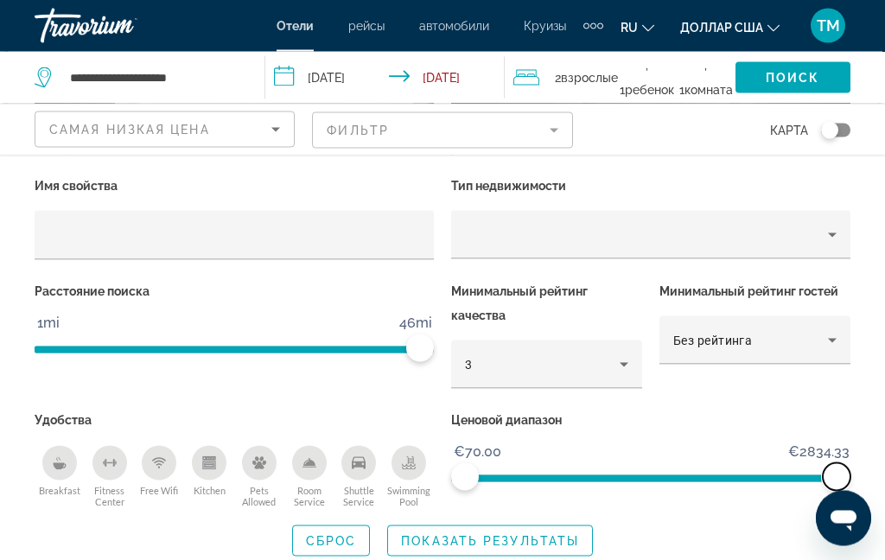
scroll to position [359, 0]
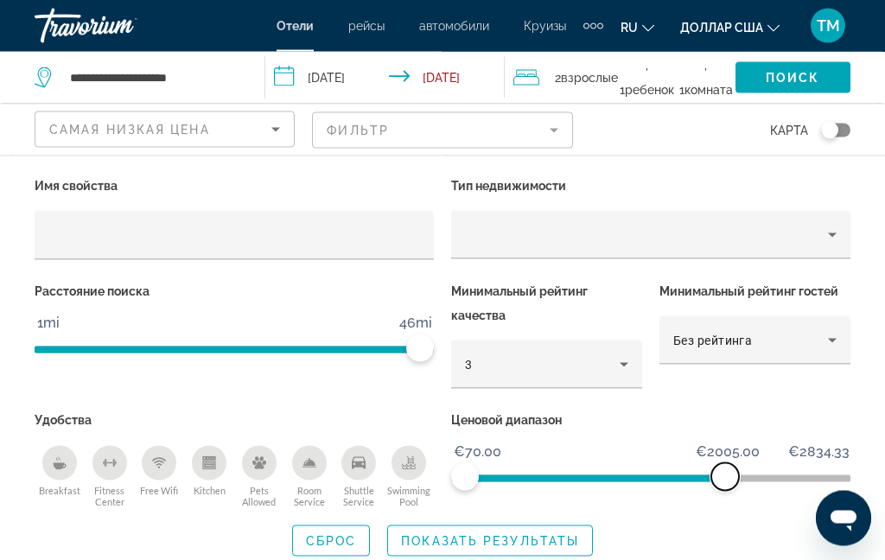
scroll to position [55, 0]
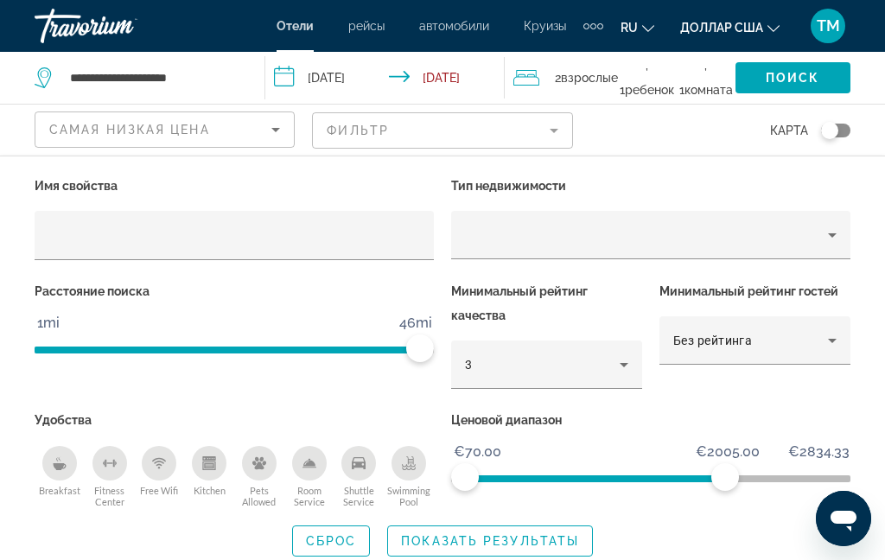
click at [813, 330] on div "Без рейтинга" at bounding box center [750, 340] width 155 height 21
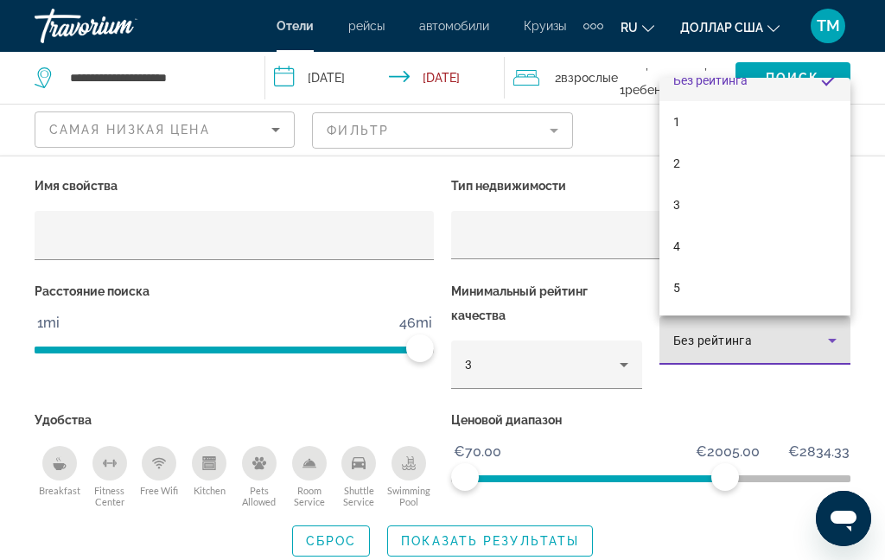
scroll to position [25, 0]
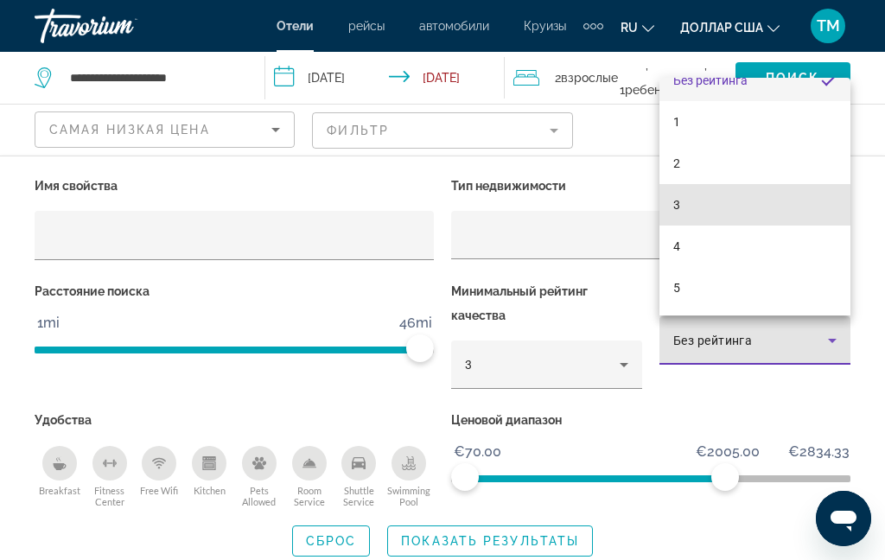
click at [798, 226] on mat-option "3" at bounding box center [754, 204] width 191 height 41
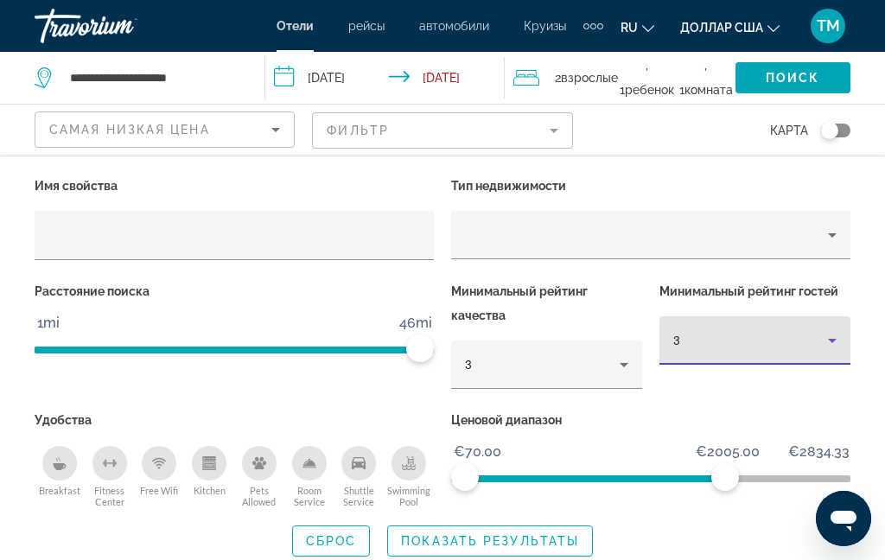
scroll to position [244, 0]
click at [836, 242] on icon "Property type" at bounding box center [832, 235] width 21 height 21
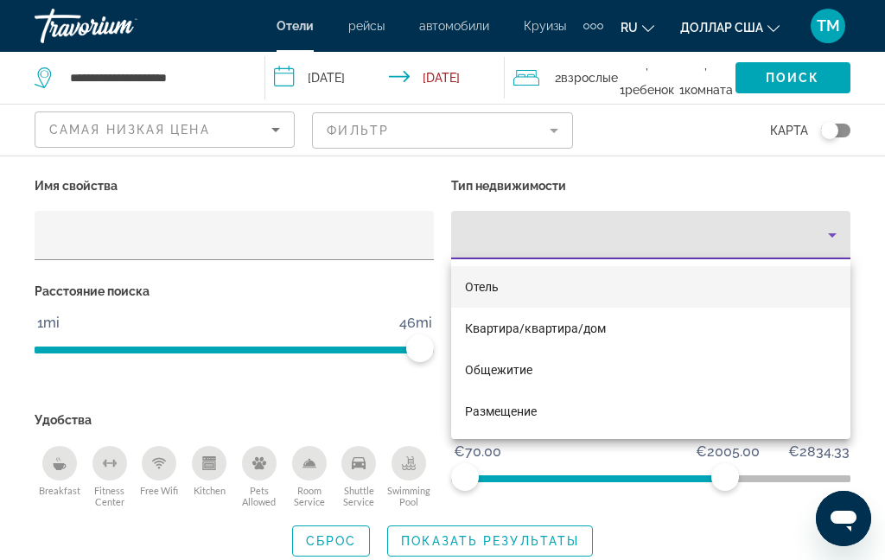
click at [718, 541] on div at bounding box center [442, 280] width 885 height 560
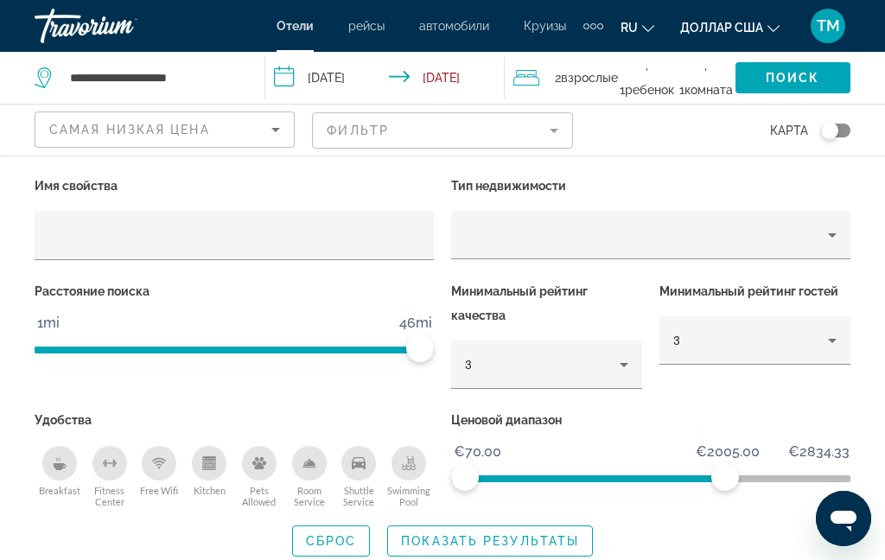
click at [569, 537] on span "Показать результаты" at bounding box center [490, 541] width 178 height 14
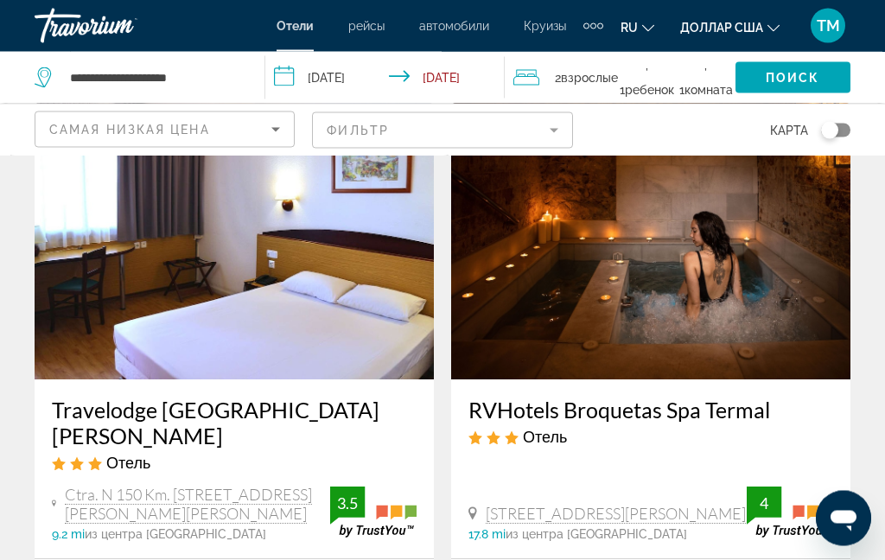
scroll to position [0, 0]
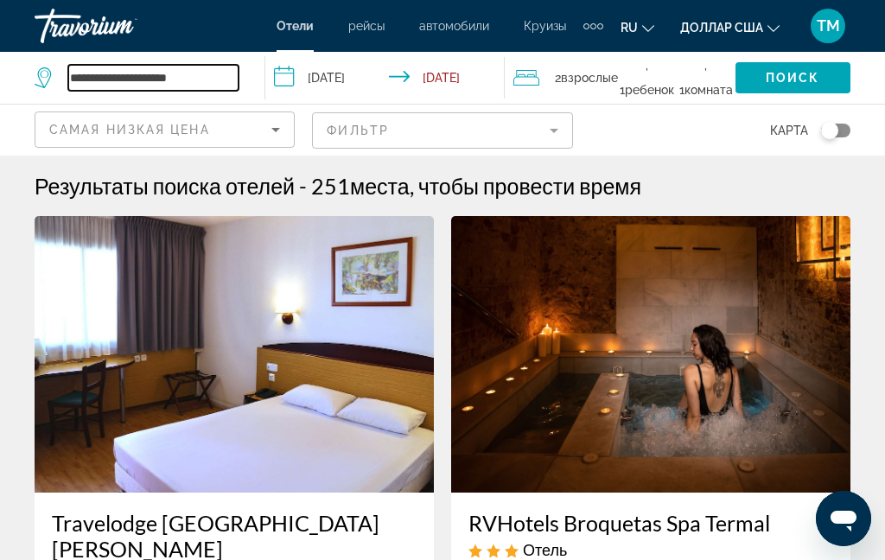
click at [200, 79] on input "**********" at bounding box center [153, 78] width 170 height 26
type input "*"
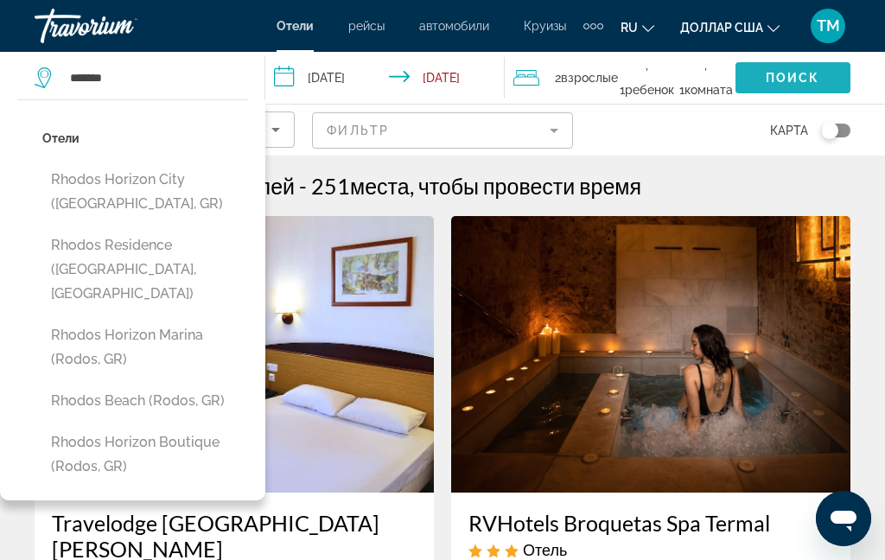
click at [816, 79] on span "Поиск" at bounding box center [793, 78] width 54 height 14
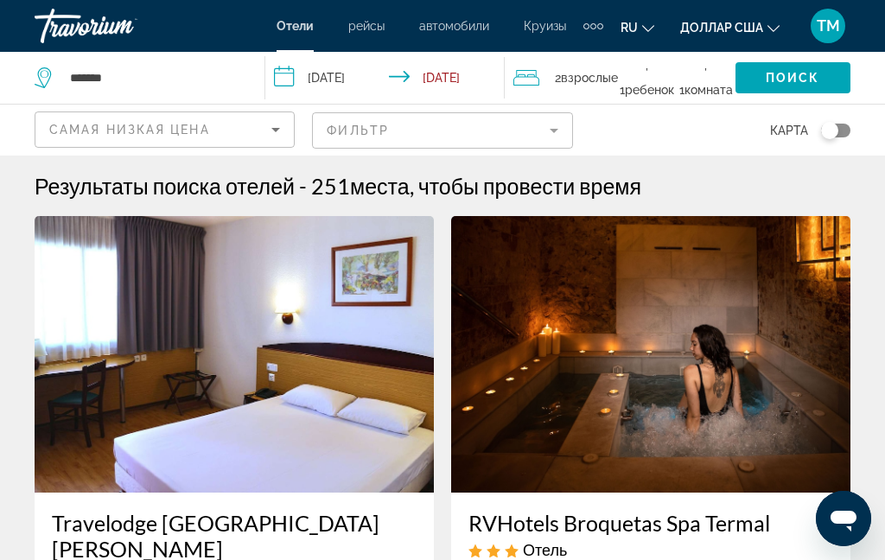
click at [824, 79] on span "Search widget" at bounding box center [792, 77] width 115 height 41
click at [196, 75] on input "******" at bounding box center [153, 78] width 170 height 26
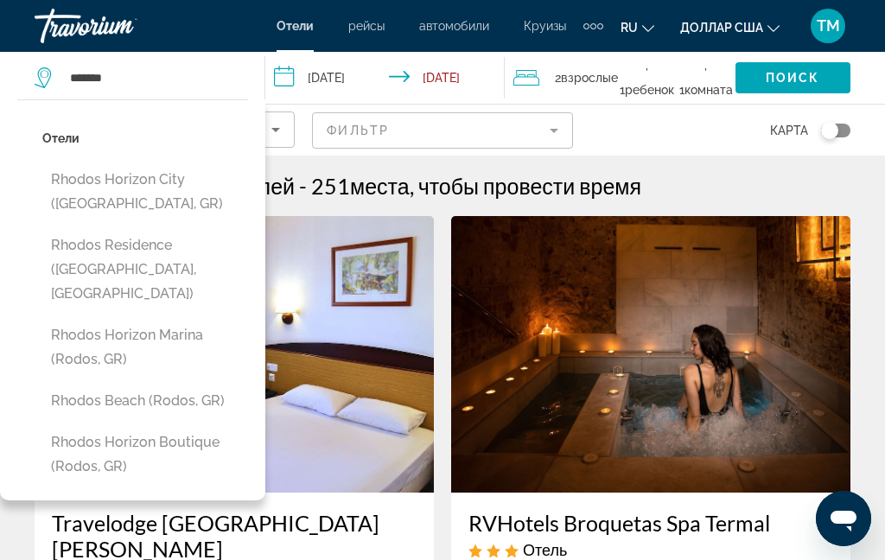
click at [213, 191] on button "Rhodos Horizon City (Rodos, GR)" at bounding box center [145, 191] width 206 height 57
type input "**********"
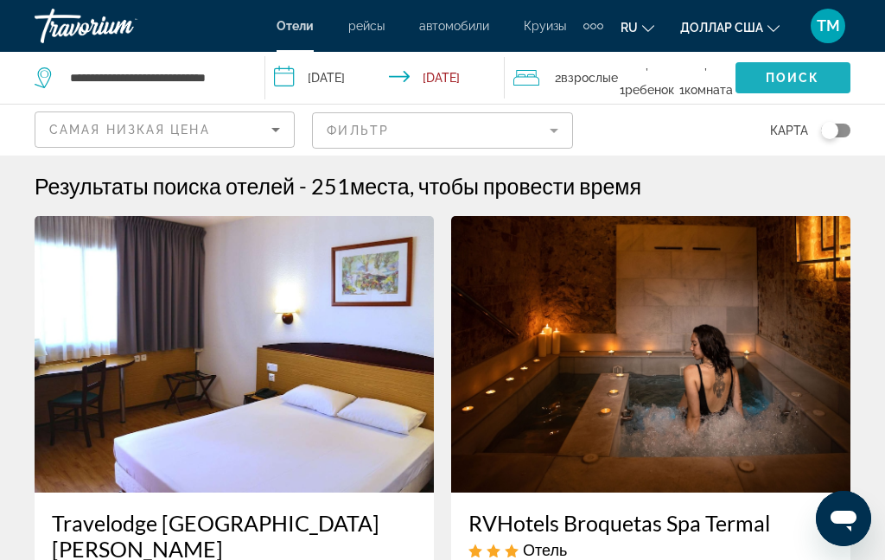
click at [816, 90] on span "Search widget" at bounding box center [792, 77] width 115 height 41
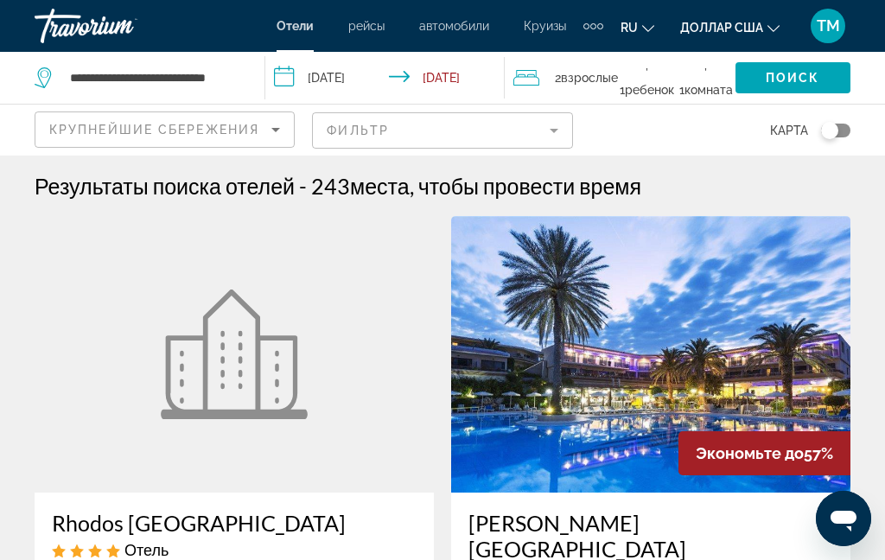
click at [274, 126] on icon "Sort by" at bounding box center [275, 129] width 21 height 21
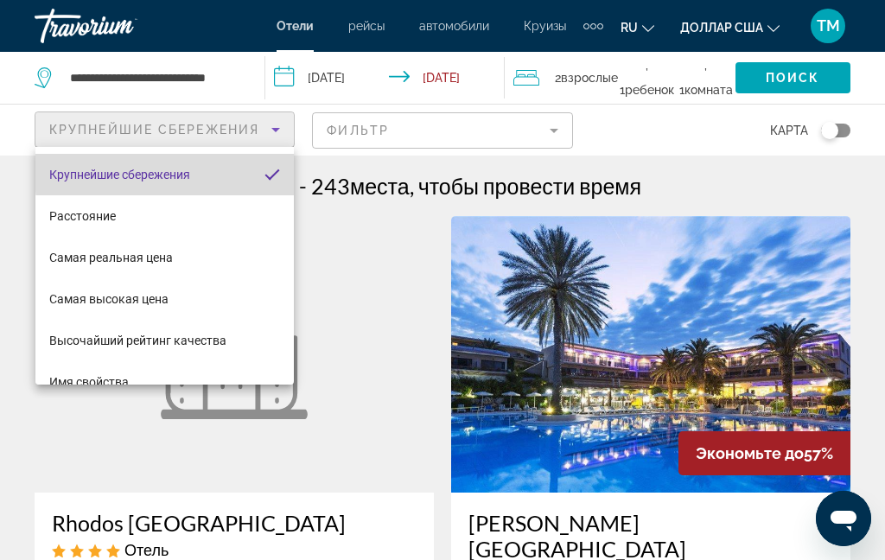
click at [277, 170] on mat-pseudo-checkbox "Сортировать по" at bounding box center [272, 175] width 16 height 16
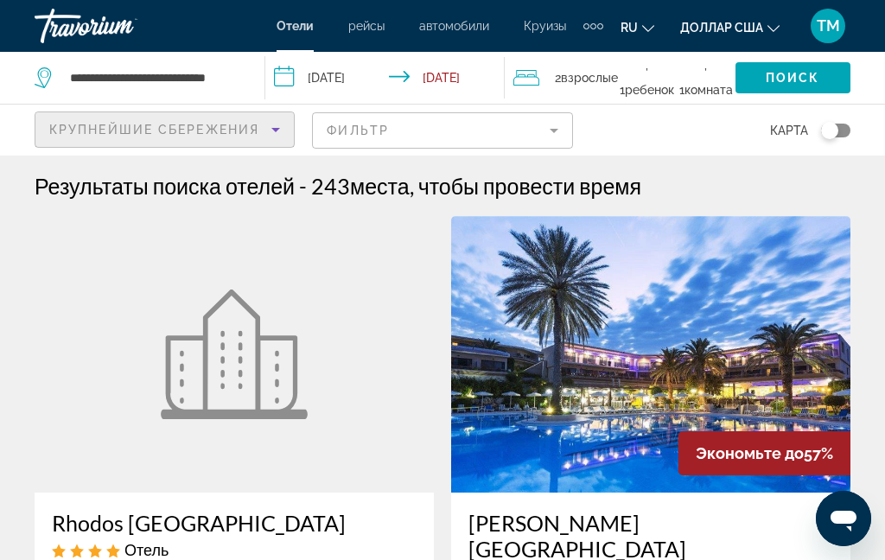
click at [271, 131] on icon "Sort by" at bounding box center [275, 129] width 21 height 21
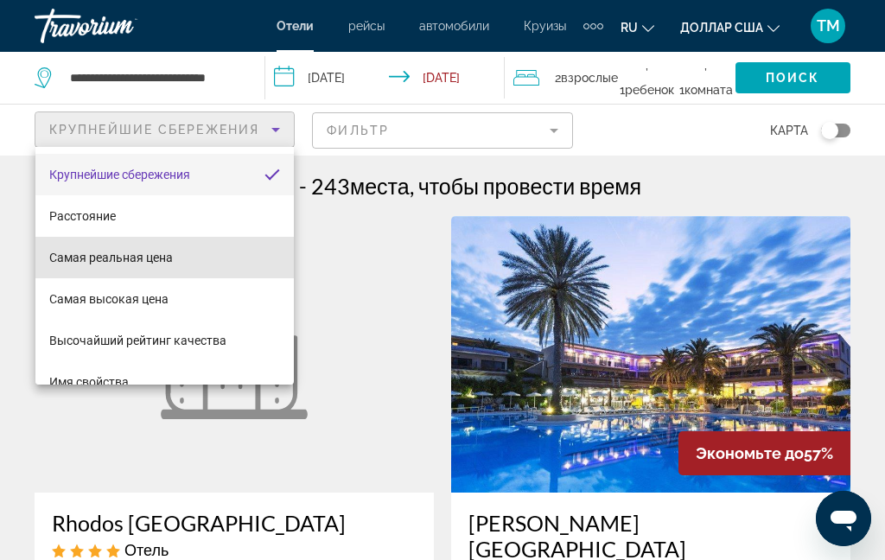
click at [171, 264] on font "Самая реальная цена" at bounding box center [111, 258] width 124 height 14
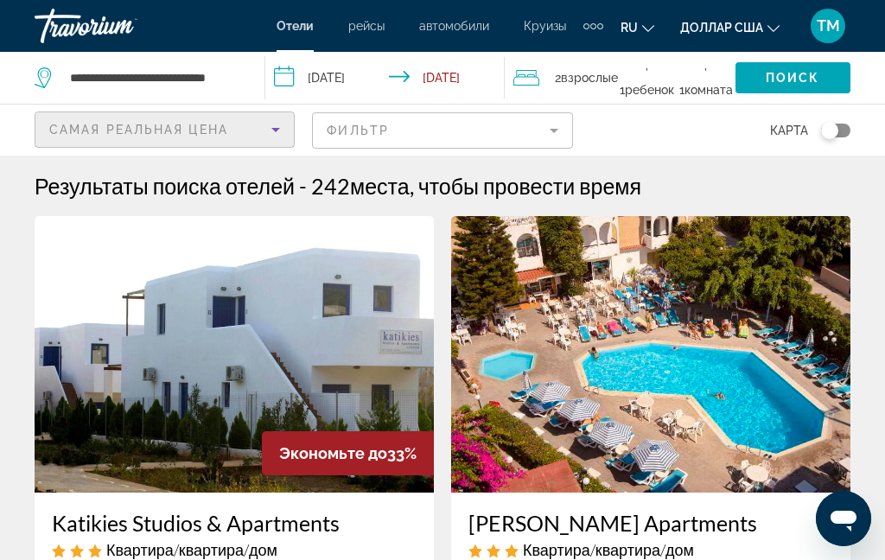
click at [111, 278] on img "Основное содержание" at bounding box center [234, 354] width 399 height 277
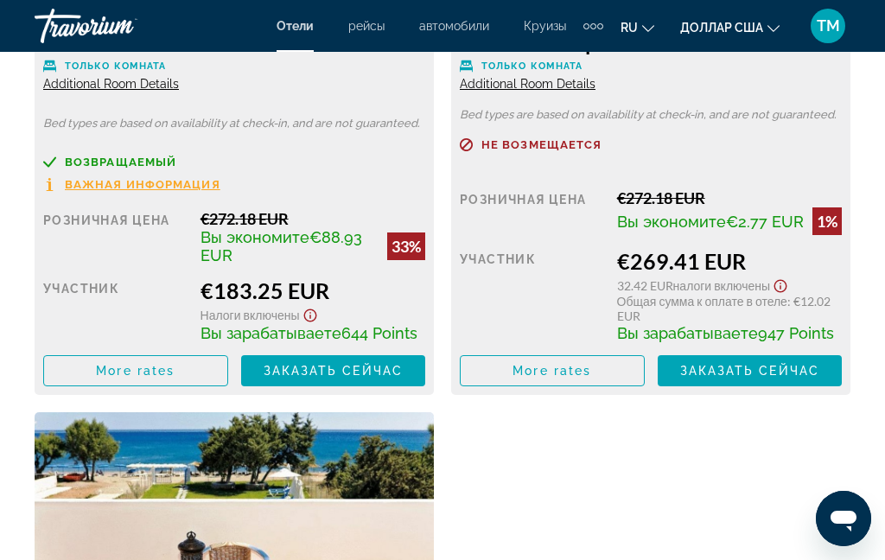
scroll to position [3136, 0]
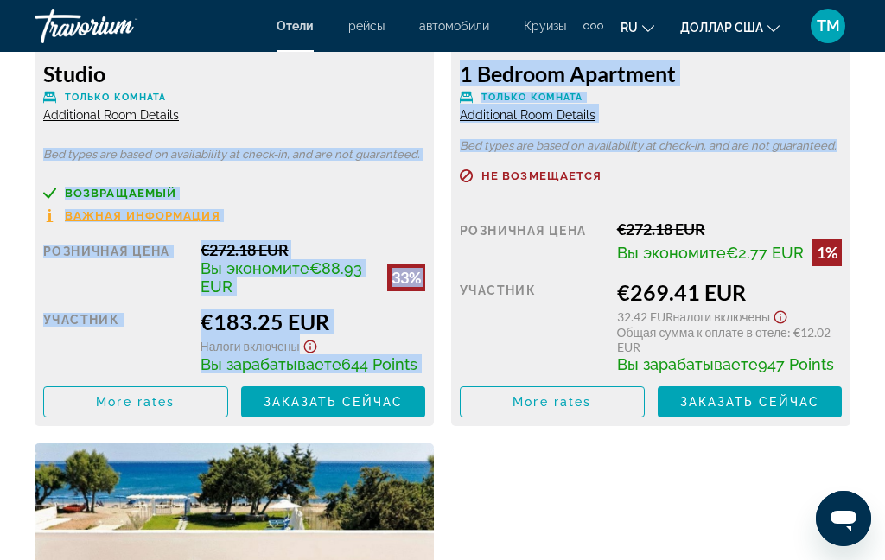
click at [539, 510] on div "Studio Только комната Additional Room Details Bed types are based on availabili…" at bounding box center [442, 429] width 833 height 1187
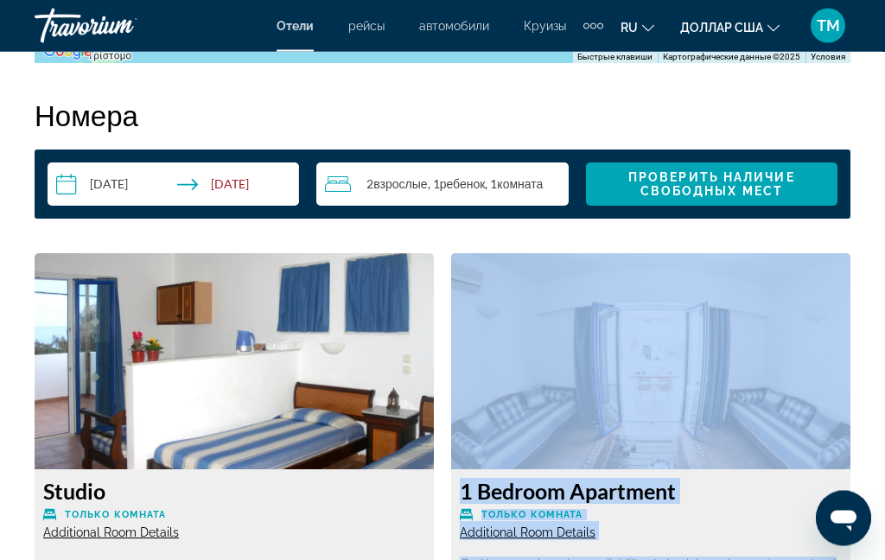
scroll to position [2708, 0]
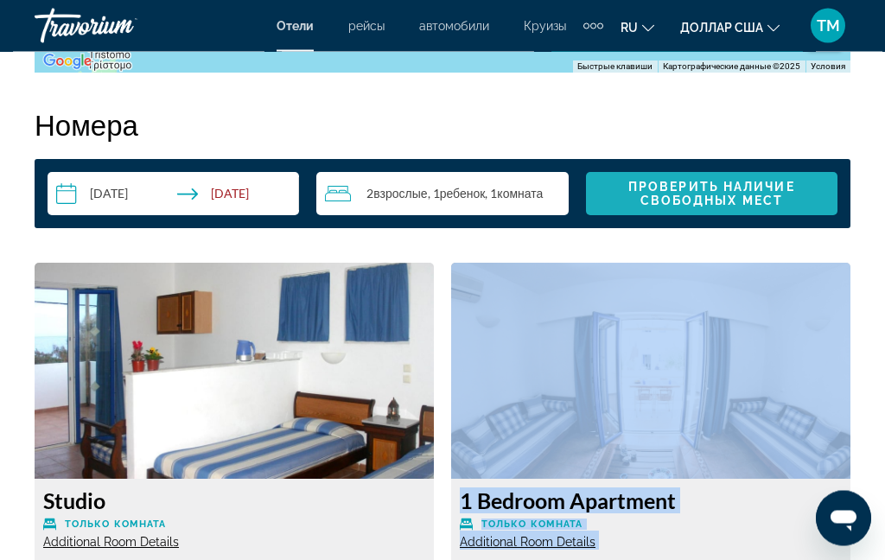
click at [773, 213] on span "Search widget" at bounding box center [711, 194] width 251 height 41
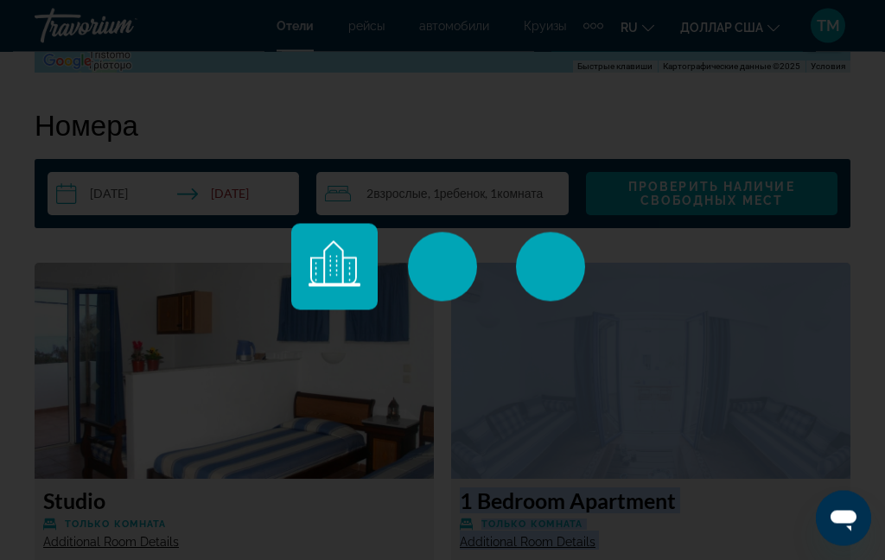
scroll to position [2709, 0]
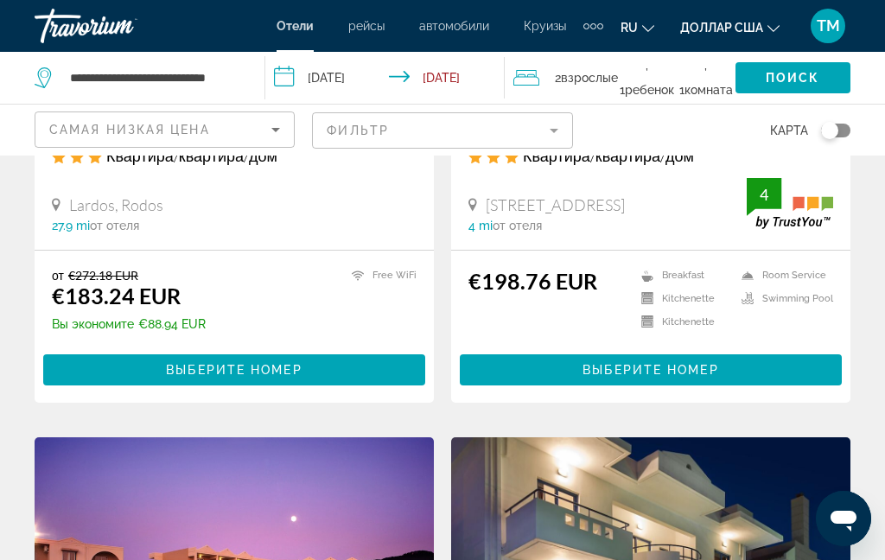
scroll to position [390, 0]
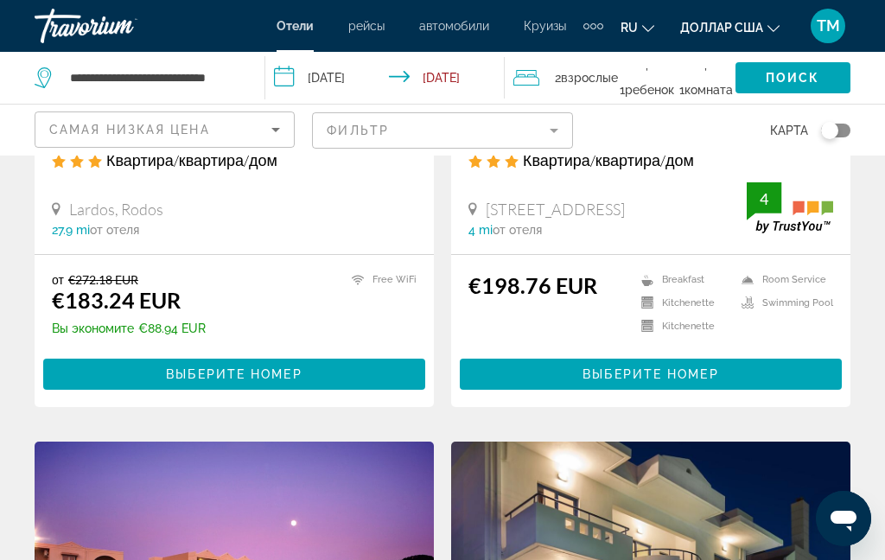
click at [536, 126] on mat-form-field "Фильтр" at bounding box center [442, 130] width 260 height 36
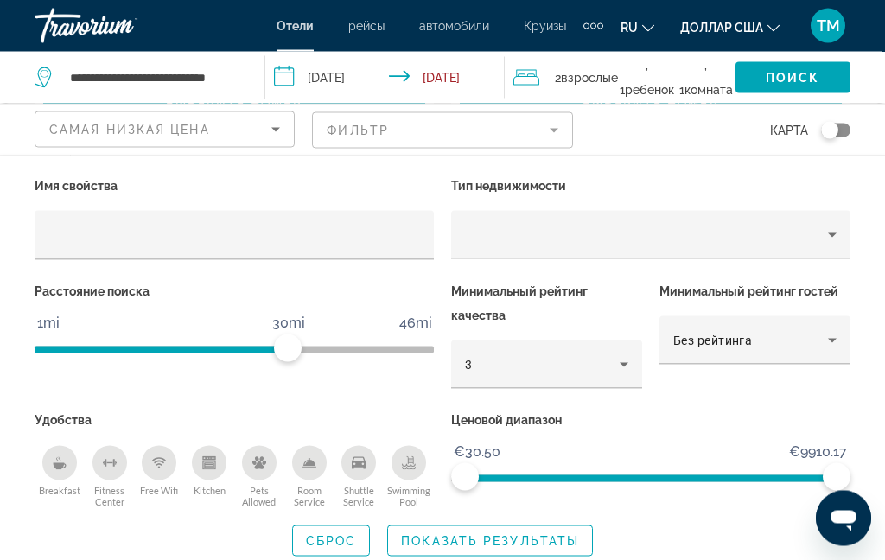
scroll to position [660, 0]
click at [58, 463] on icon "Breakfast" at bounding box center [59, 466] width 13 height 7
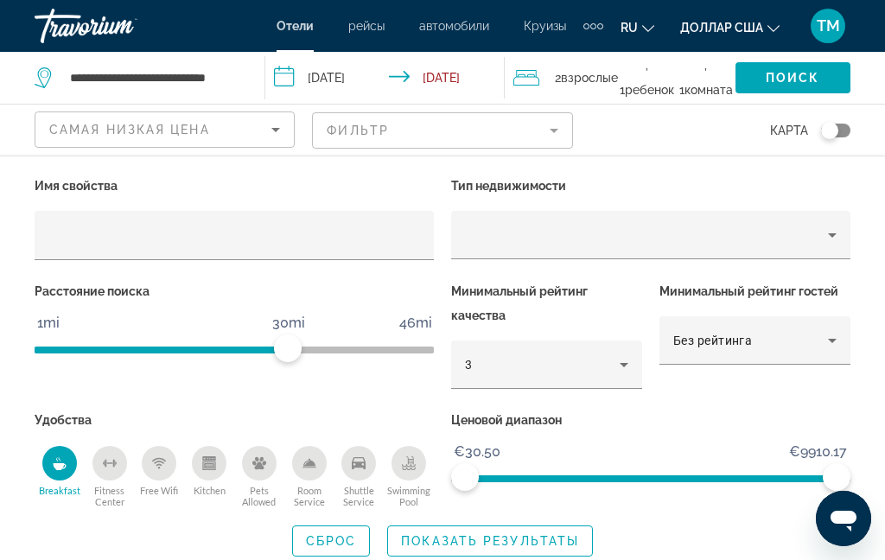
click at [163, 480] on button "Free Wifi" at bounding box center [160, 476] width 50 height 63
click at [539, 551] on span "Search widget" at bounding box center [490, 540] width 204 height 41
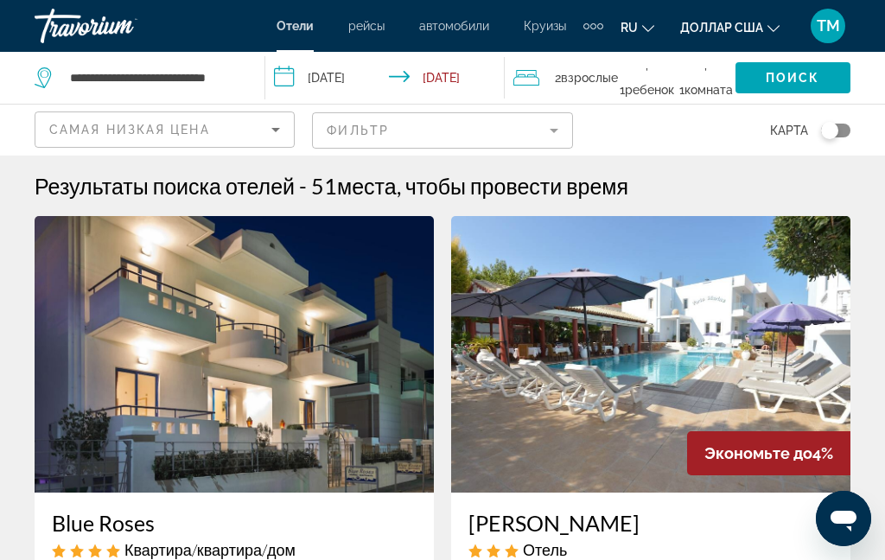
click at [288, 76] on input "**********" at bounding box center [388, 80] width 246 height 57
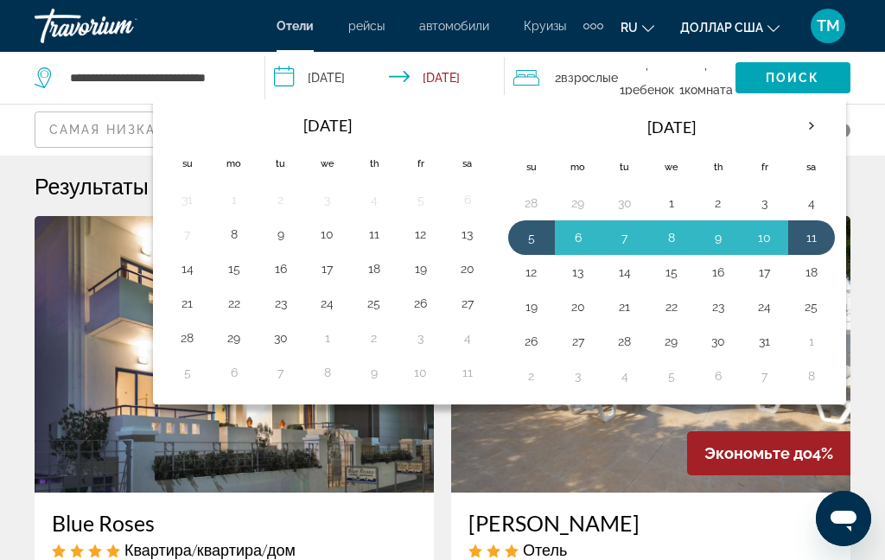
click at [533, 244] on button "5" at bounding box center [532, 238] width 28 height 24
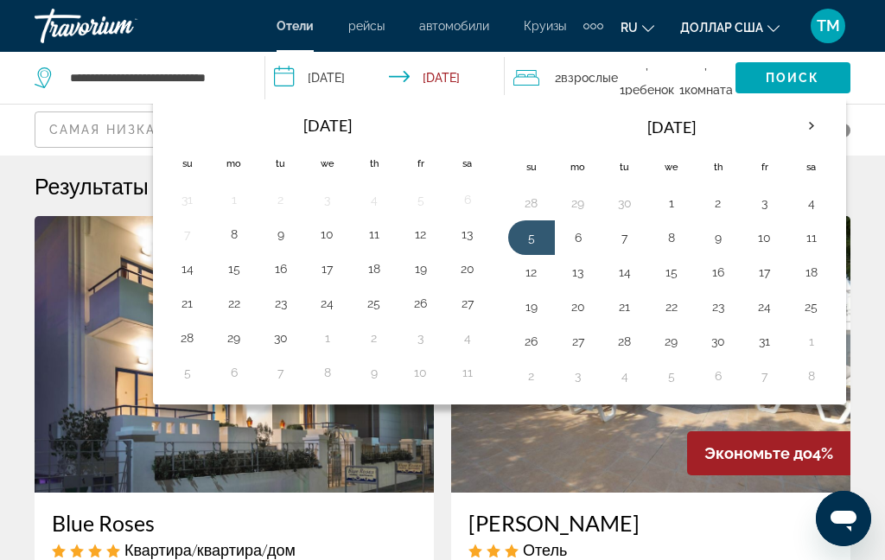
click at [819, 278] on button "18" at bounding box center [812, 272] width 28 height 24
type input "**********"
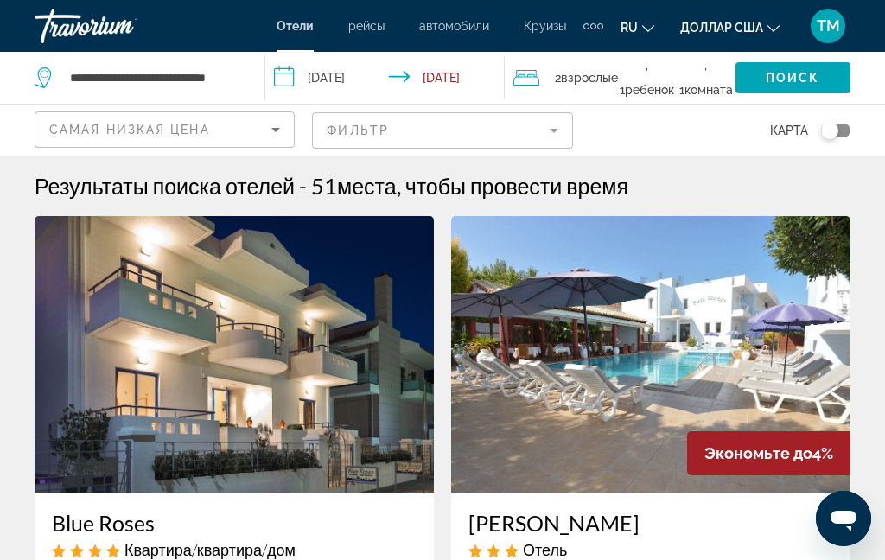
click at [825, 79] on span "Search widget" at bounding box center [792, 77] width 115 height 41
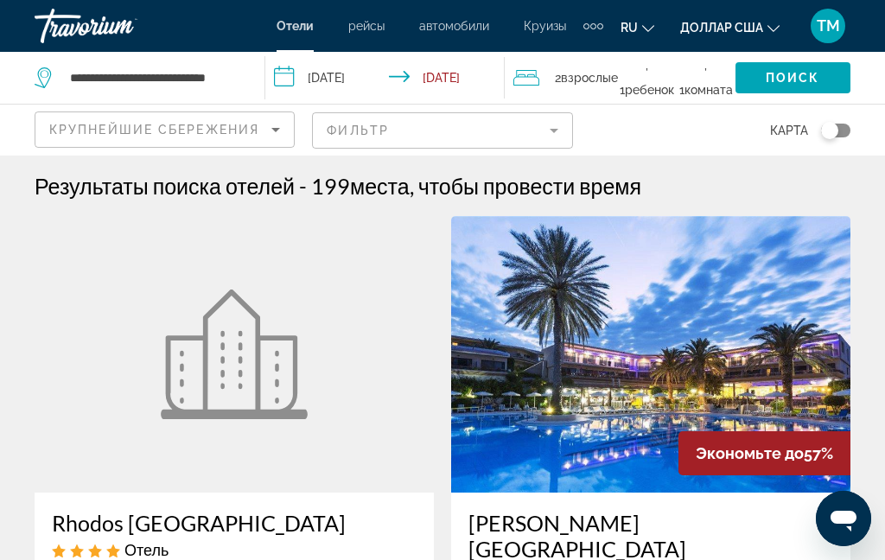
click at [261, 136] on div "Крупнейшие сбережения" at bounding box center [160, 129] width 222 height 21
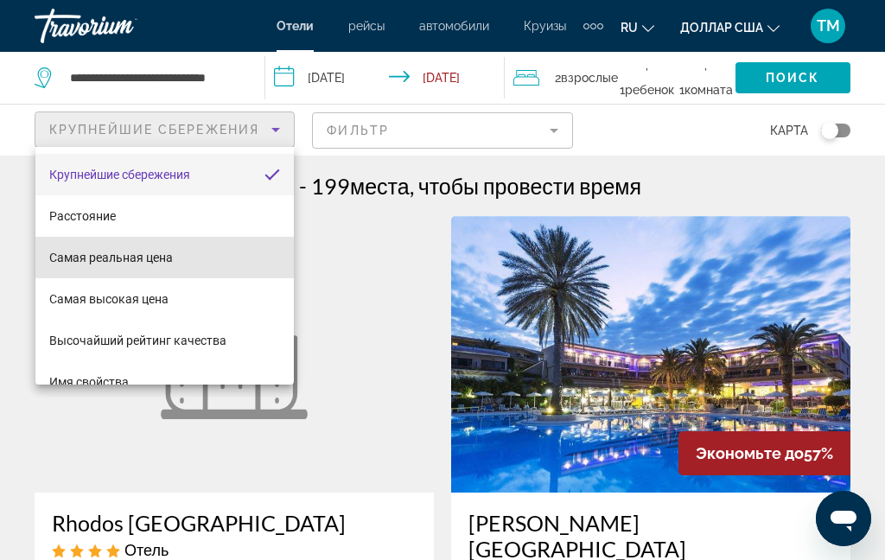
click at [161, 268] on mat-option "Самая реальная цена" at bounding box center [164, 257] width 258 height 41
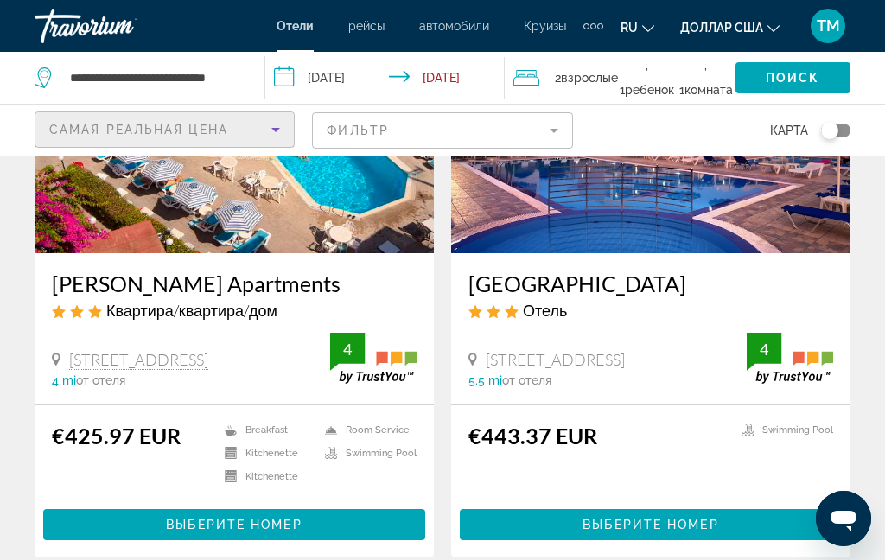
scroll to position [249, 0]
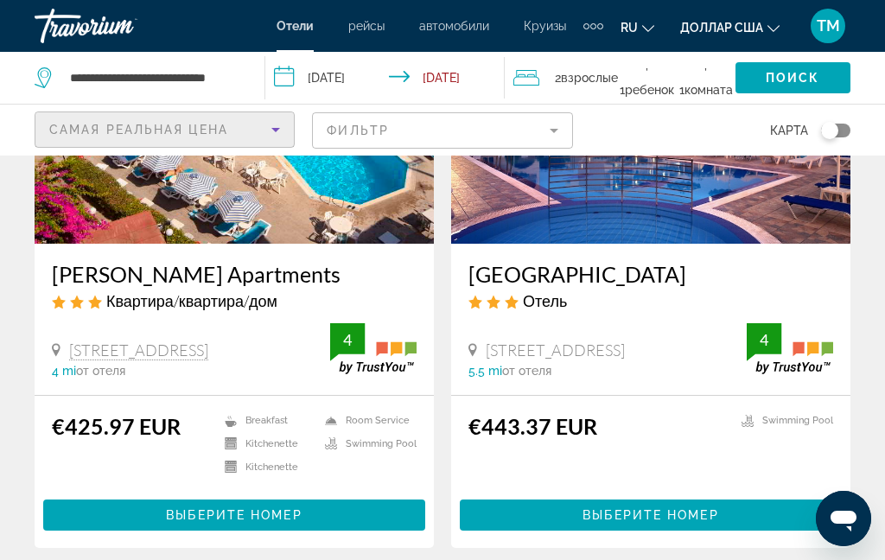
click at [81, 192] on img "Основное содержание" at bounding box center [234, 105] width 399 height 277
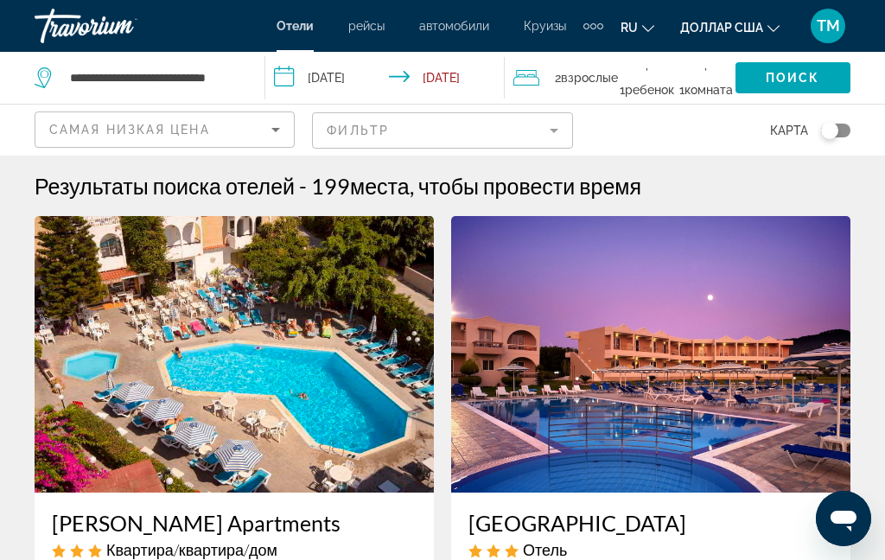
click at [362, 31] on font "рейсы" at bounding box center [366, 26] width 36 height 14
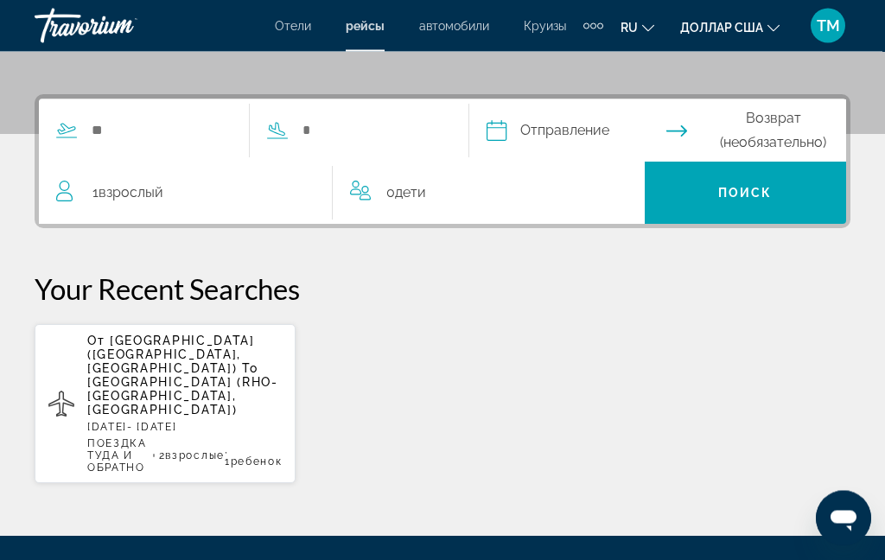
scroll to position [365, 0]
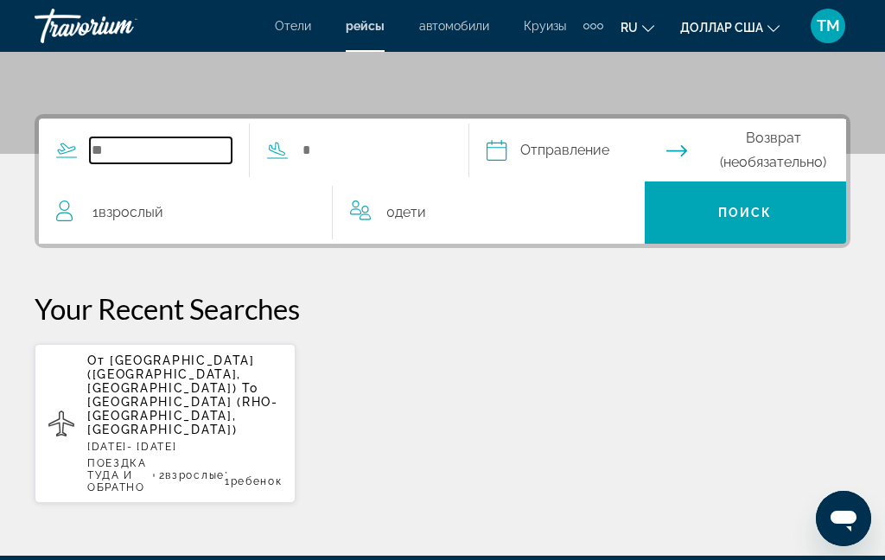
click at [207, 143] on input "Search widget" at bounding box center [161, 150] width 142 height 26
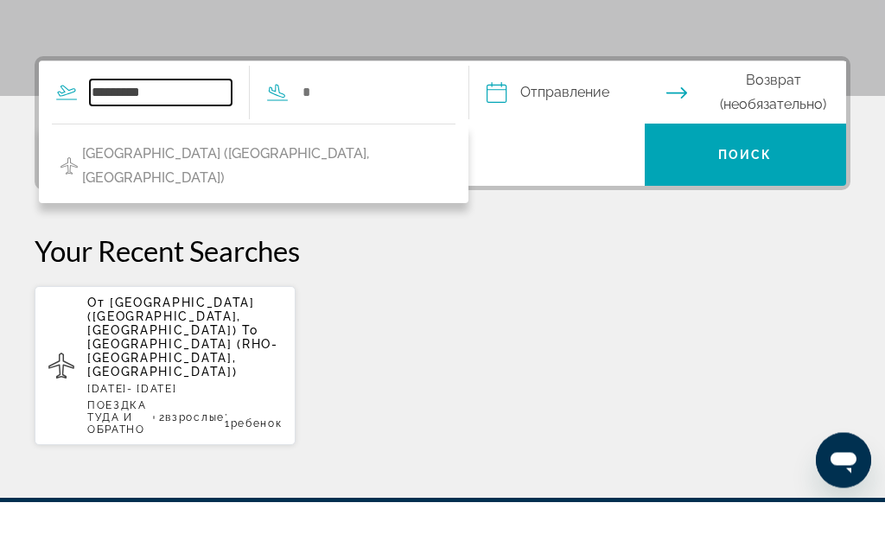
type input "********"
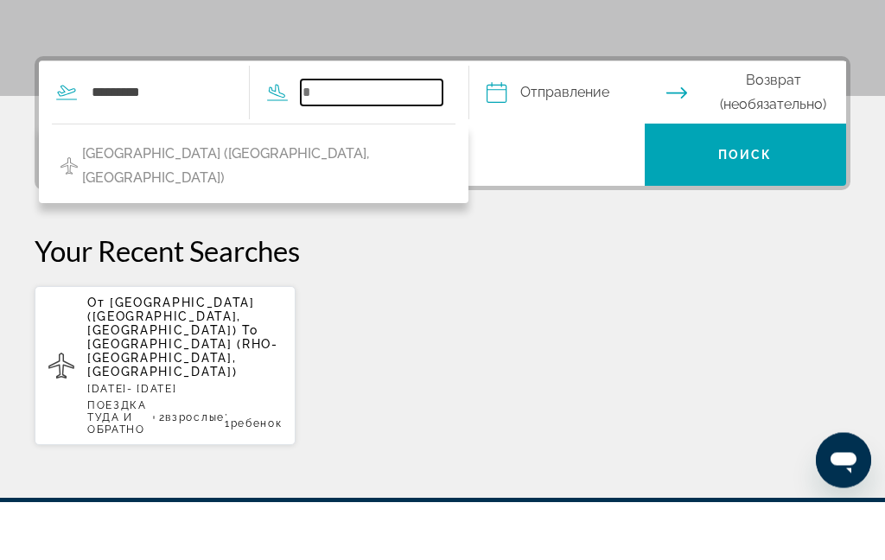
click at [442, 138] on input "Search widget" at bounding box center [372, 151] width 142 height 26
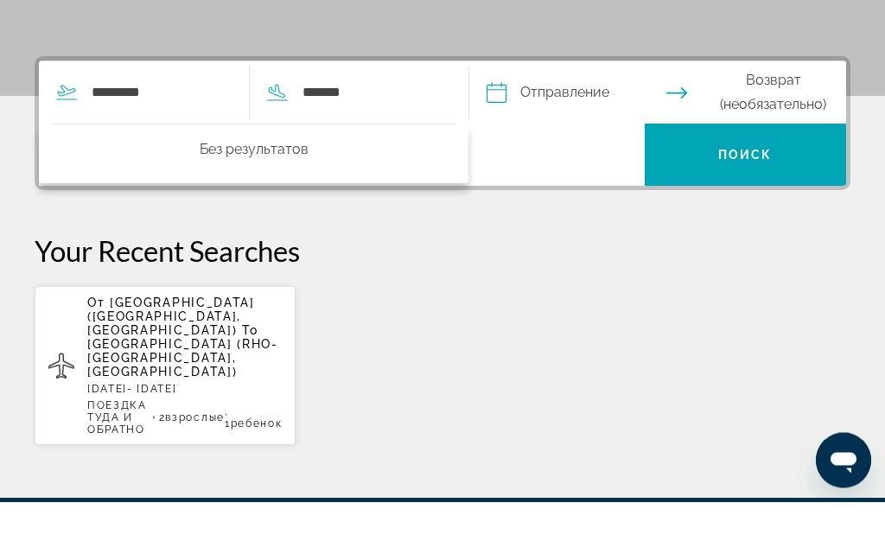
scroll to position [366, 0]
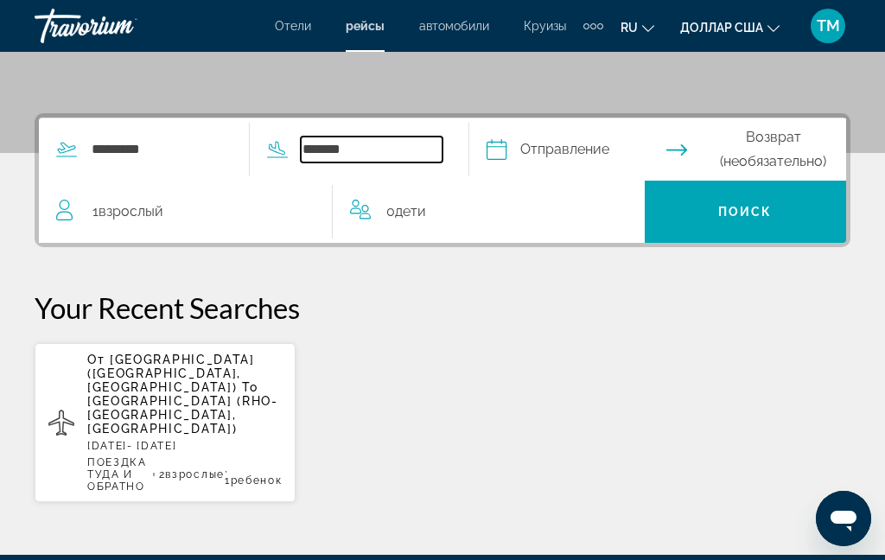
type input "******"
click at [565, 164] on input "Depart date" at bounding box center [575, 151] width 187 height 67
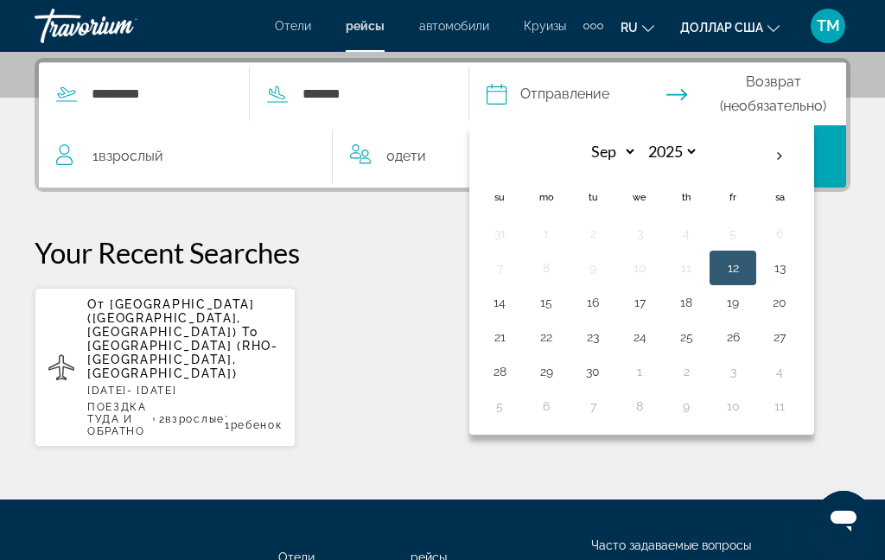
scroll to position [423, 0]
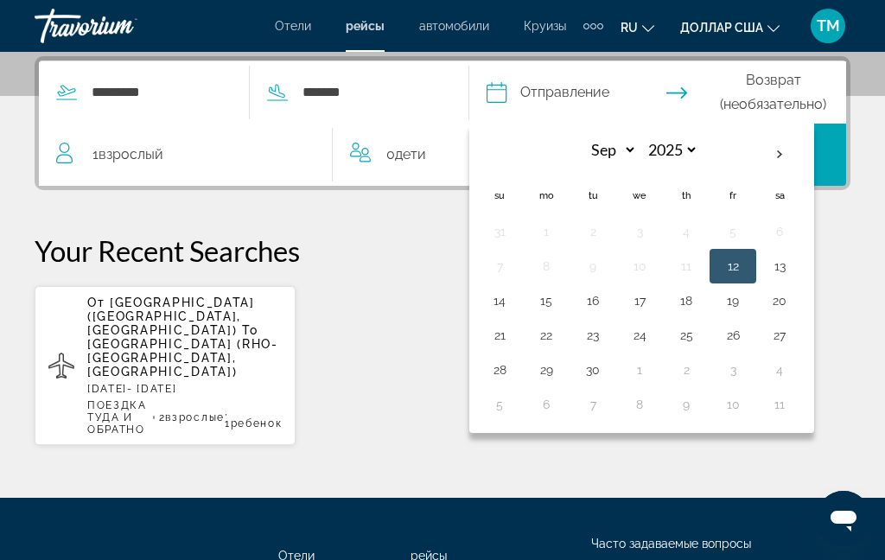
click at [803, 155] on th "Next month" at bounding box center [779, 155] width 47 height 38
select select "*"
click at [513, 273] on button "5" at bounding box center [500, 266] width 28 height 24
type input "**********"
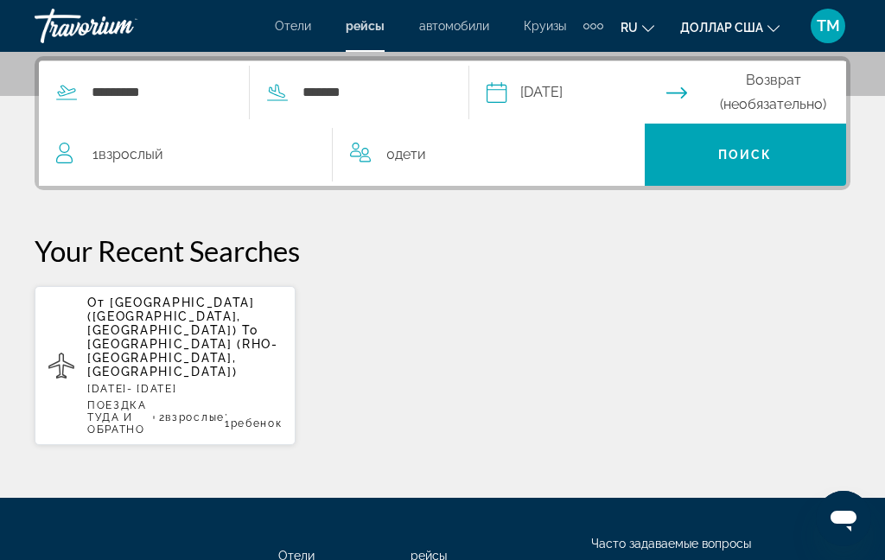
click at [810, 90] on input "Return date" at bounding box center [759, 94] width 187 height 67
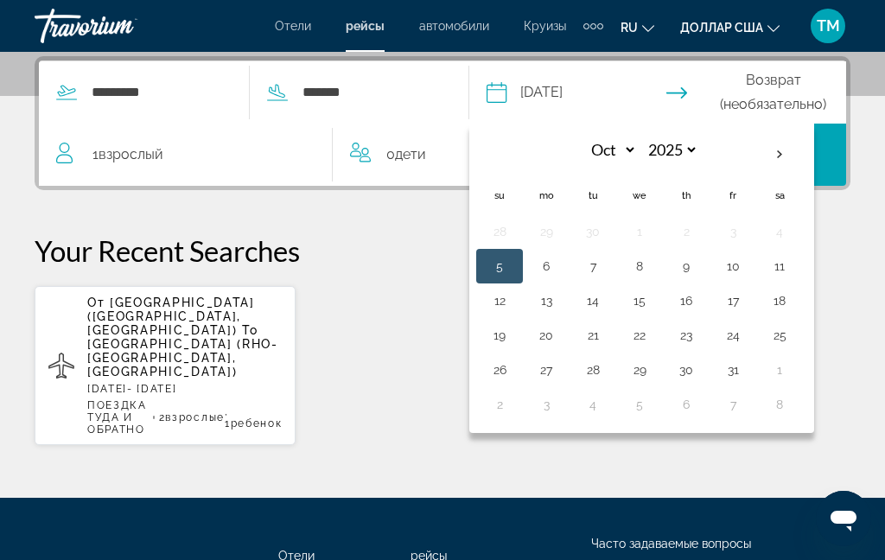
click at [793, 302] on button "18" at bounding box center [780, 301] width 28 height 24
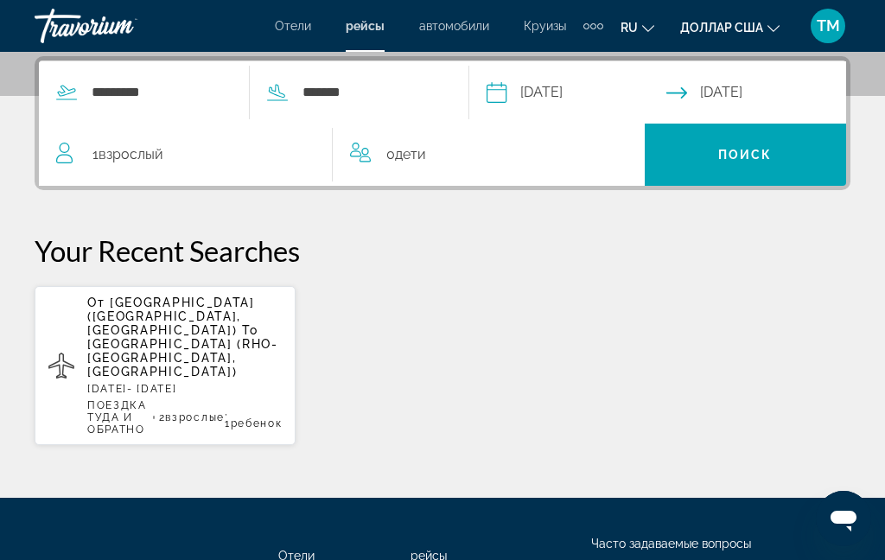
type input "**********"
click at [111, 164] on span "1 Взрослый Взрослые" at bounding box center [127, 155] width 71 height 24
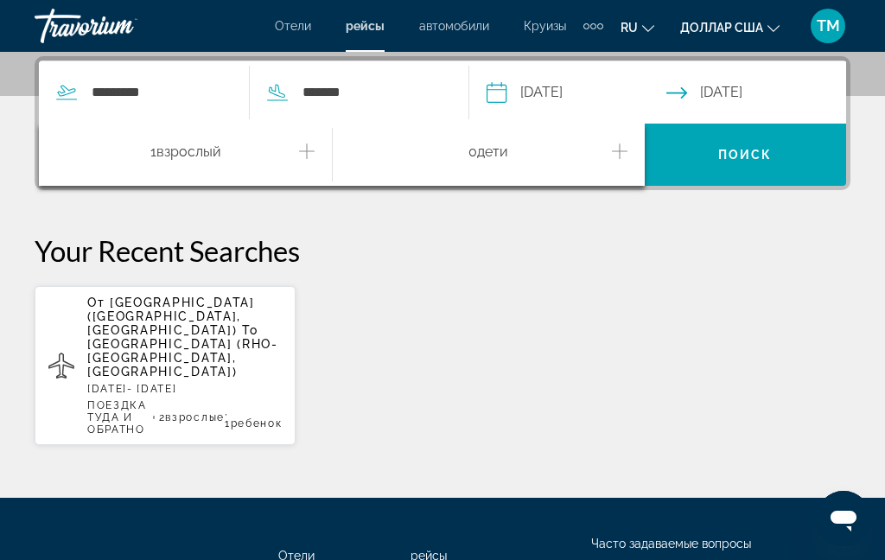
click at [309, 163] on button "Increment adults" at bounding box center [307, 155] width 16 height 30
click at [627, 157] on button "Increment children" at bounding box center [620, 155] width 16 height 30
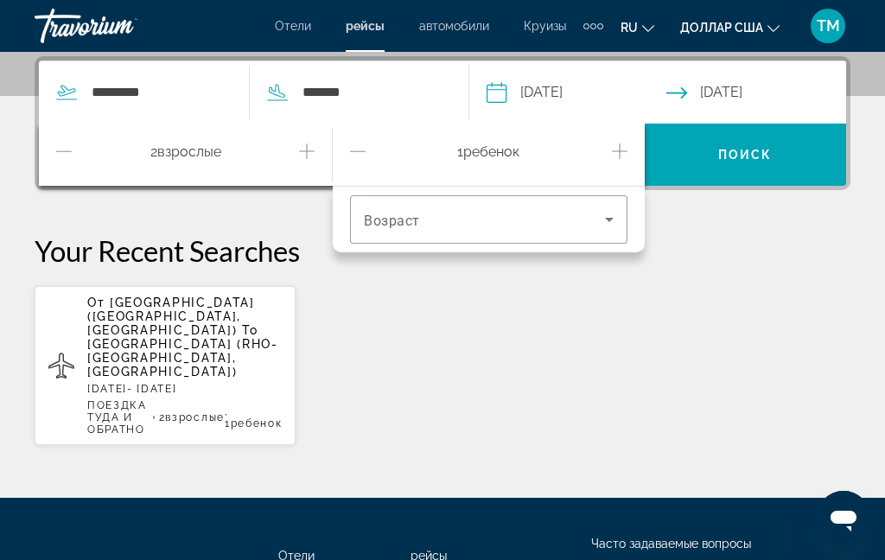
click at [598, 226] on span "Travelers: 2 adults, 1 child" at bounding box center [484, 219] width 240 height 21
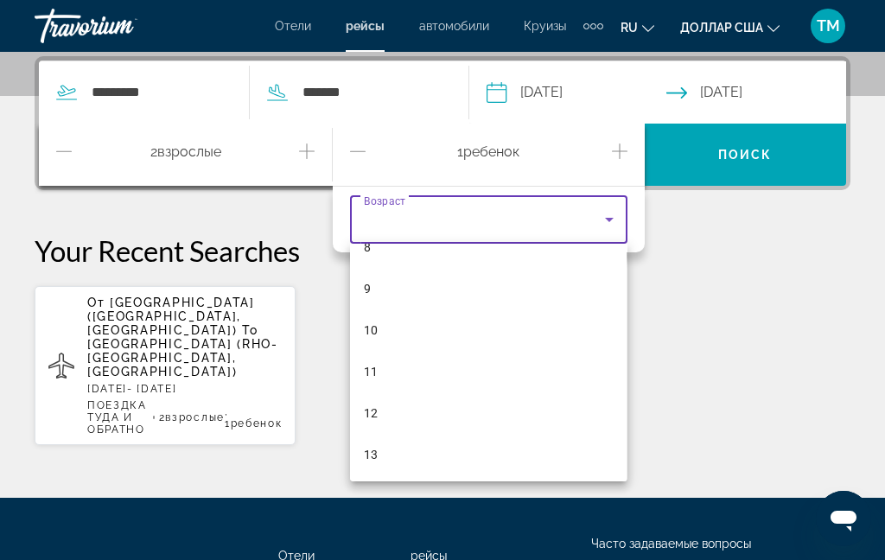
scroll to position [322, 0]
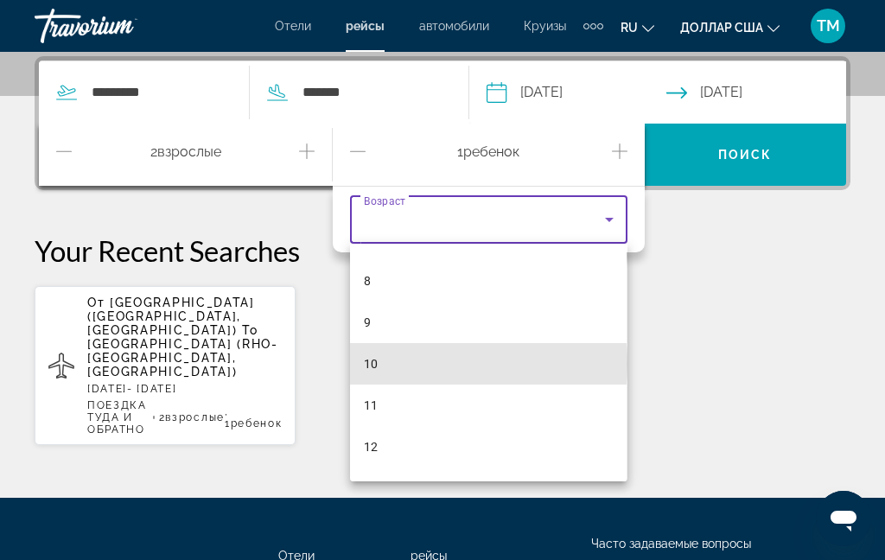
click at [377, 364] on font "10" at bounding box center [371, 364] width 14 height 14
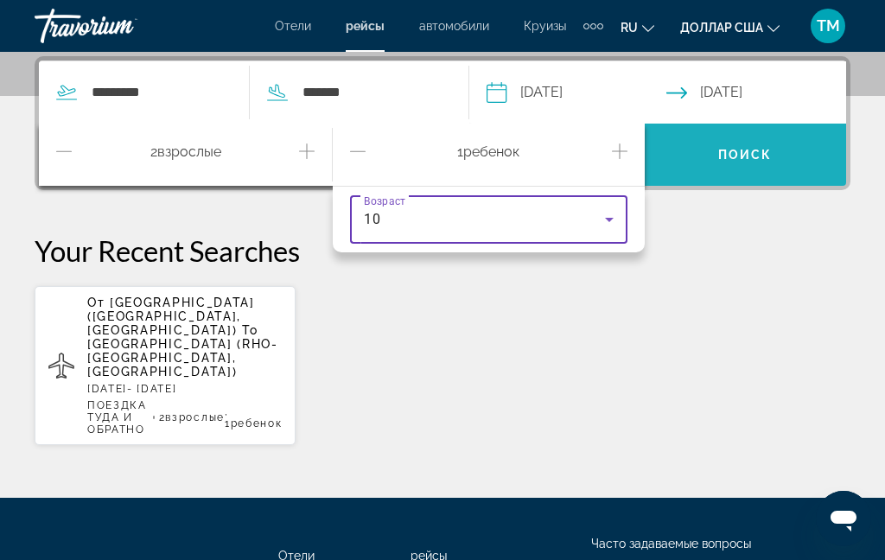
click at [772, 164] on span "Search widget" at bounding box center [746, 154] width 202 height 41
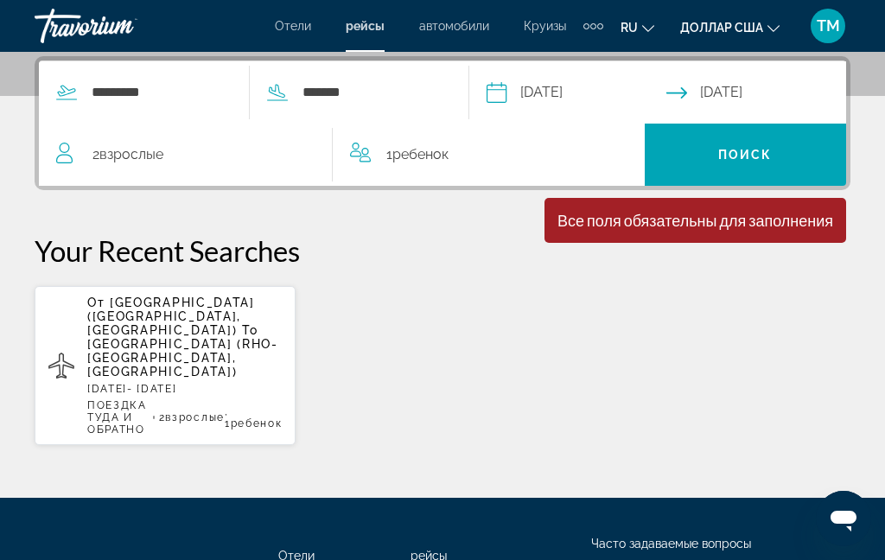
click at [770, 163] on span "Search widget" at bounding box center [746, 154] width 202 height 41
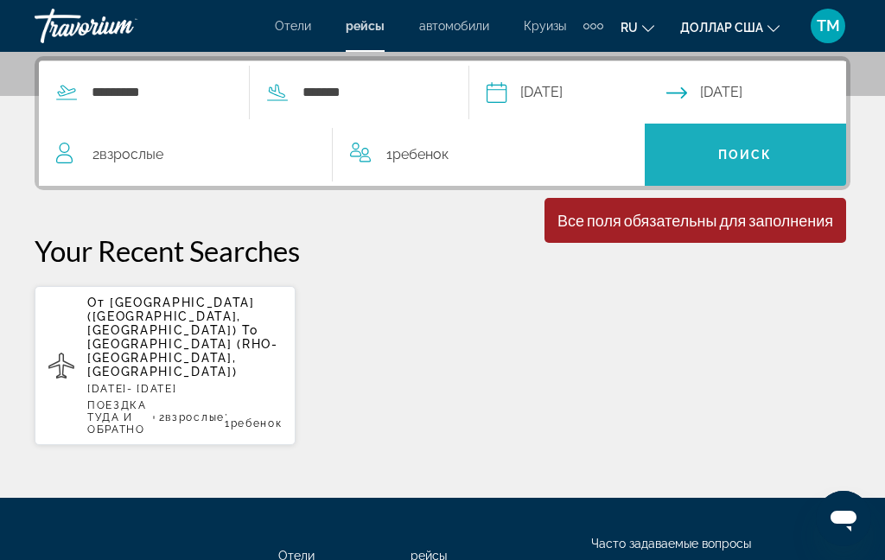
click at [777, 143] on span "Search widget" at bounding box center [746, 154] width 202 height 41
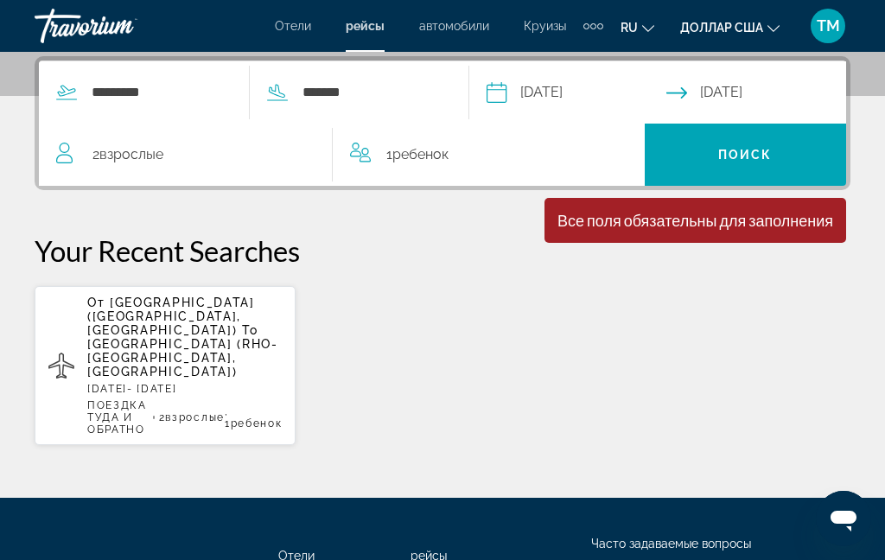
click at [766, 158] on span "Поиск" at bounding box center [745, 155] width 54 height 14
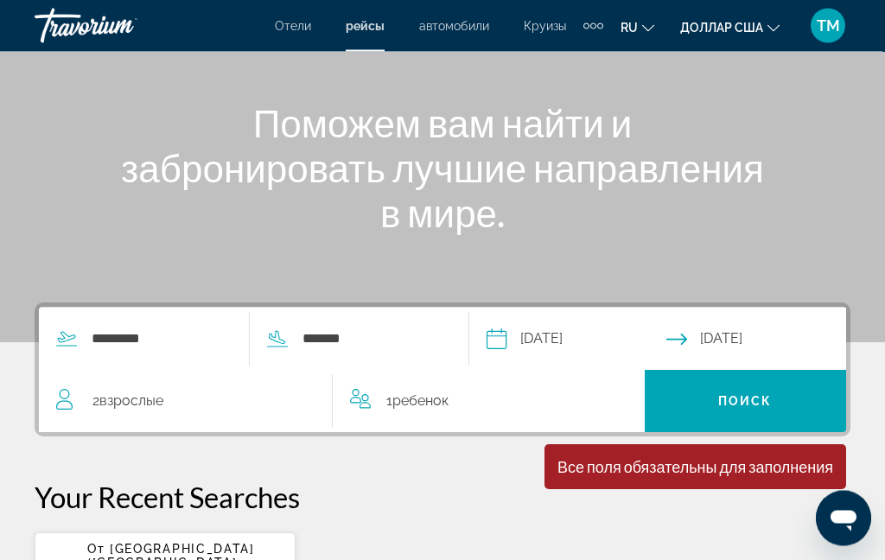
scroll to position [251, 0]
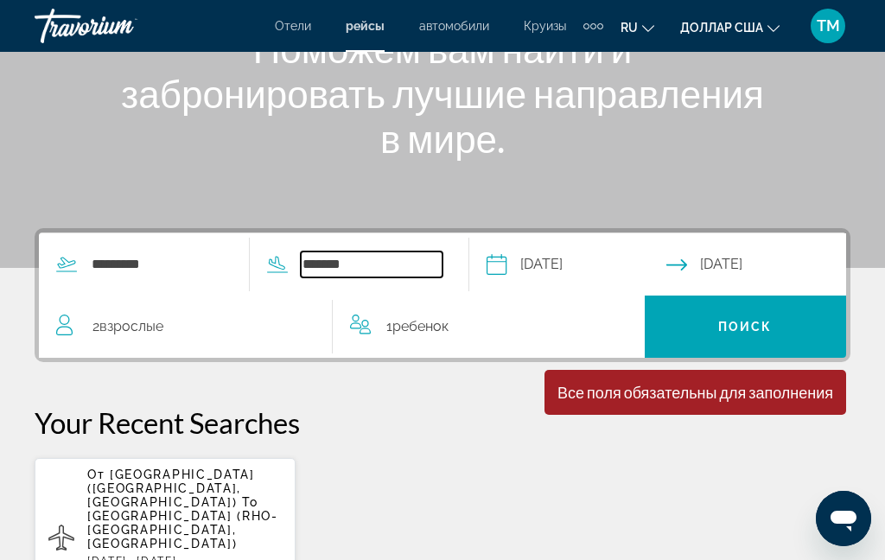
click at [432, 268] on input "******" at bounding box center [372, 264] width 142 height 26
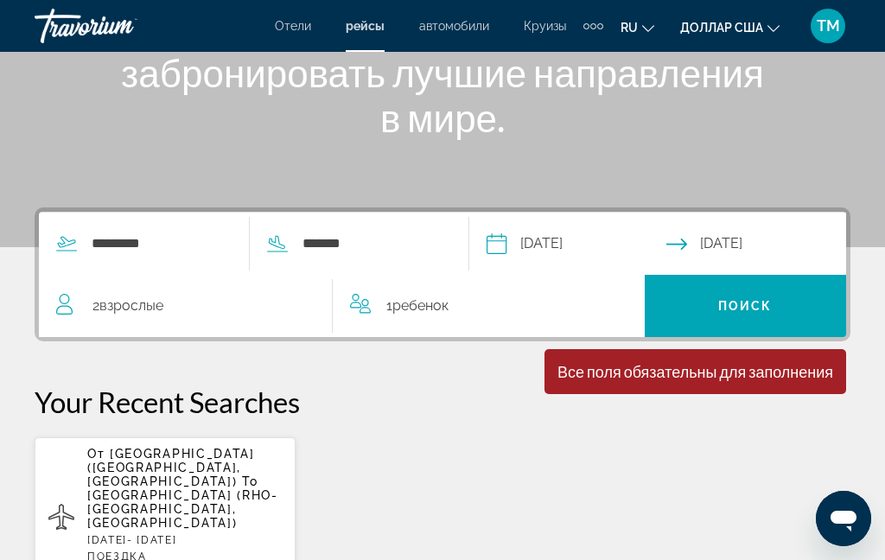
scroll to position [275, 0]
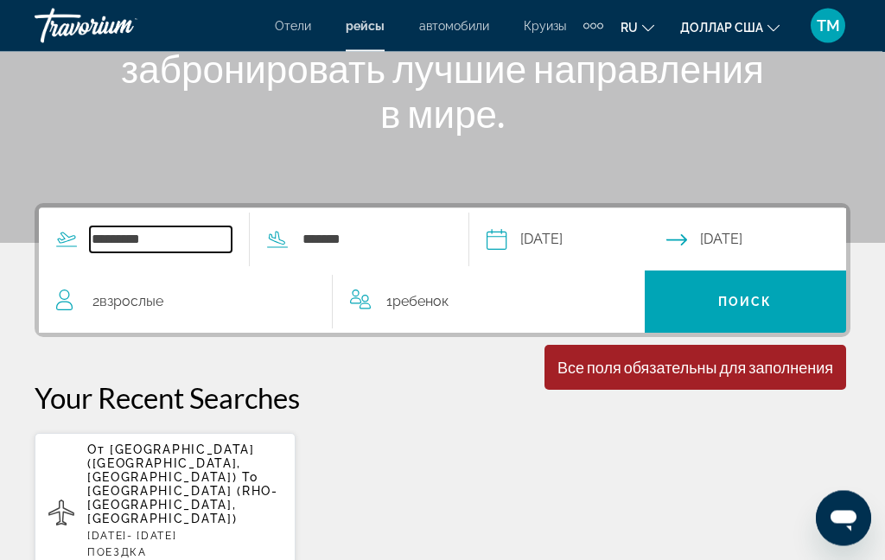
click at [220, 239] on input "********" at bounding box center [161, 240] width 142 height 26
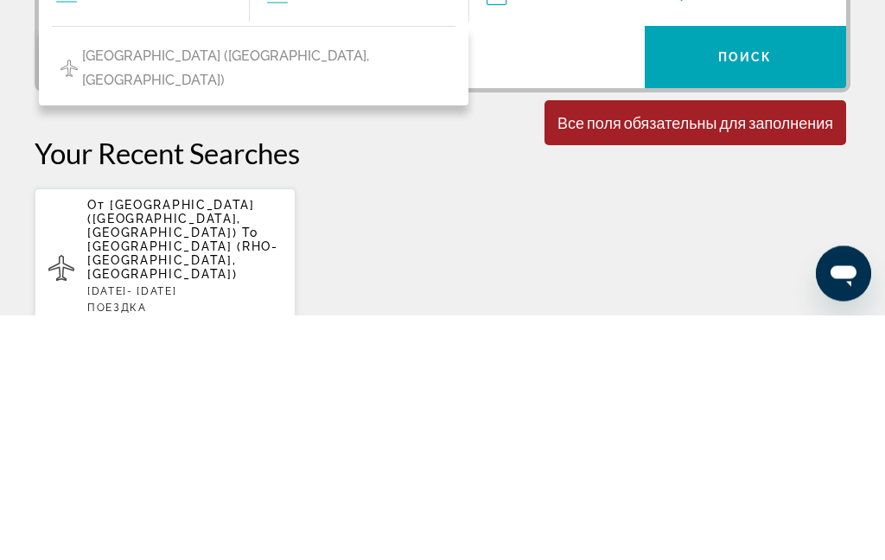
click at [336, 289] on span "Hannover Airport (HAJ-Hanover, Germany)" at bounding box center [264, 313] width 365 height 48
type input "**********"
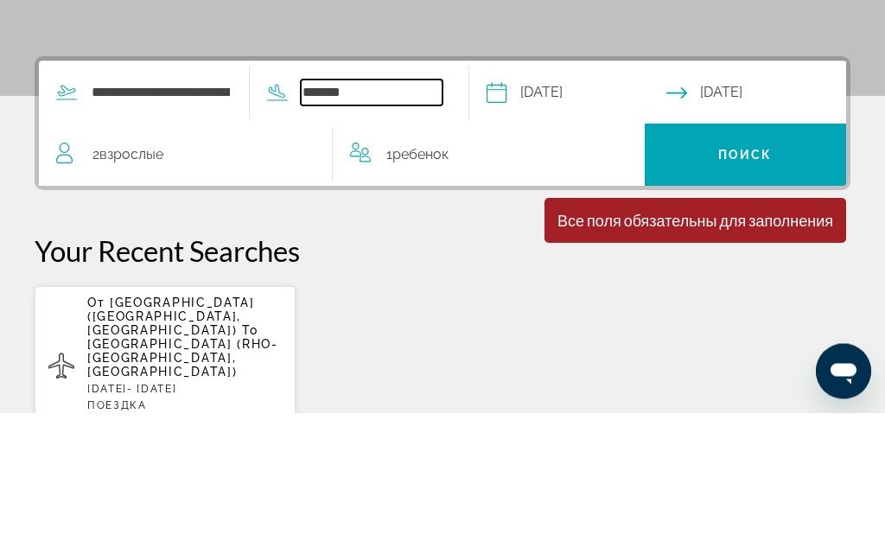
click at [442, 227] on input "******" at bounding box center [372, 240] width 142 height 26
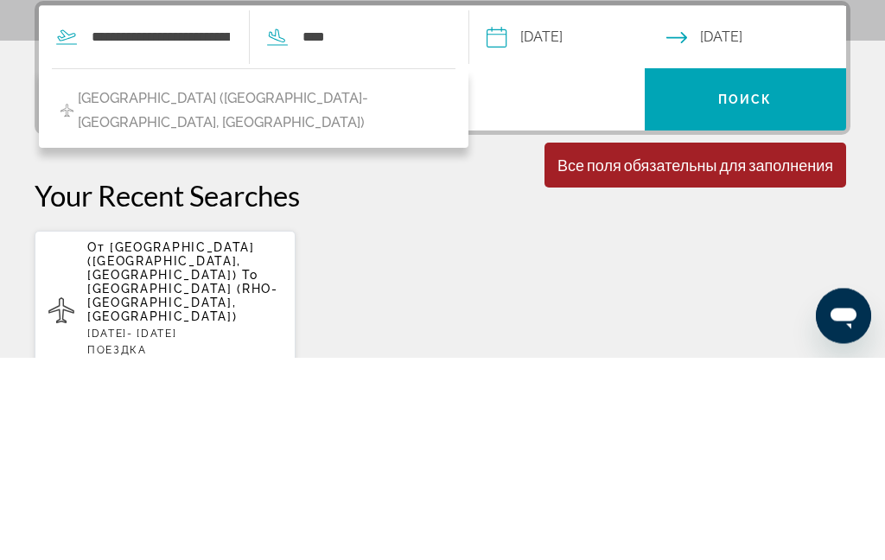
click at [326, 289] on span "Diagoras Airport (RHO-Rhodes, Greece)" at bounding box center [262, 313] width 369 height 48
type input "**********"
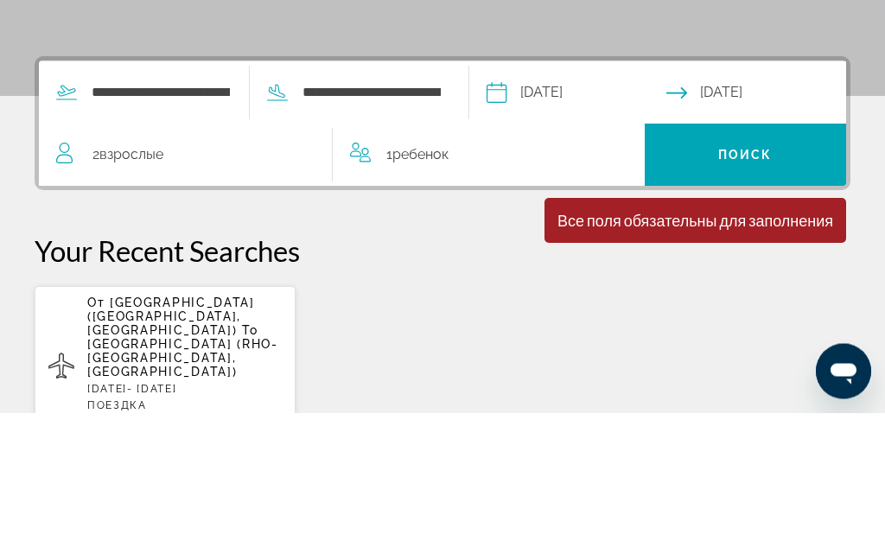
click at [811, 282] on span "Search widget" at bounding box center [746, 302] width 202 height 41
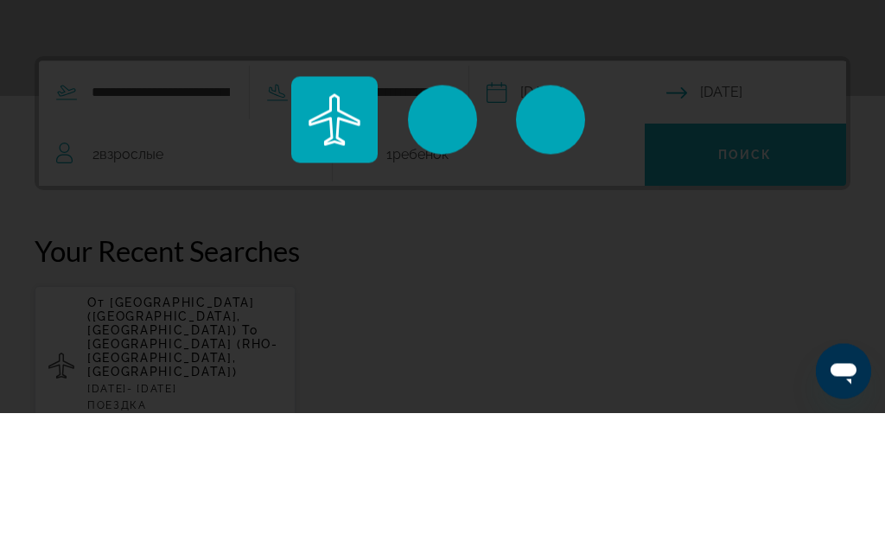
scroll to position [423, 0]
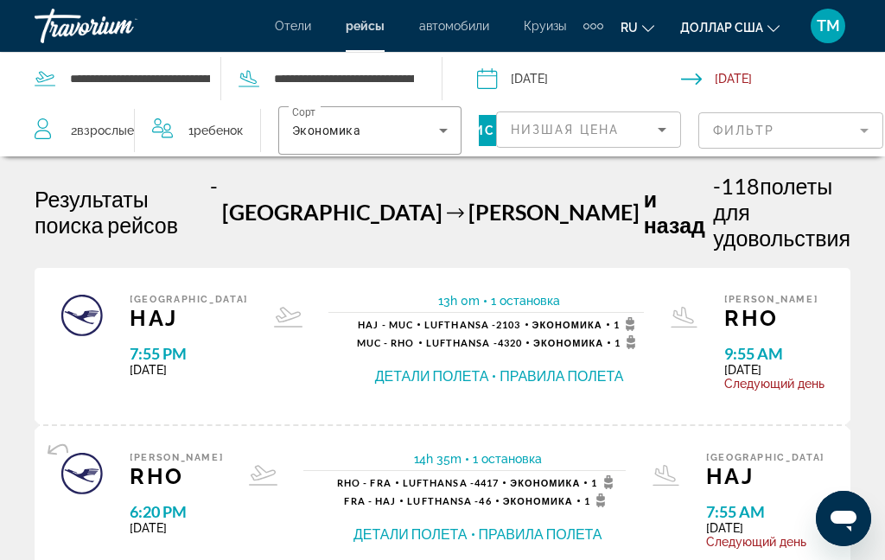
click at [638, 126] on div "Низшая цена" at bounding box center [584, 129] width 147 height 21
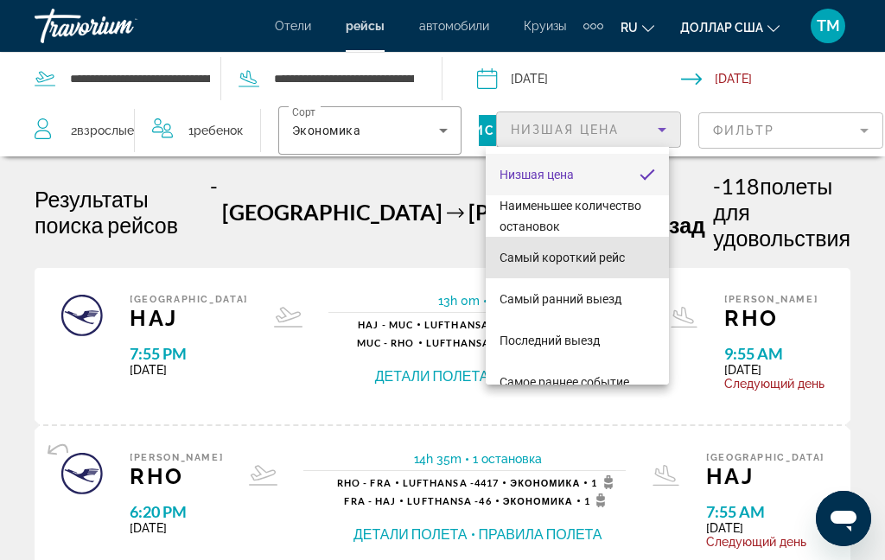
click at [614, 254] on font "Самый короткий рейс" at bounding box center [561, 258] width 125 height 14
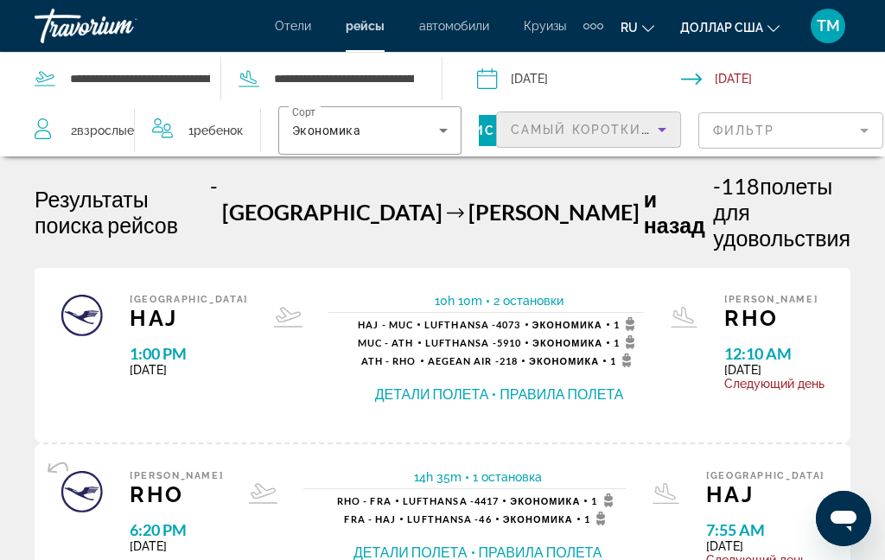
click at [882, 98] on input "Return date: Oct 18, 2025" at bounding box center [786, 81] width 211 height 57
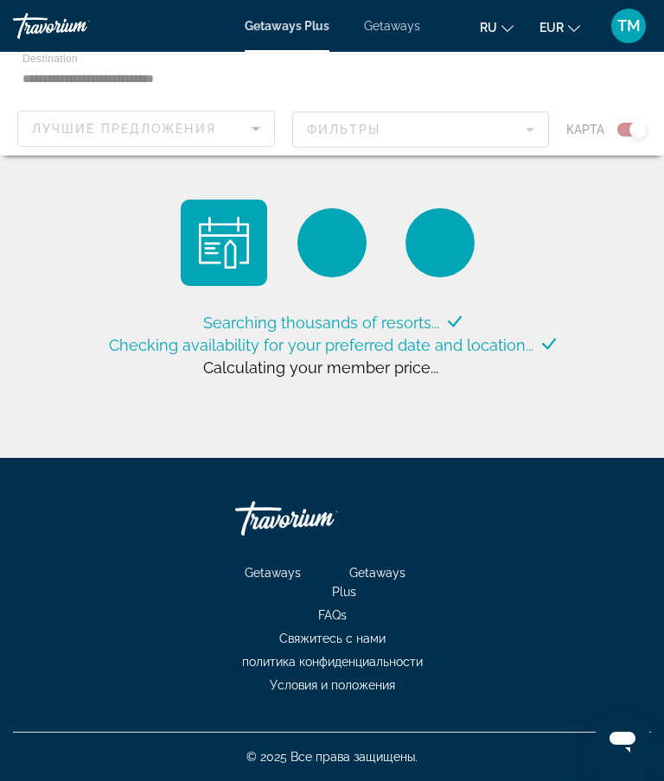
click at [45, 28] on div "Travorium" at bounding box center [78, 26] width 130 height 26
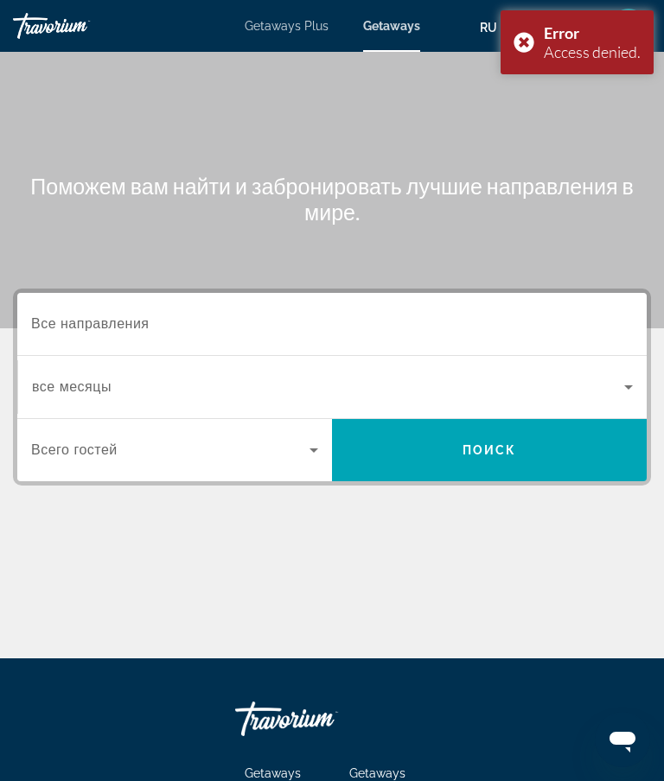
click at [526, 44] on div "Error Access denied." at bounding box center [576, 42] width 153 height 64
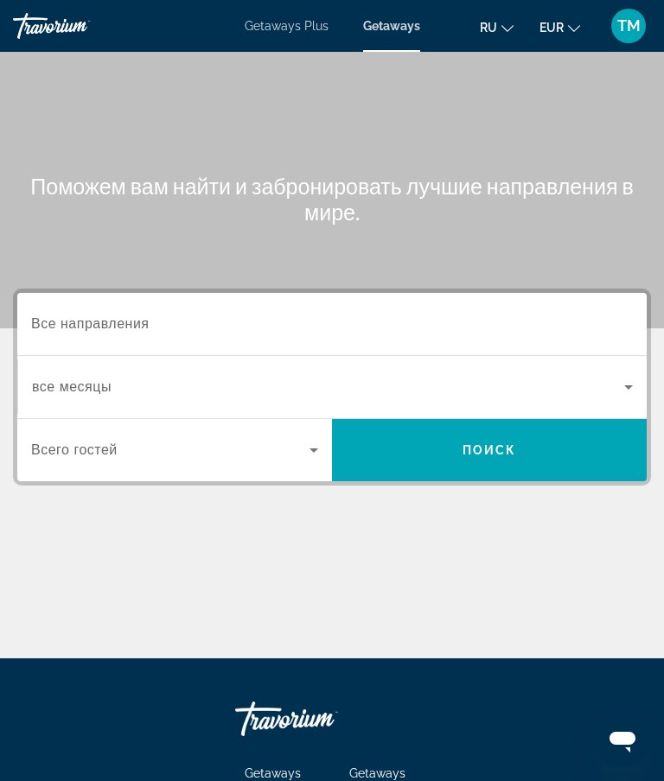
click at [61, 31] on div "Travorium" at bounding box center [78, 26] width 130 height 26
click at [54, 22] on div "Travorium" at bounding box center [78, 26] width 130 height 26
